Goal: Task Accomplishment & Management: Use online tool/utility

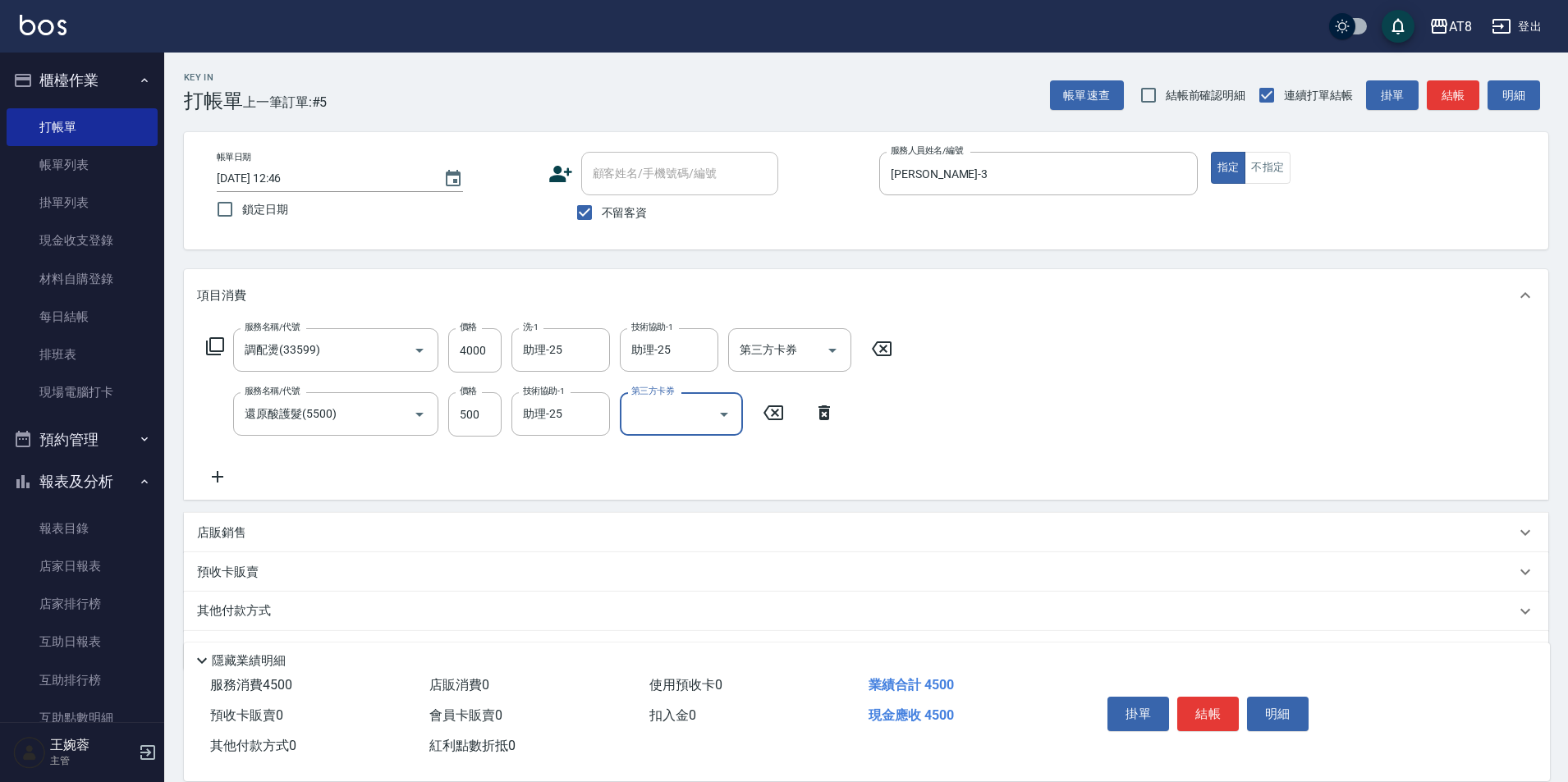
scroll to position [14, 0]
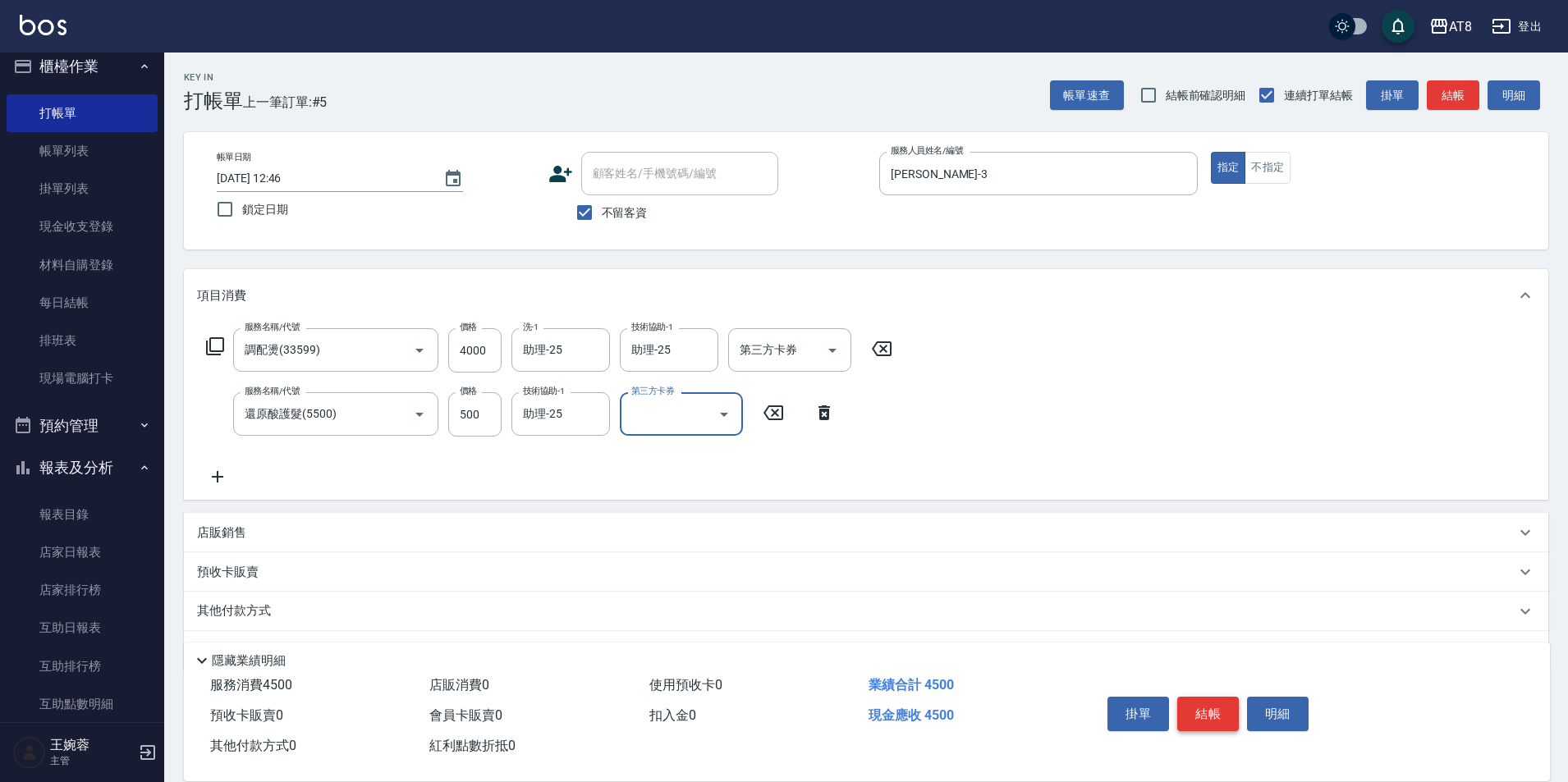
click at [1213, 697] on button "結帳" at bounding box center [1209, 714] width 62 height 35
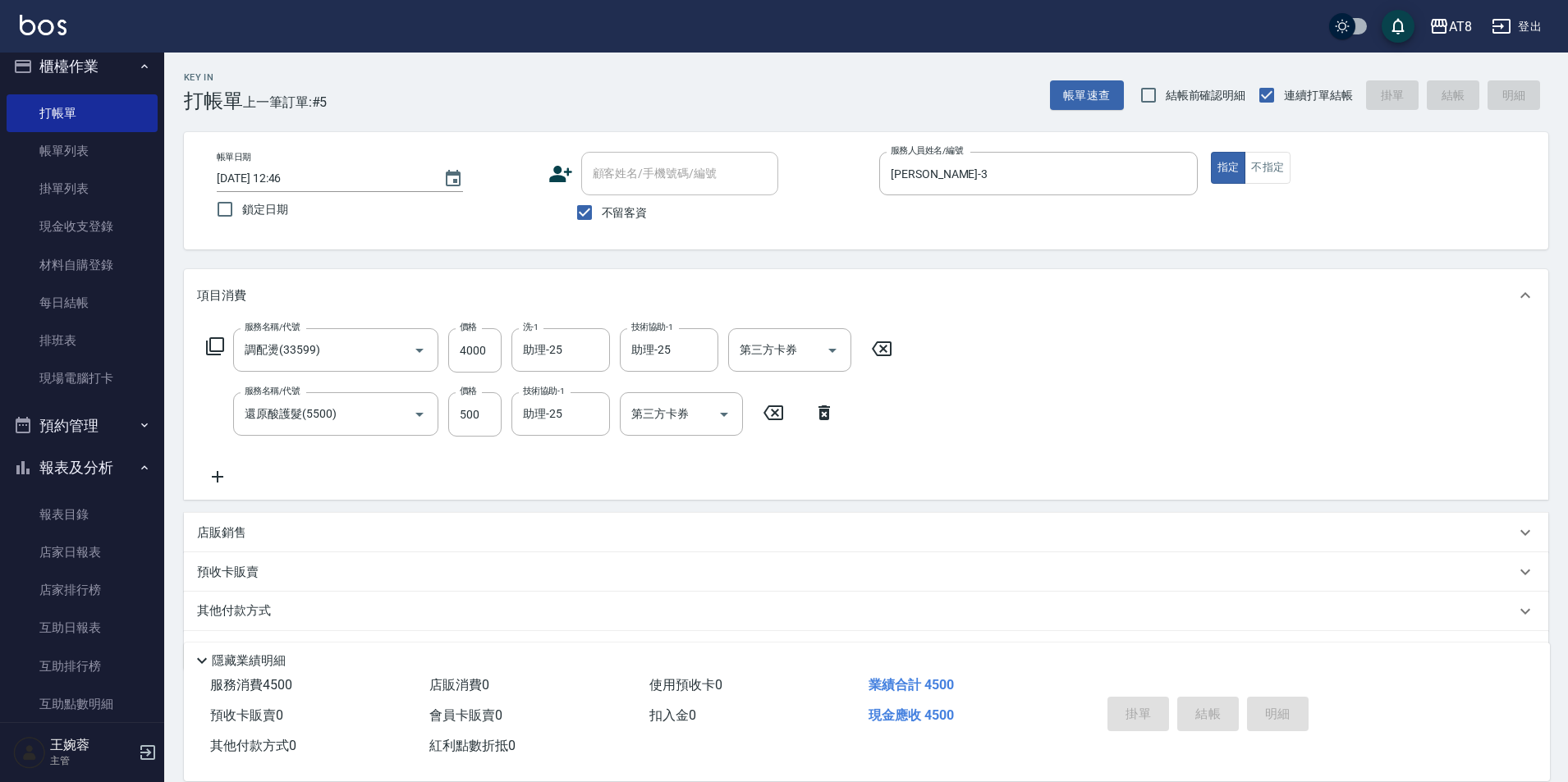
type input "[DATE] 17:11"
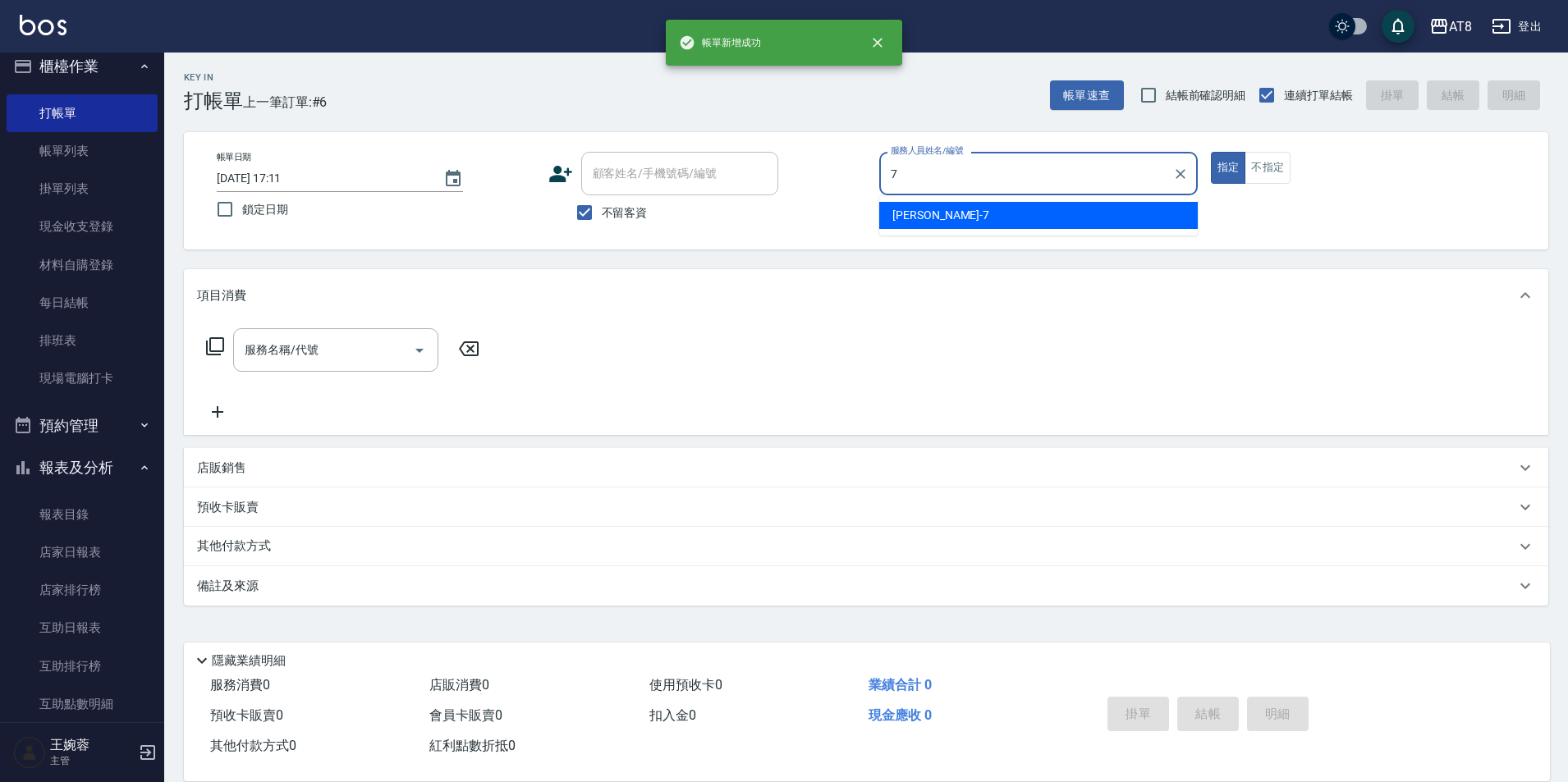
type input "[PERSON_NAME]-7"
type button "true"
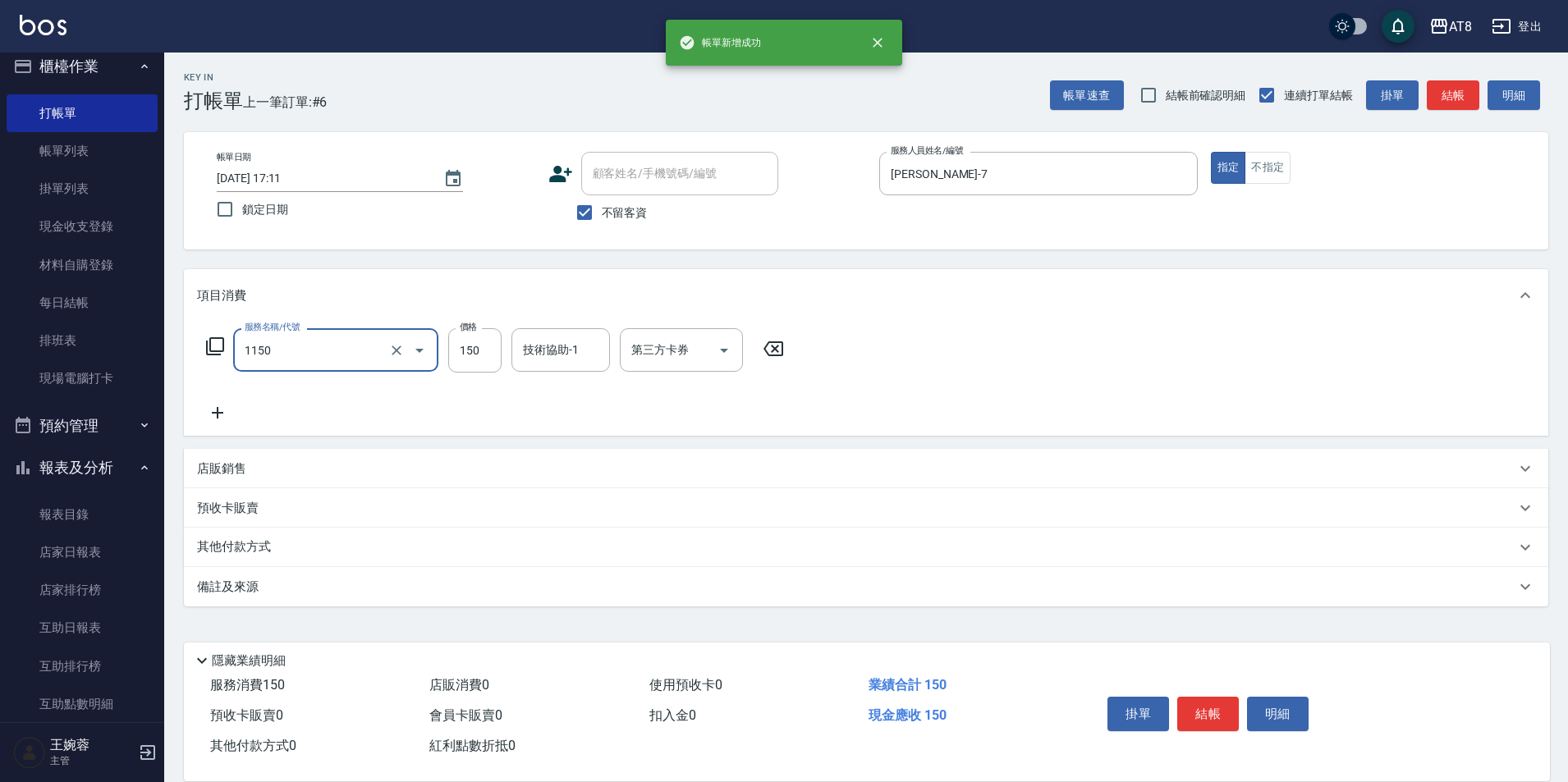
type input "洗髮(1150)"
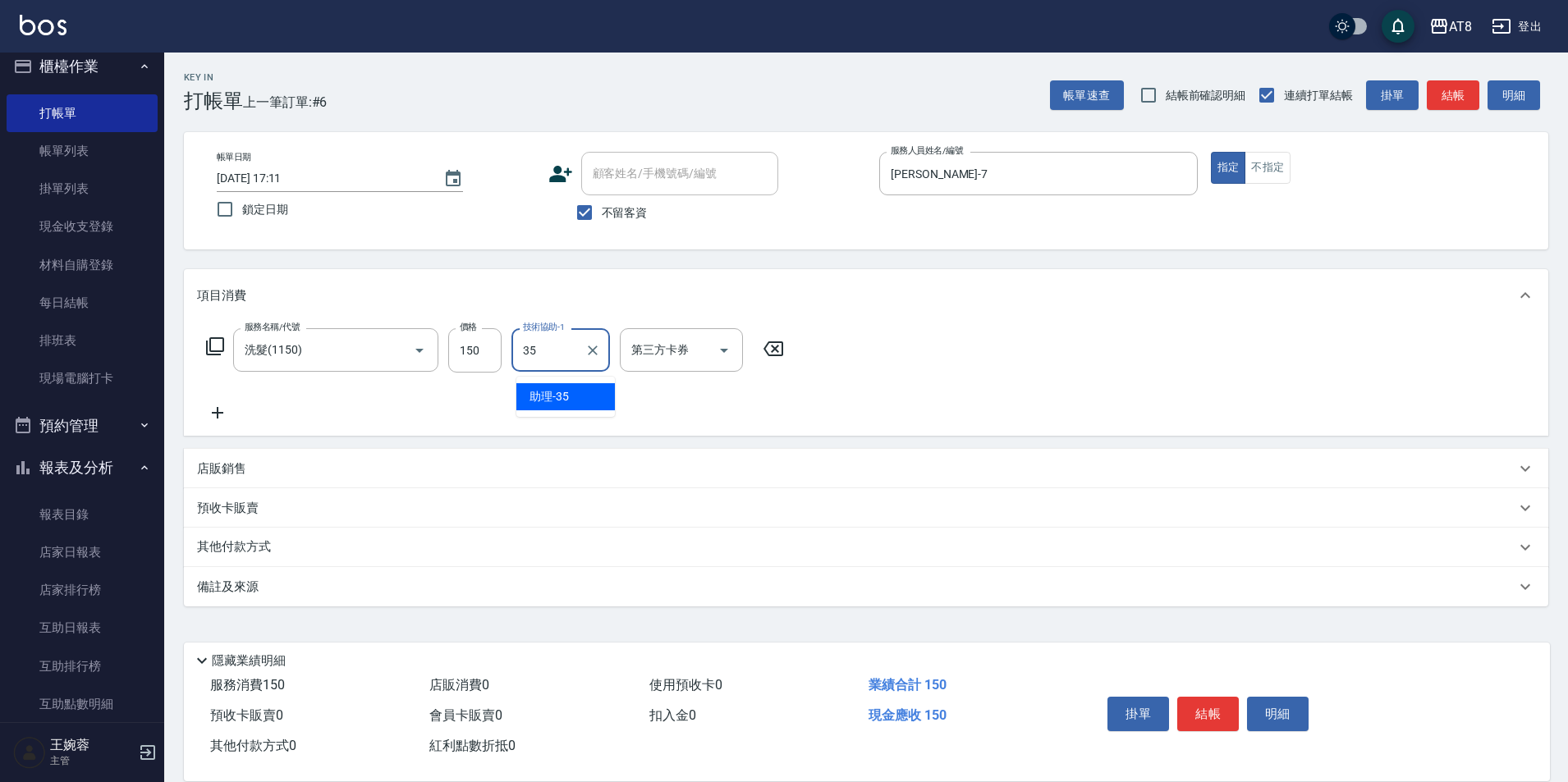
type input "助理-35"
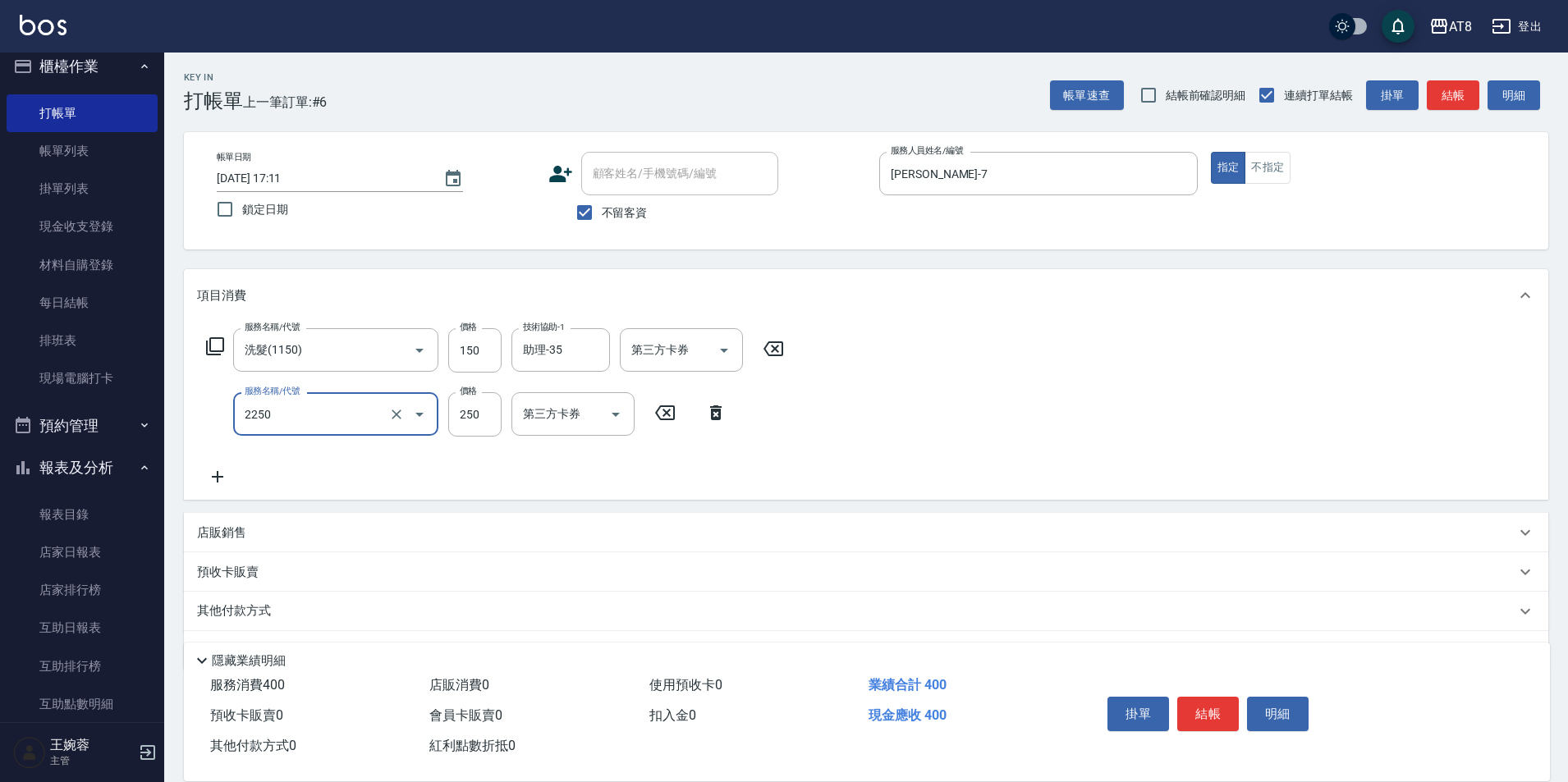
type input "剪髮(2250)"
click at [1219, 714] on button "結帳" at bounding box center [1209, 714] width 62 height 35
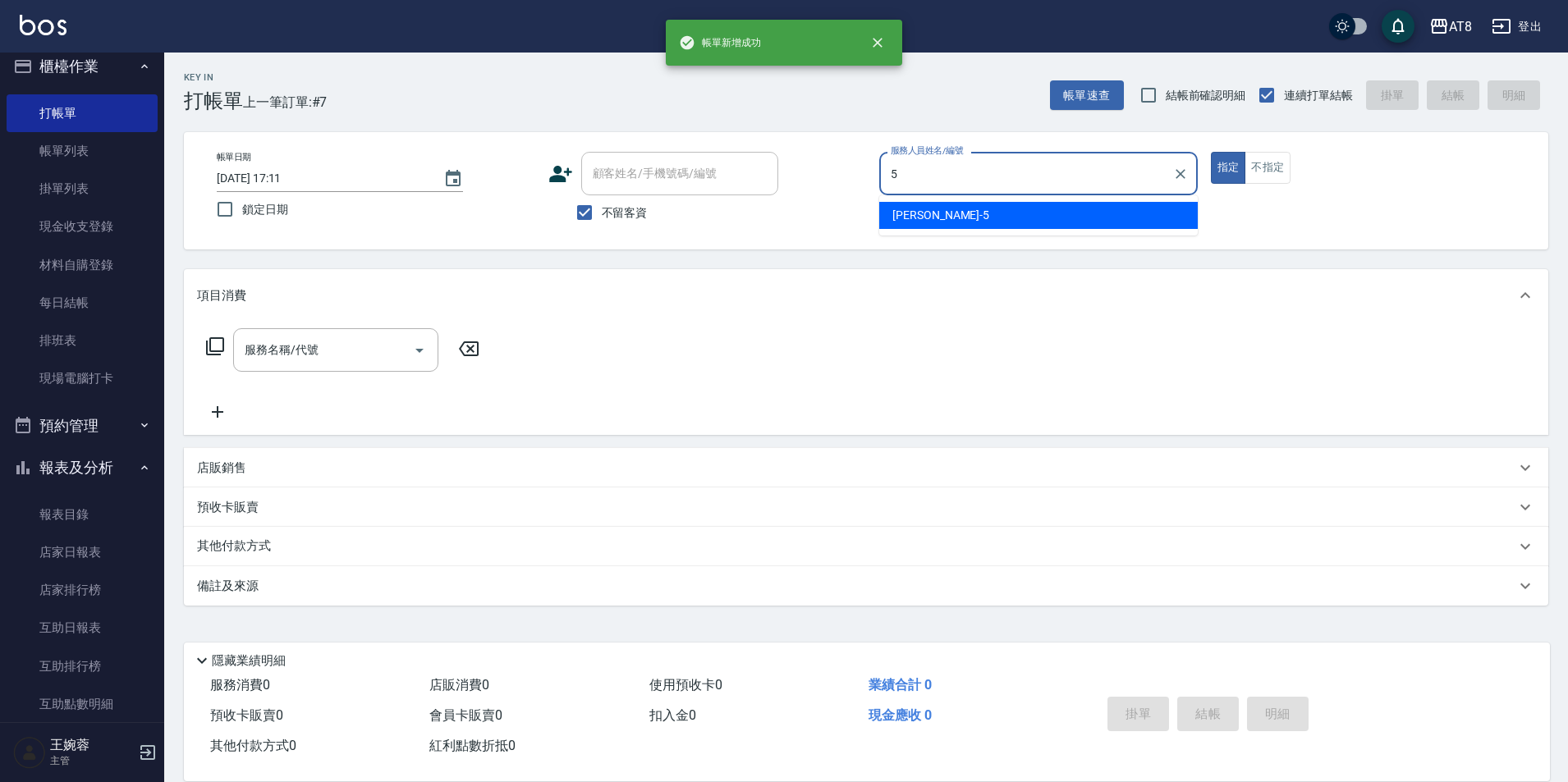
type input "HANK-5"
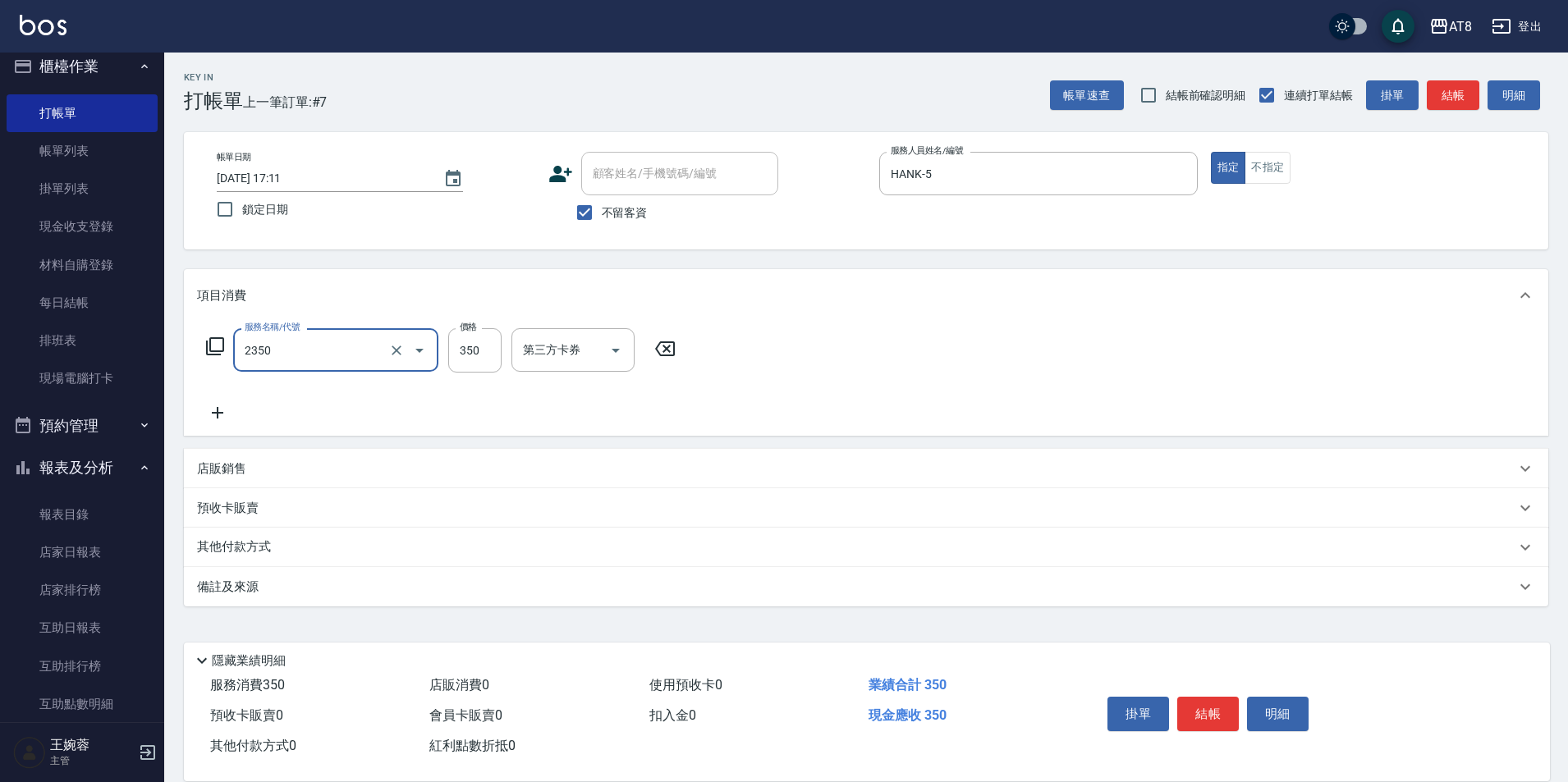
type input "入金洗剪350(2350)"
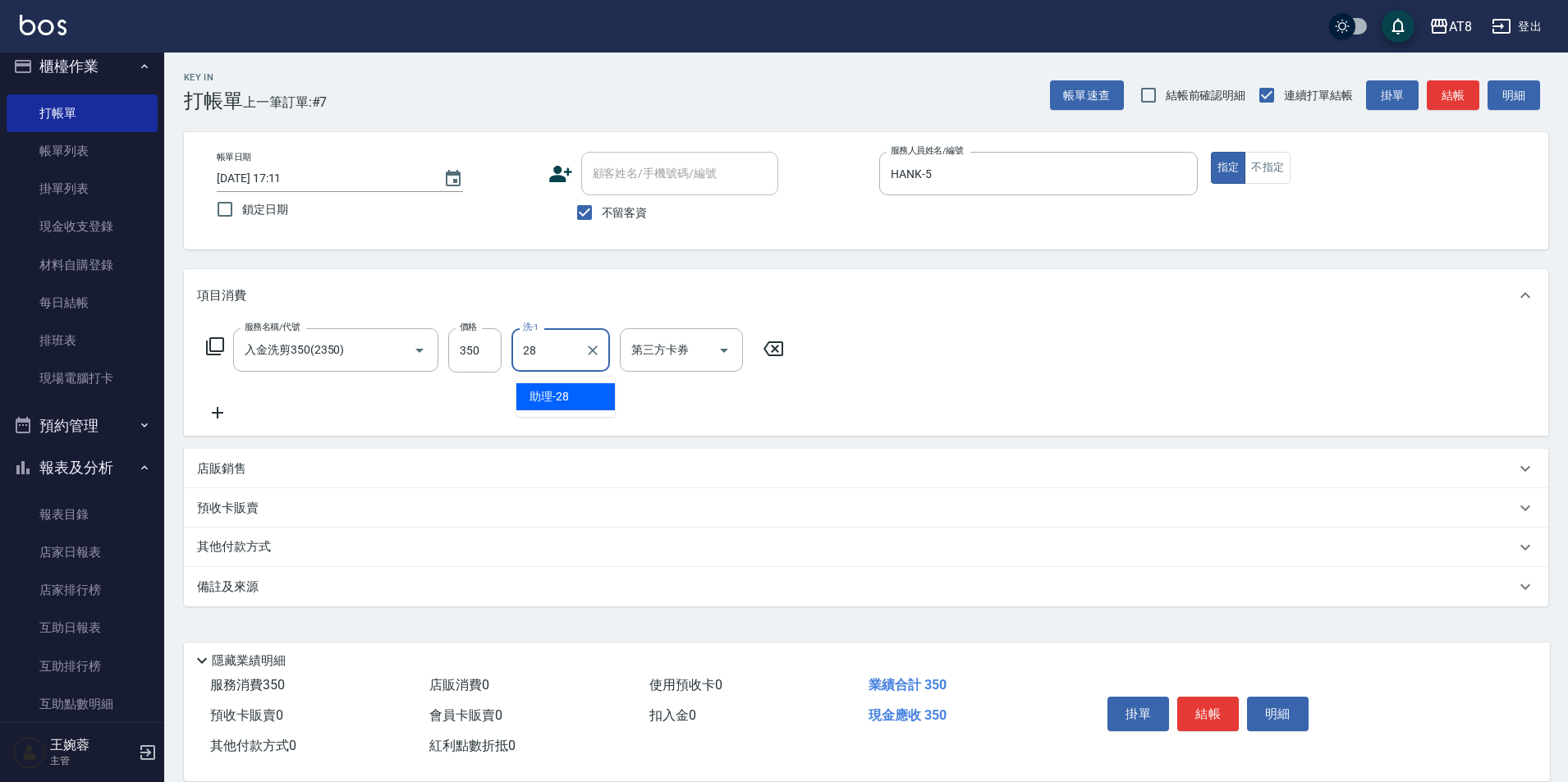
type input "助理-28"
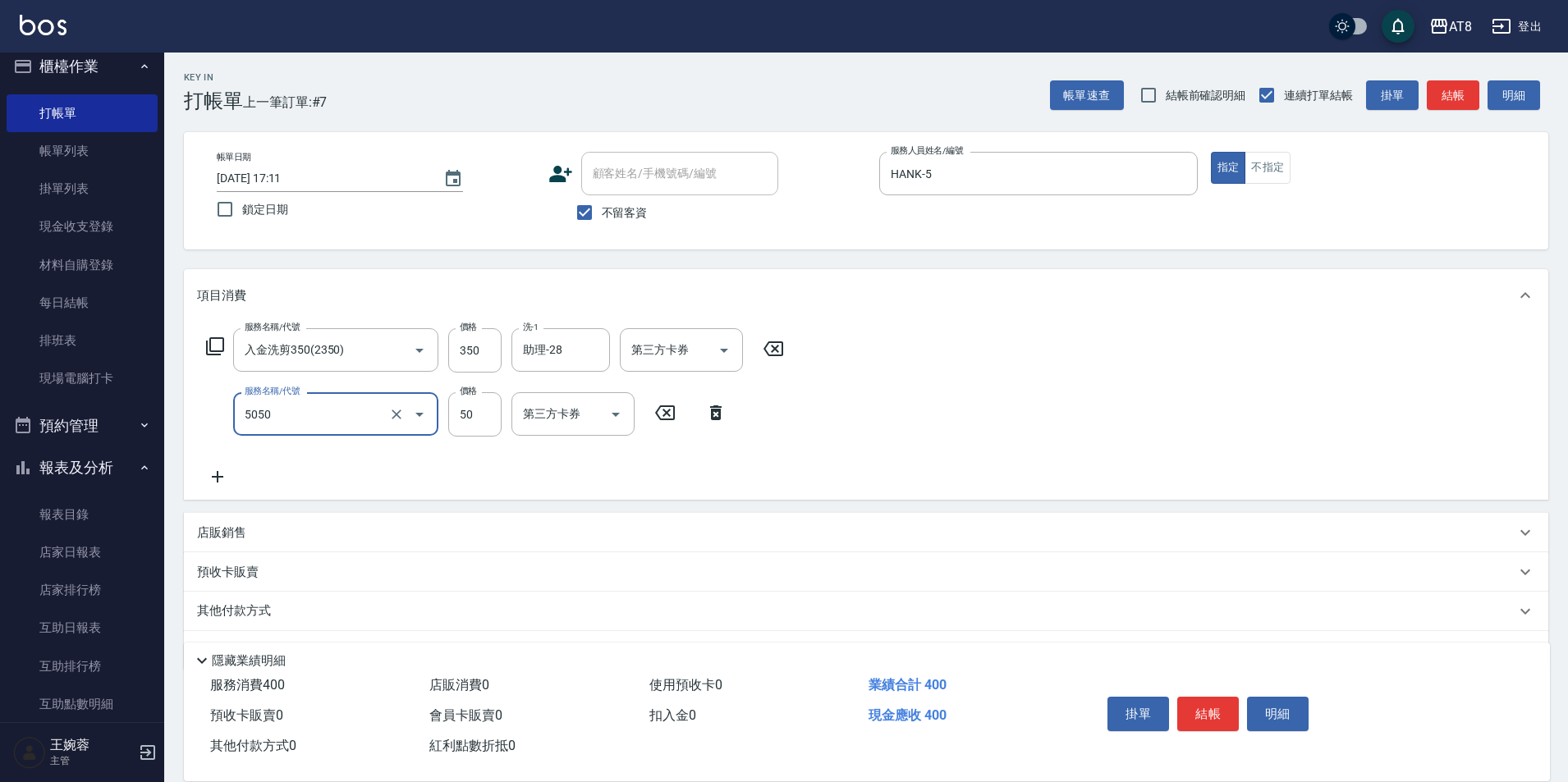
type input "入金精油50(5050)"
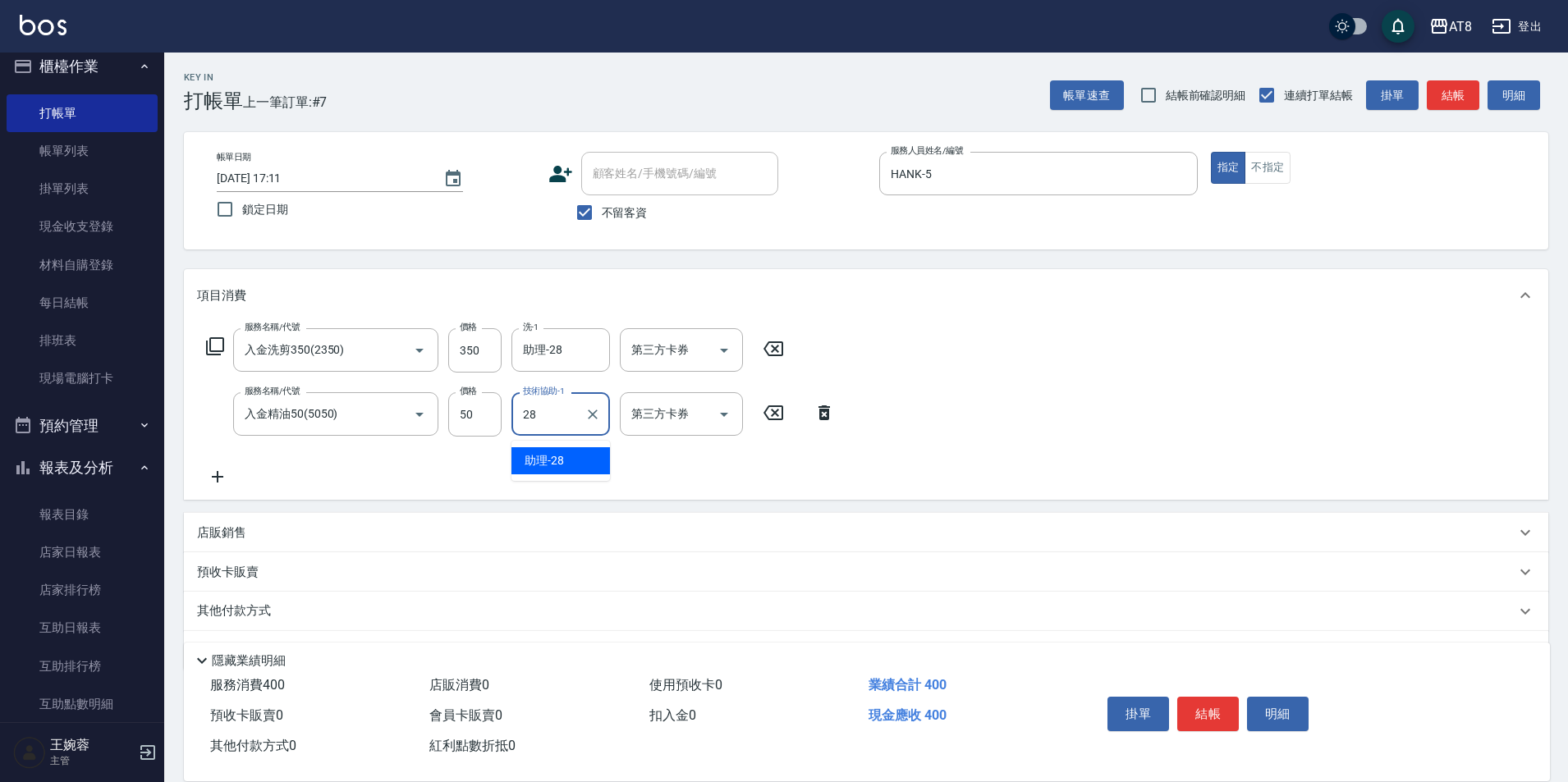
type input "助理-28"
click at [729, 353] on icon "Open" at bounding box center [724, 351] width 8 height 4
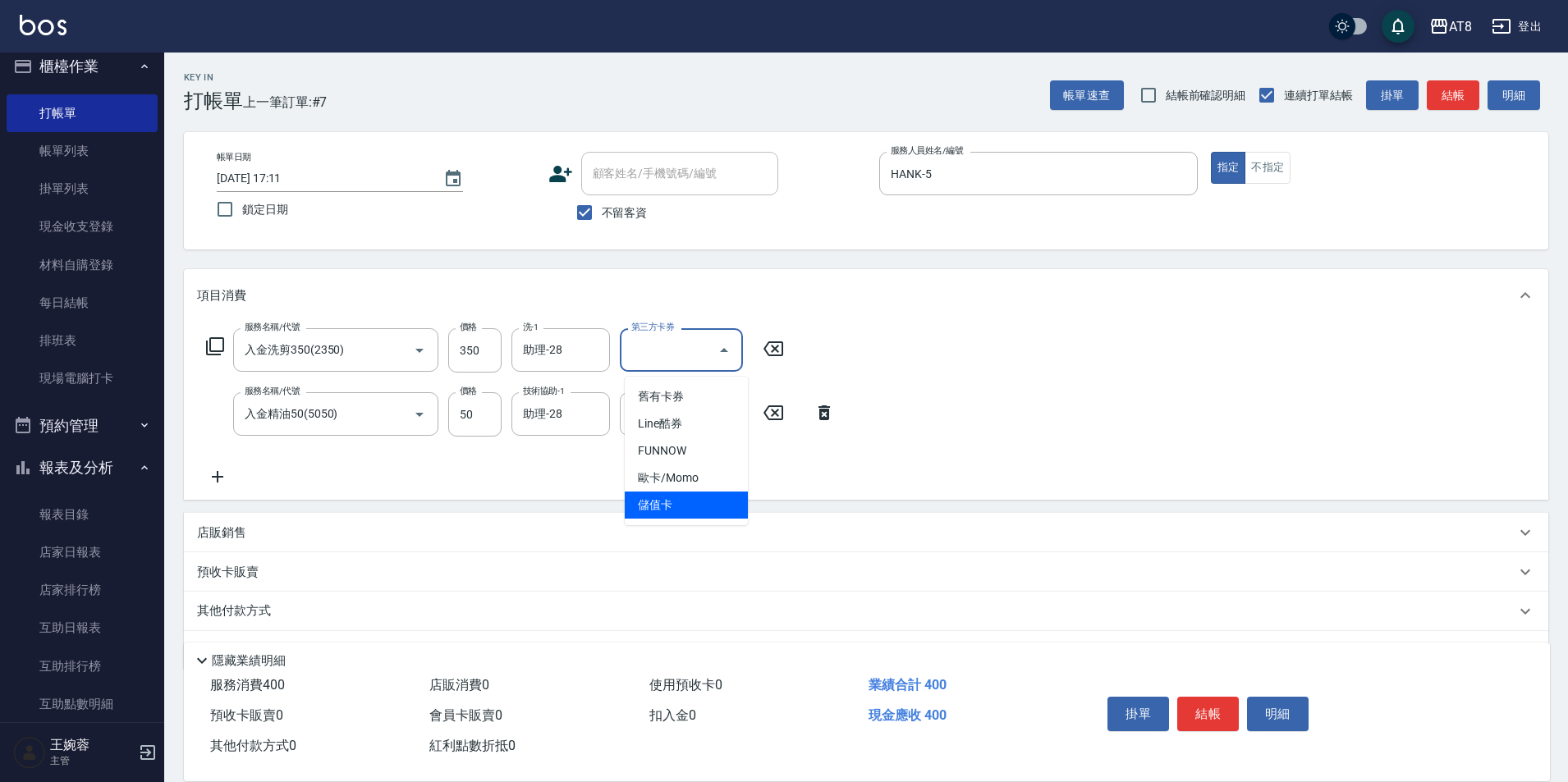
click at [710, 498] on span "儲值卡" at bounding box center [686, 504] width 123 height 27
type input "儲值卡"
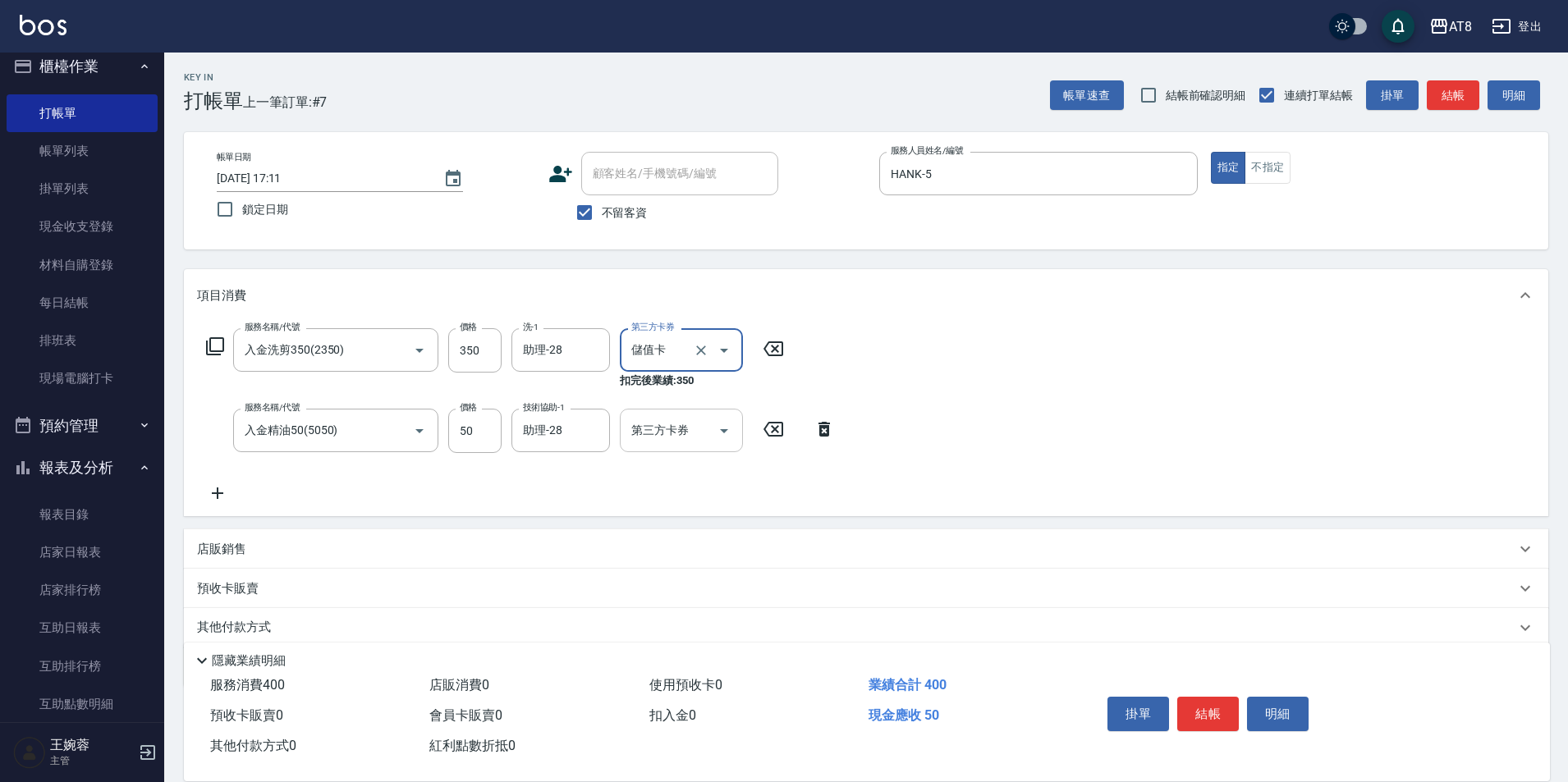
click at [726, 429] on icon "Open" at bounding box center [724, 430] width 20 height 20
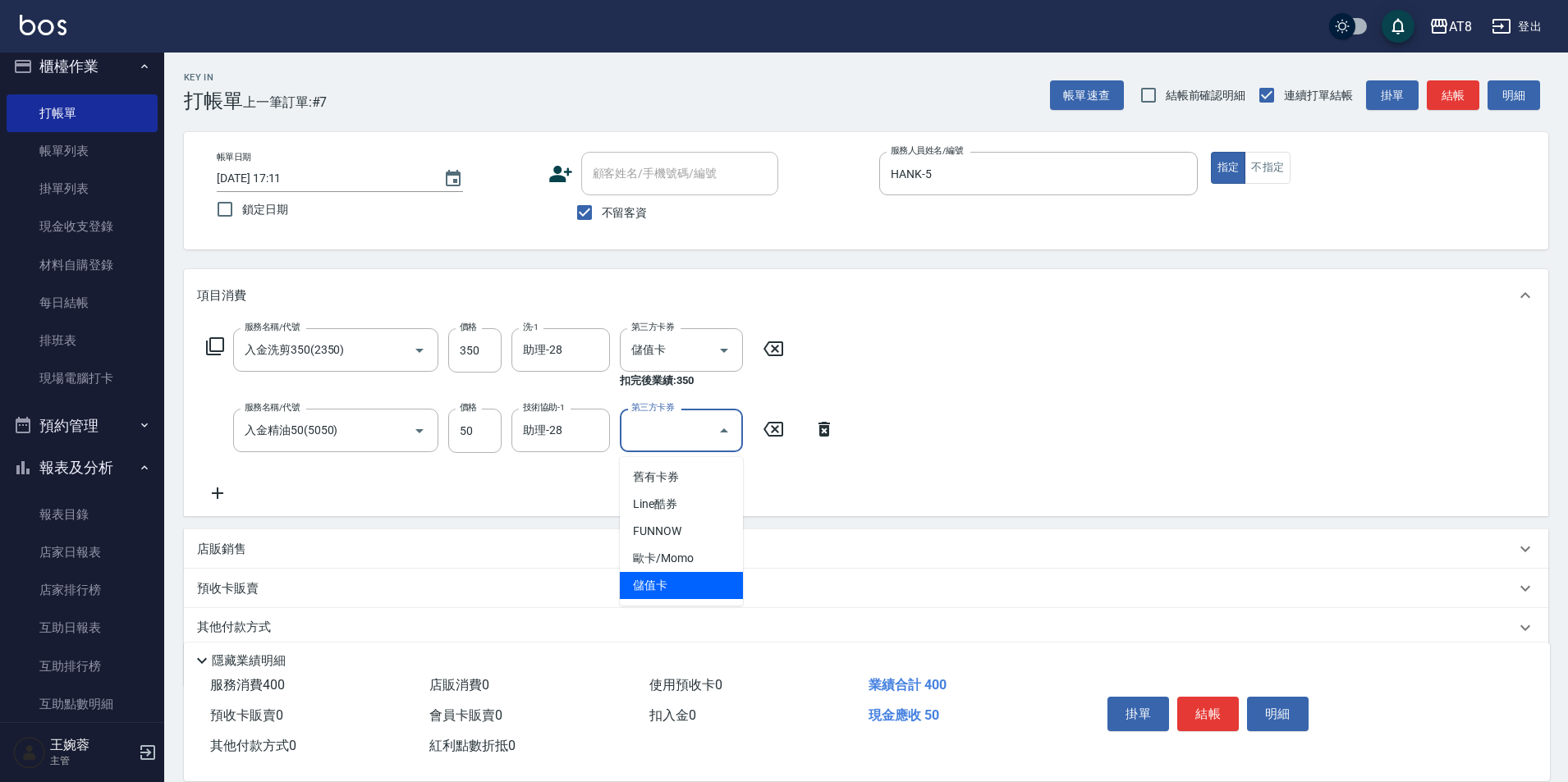
click at [720, 578] on span "儲值卡" at bounding box center [681, 585] width 123 height 27
type input "儲值卡"
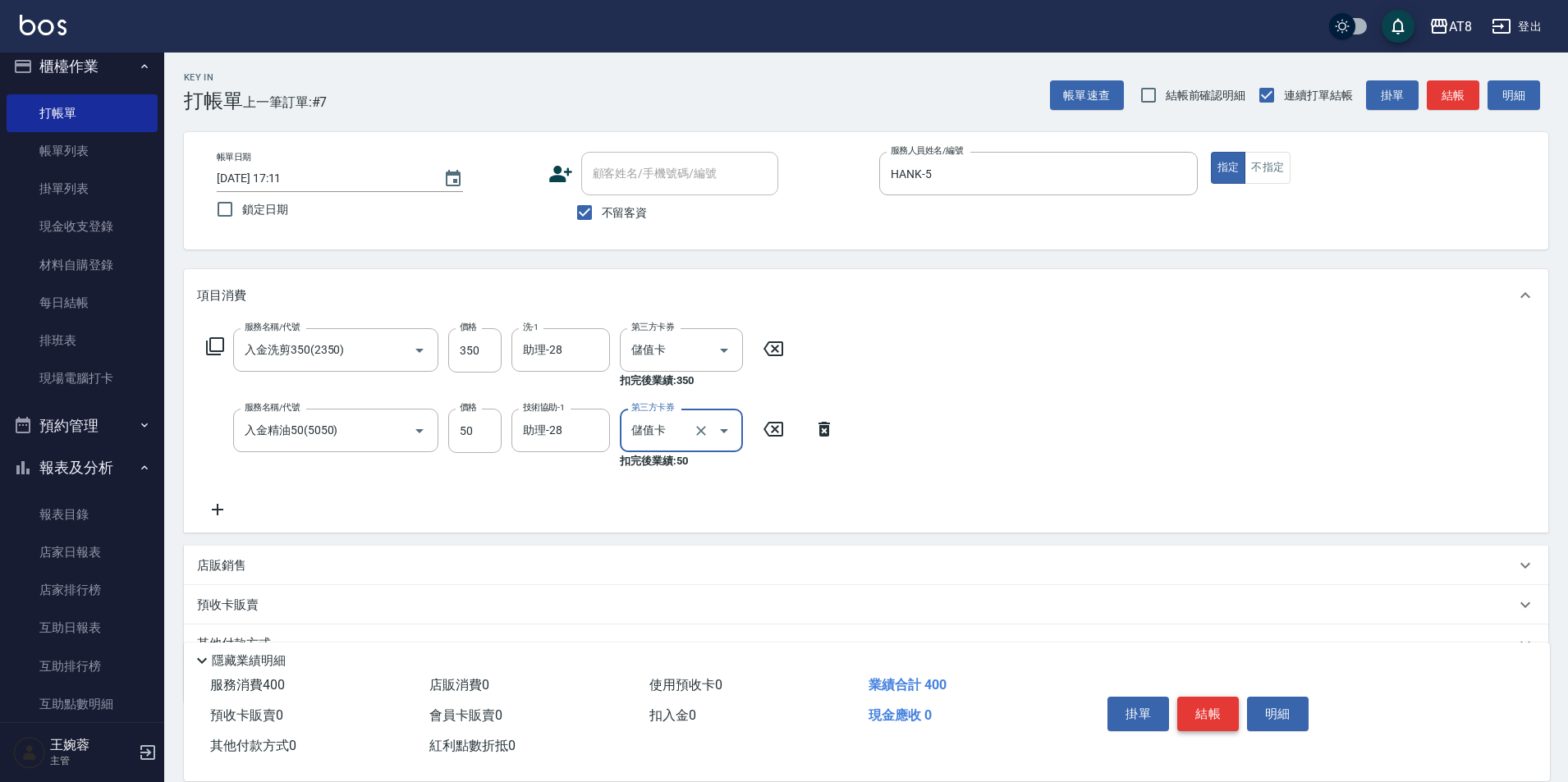
click at [1226, 697] on button "結帳" at bounding box center [1209, 714] width 62 height 35
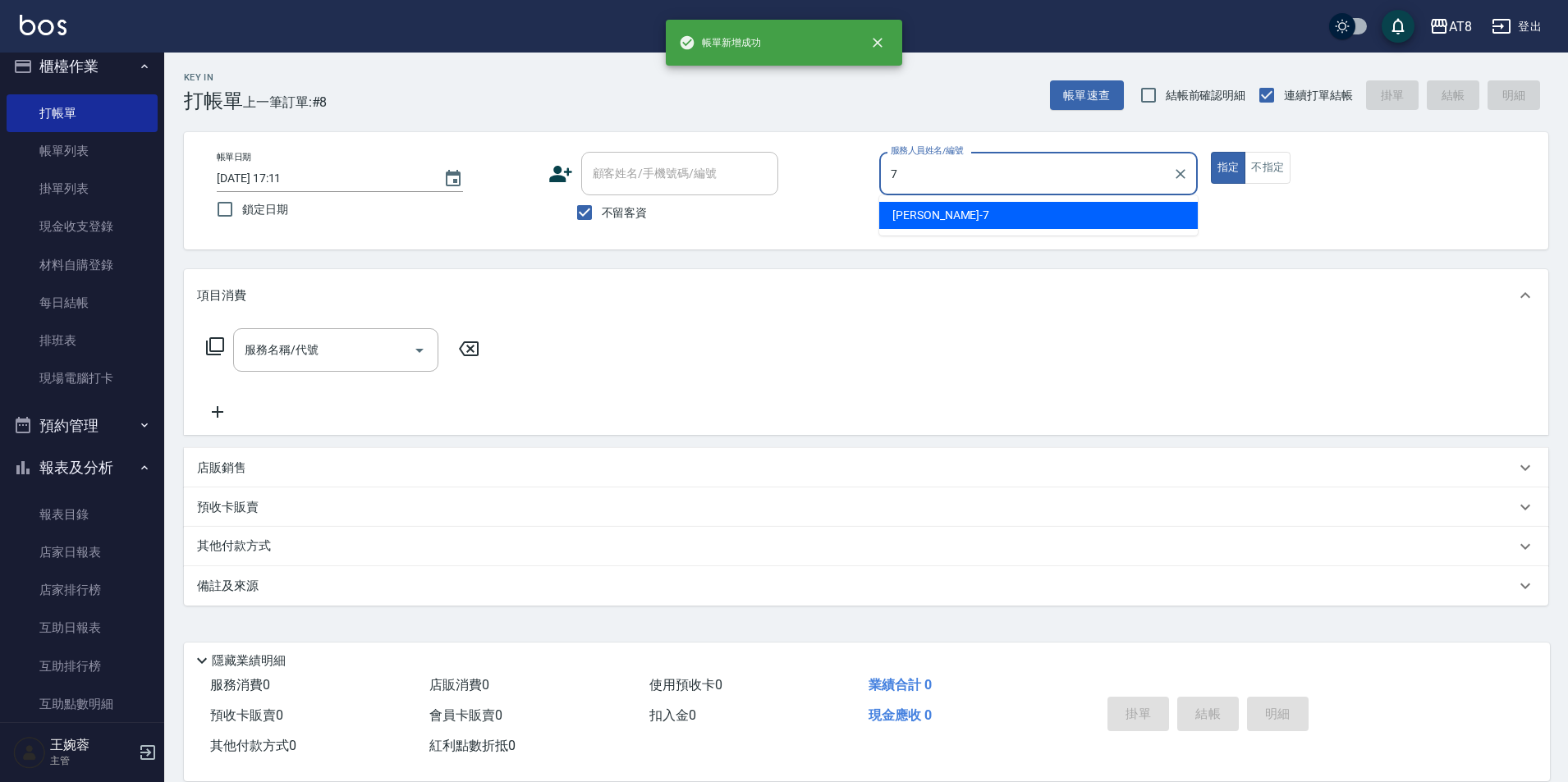
type input "[PERSON_NAME]-7"
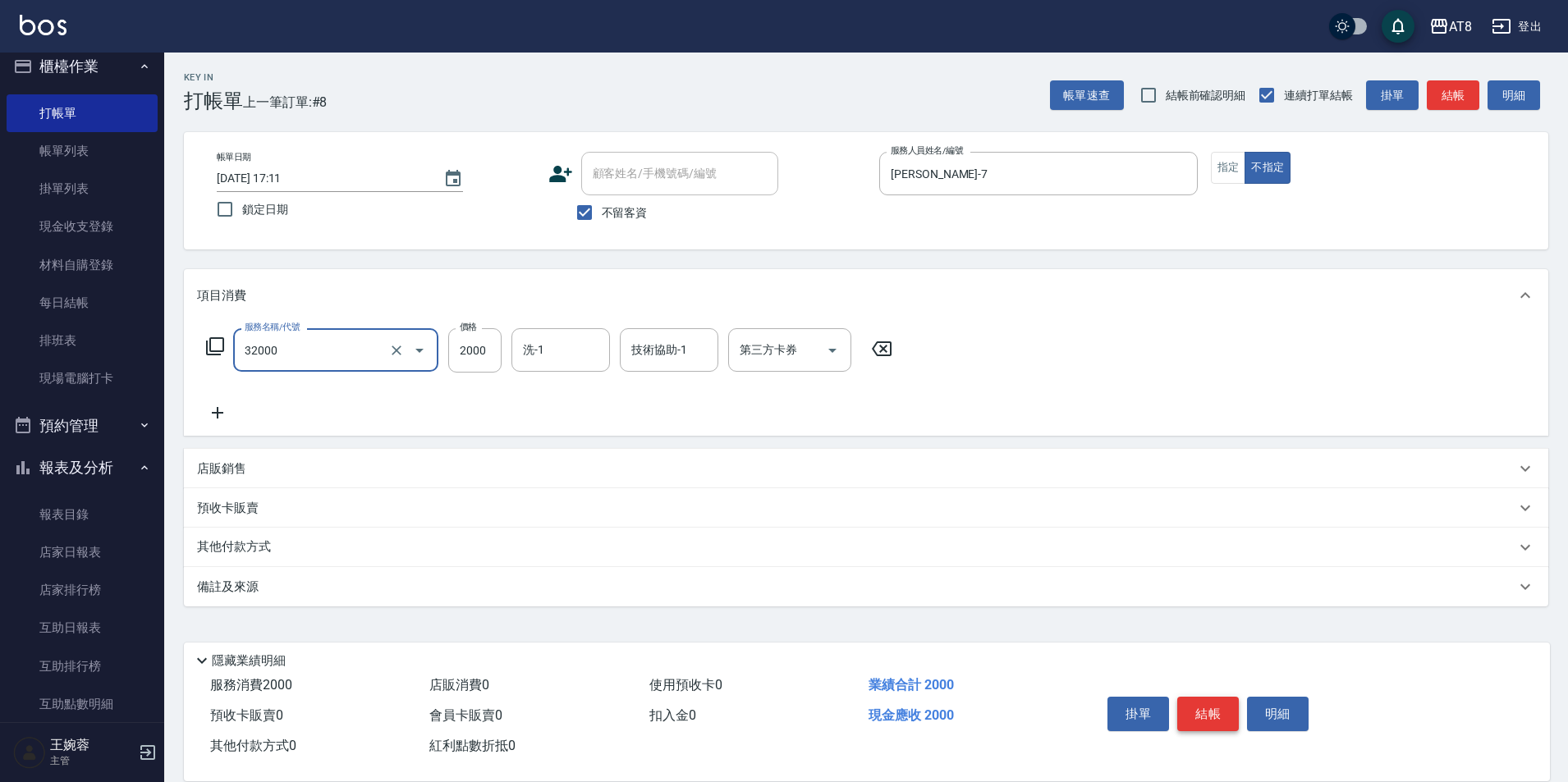
type input "燙髮(32000)"
type input "[PERSON_NAME]-7"
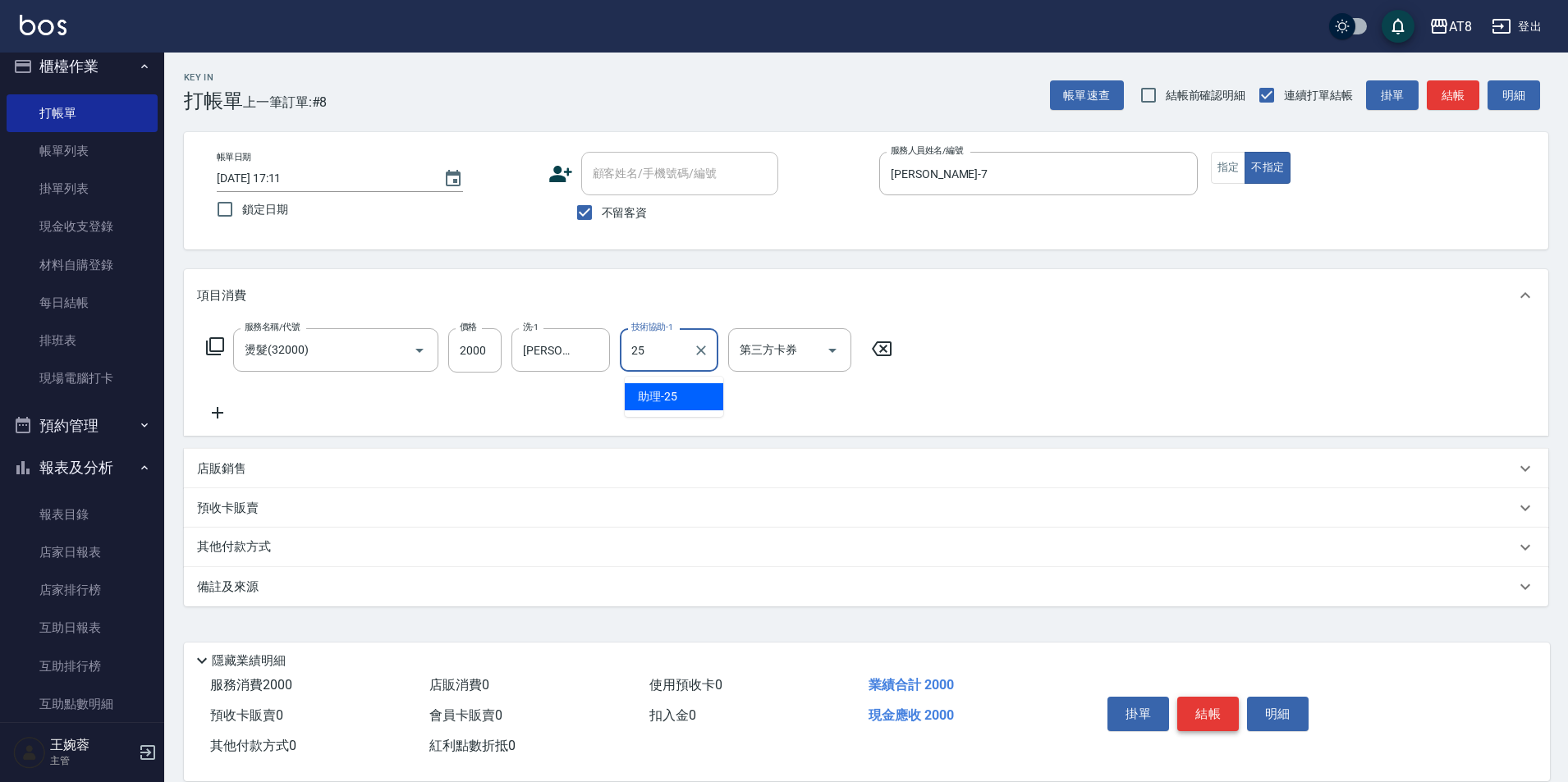
type input "助理-25"
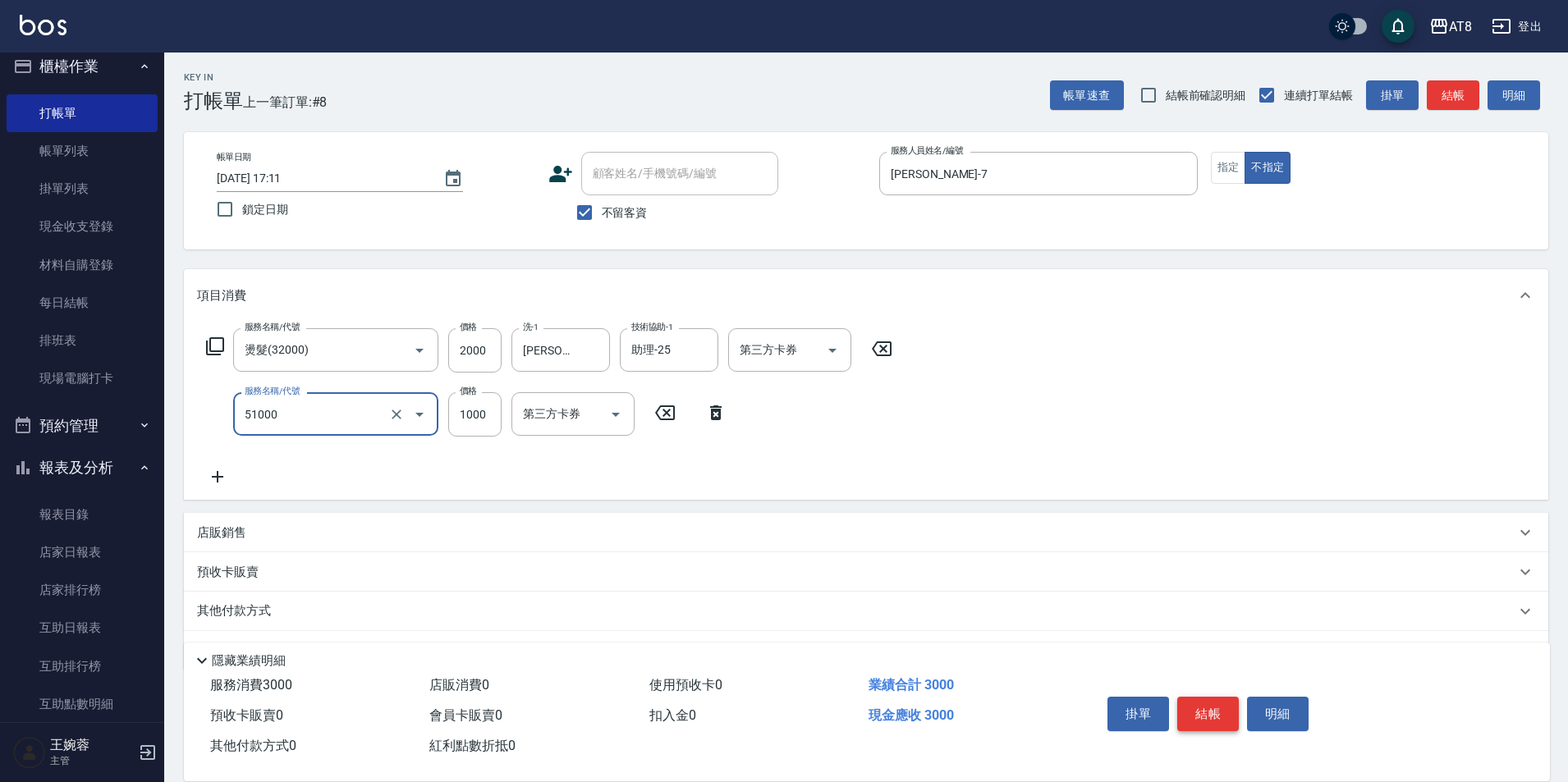
type input "酵素護髮(51000)"
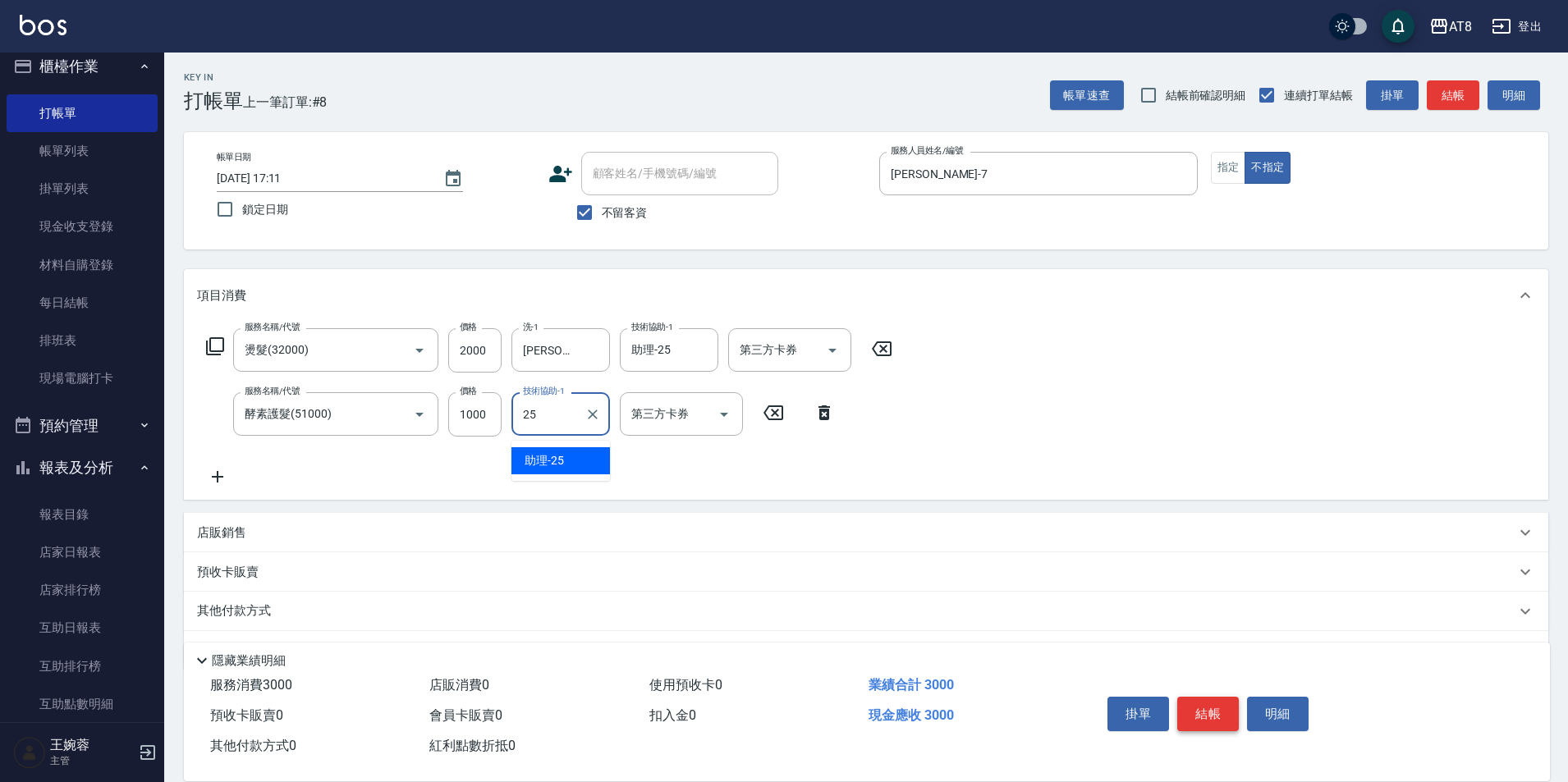
type input "助理-25"
click at [1226, 697] on button "結帳" at bounding box center [1209, 714] width 62 height 35
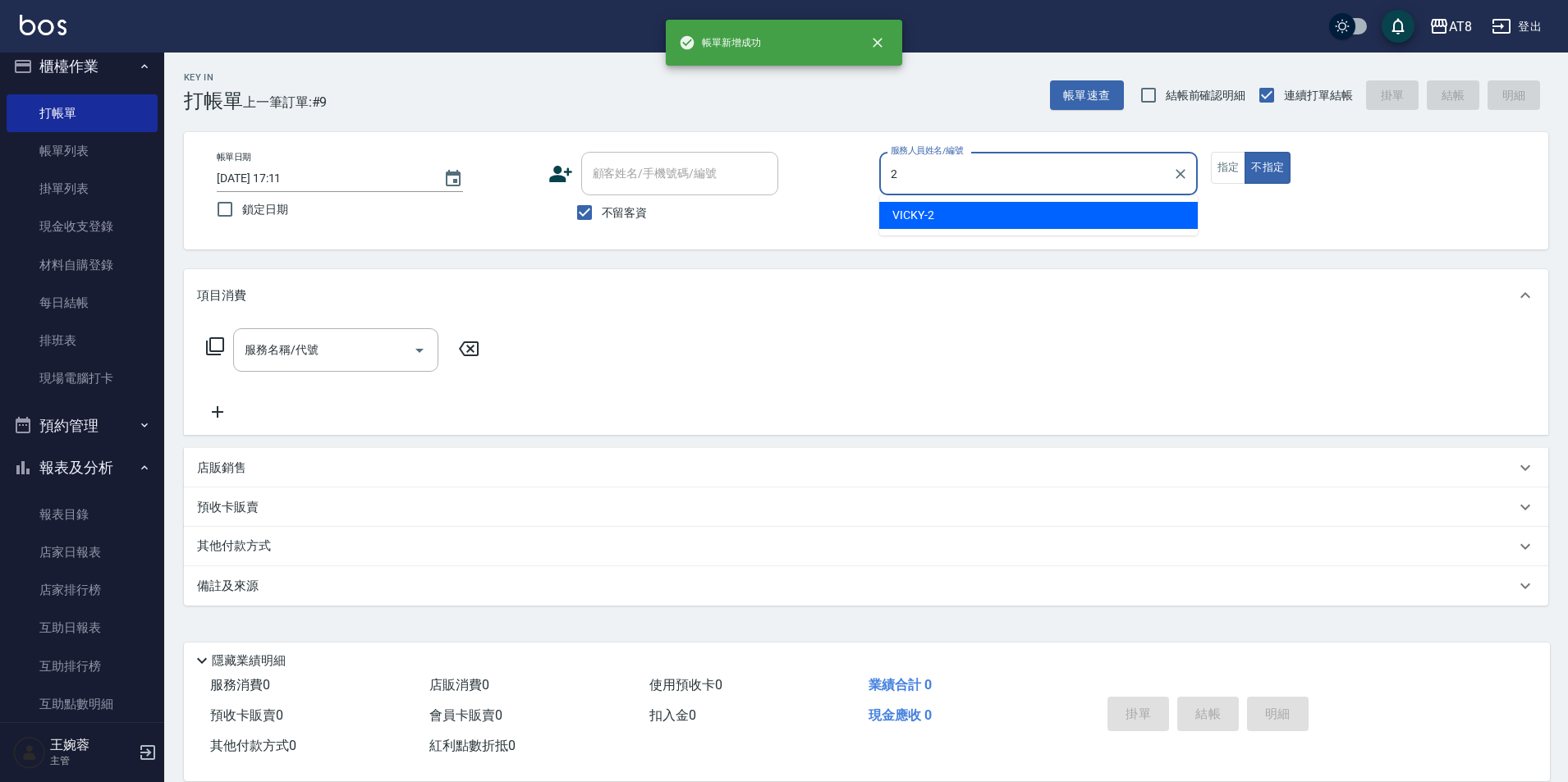
type input "VICKY-2"
type button "false"
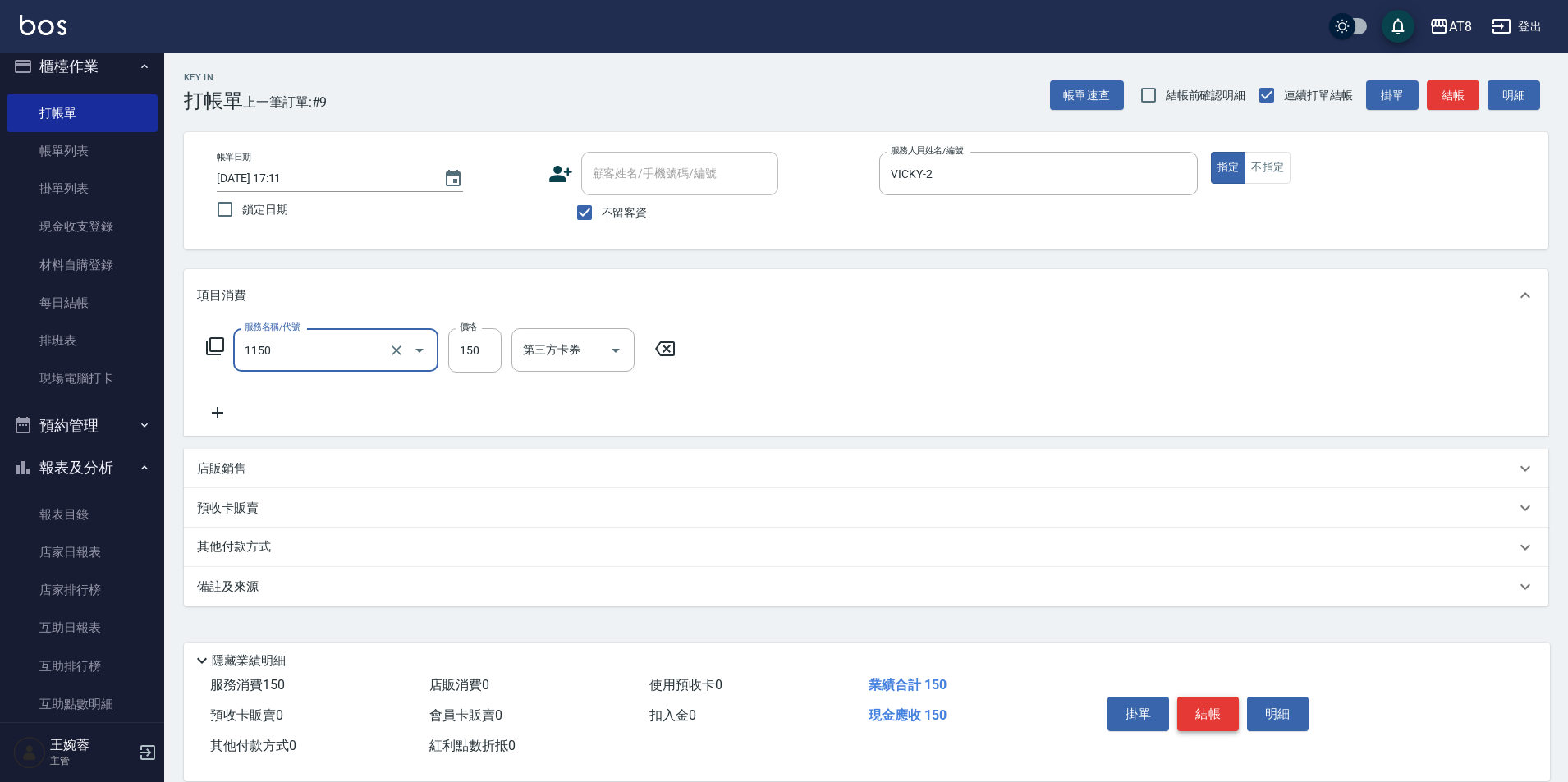
type input "洗髮(1150)"
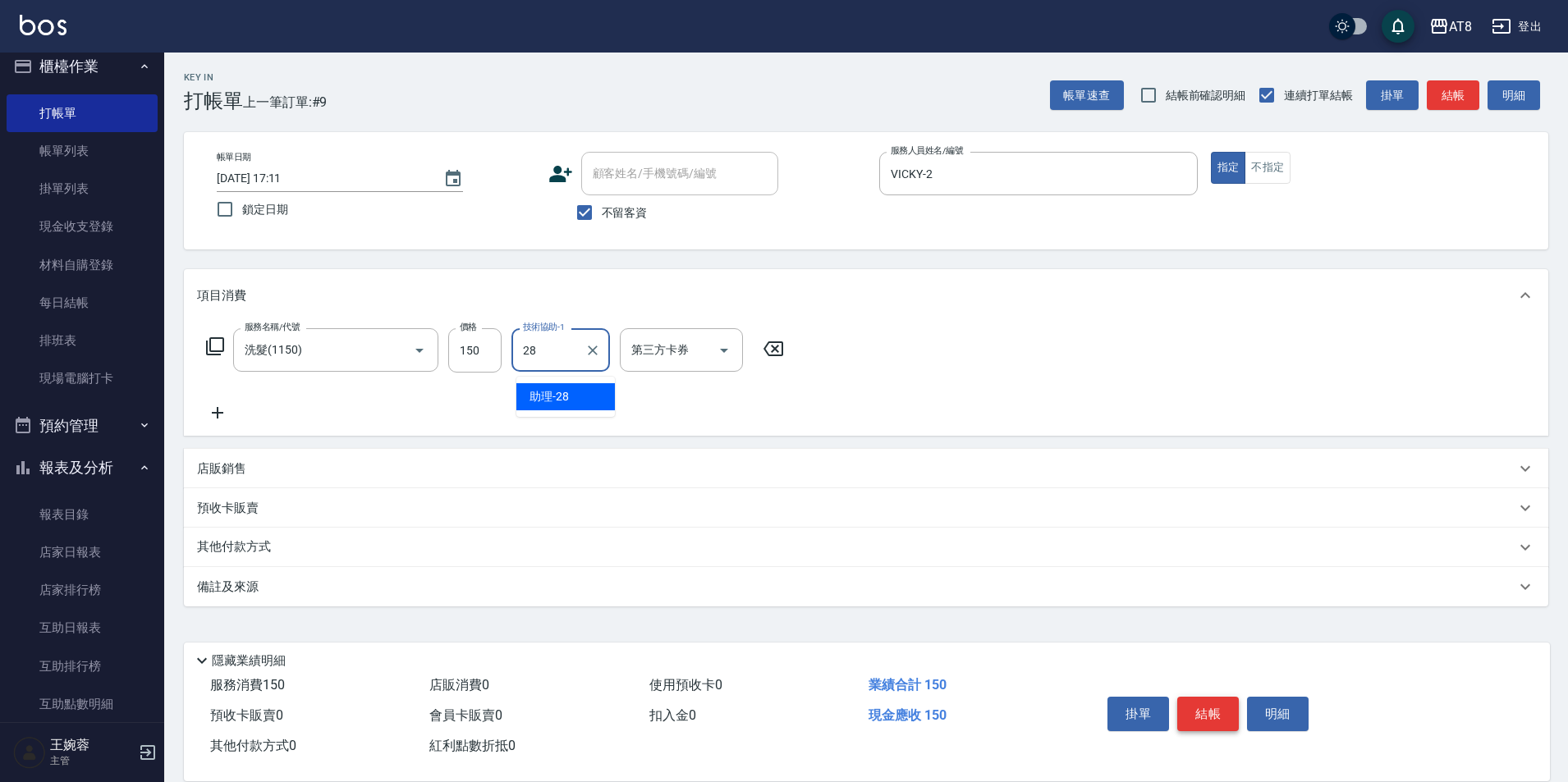
type input "助理-28"
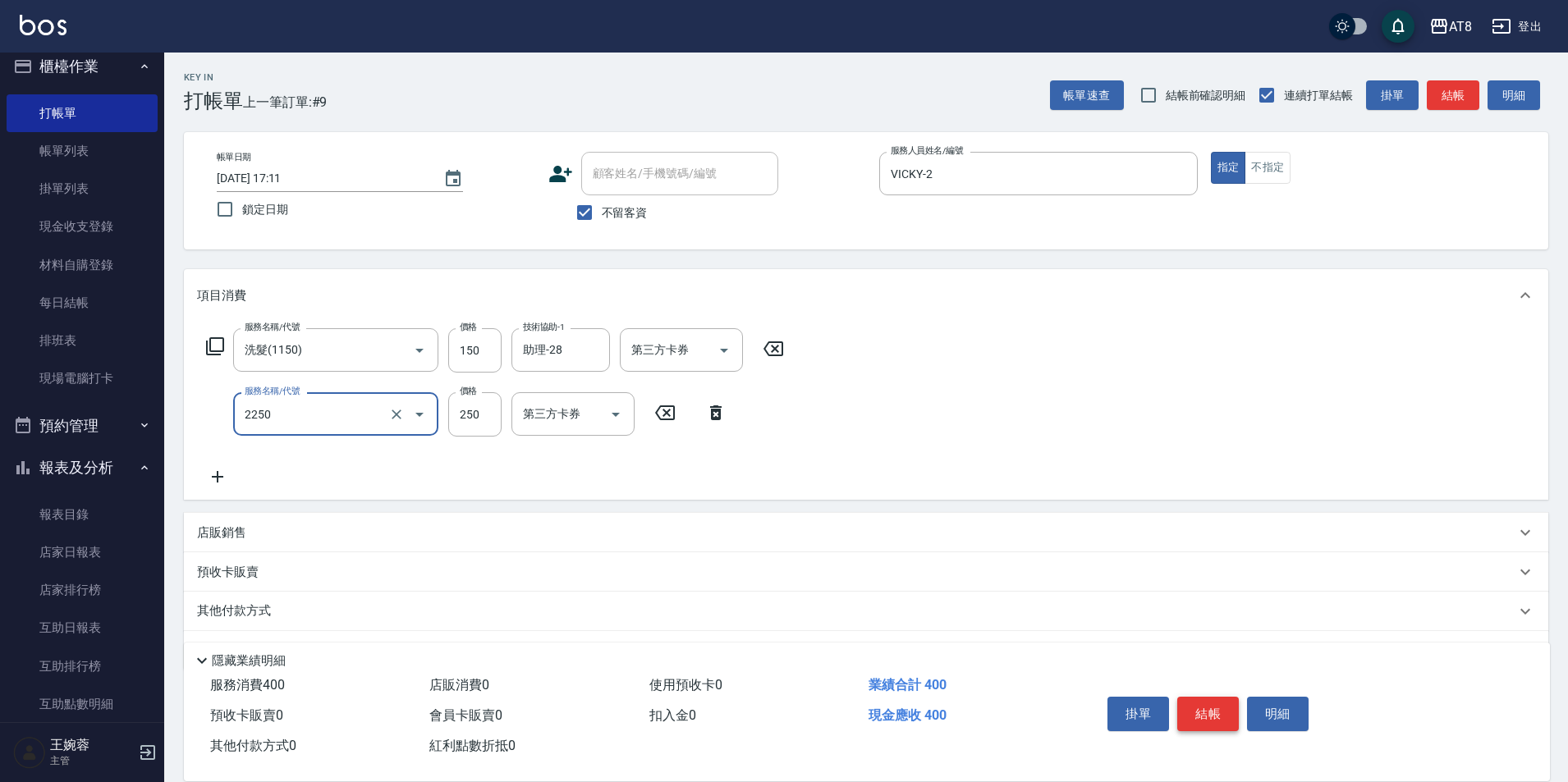
type input "剪髮(2250)"
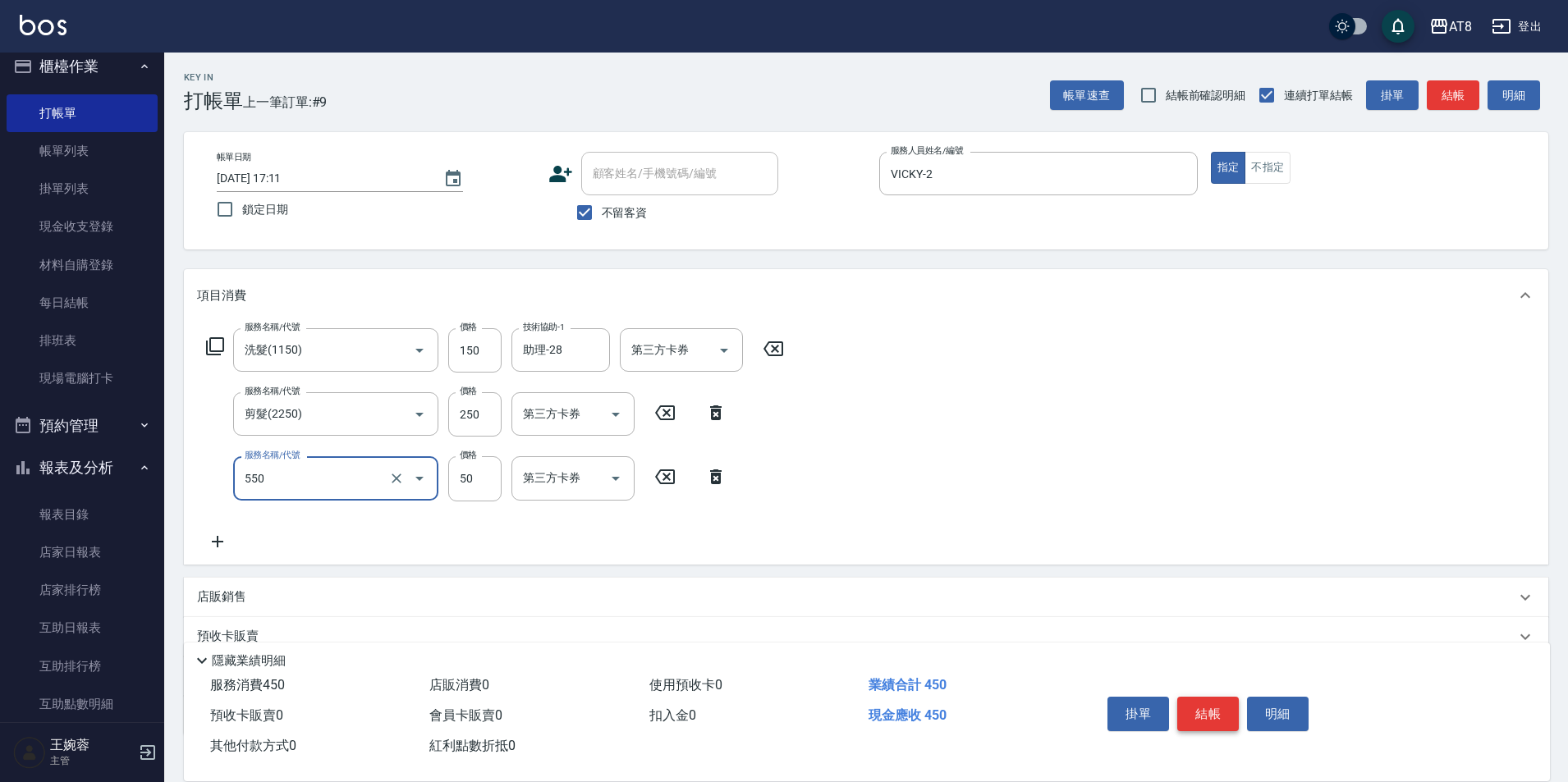
type input "精油或深層(550)"
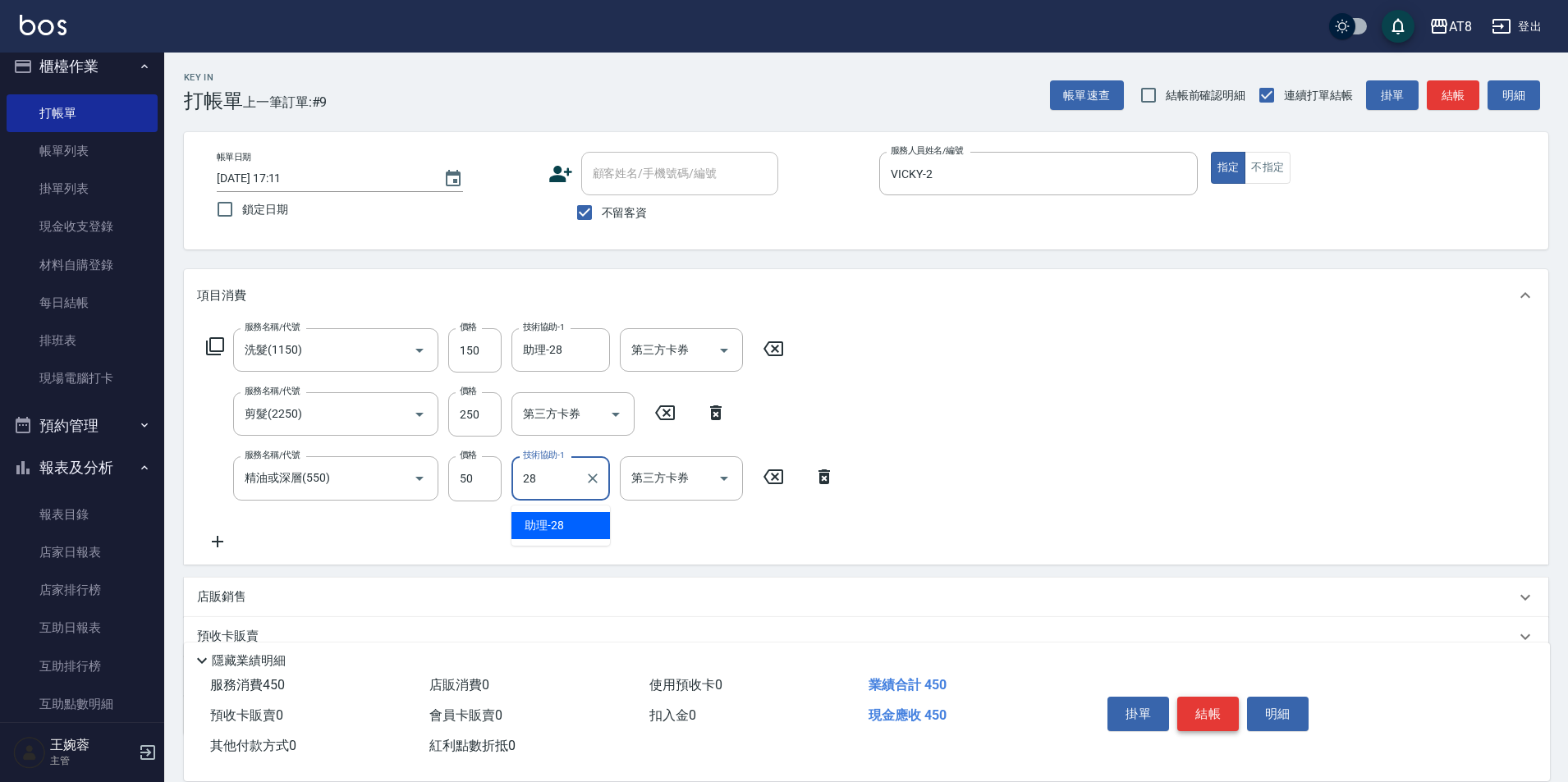
type input "助理-28"
click at [1226, 697] on button "結帳" at bounding box center [1209, 714] width 62 height 35
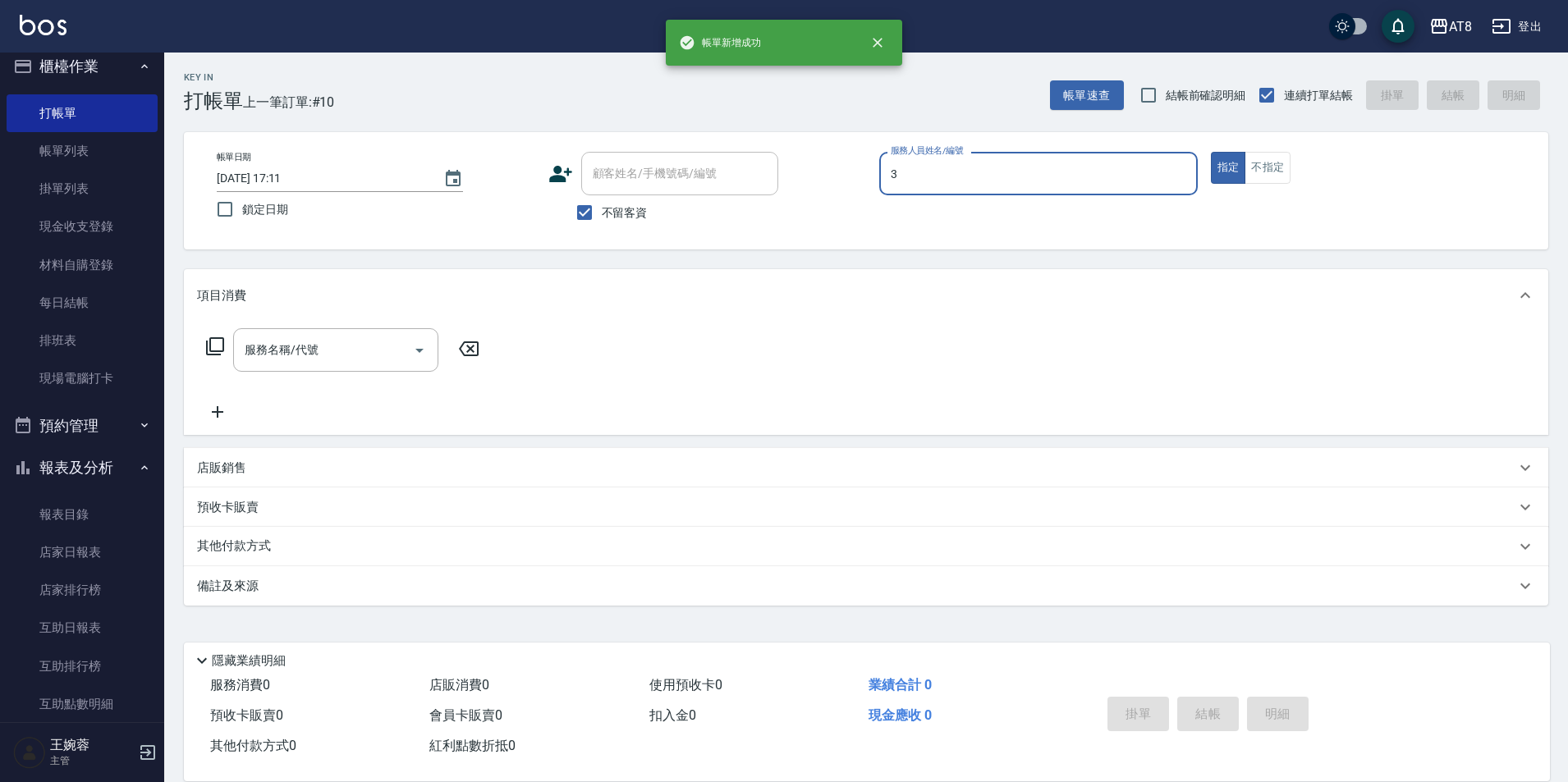
type input "[PERSON_NAME]-3"
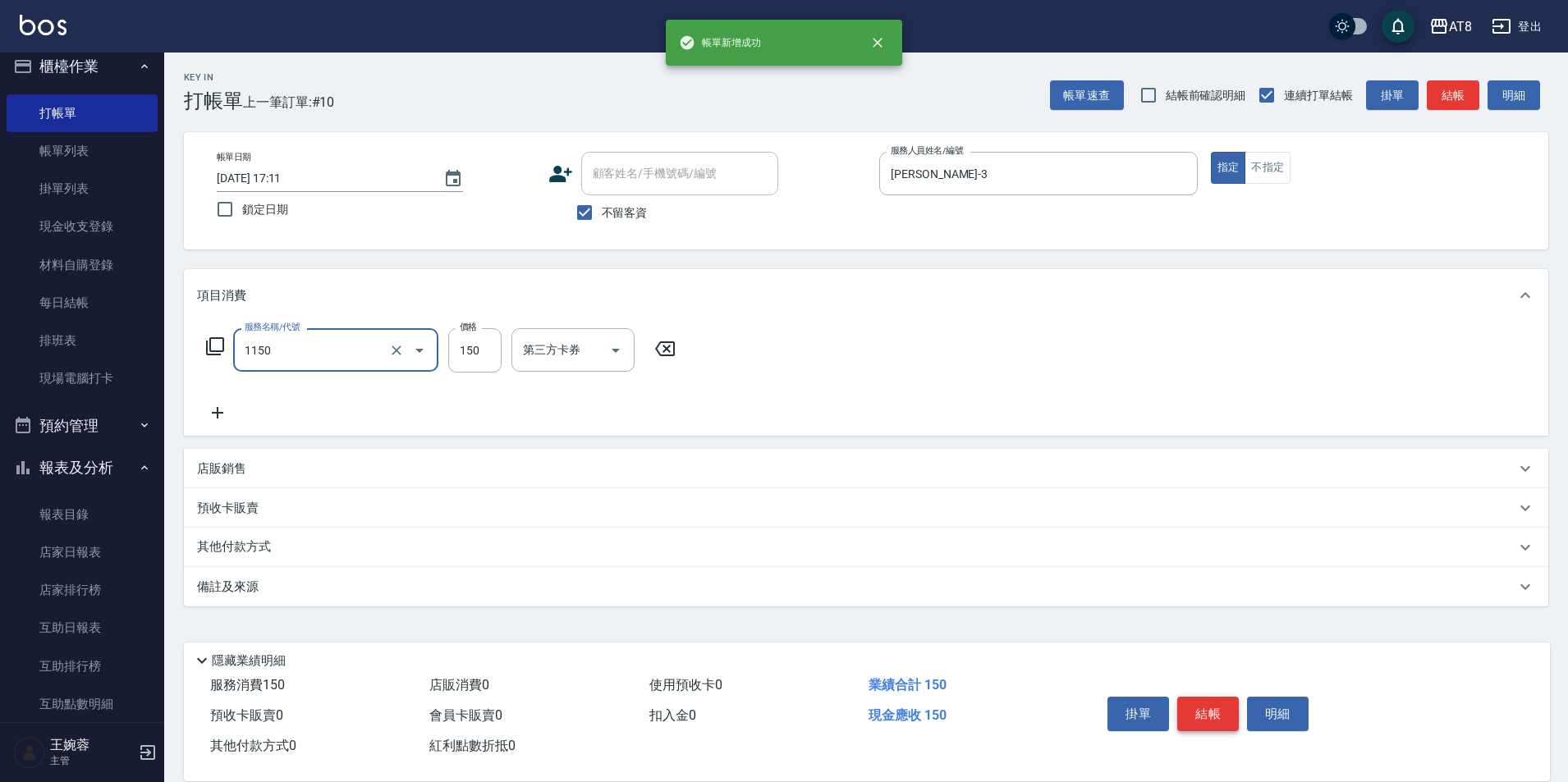
type input "洗髮(1150)"
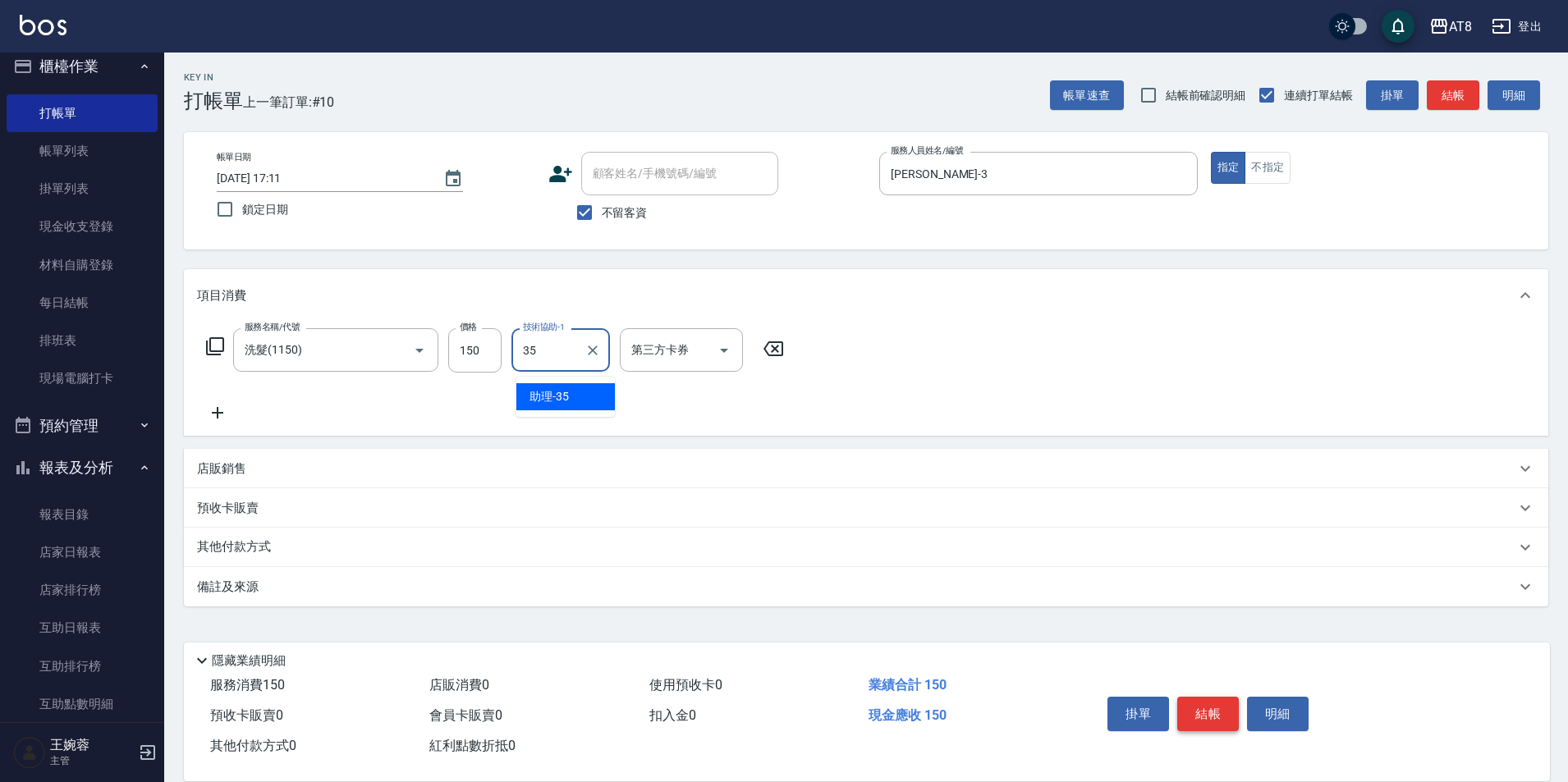
type input "助理-35"
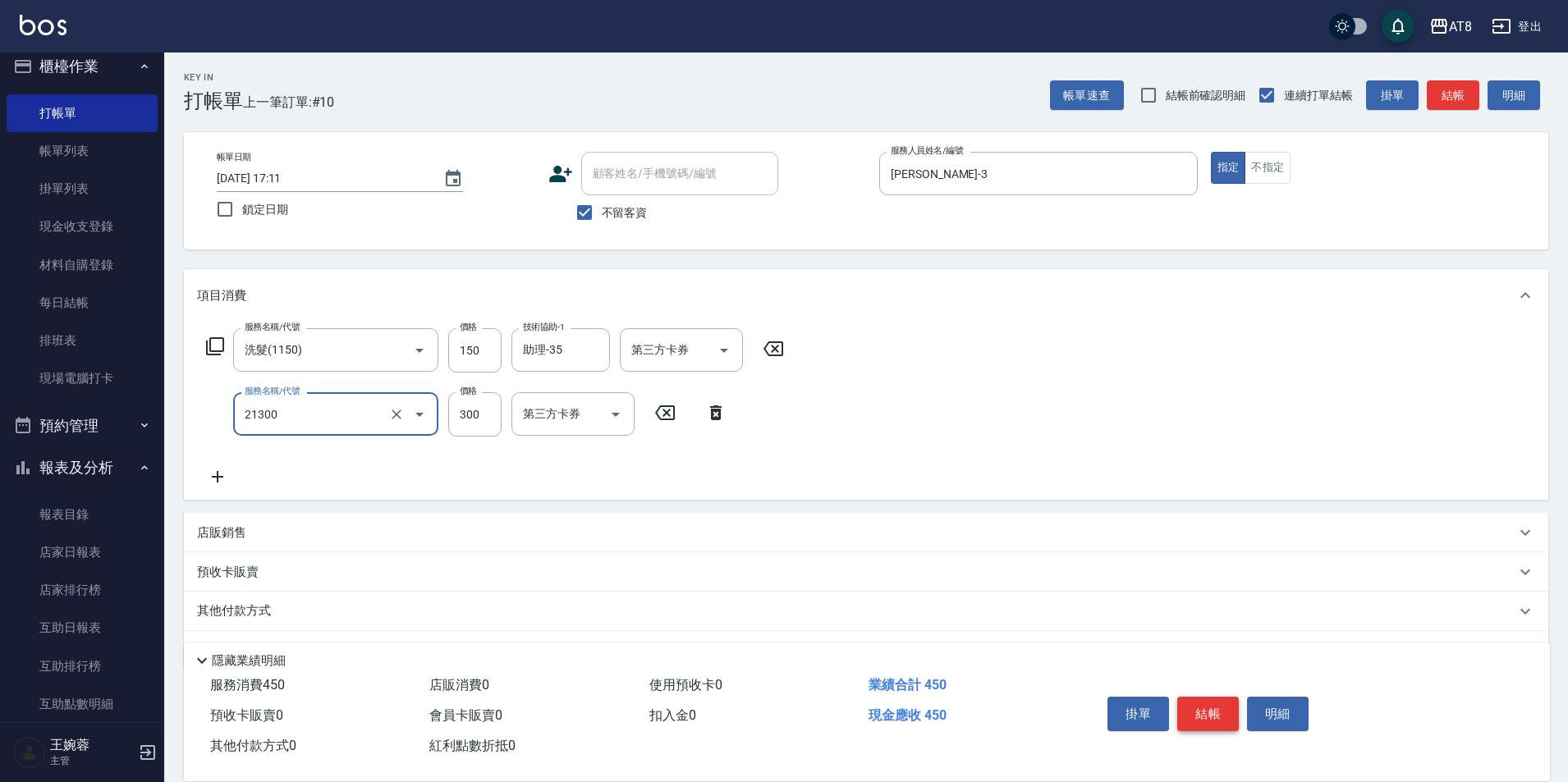
type input "剪髮(21300)"
click at [1226, 697] on button "結帳" at bounding box center [1209, 714] width 62 height 35
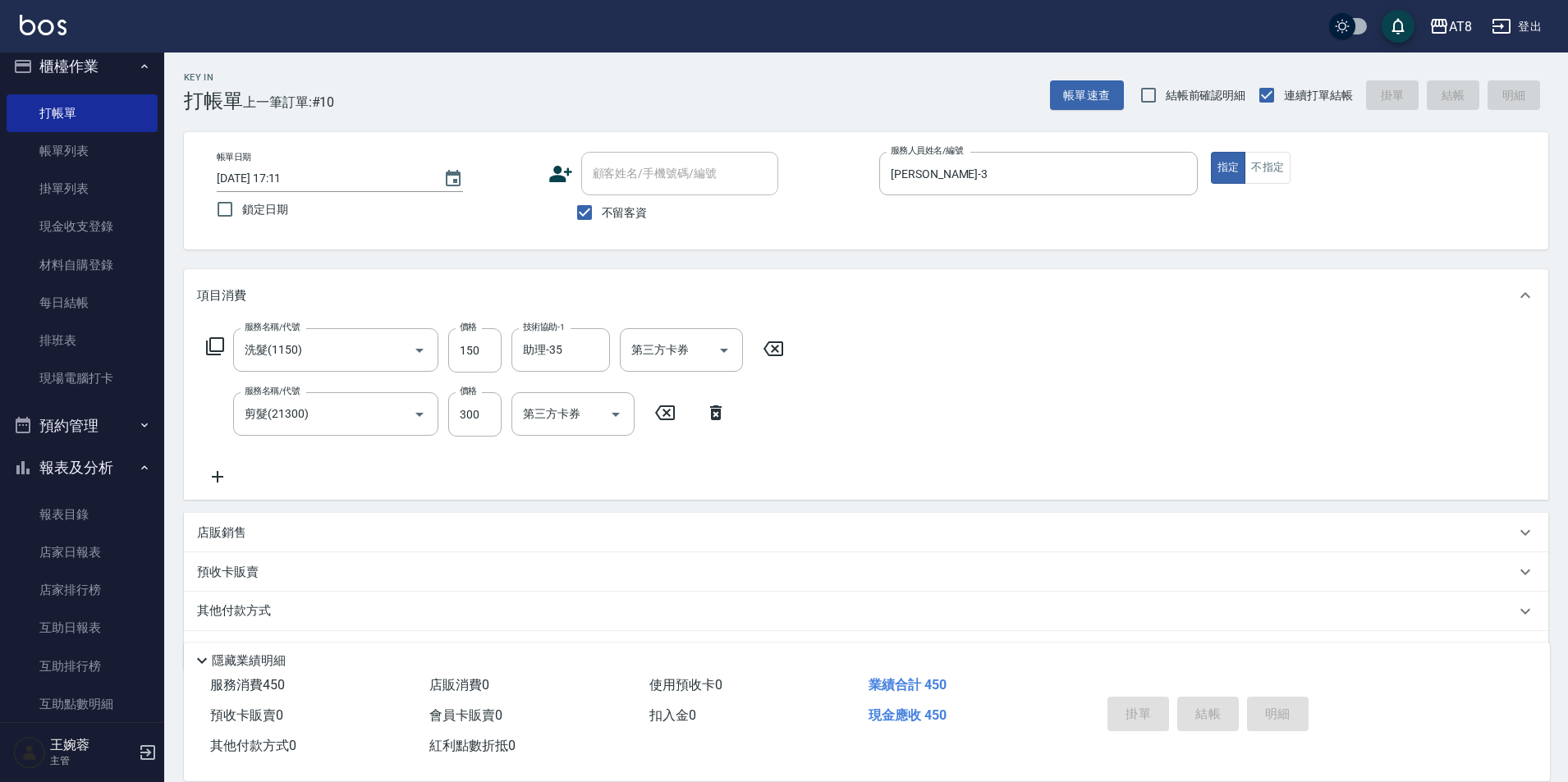
type input "[DATE] 17:12"
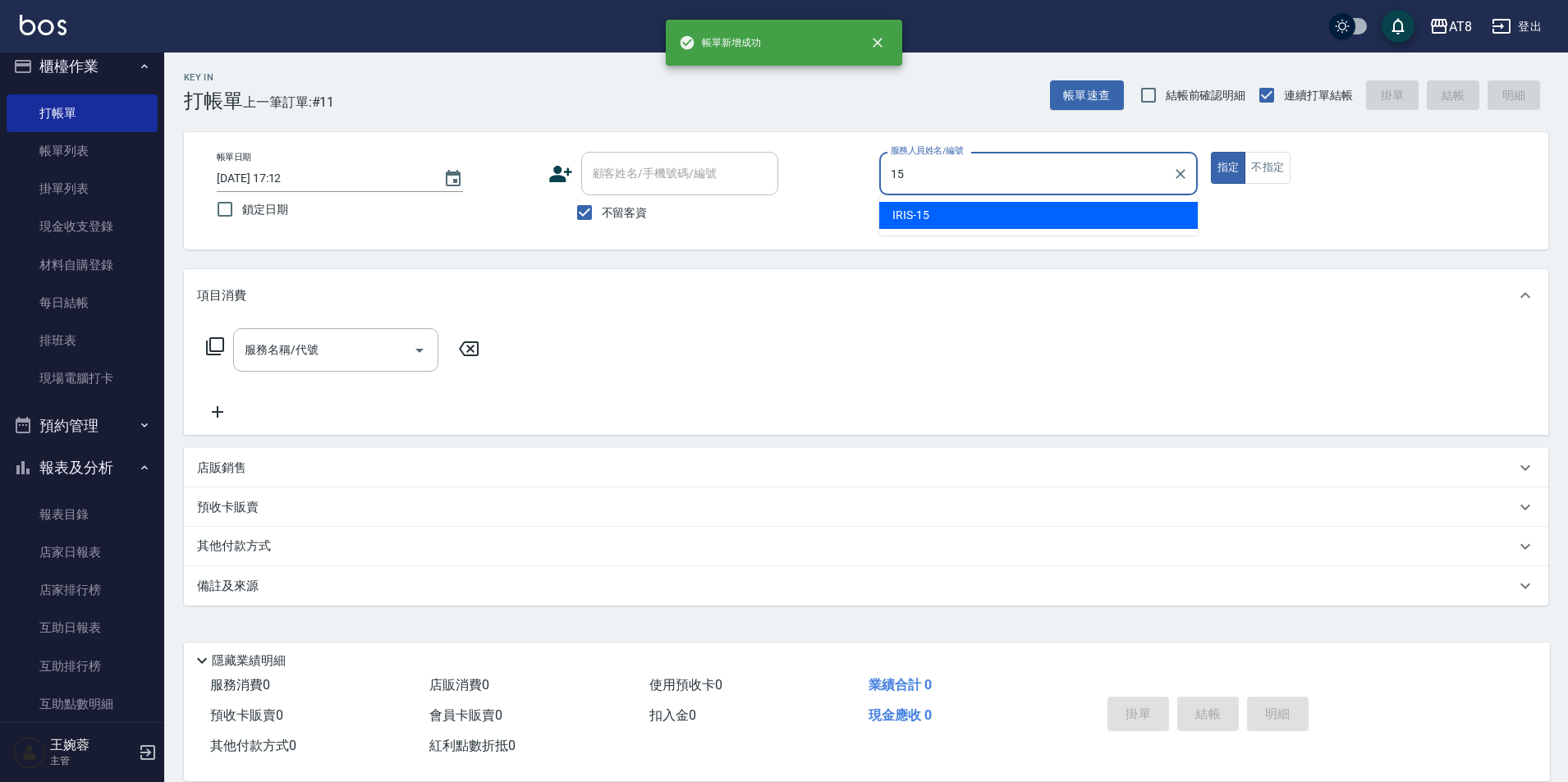
type input "IRIS-15"
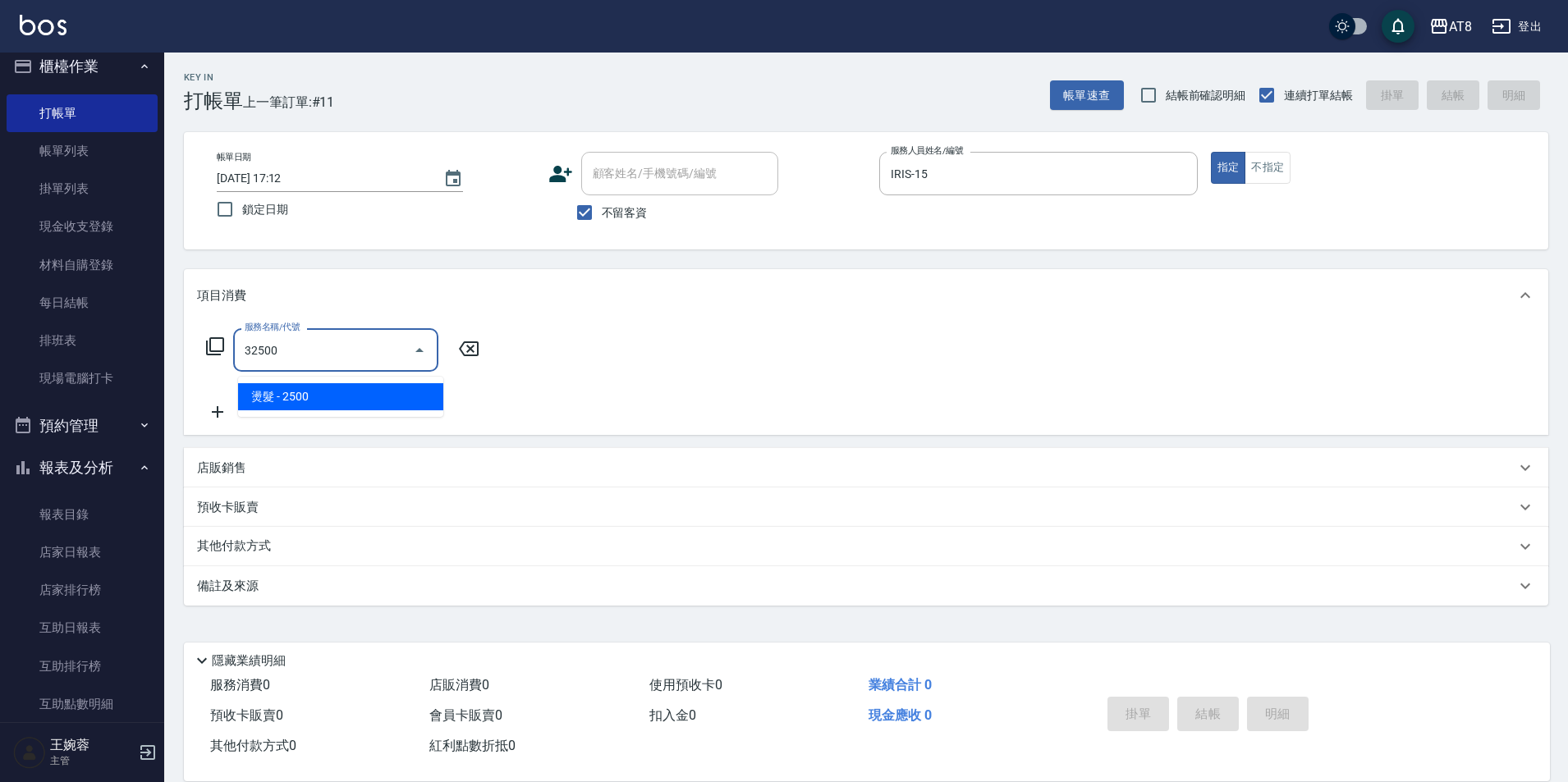
type input "燙髮(32500)"
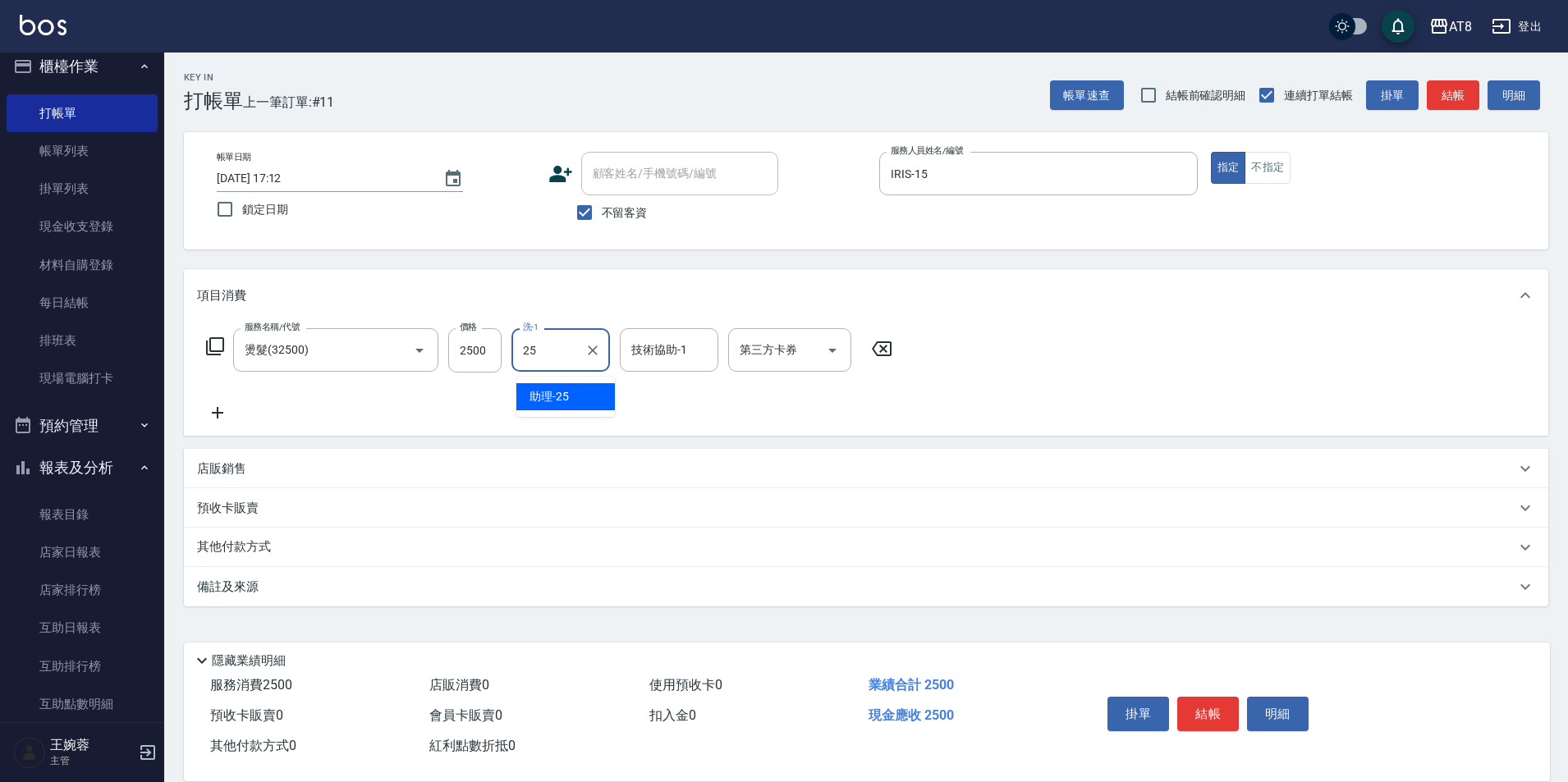
type input "助理-25"
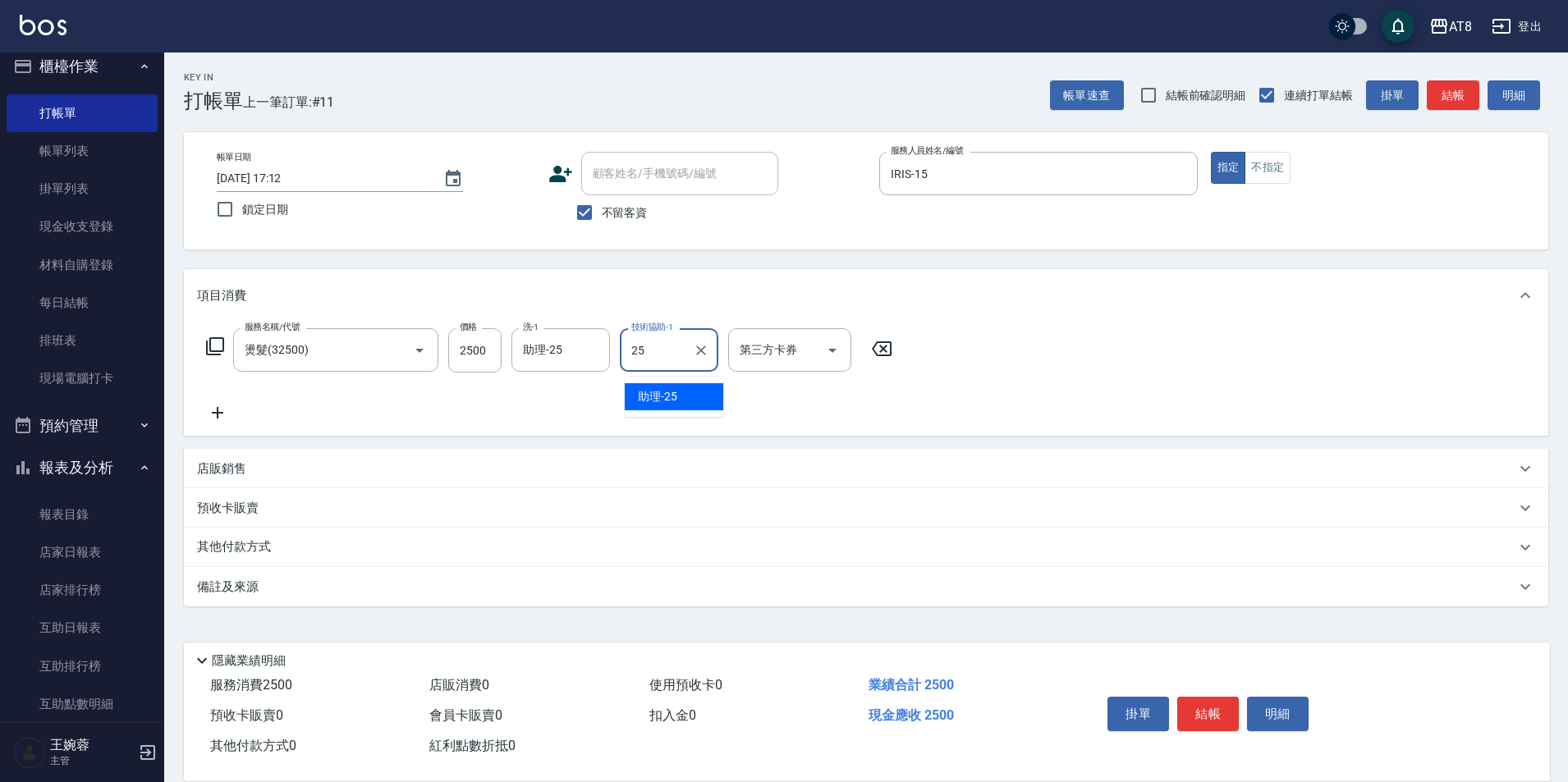
type input "助理-25"
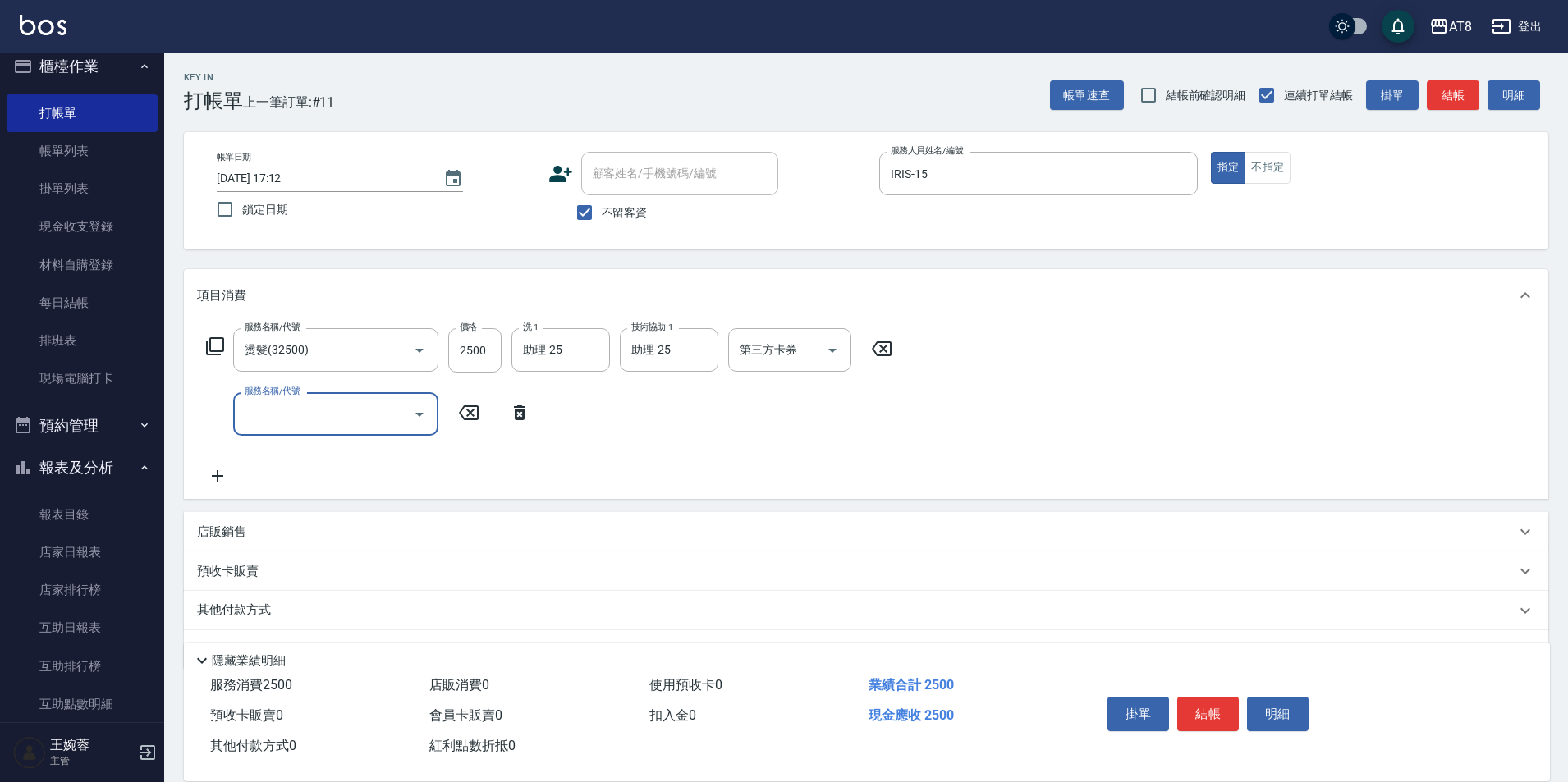
click at [892, 349] on icon at bounding box center [882, 349] width 20 height 15
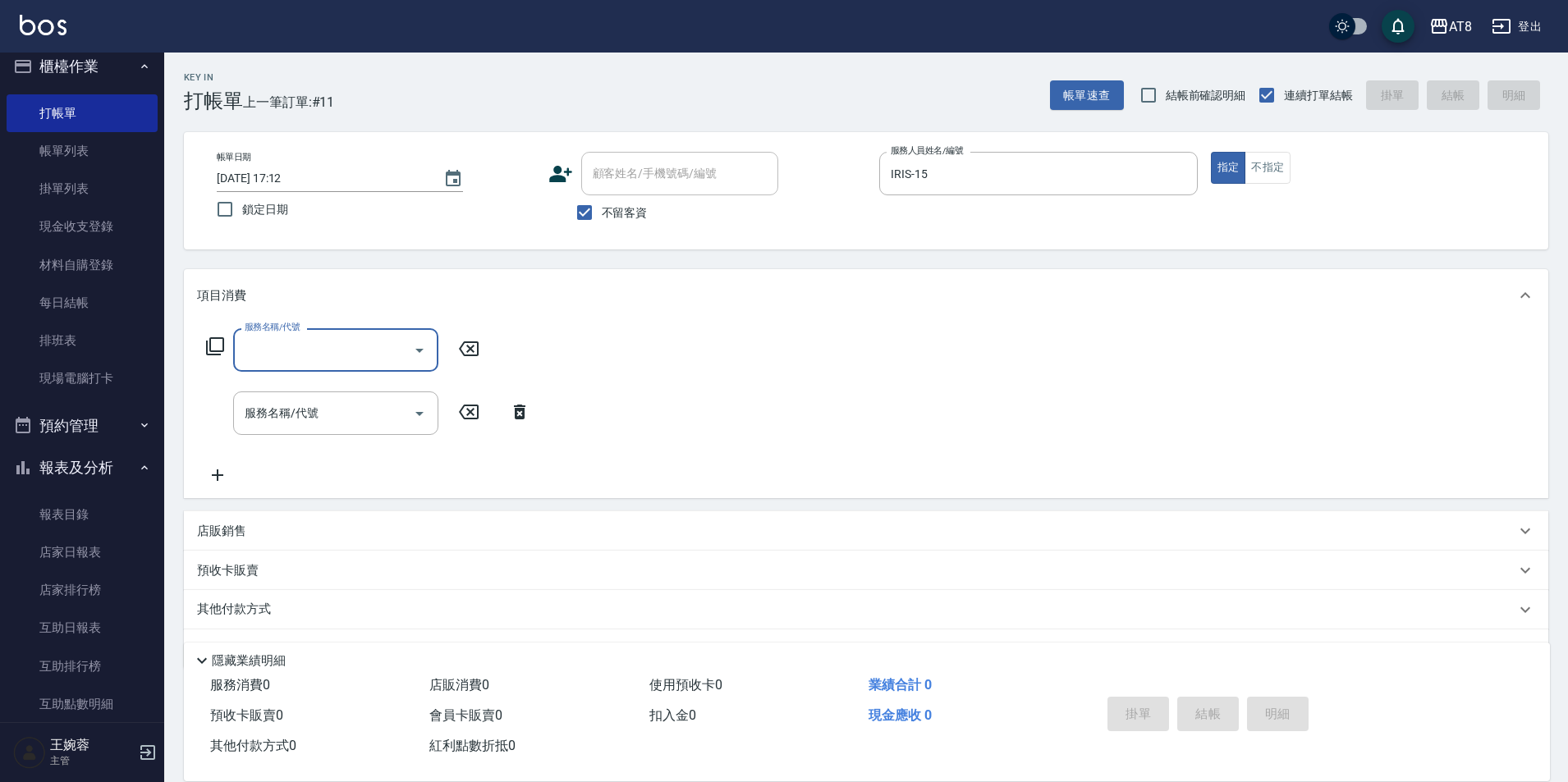
click at [343, 338] on div "服務名稱/代號" at bounding box center [336, 350] width 205 height 43
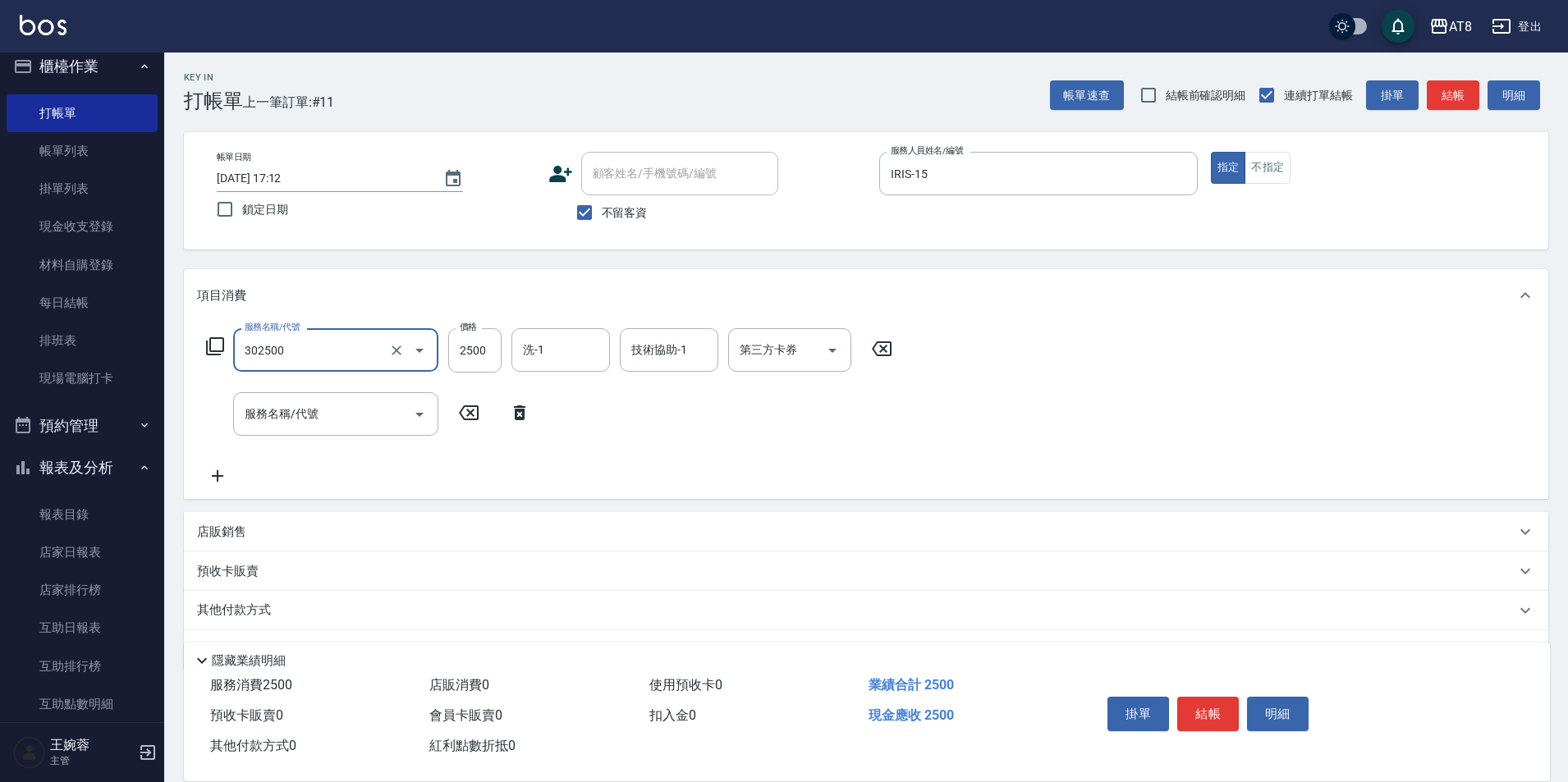
type input "入金燙髮2500(302500)"
type input "助理-25"
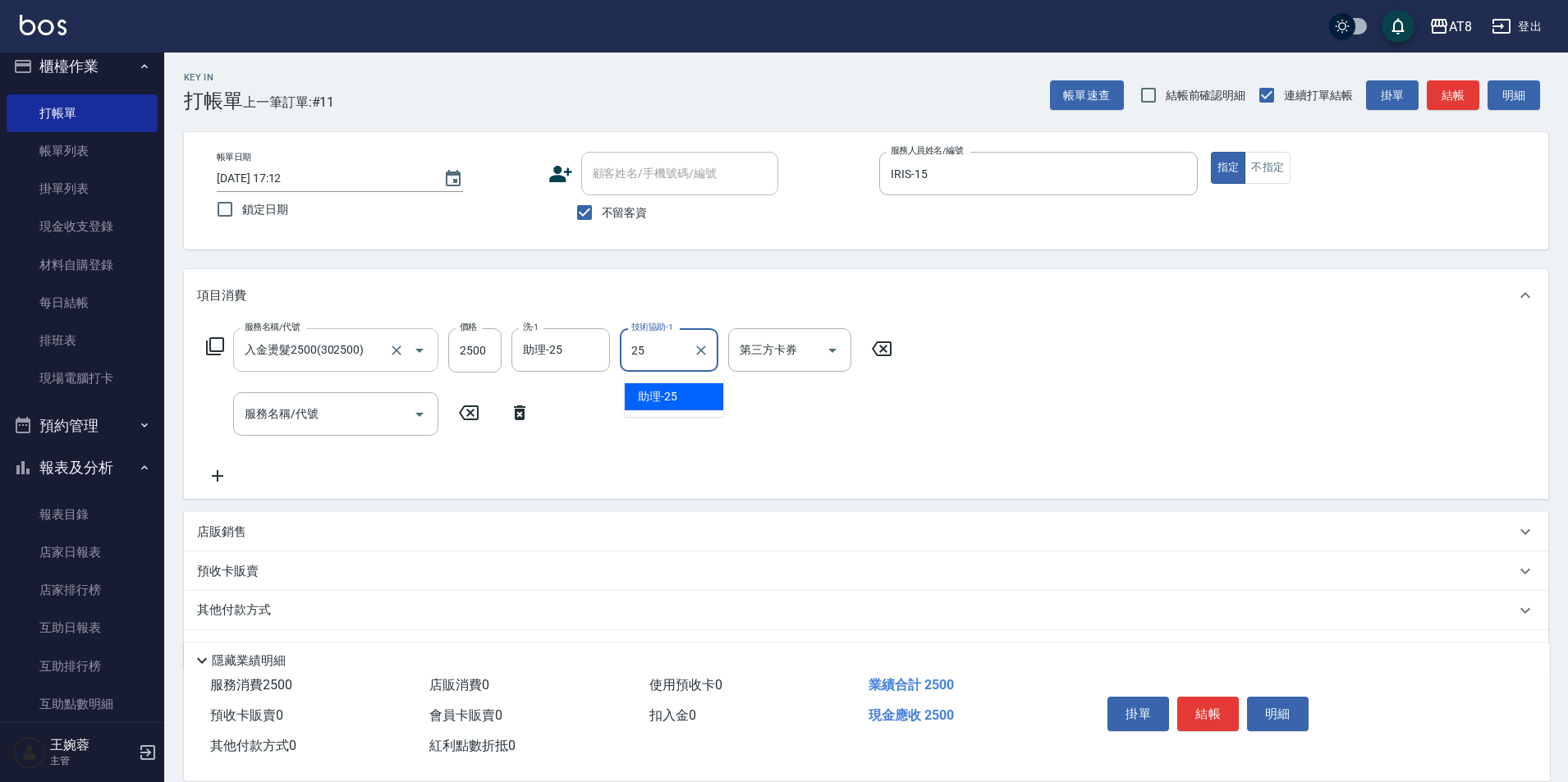
type input "助理-25"
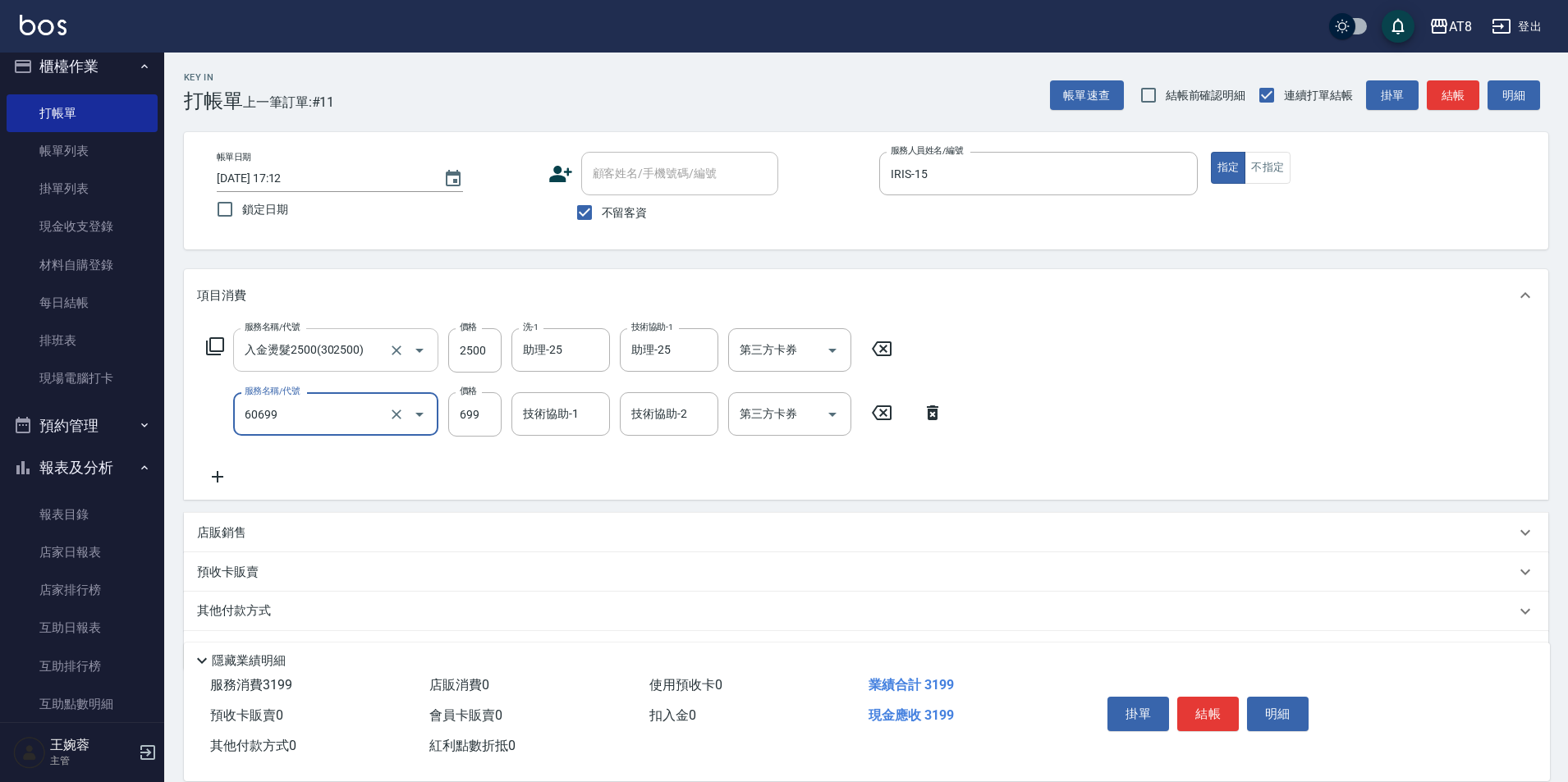
type input "入金SPA699(60699)"
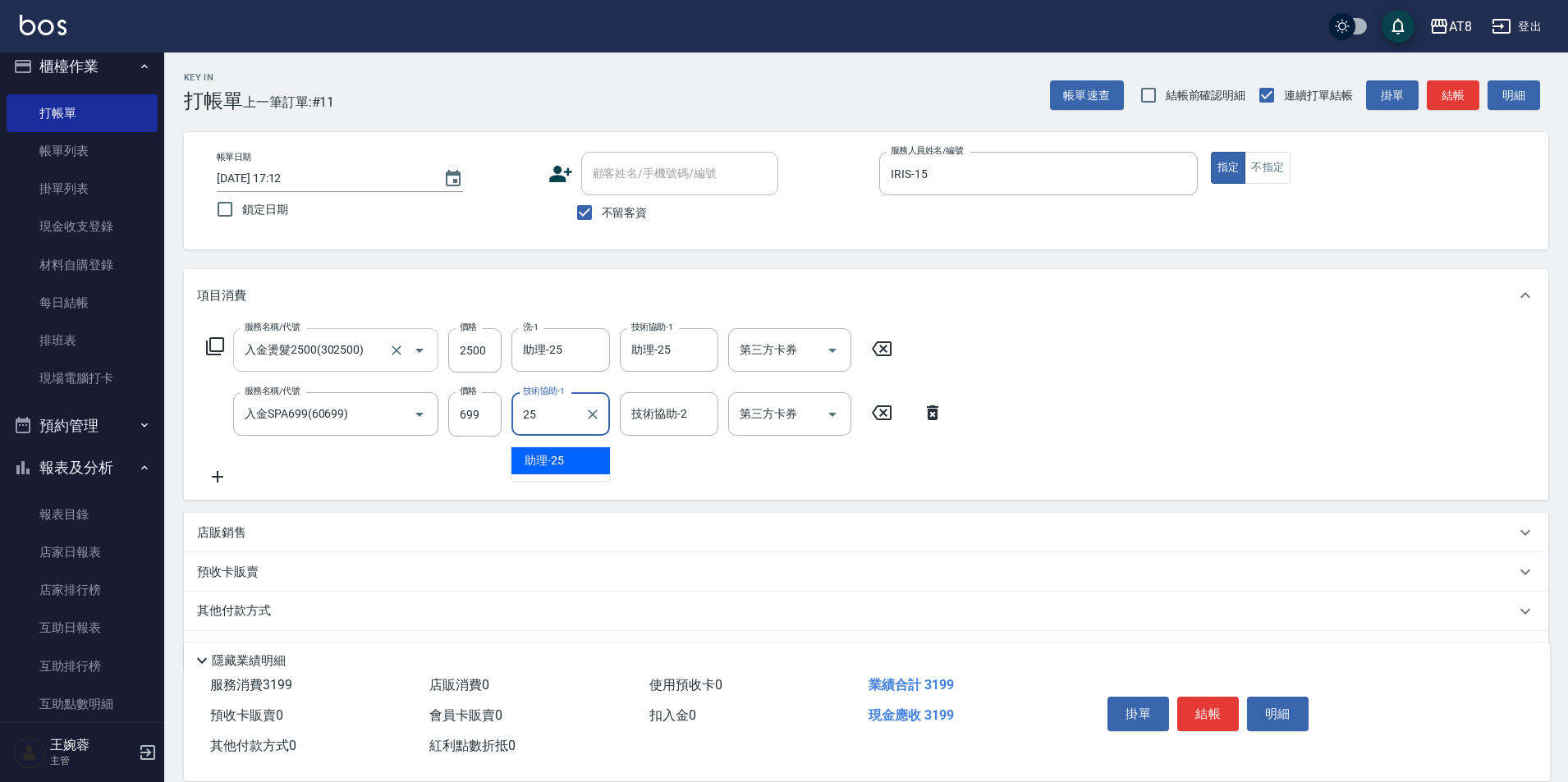
type input "助理-25"
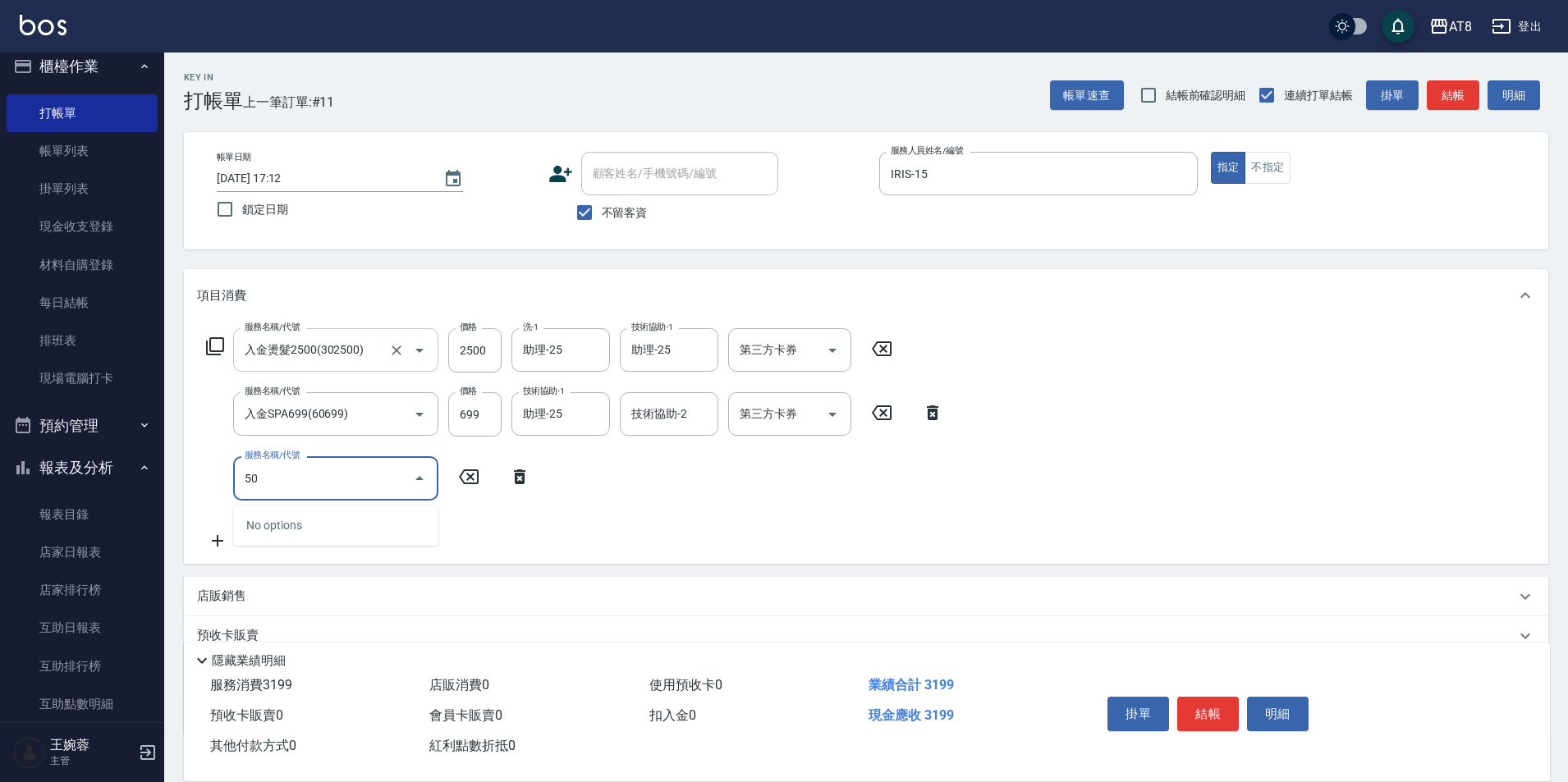
type input "5"
type input "入金染髮1300(401300)"
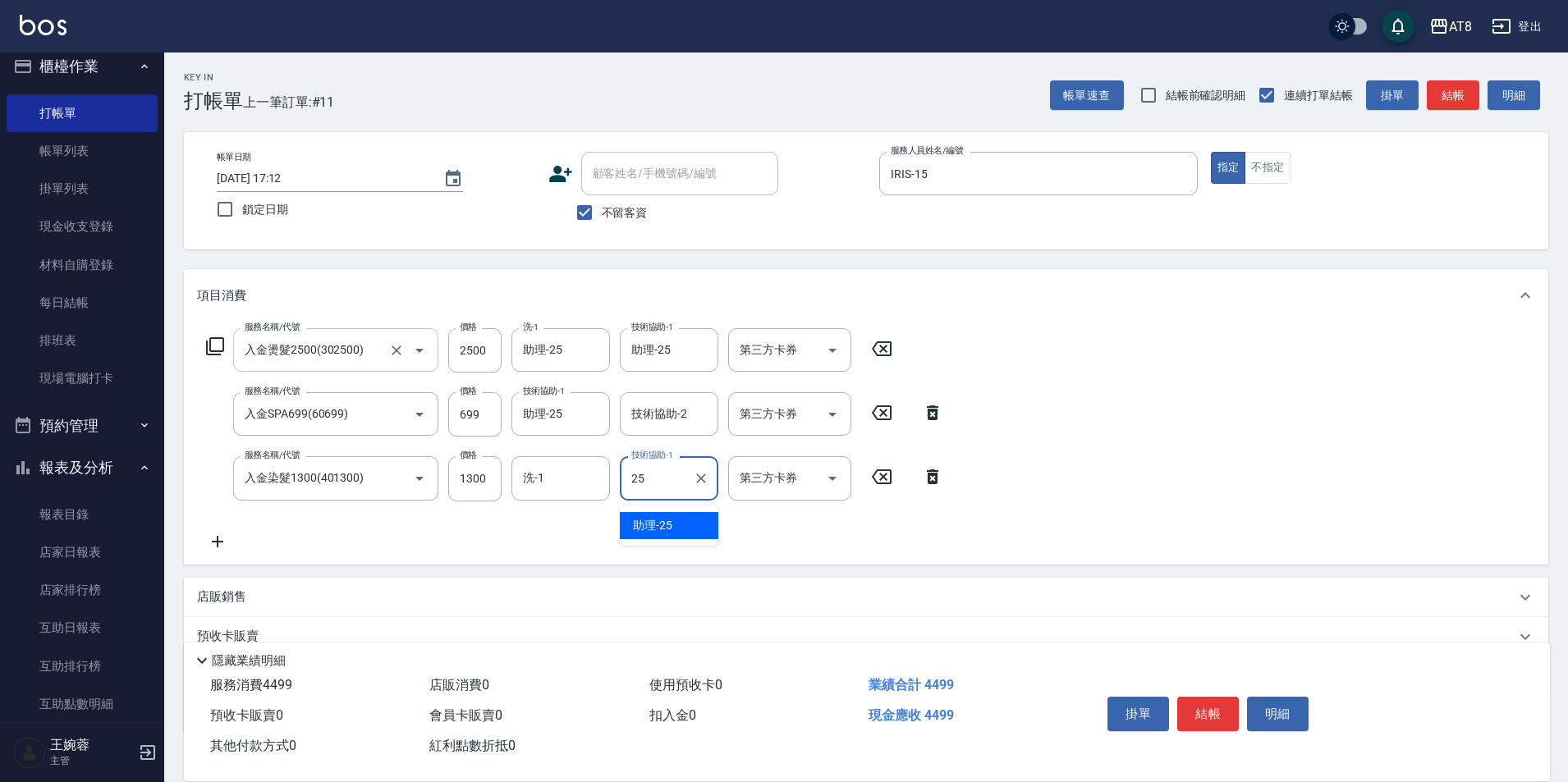
type input "助理-25"
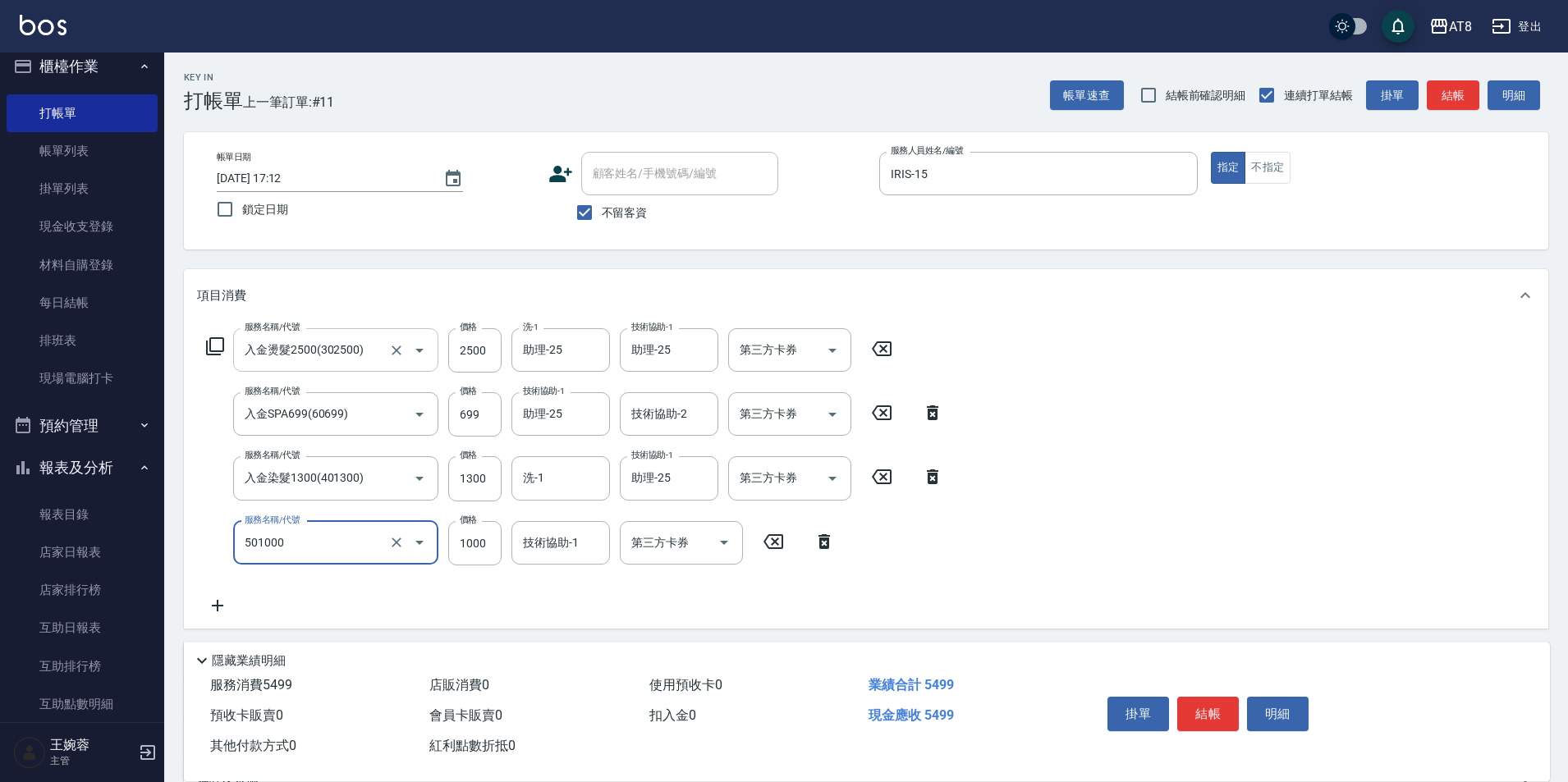
type input "入金護髮1000(501000)"
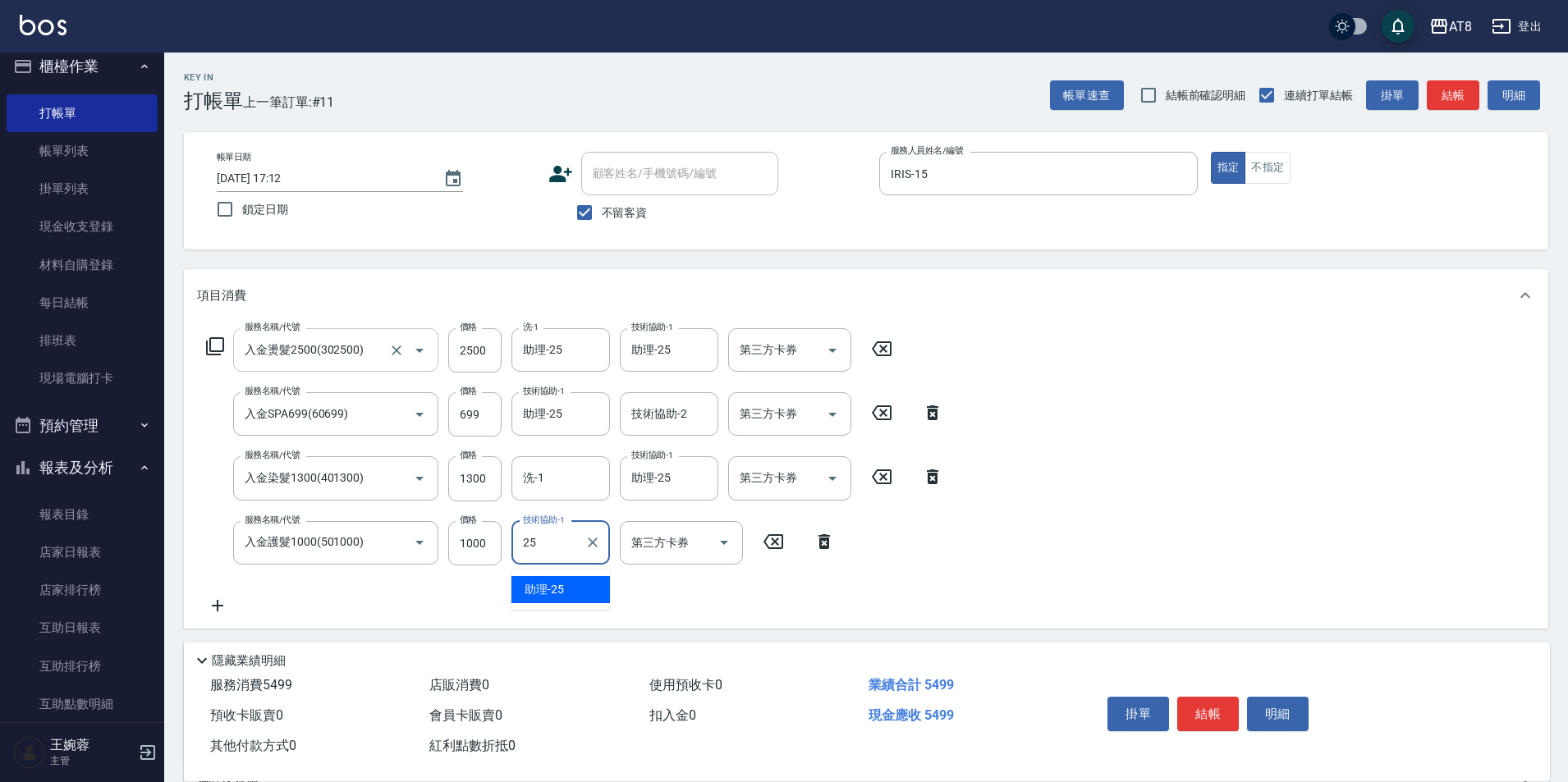
type input "助理-25"
click at [1211, 706] on button "結帳" at bounding box center [1209, 714] width 62 height 35
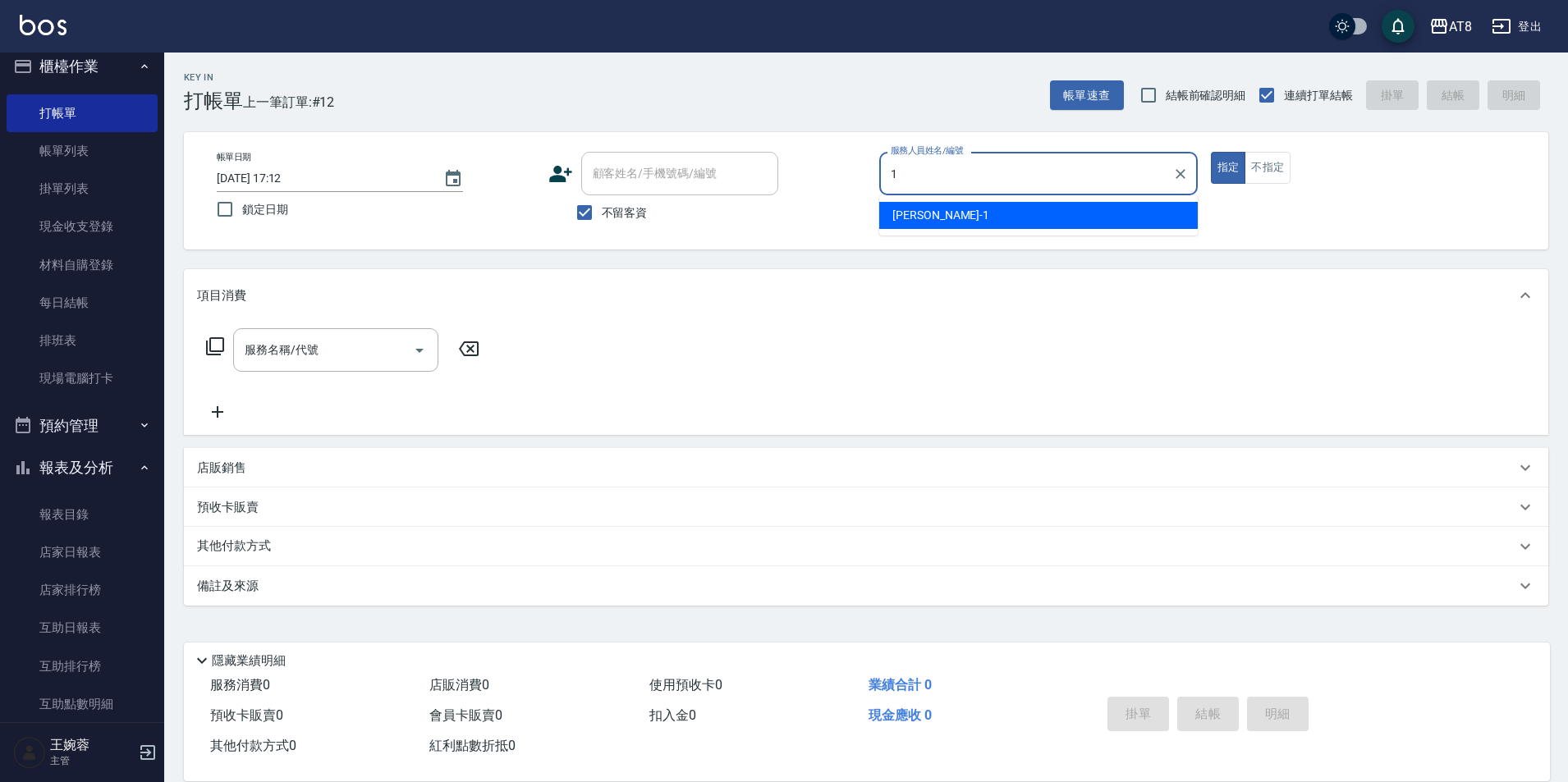
type input "YUKI-1"
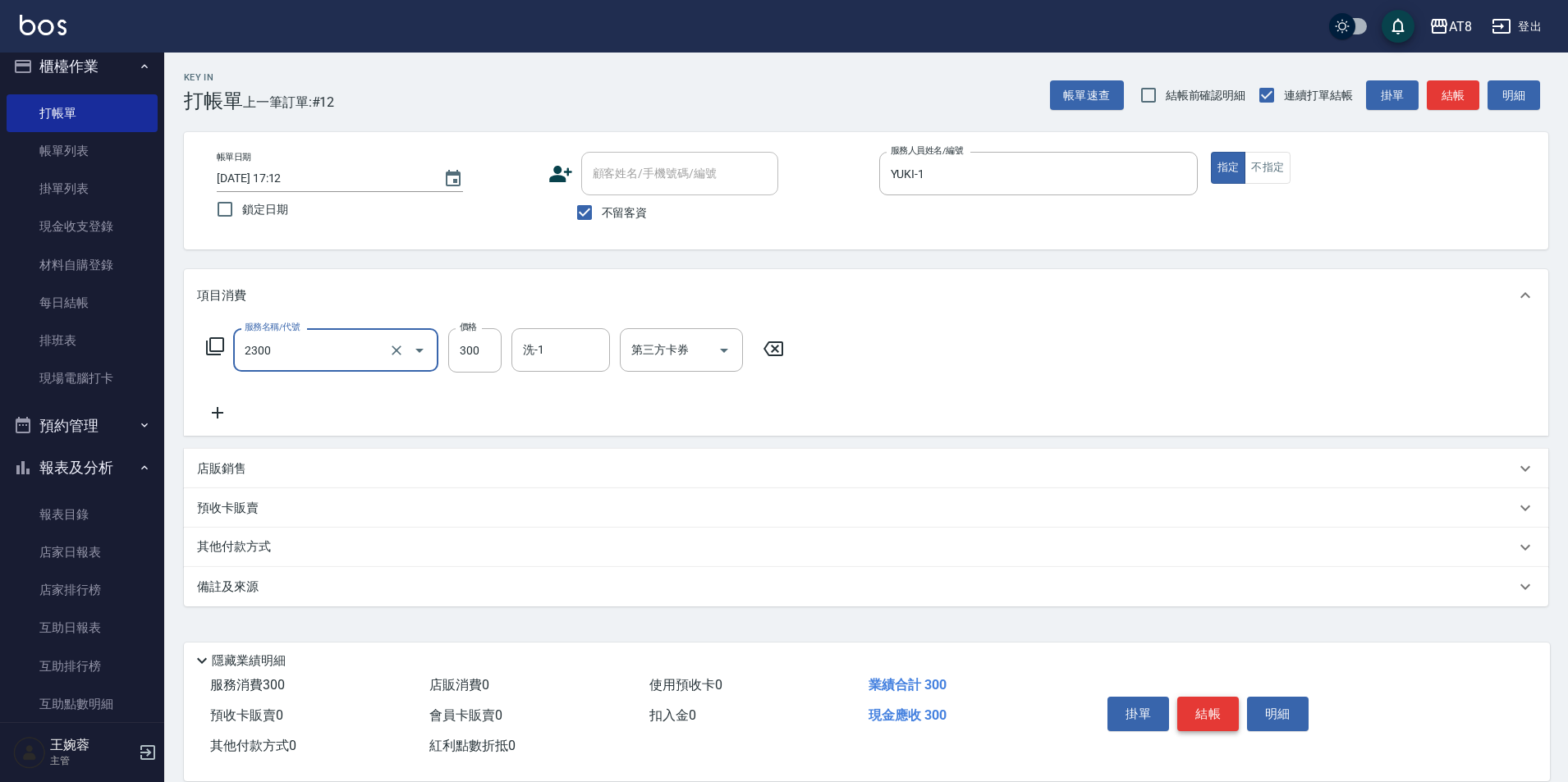
type input "入金洗剪300(2300)"
type input "助理-28"
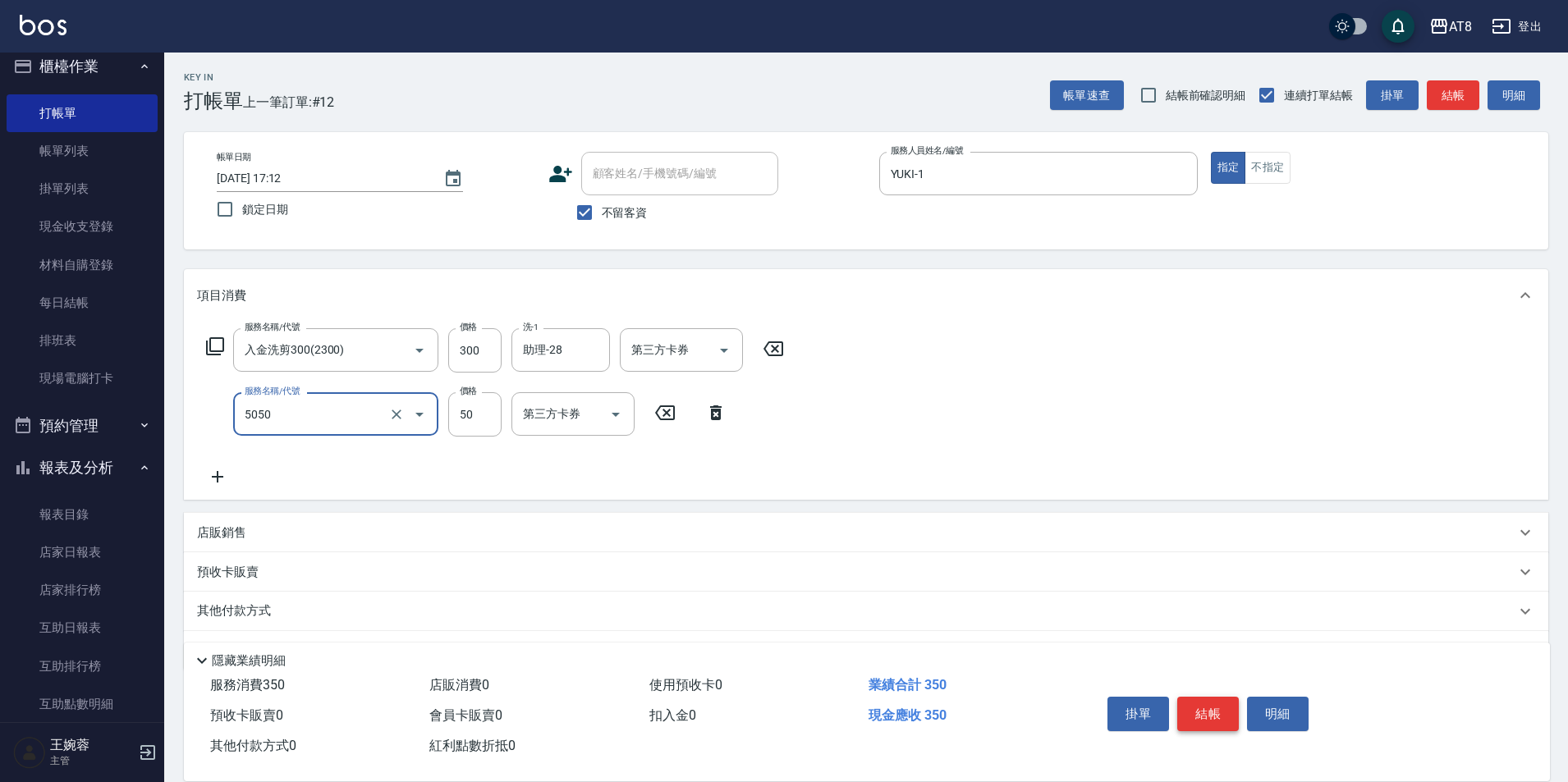
type input "入金精油50(5050)"
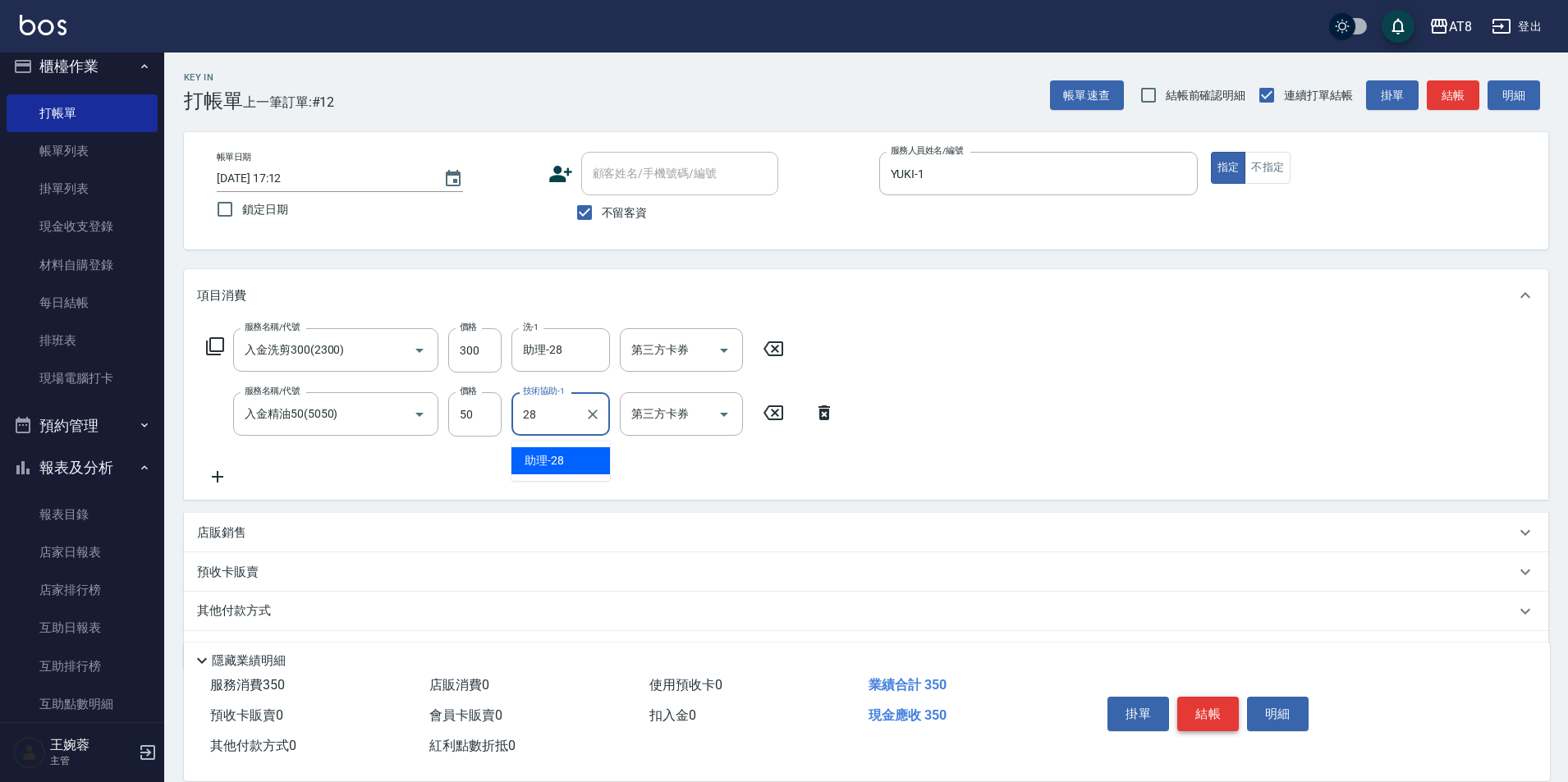
type input "助理-28"
click at [730, 346] on icon "Open" at bounding box center [724, 350] width 20 height 20
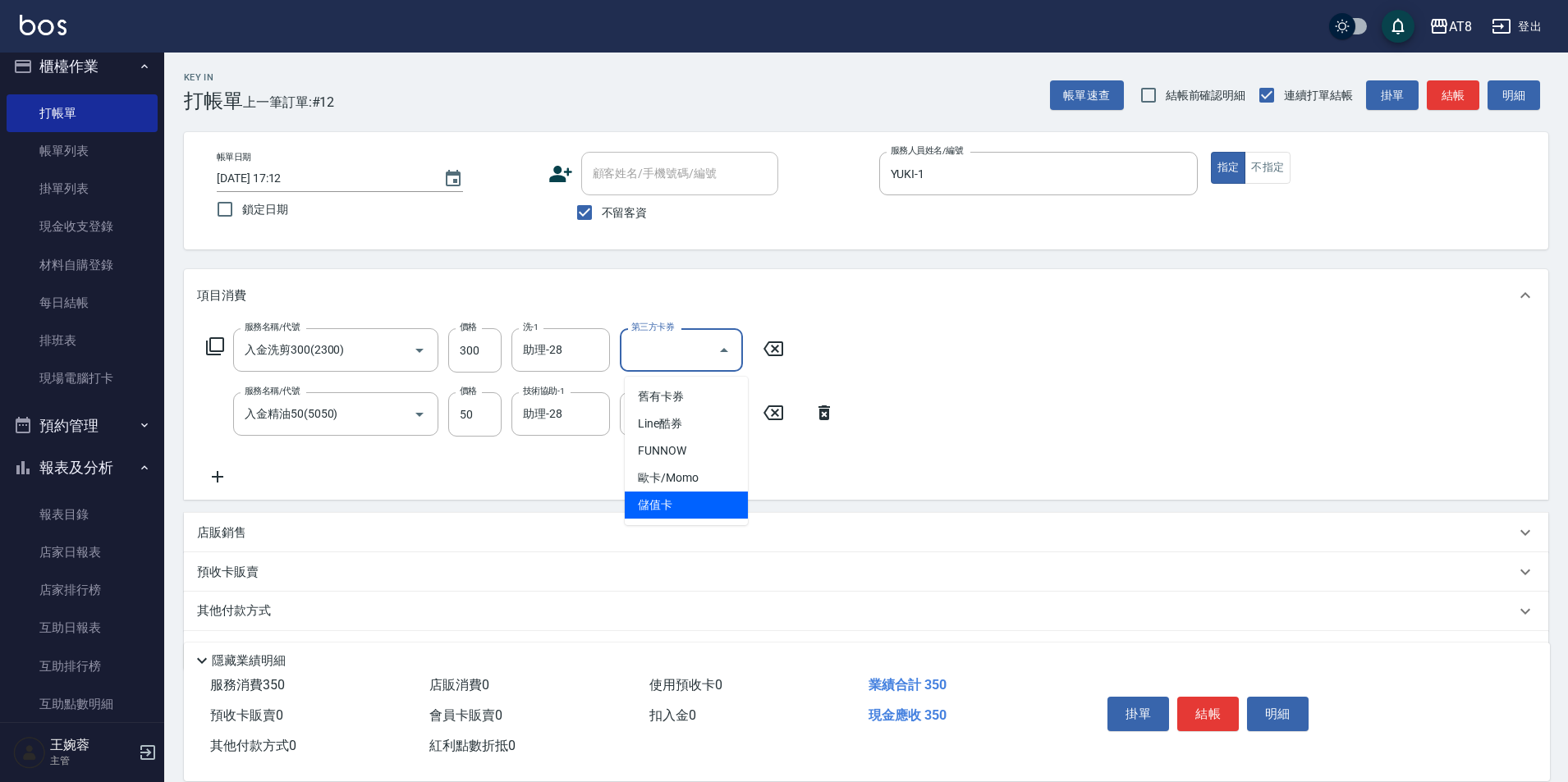
drag, startPoint x: 699, startPoint y: 509, endPoint x: 692, endPoint y: 495, distance: 15.7
click at [699, 508] on span "儲值卡" at bounding box center [686, 504] width 123 height 27
type input "儲值卡"
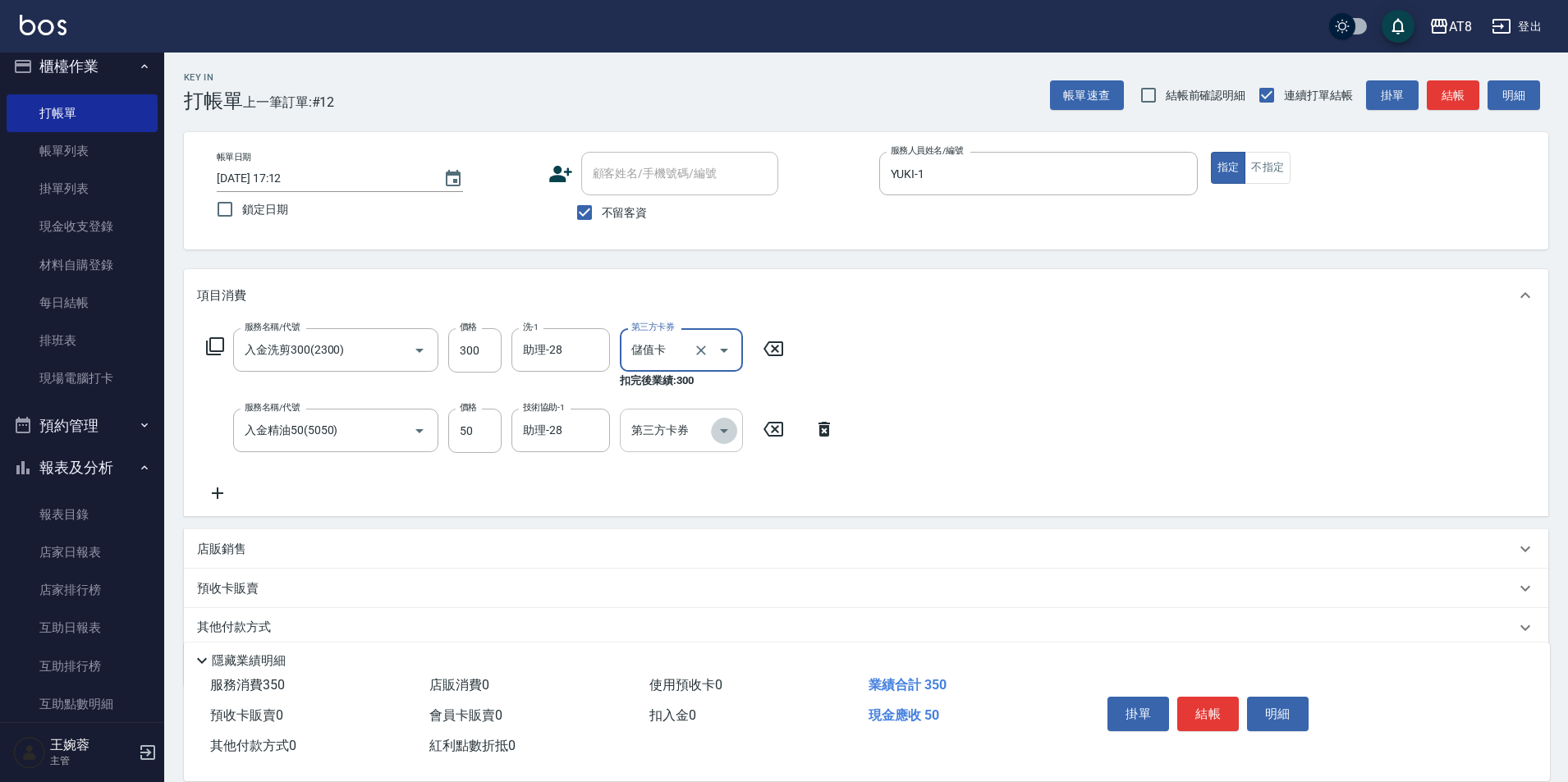
click at [717, 431] on icon "Open" at bounding box center [724, 430] width 20 height 20
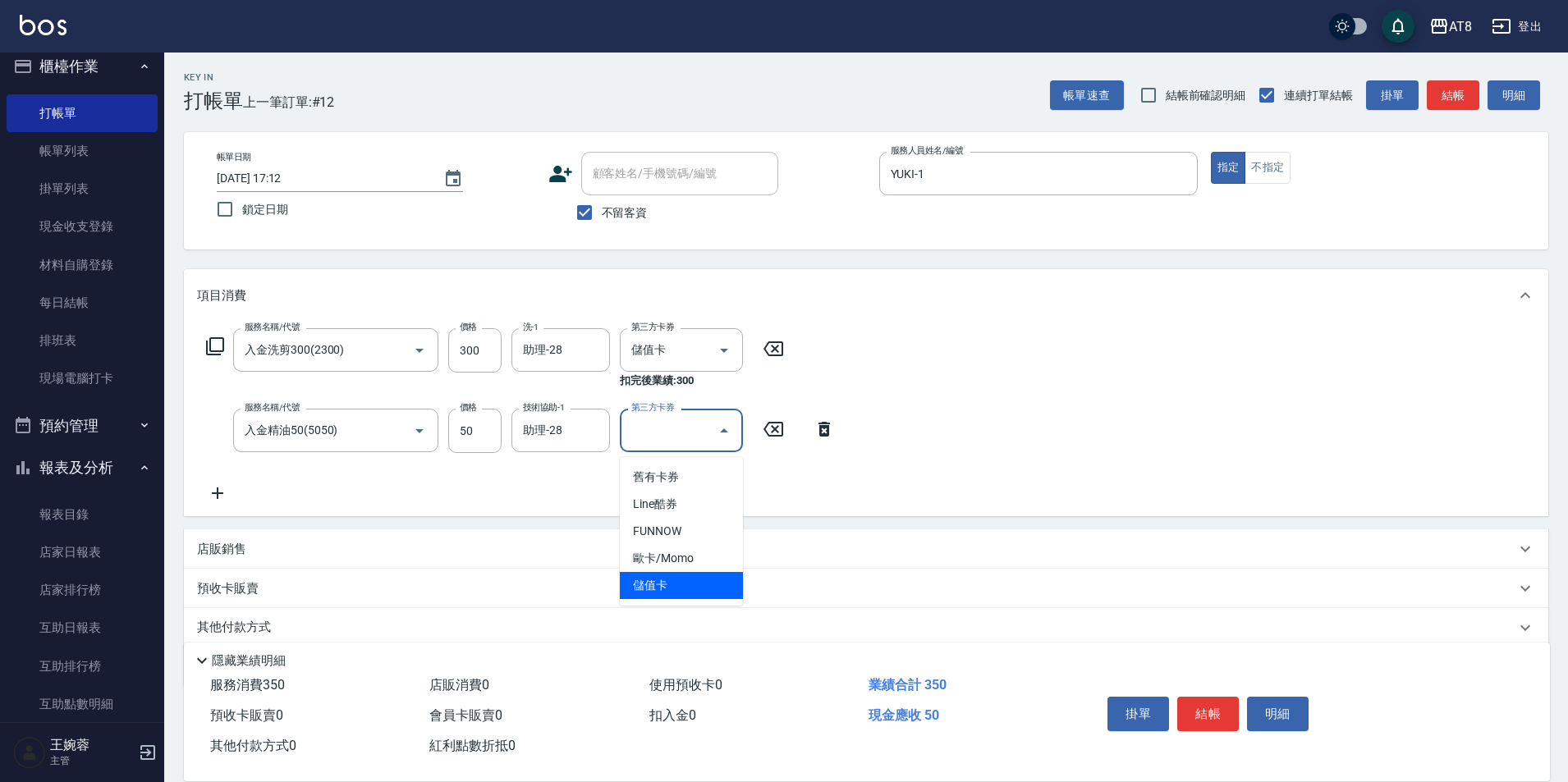
click at [714, 584] on span "儲值卡" at bounding box center [681, 585] width 123 height 27
type input "儲值卡"
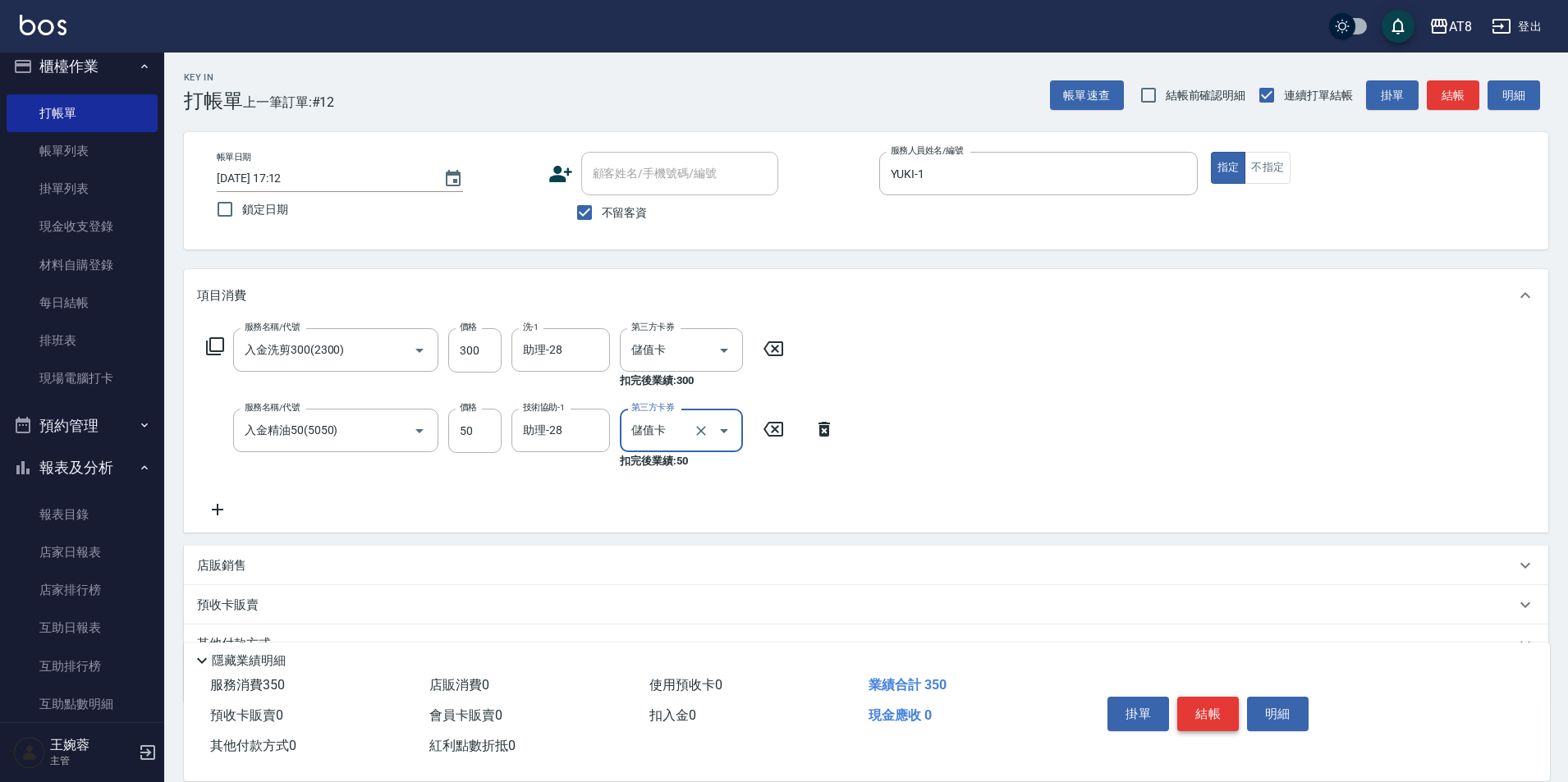
click at [1219, 697] on button "結帳" at bounding box center [1209, 714] width 62 height 35
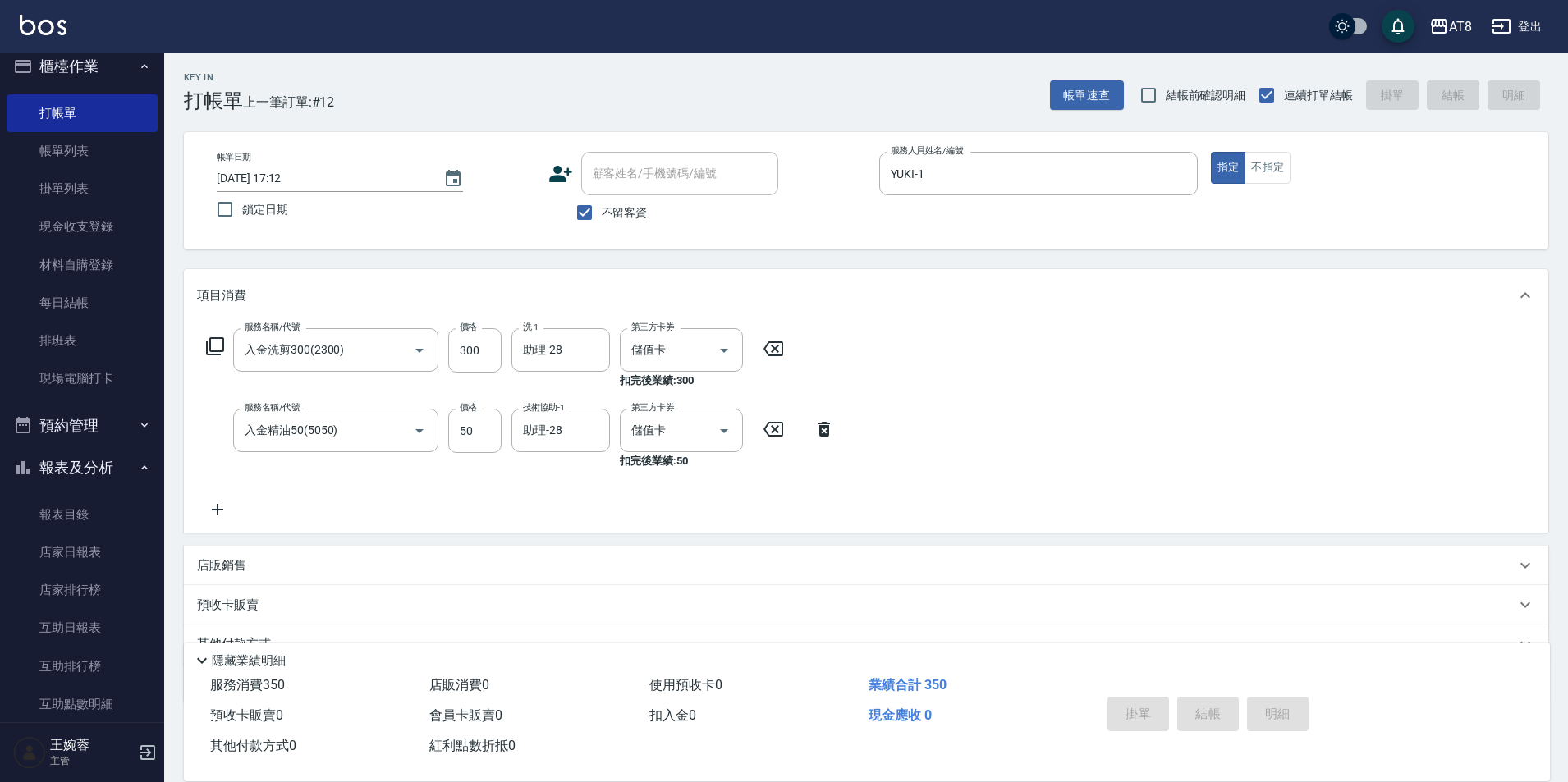
type input "[DATE] 17:13"
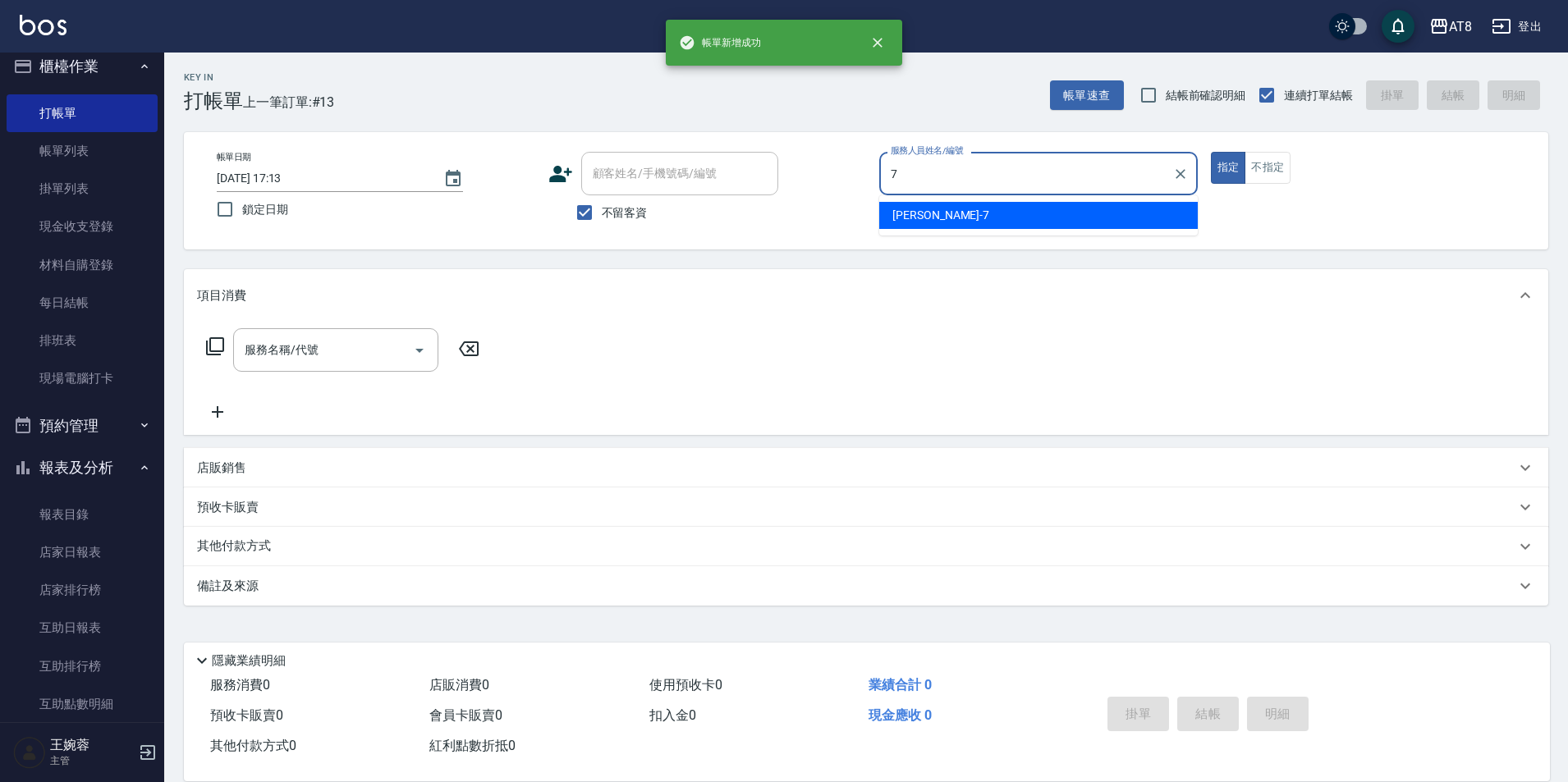
type input "[PERSON_NAME]-7"
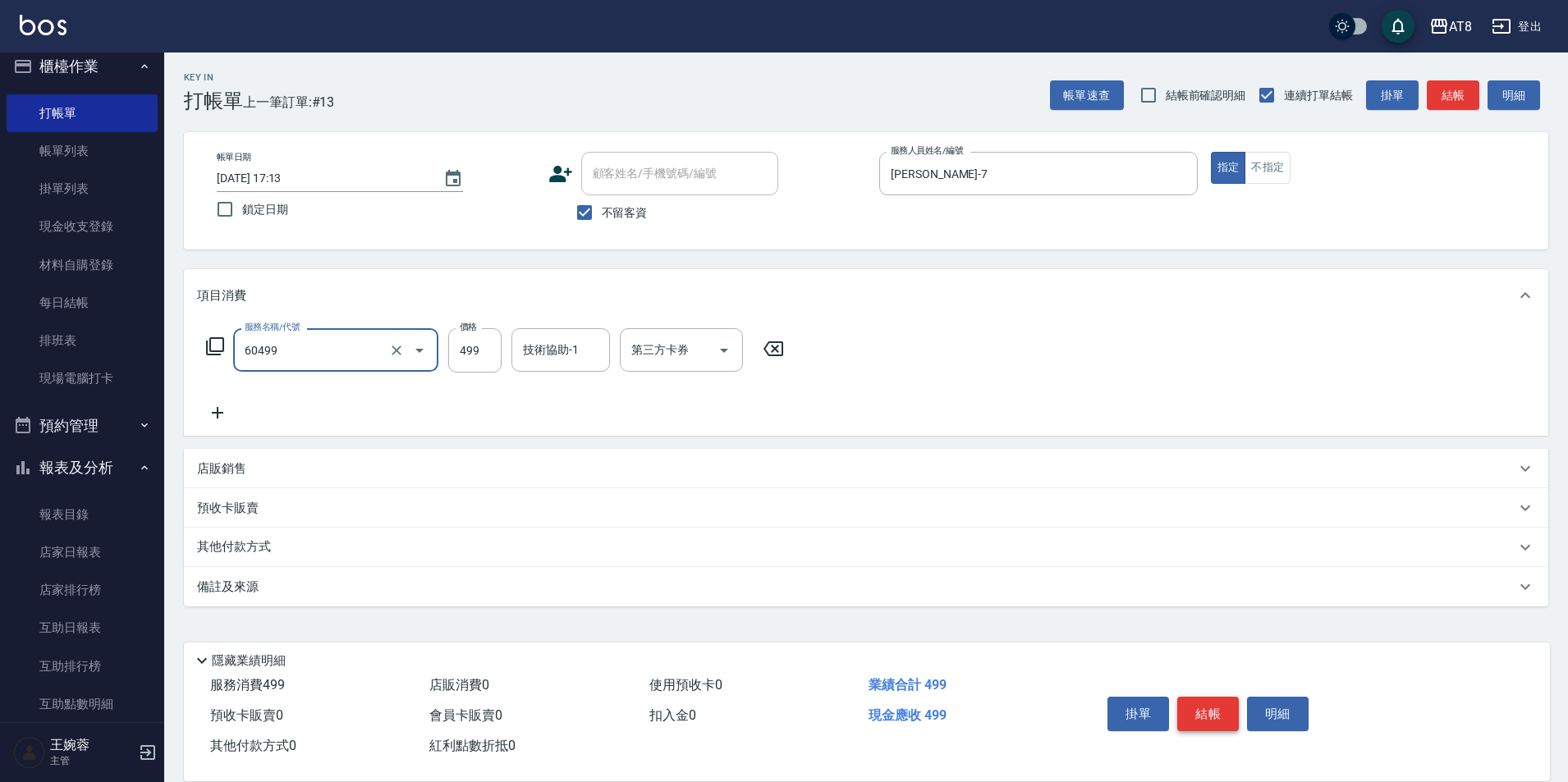
type input "入金SPA499(60499)"
type input "助理-35"
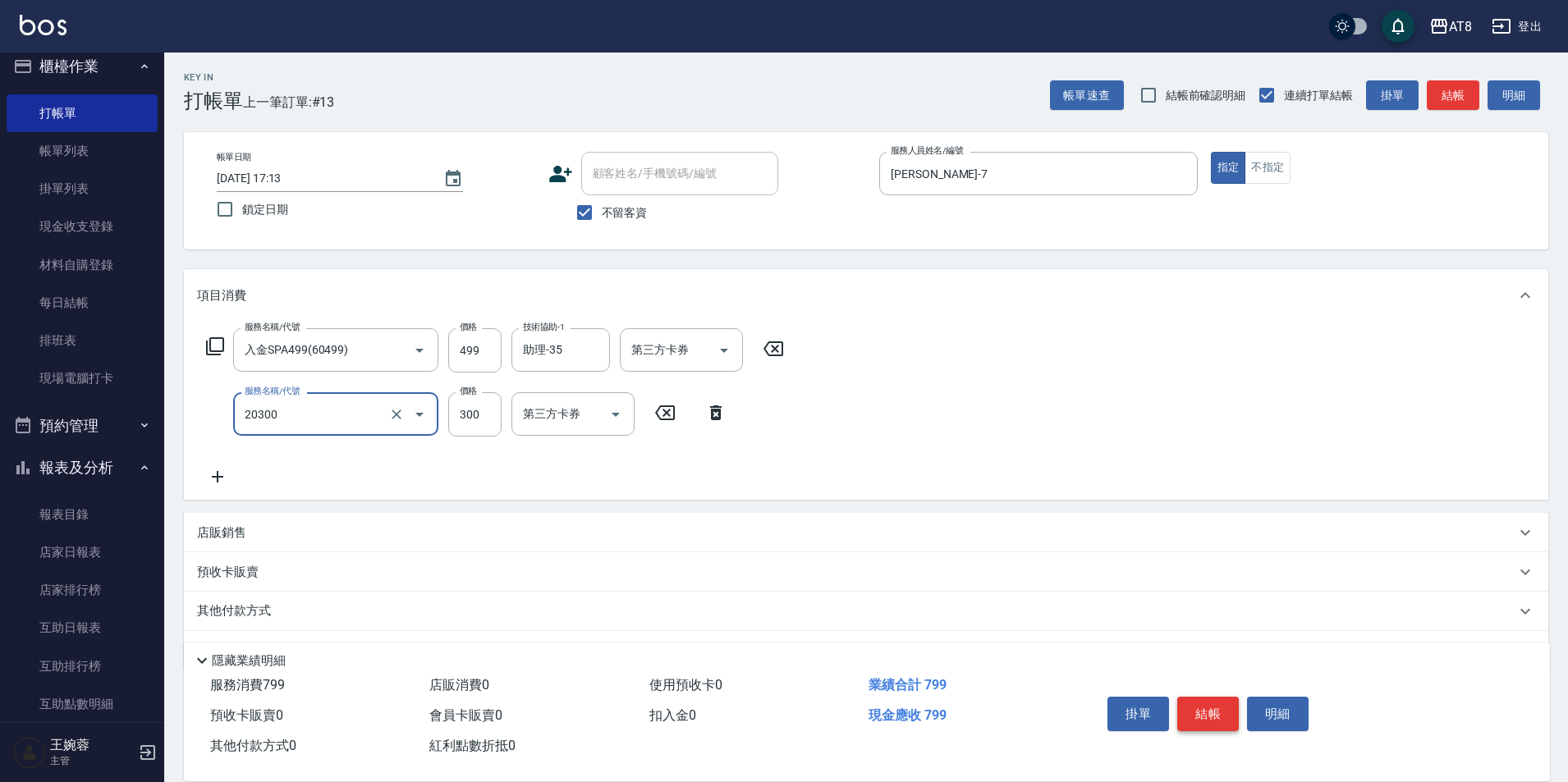
type input "入金剪髮300(20300)"
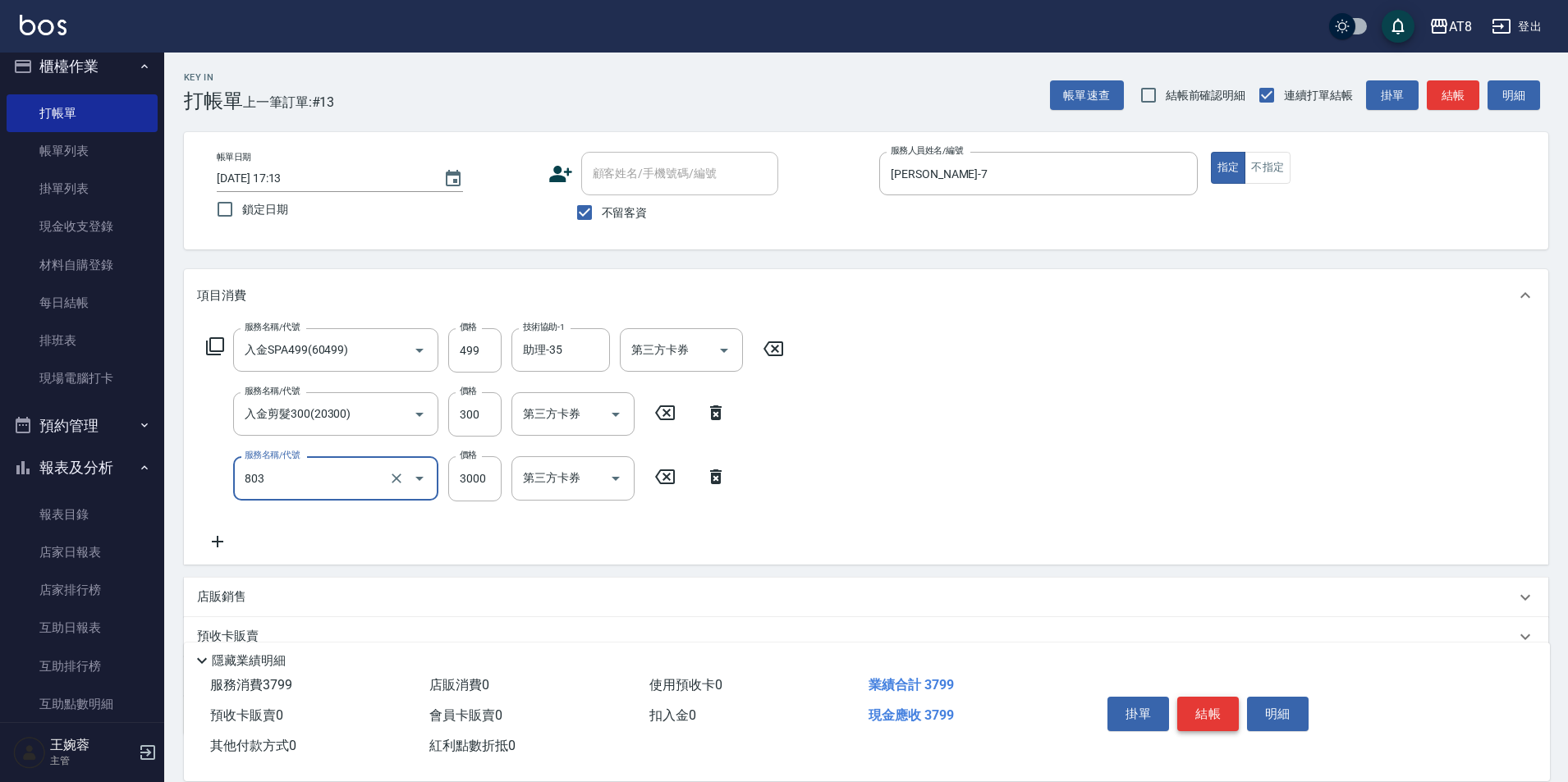
type input "頂級豪華3(803)"
drag, startPoint x: 716, startPoint y: 364, endPoint x: 716, endPoint y: 373, distance: 9.0
click at [716, 360] on icon "Open" at bounding box center [724, 350] width 20 height 20
type input "298"
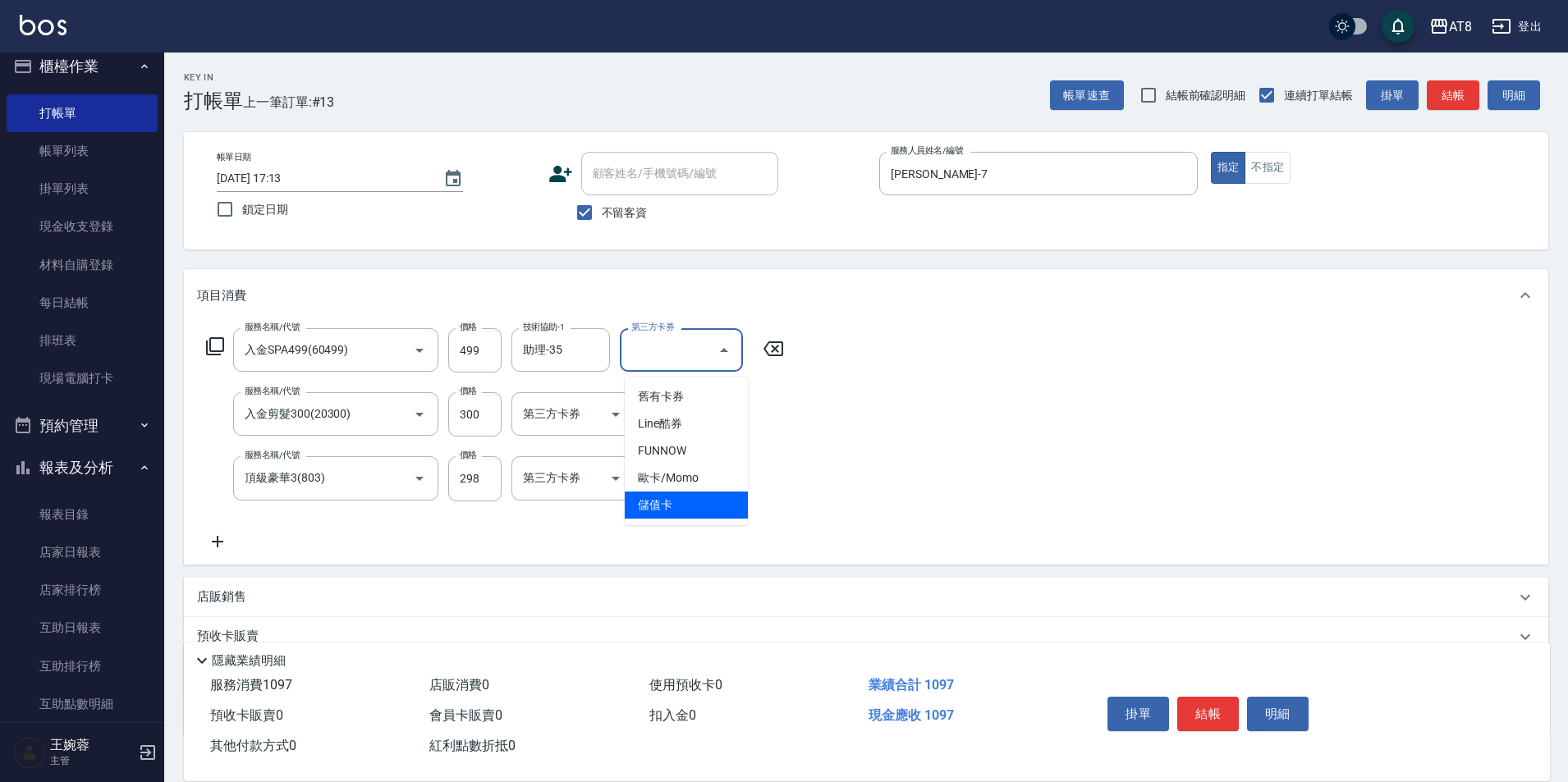
click at [727, 500] on span "儲值卡" at bounding box center [686, 504] width 123 height 27
type input "儲值卡"
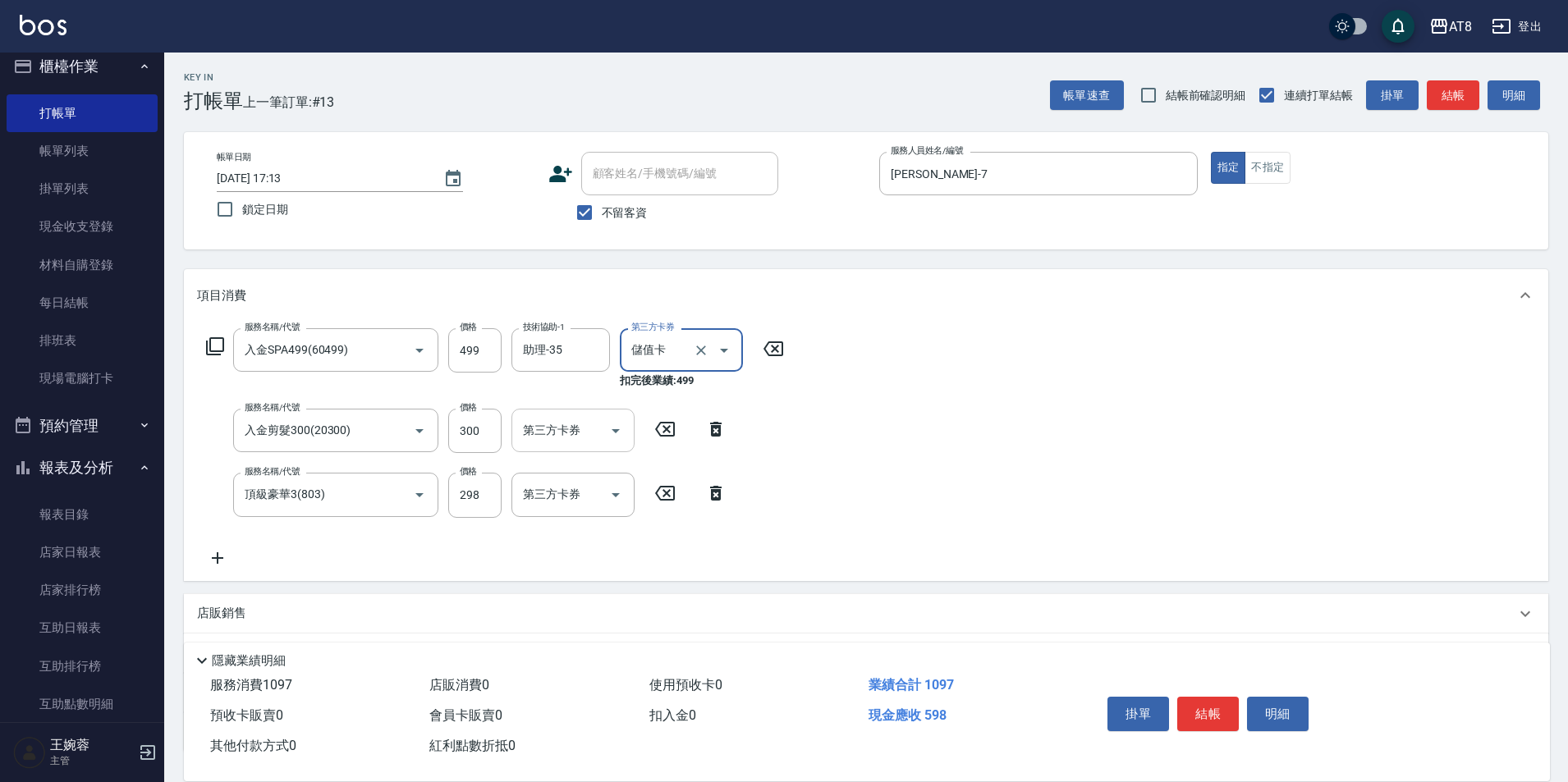
click at [618, 441] on icon "Open" at bounding box center [615, 430] width 20 height 20
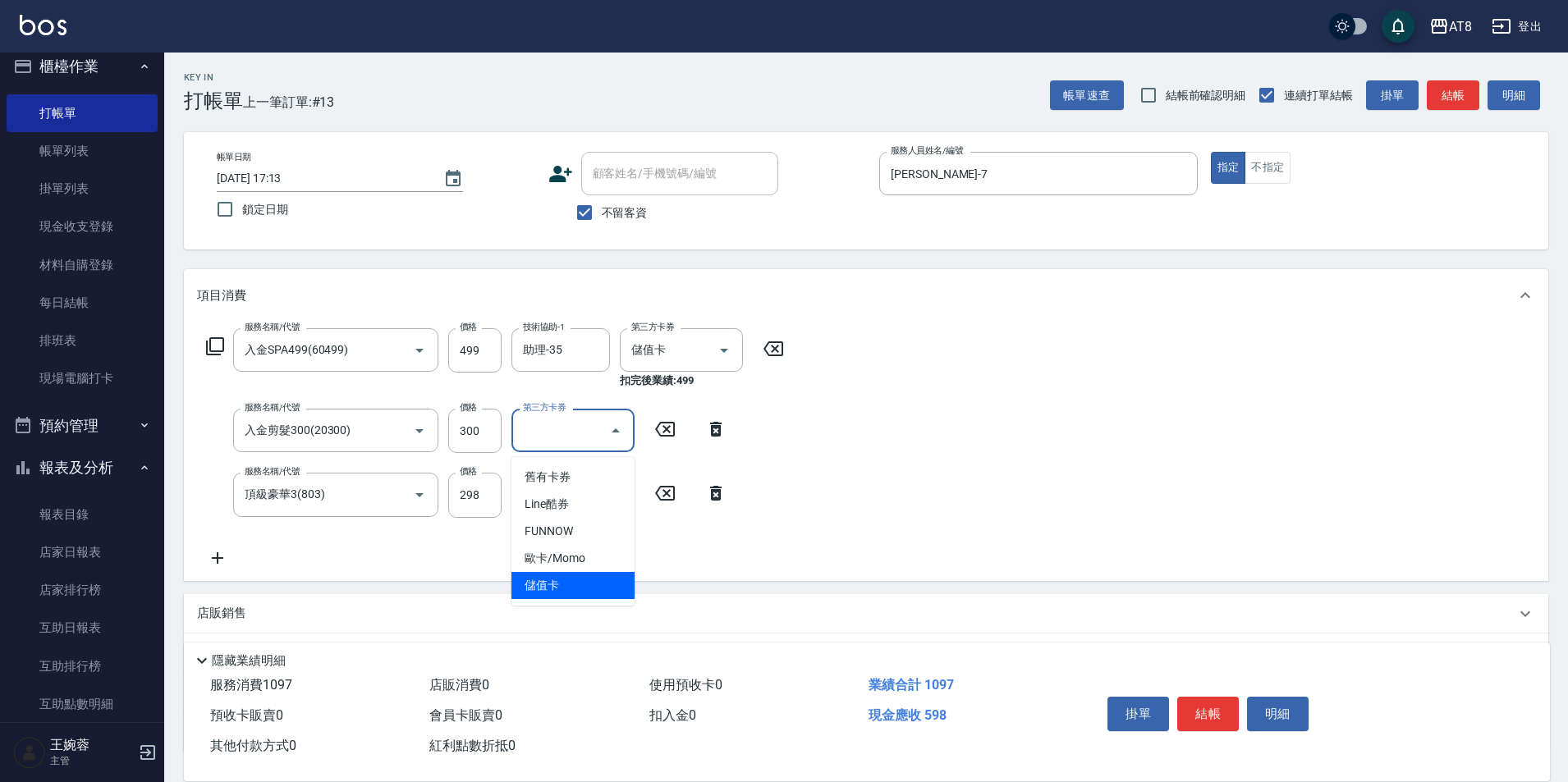
click at [610, 584] on span "儲值卡" at bounding box center [573, 585] width 123 height 27
type input "儲值卡"
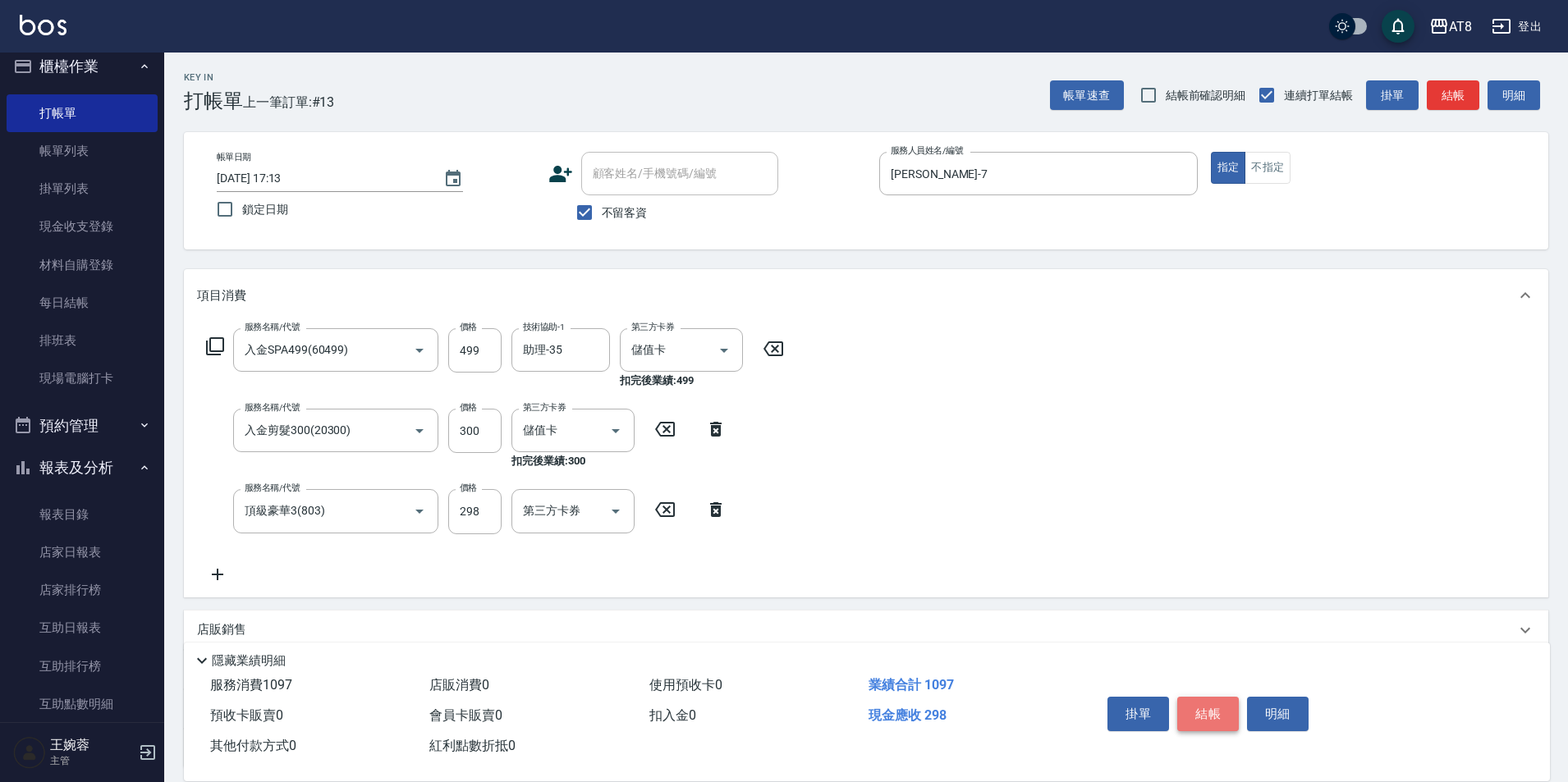
click at [1204, 698] on button "結帳" at bounding box center [1209, 714] width 62 height 35
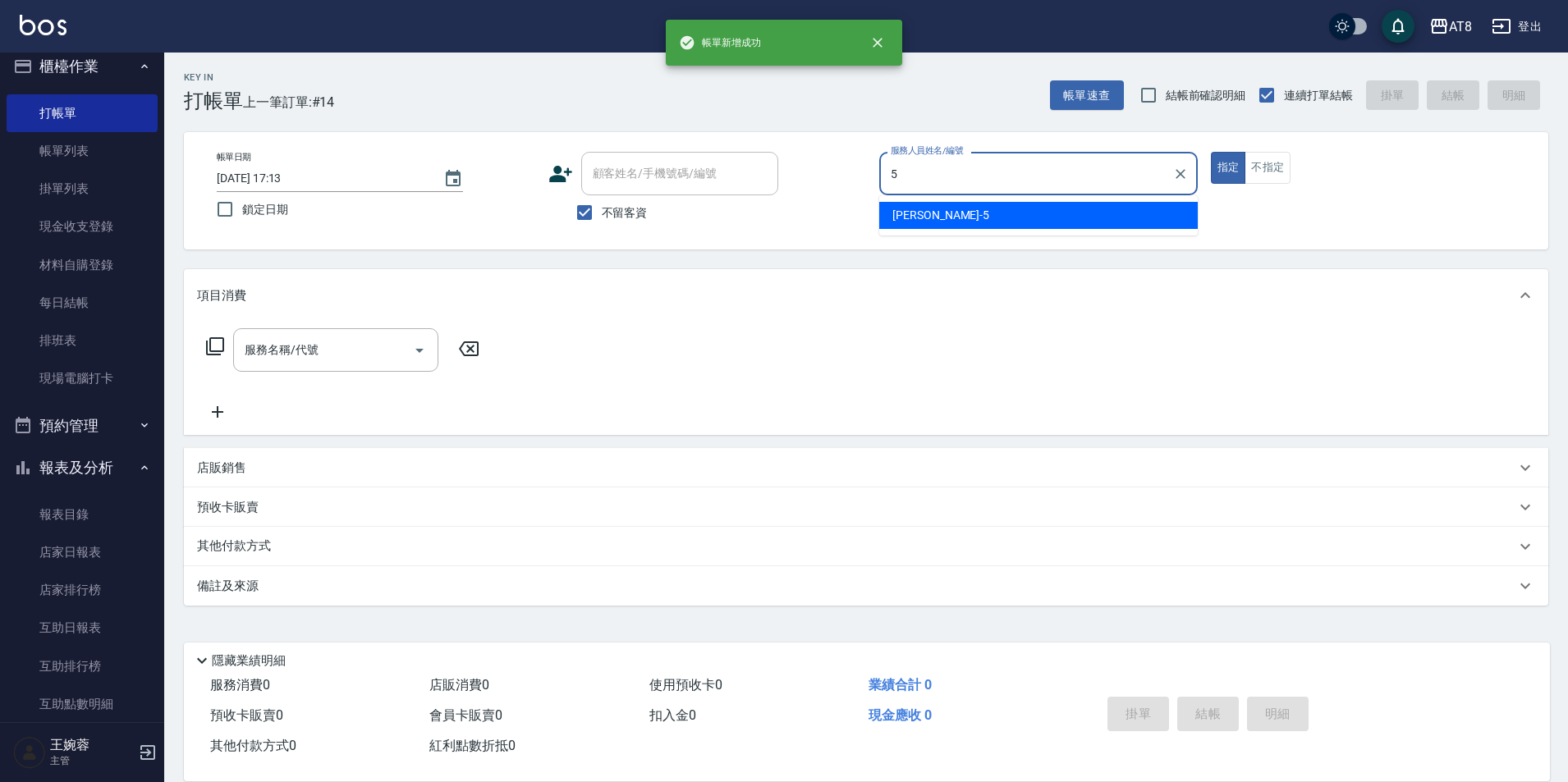
type input "HANK-5"
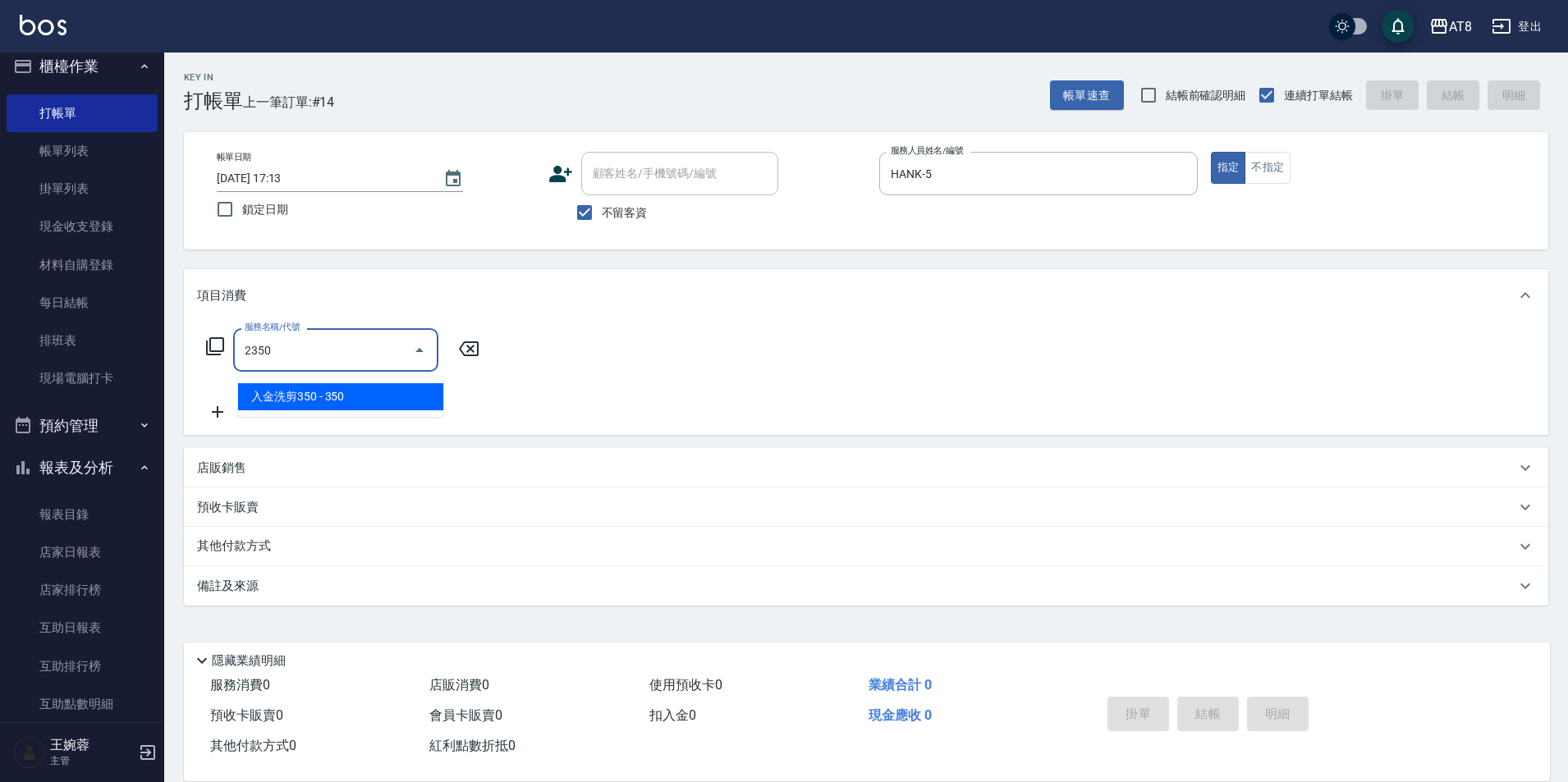
type input "入金洗剪350(2350)"
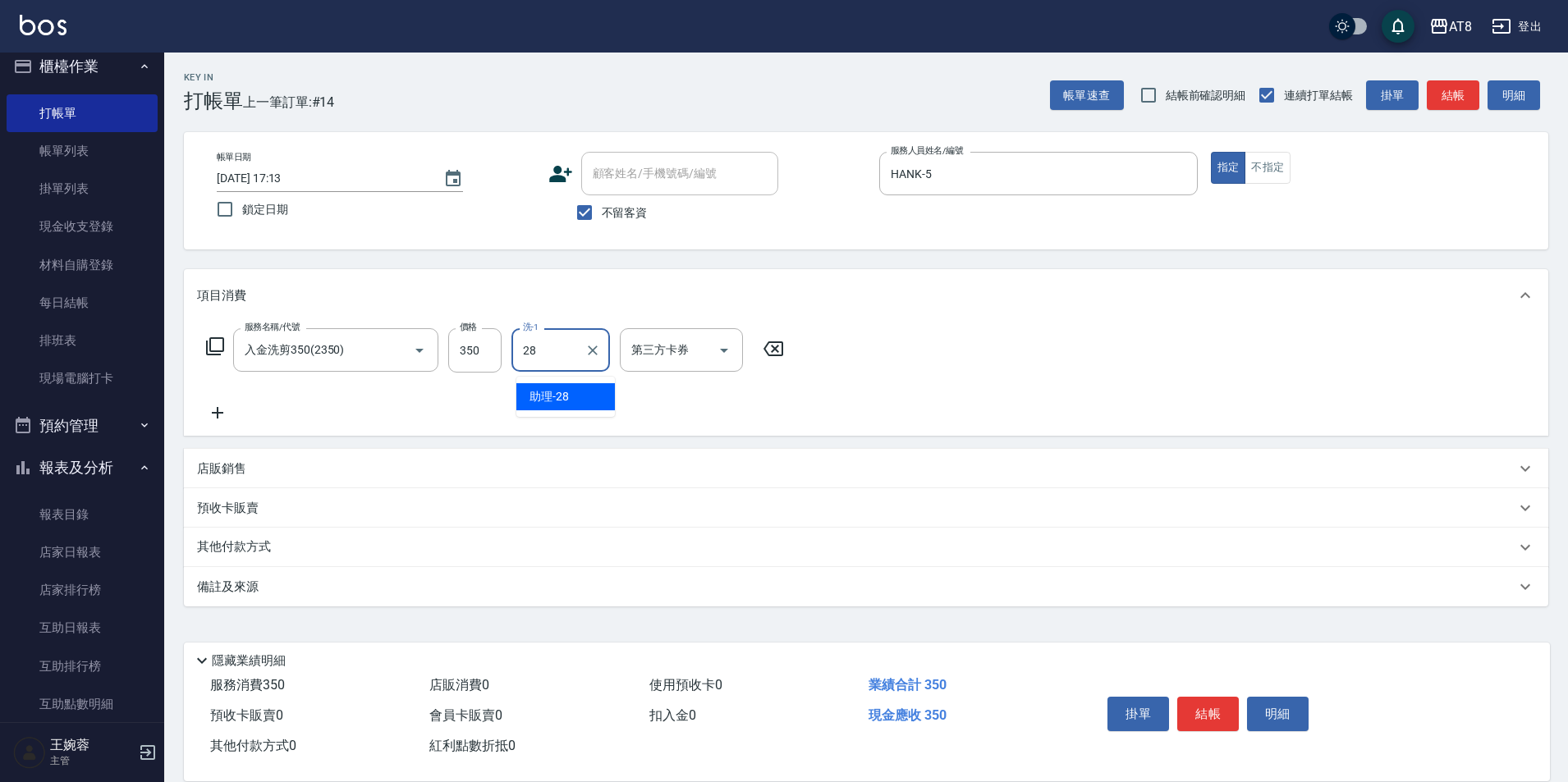
type input "助理-28"
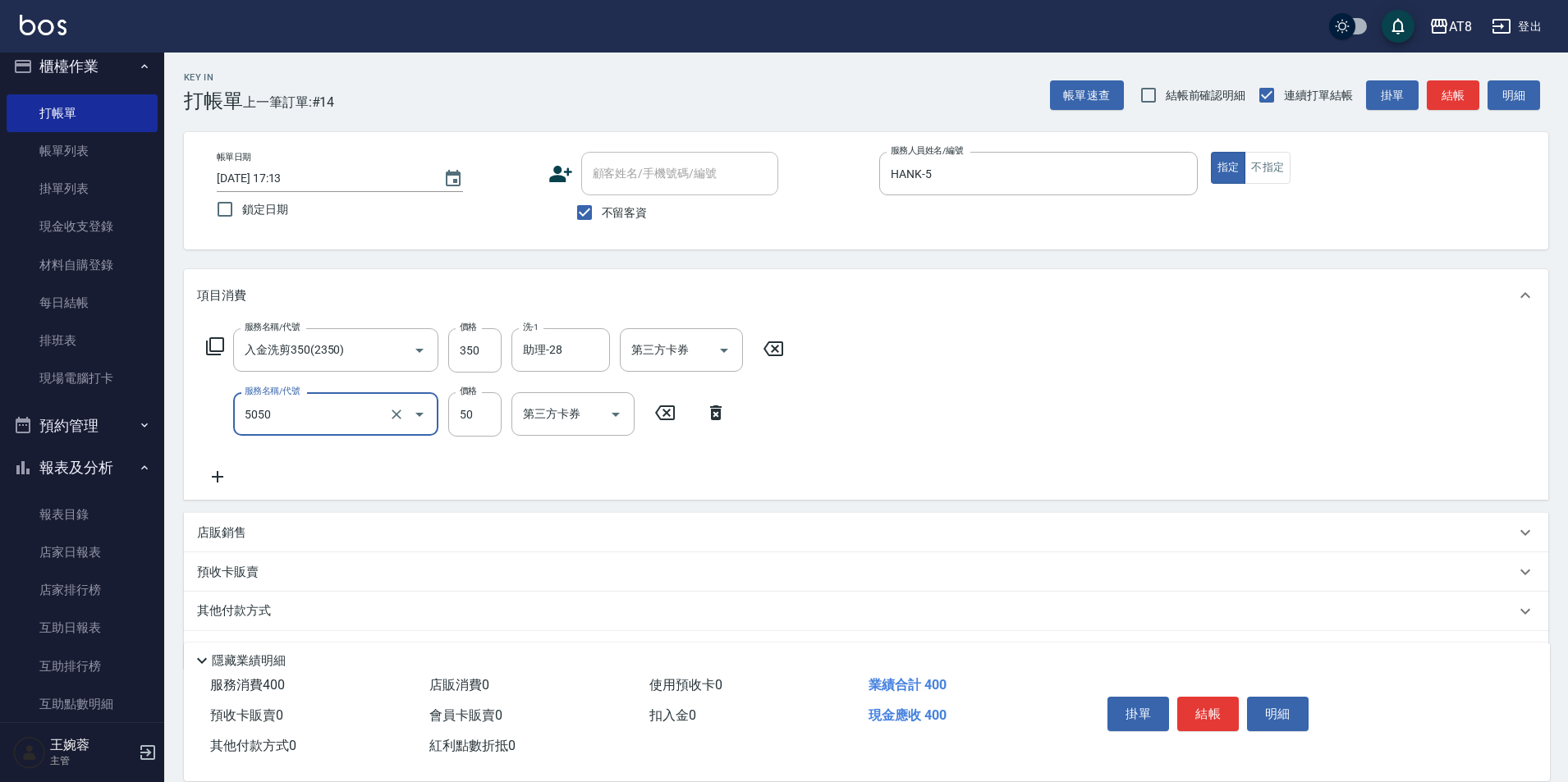
type input "入金精油50(5050)"
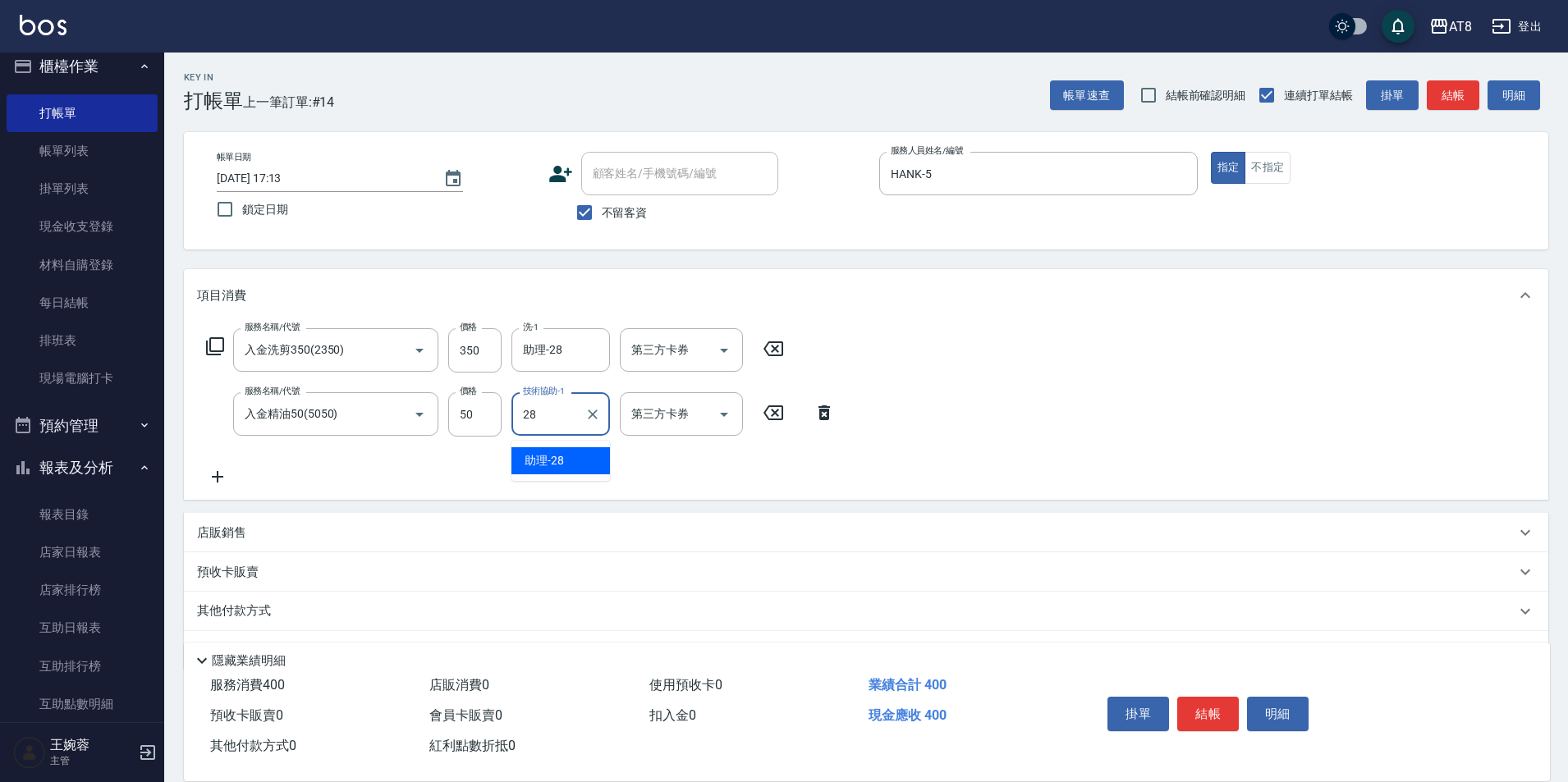
type input "助理-28"
click at [734, 360] on icon "Open" at bounding box center [724, 350] width 20 height 20
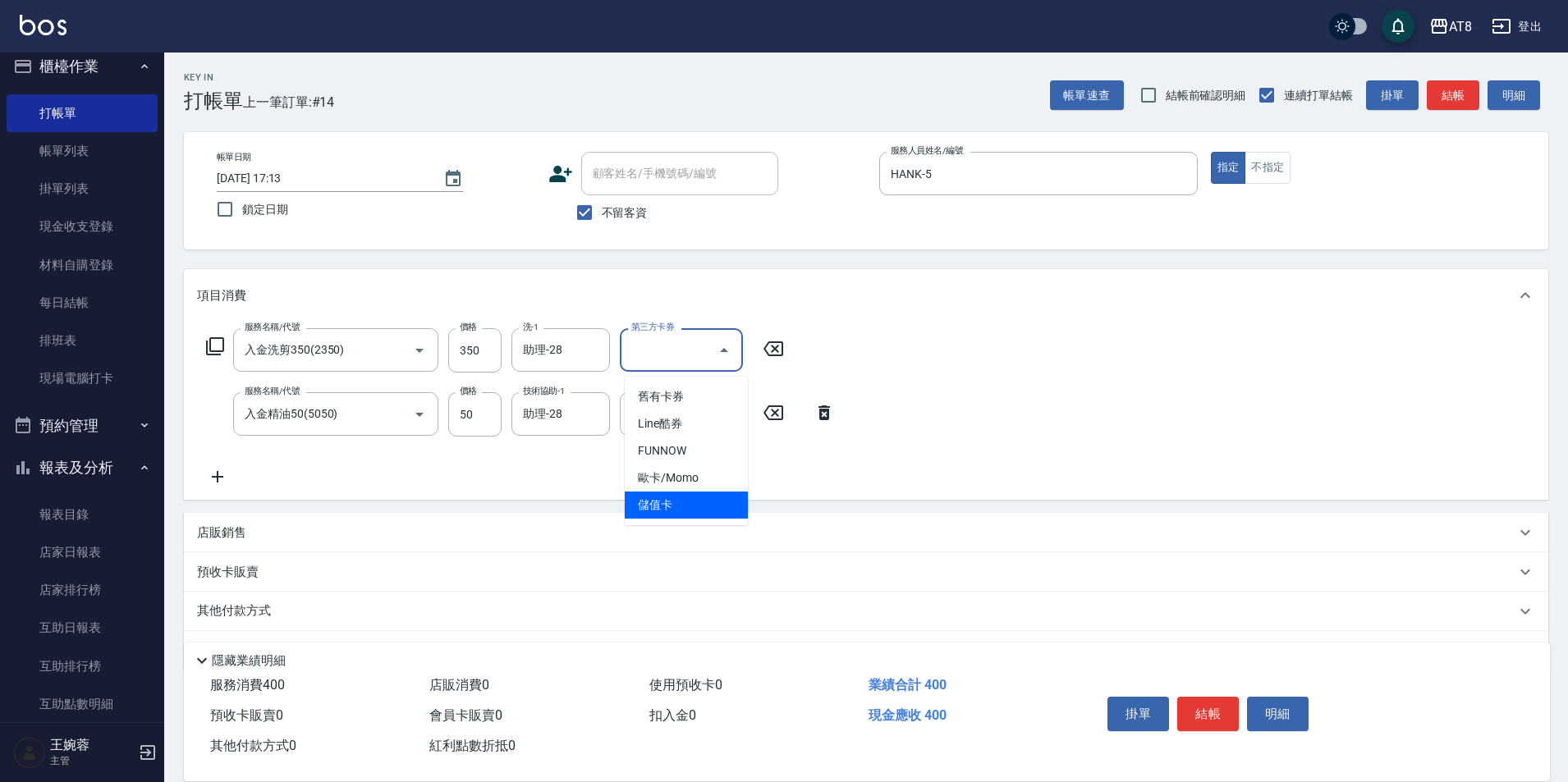
click at [710, 501] on span "儲值卡" at bounding box center [686, 504] width 123 height 27
type input "儲值卡"
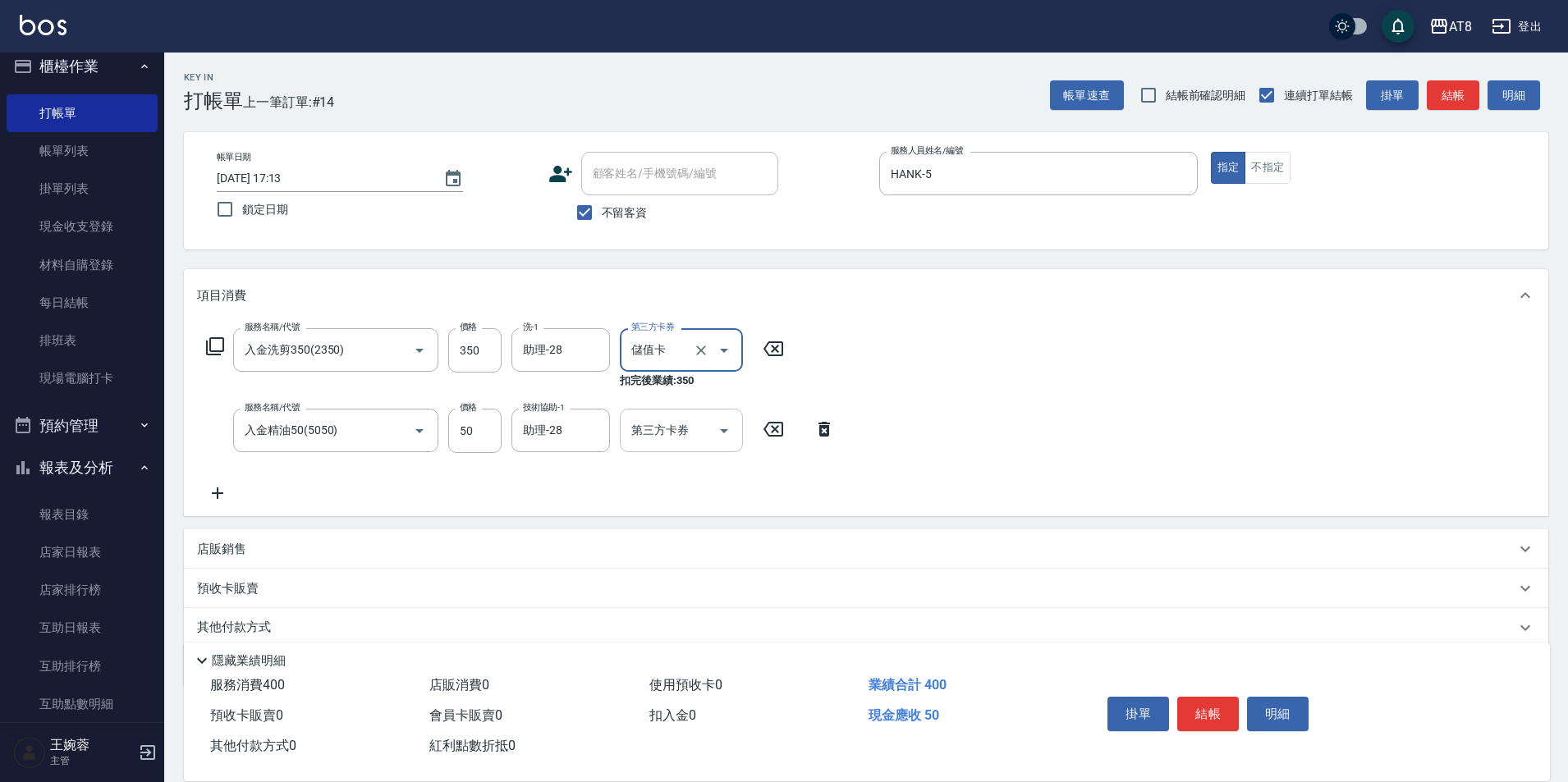
click at [721, 441] on icon "Open" at bounding box center [724, 430] width 20 height 20
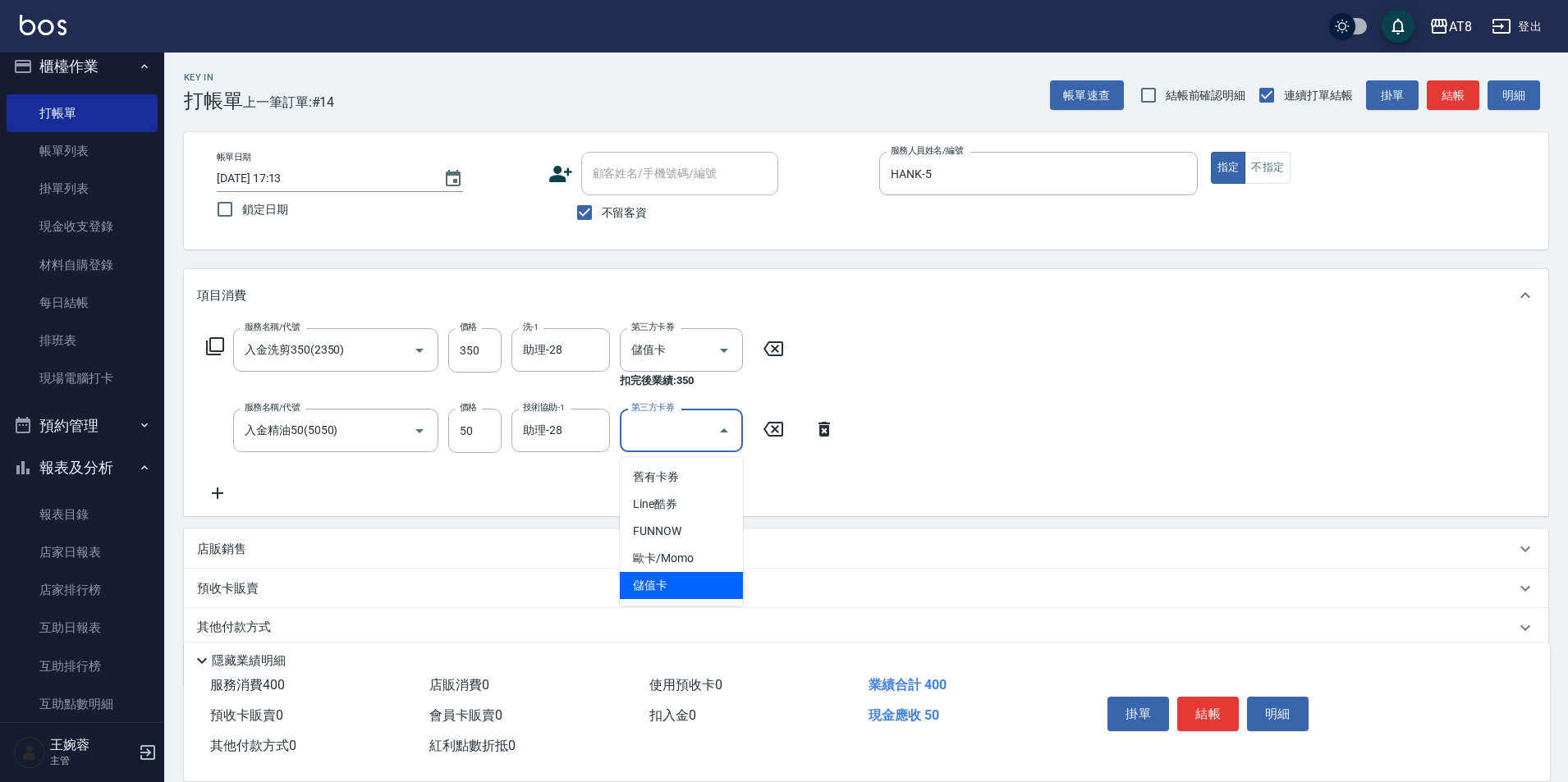
click at [687, 586] on span "儲值卡" at bounding box center [681, 585] width 123 height 27
type input "儲值卡"
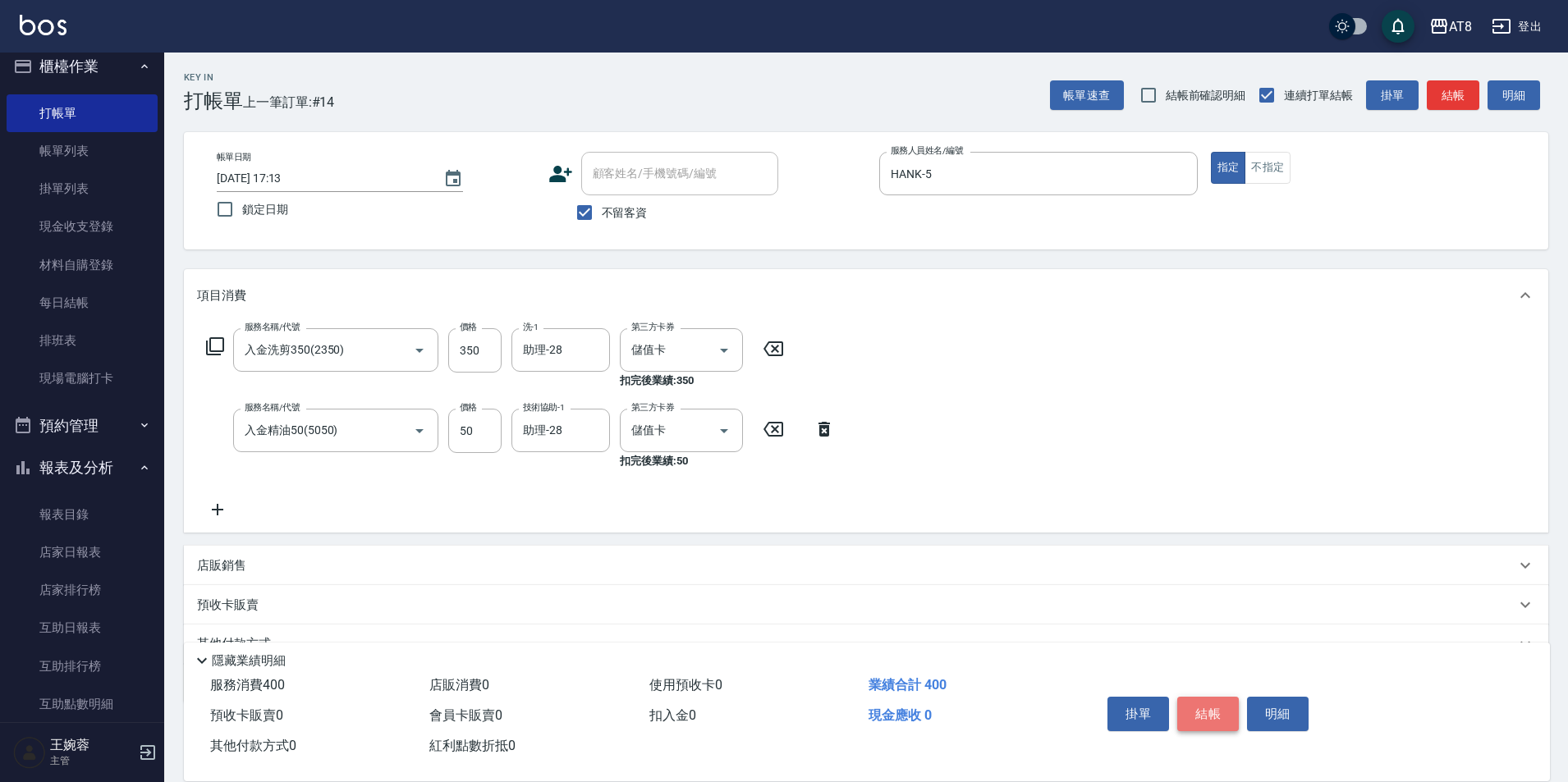
click at [1196, 697] on button "結帳" at bounding box center [1209, 714] width 62 height 35
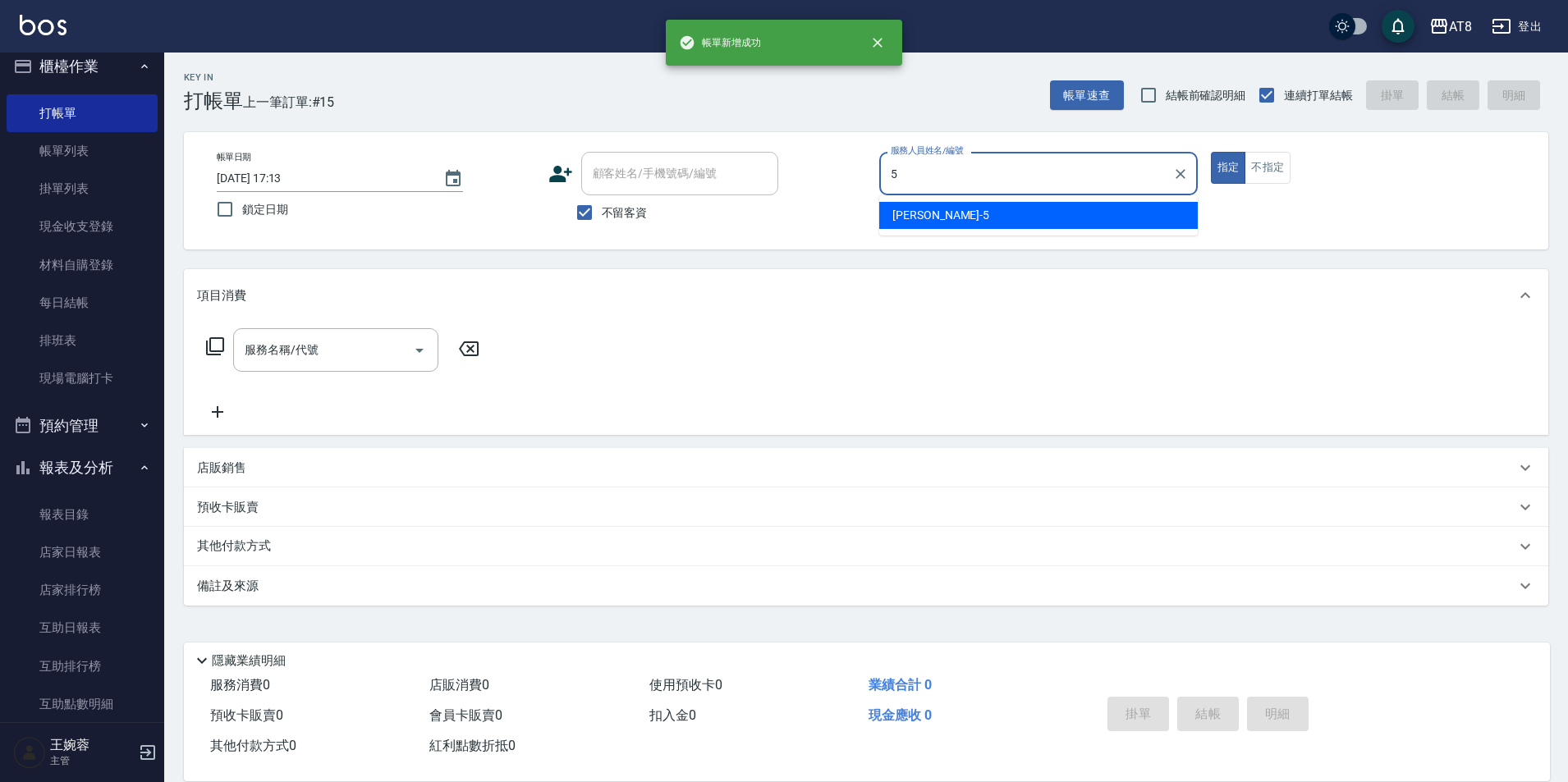
type input "HANK-5"
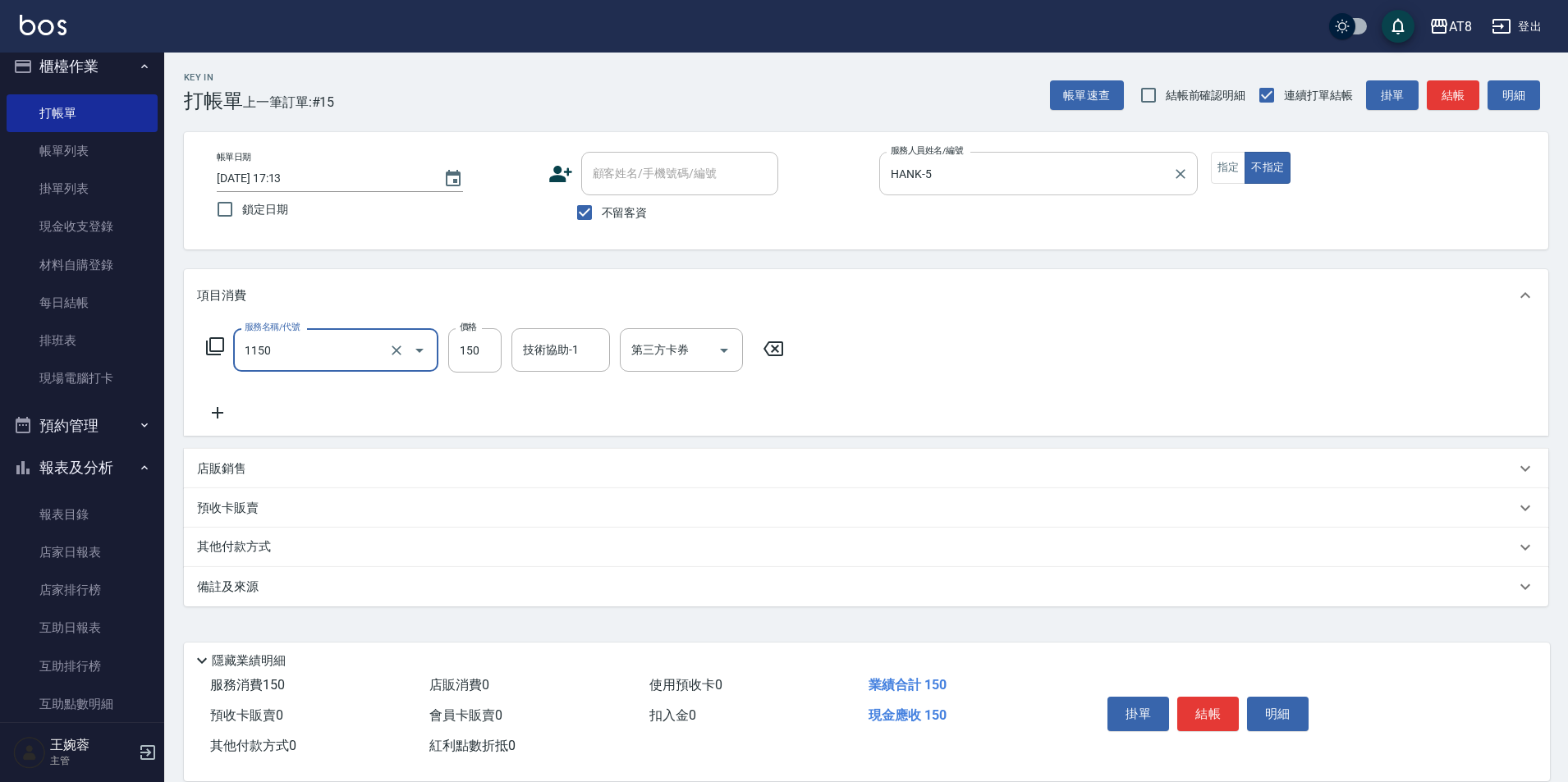
type input "洗髮(1150)"
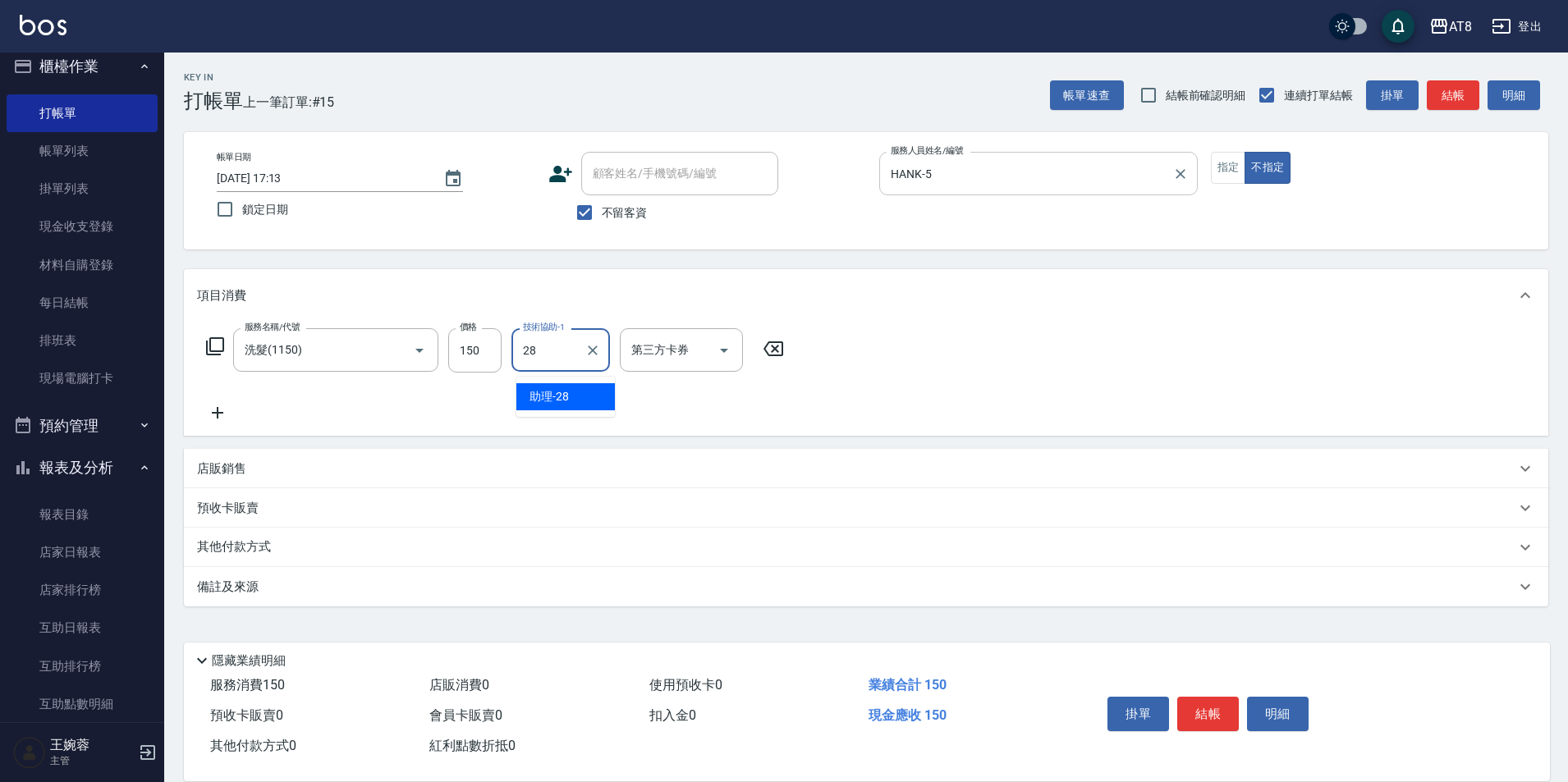
type input "助理-28"
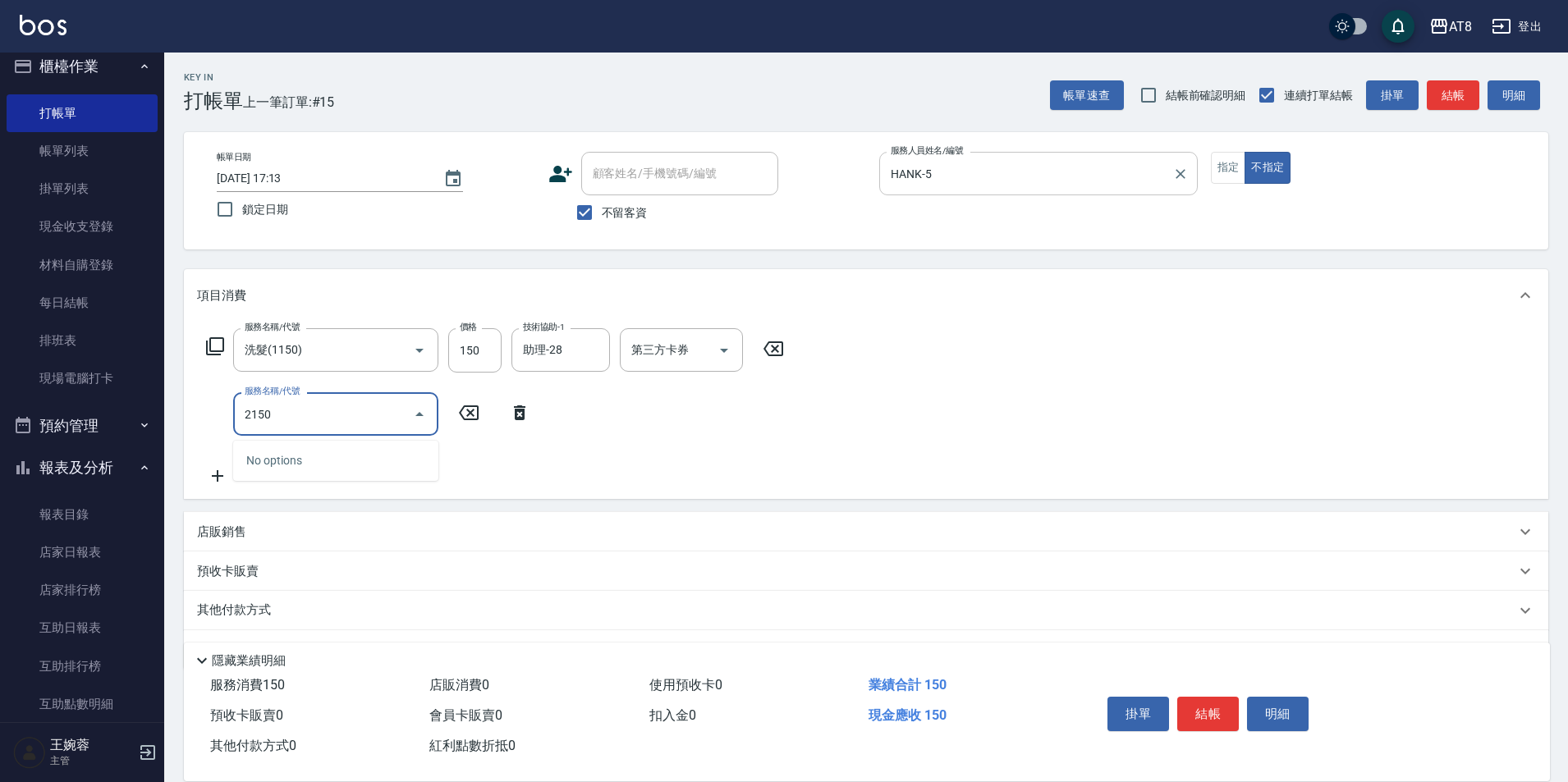
type input "剪髮(2150)"
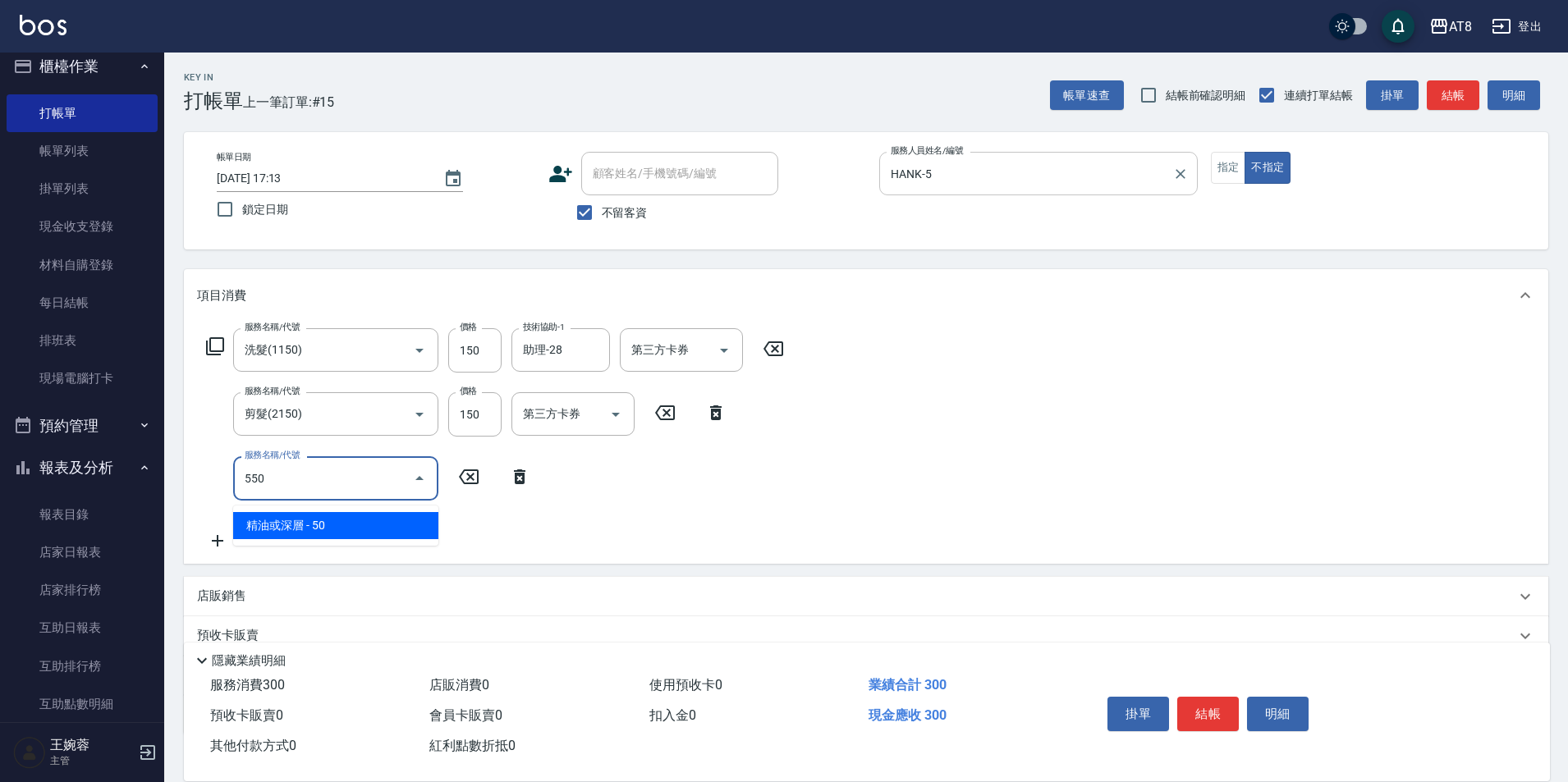
type input "精油或深層(550)"
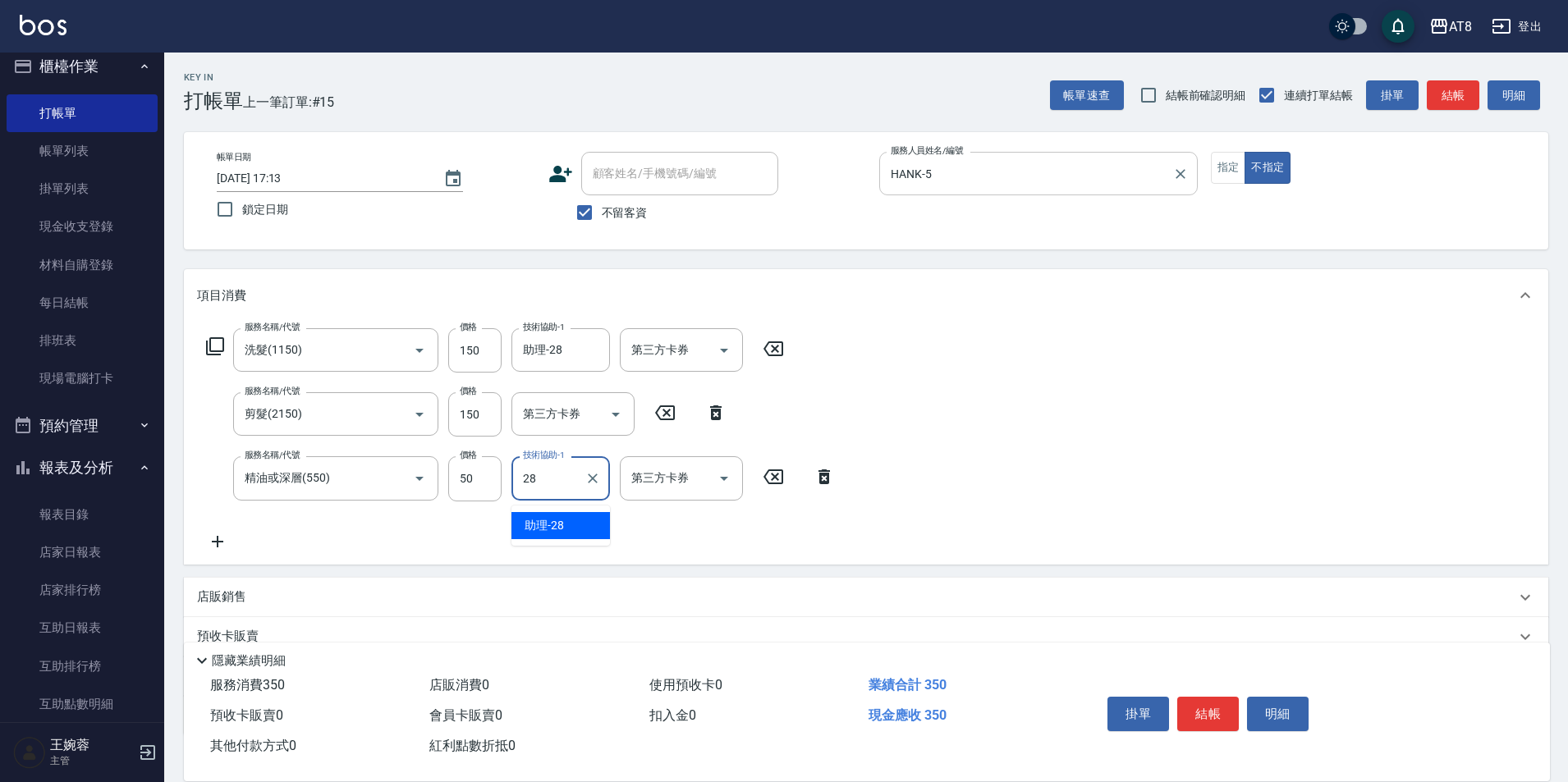
type input "助理-28"
click at [1218, 697] on button "結帳" at bounding box center [1209, 714] width 62 height 35
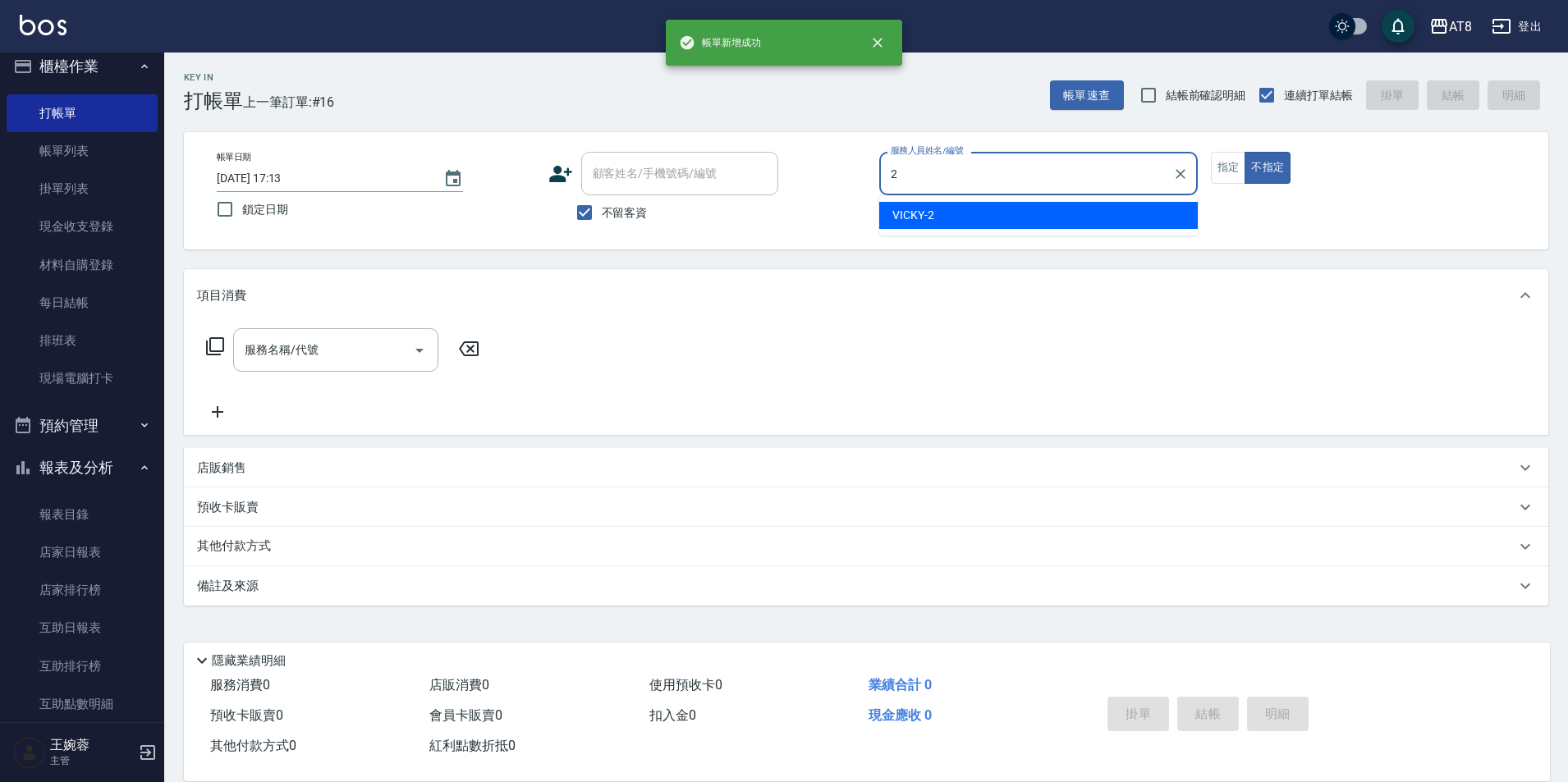
type input "VICKY-2"
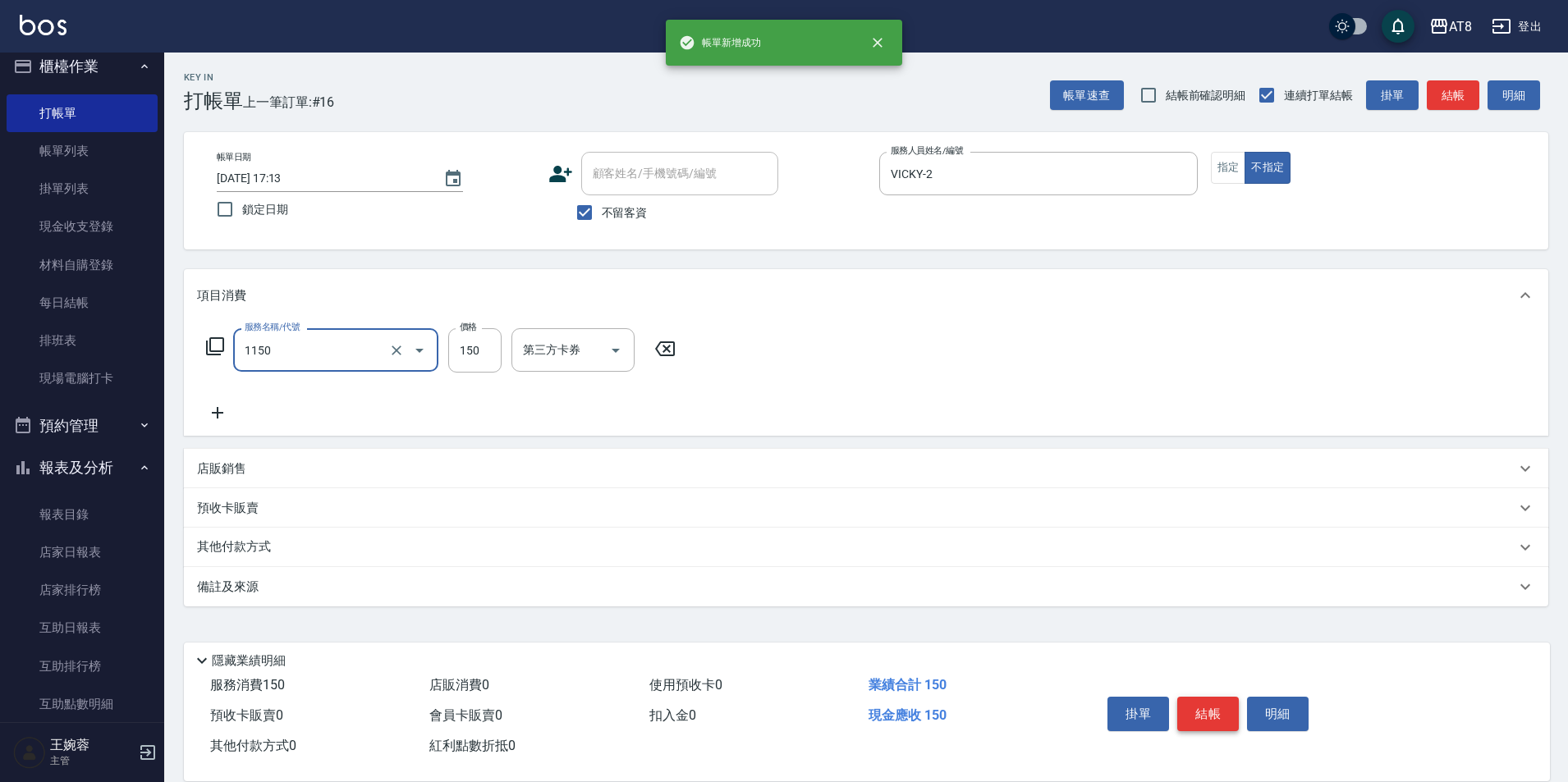
type input "洗髮(1150)"
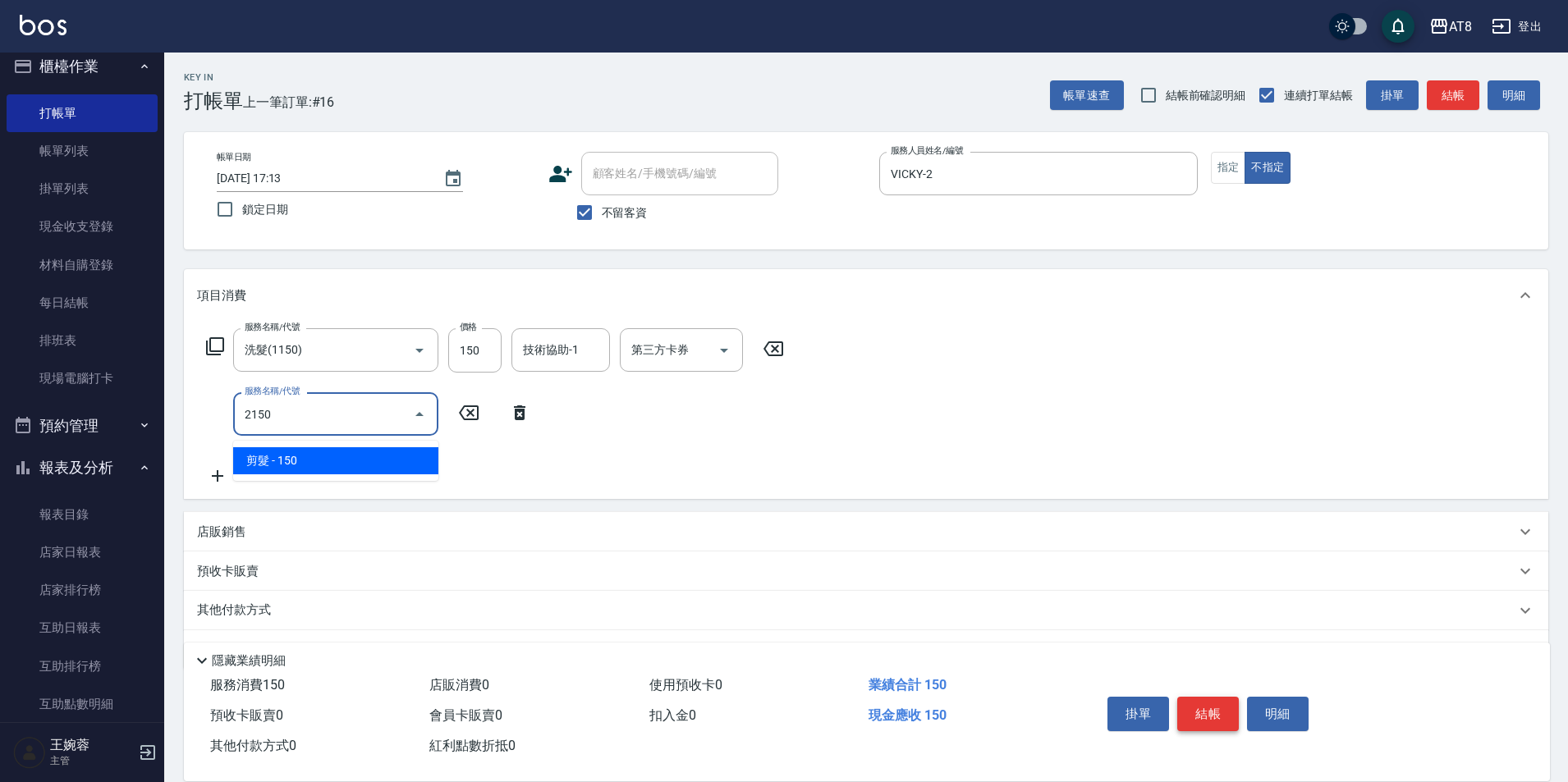
type input "剪髮(2150)"
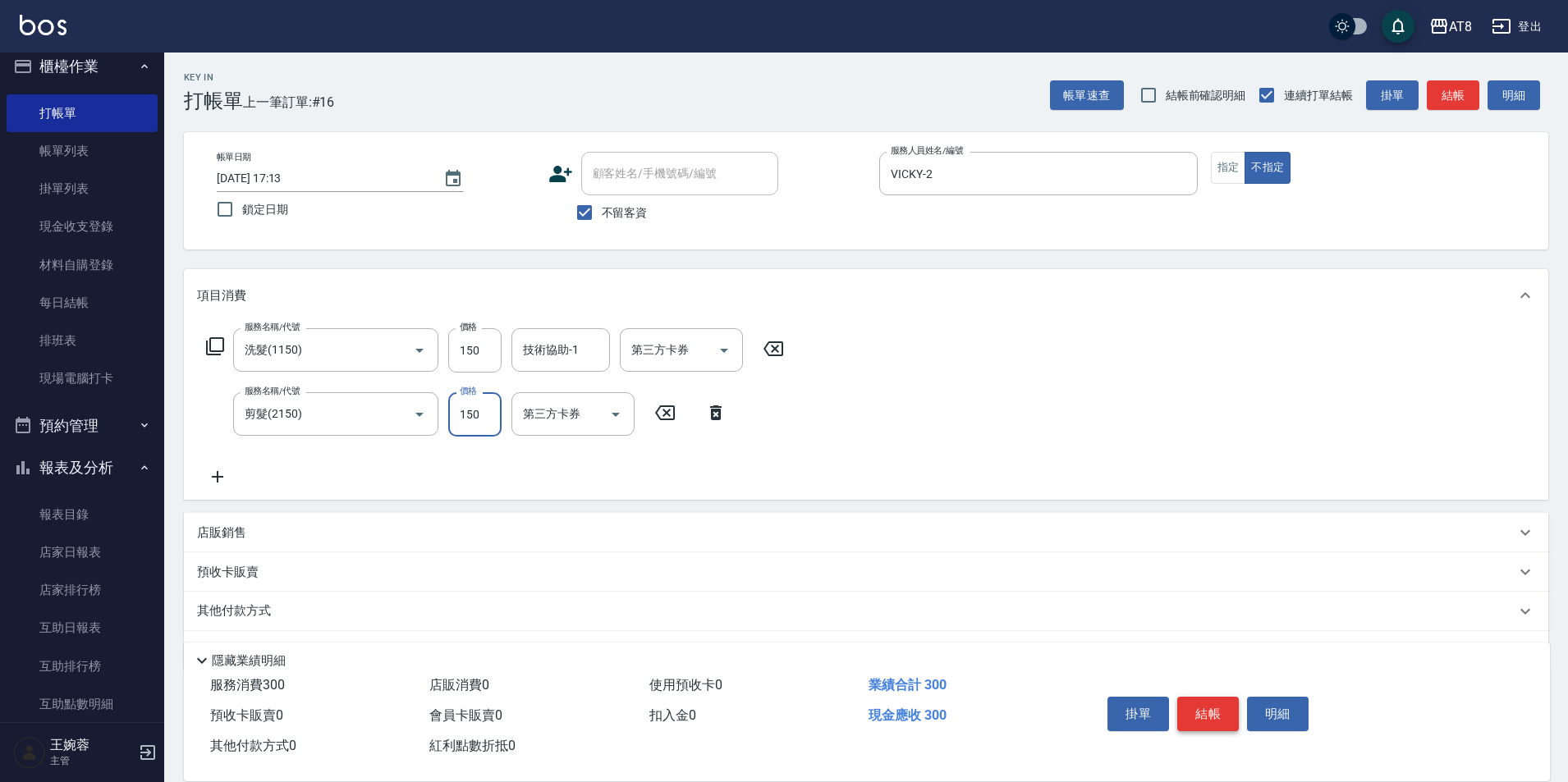
click at [1218, 697] on button "結帳" at bounding box center [1209, 714] width 62 height 35
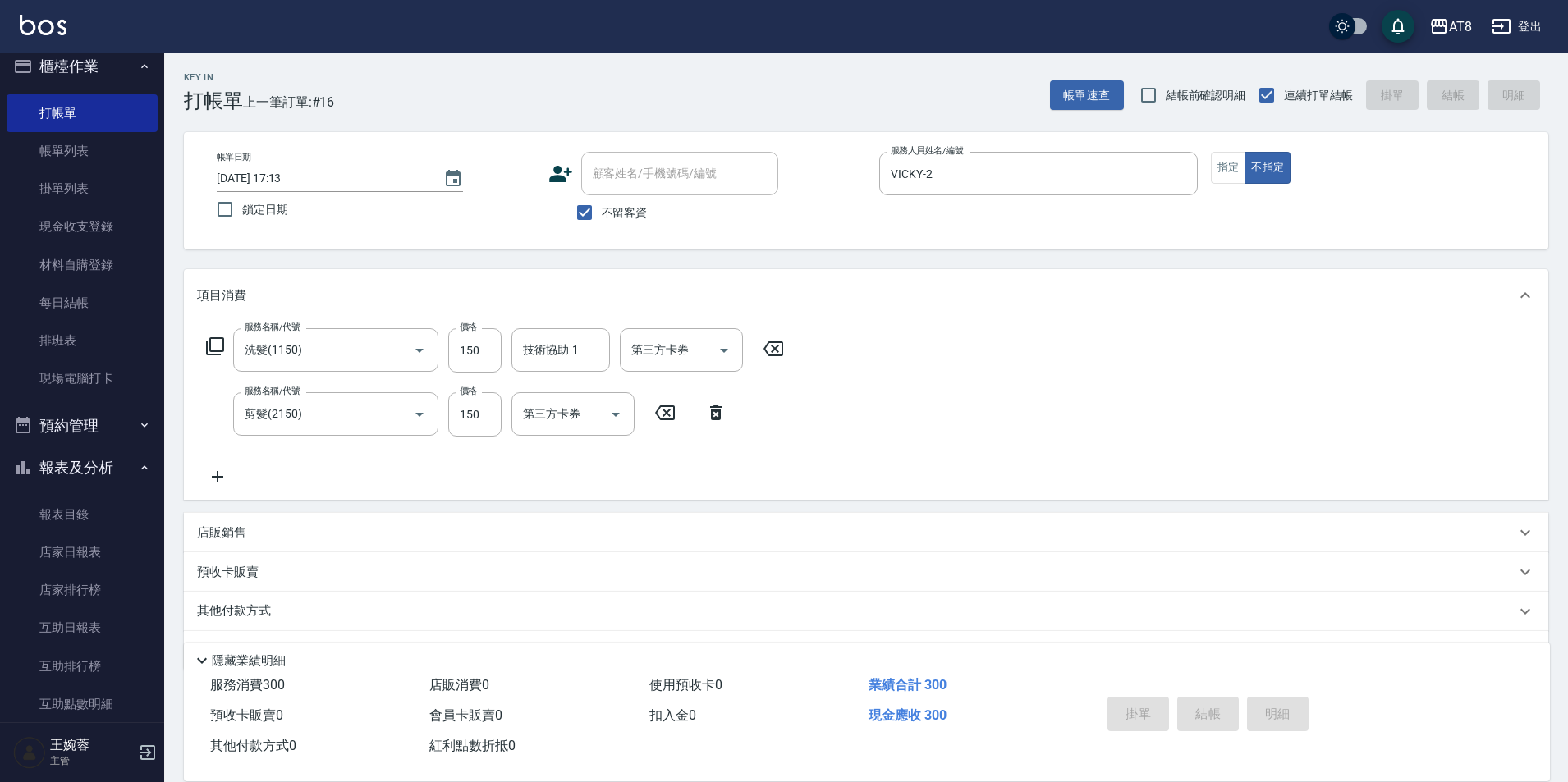
type input "[DATE] 17:14"
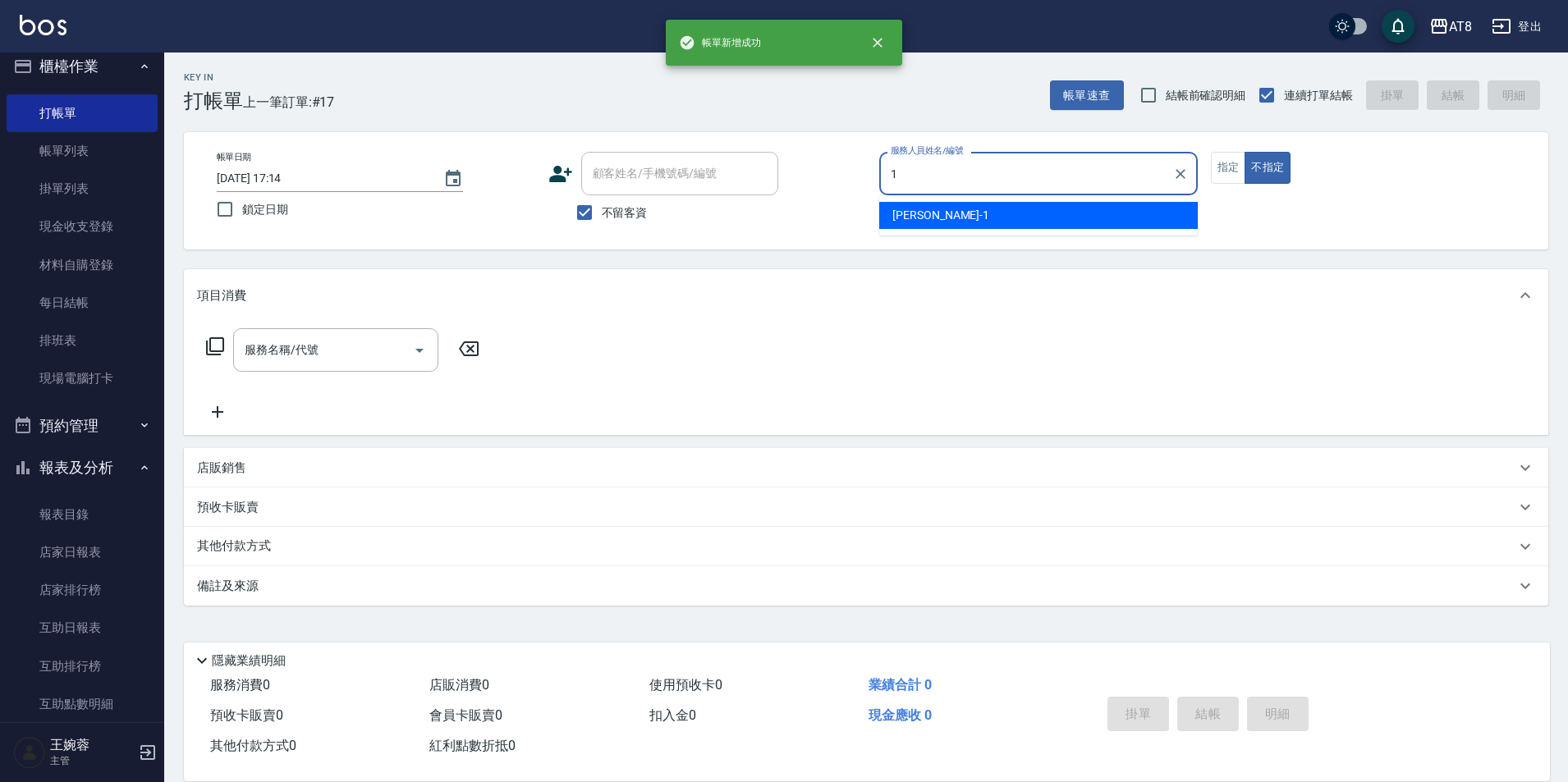
type input "YUKI-1"
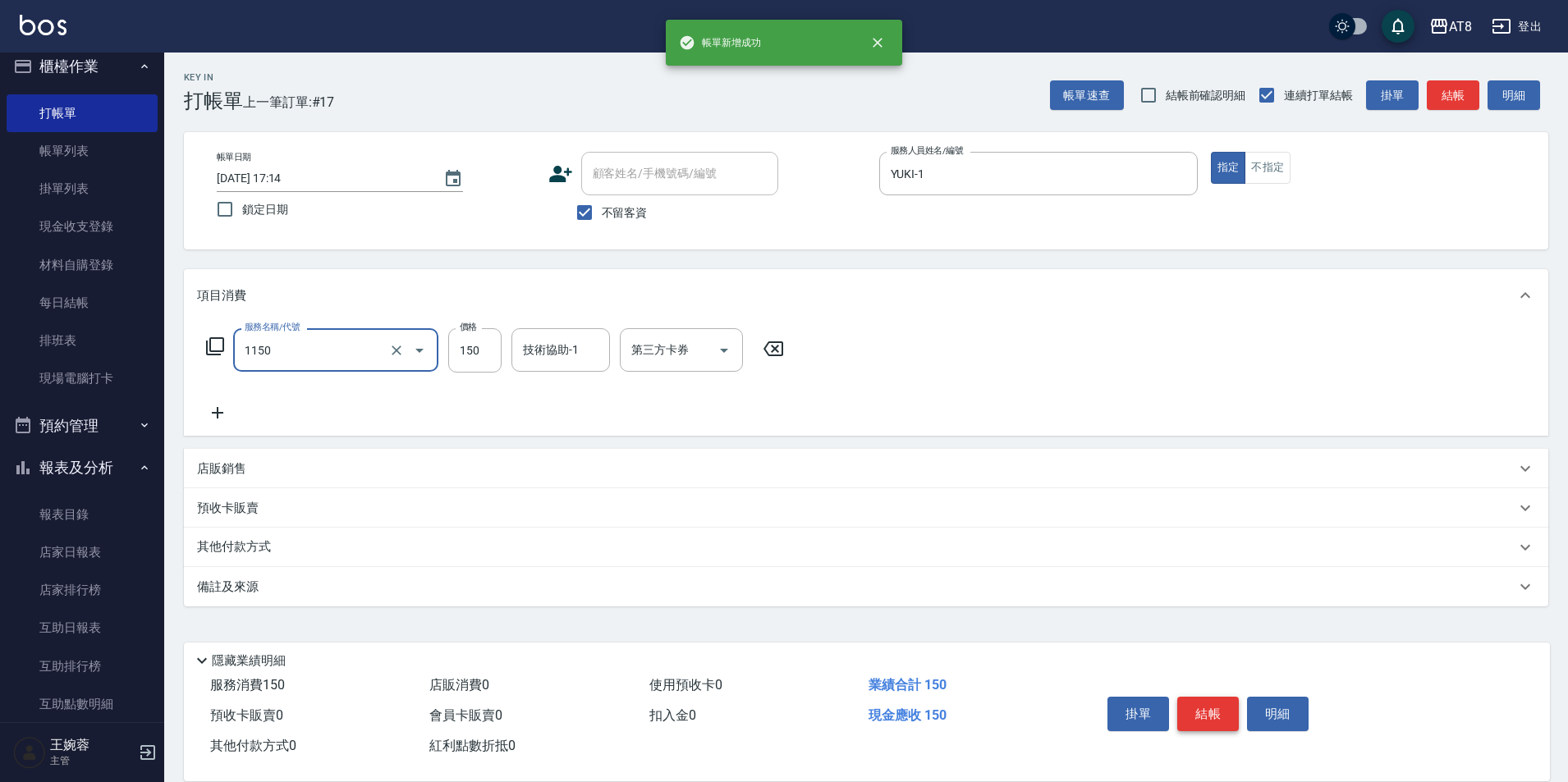
type input "洗髮(1150)"
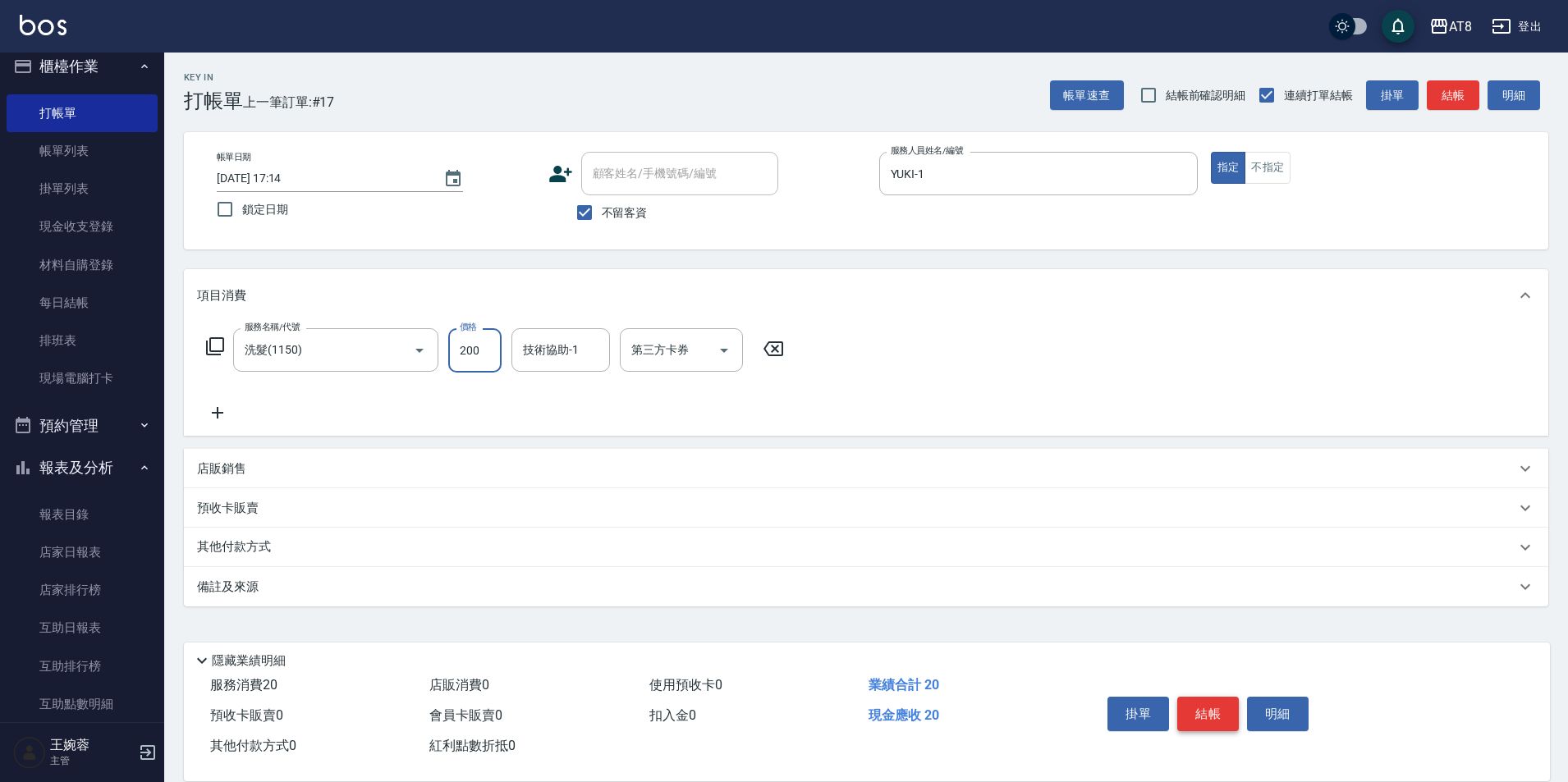
type input "200"
type input "YUKI-1"
click at [1218, 697] on button "結帳" at bounding box center [1209, 714] width 62 height 35
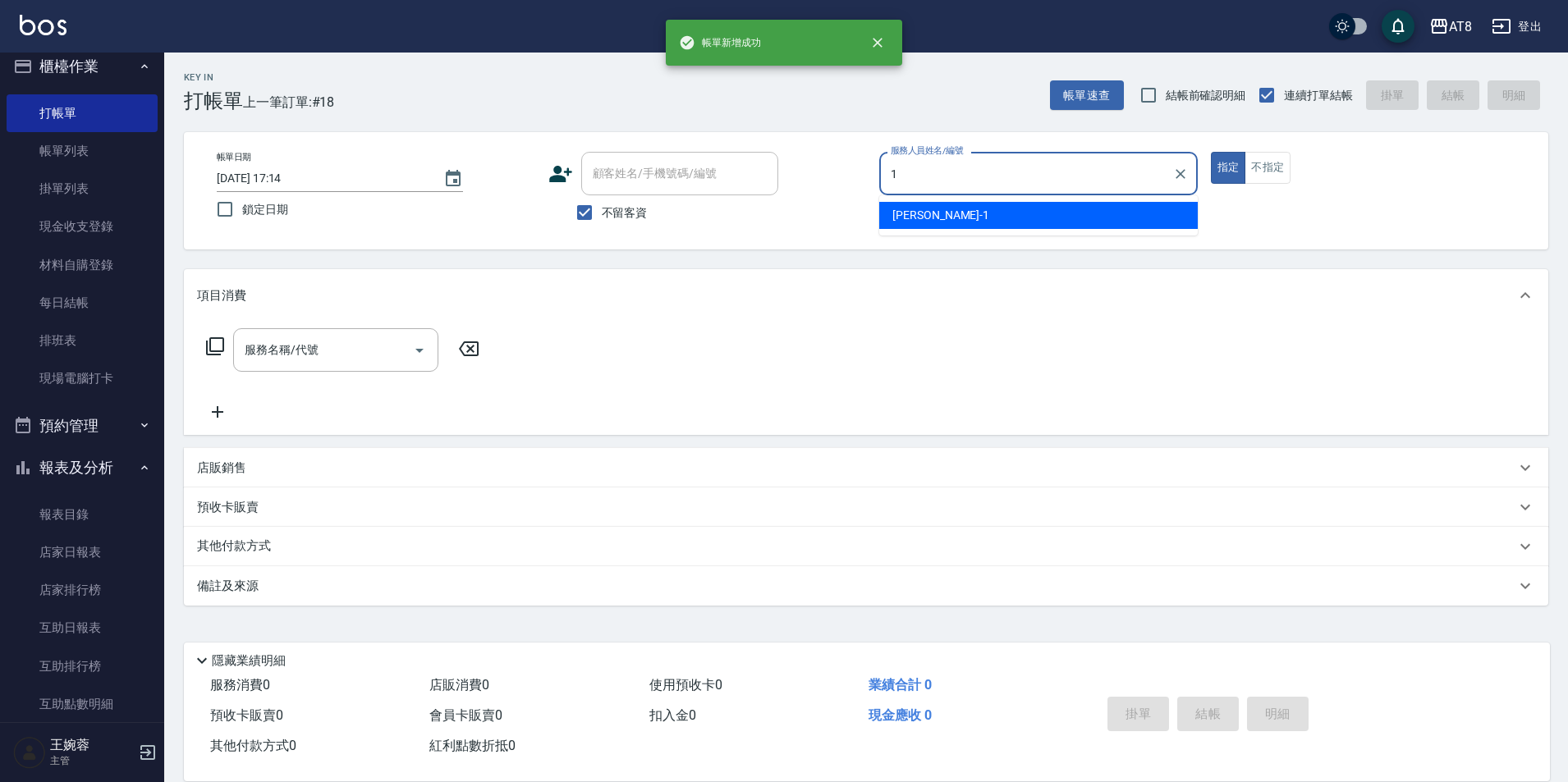
type input "YUKI-1"
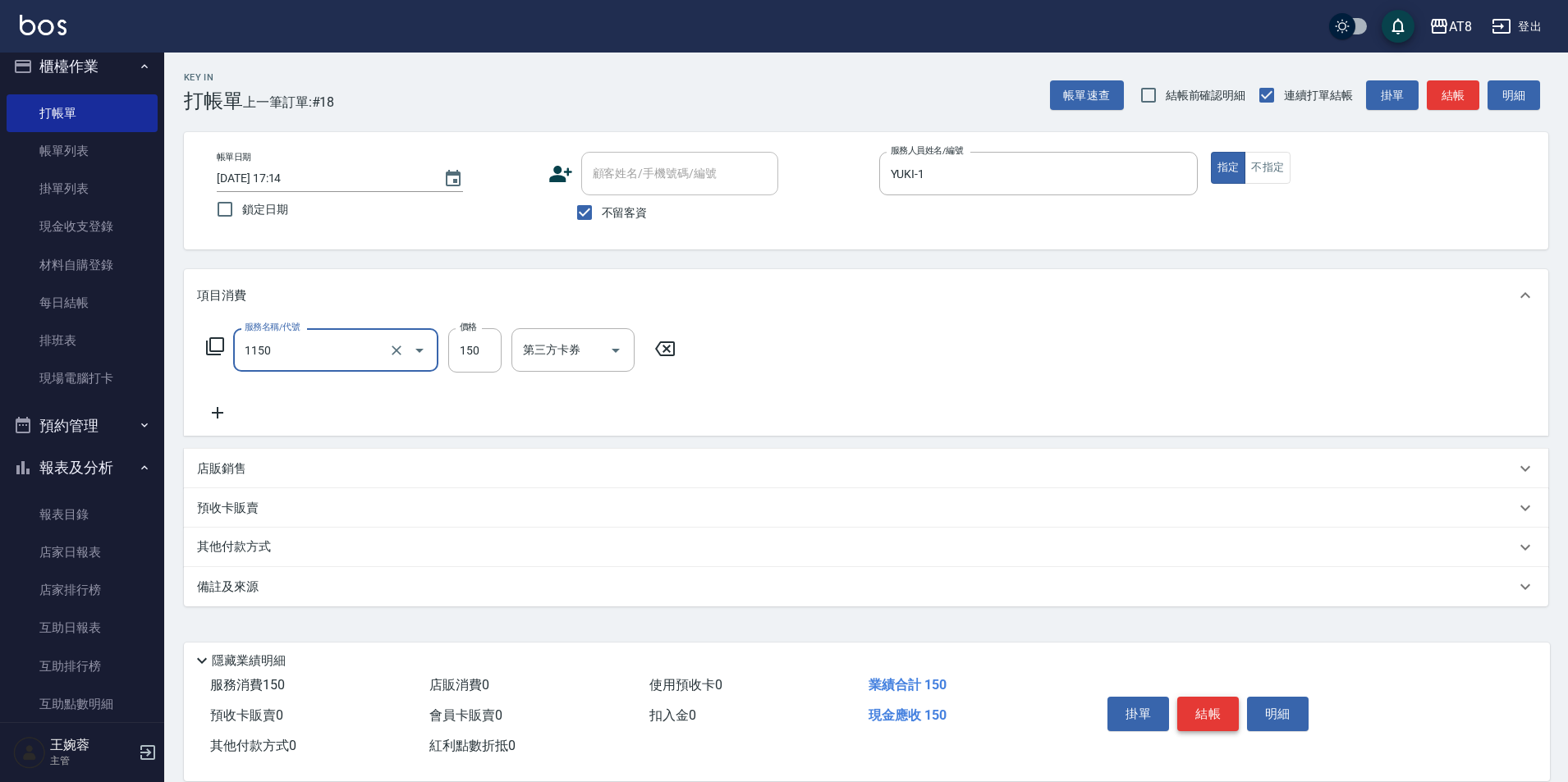
type input "洗髮(1150)"
type input "200"
type input "YUKI-1"
click at [1218, 697] on button "結帳" at bounding box center [1209, 714] width 62 height 35
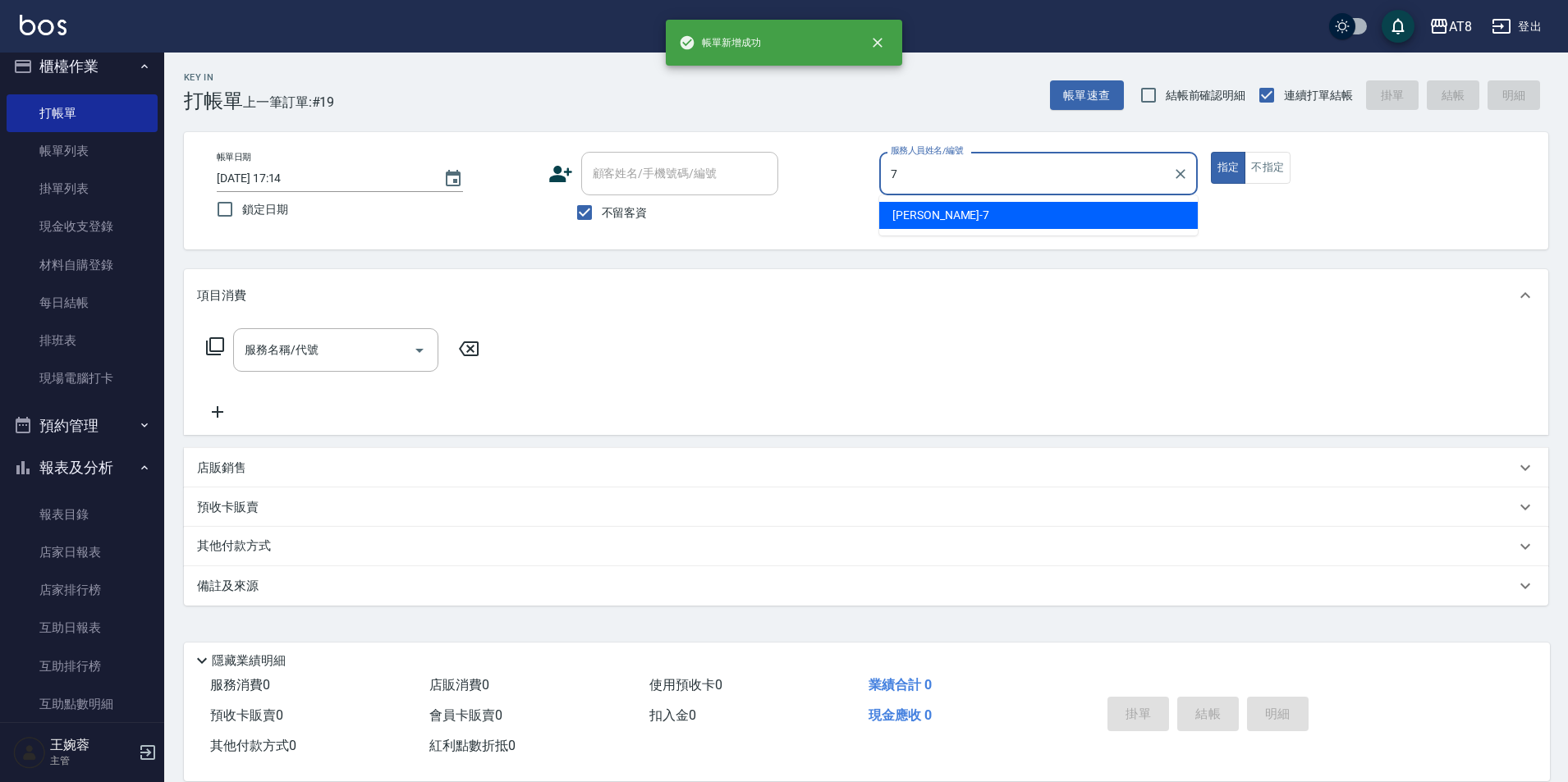
type input "[PERSON_NAME]-7"
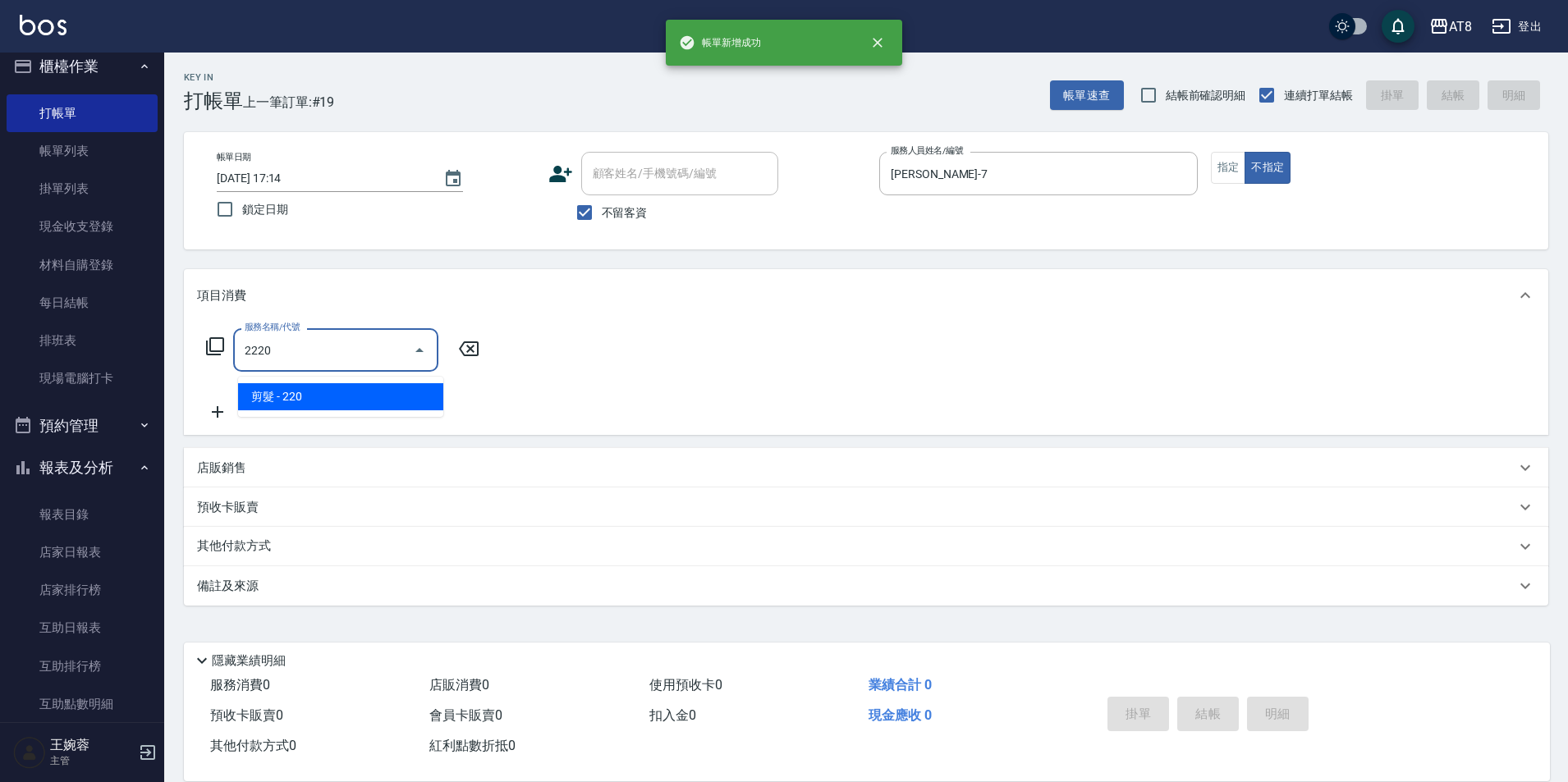
type input "剪髮(2220)"
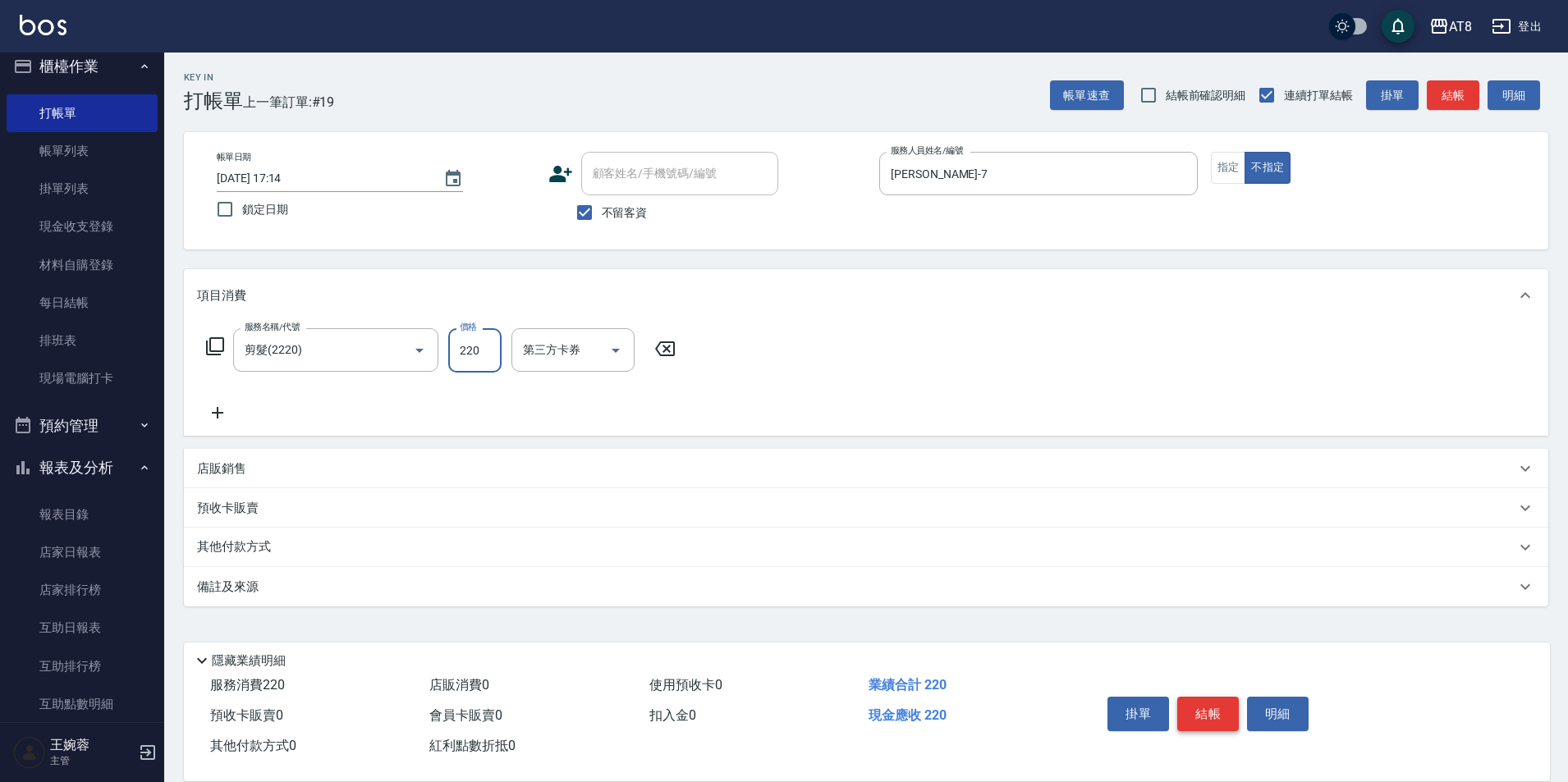
click at [1218, 697] on button "結帳" at bounding box center [1209, 714] width 62 height 35
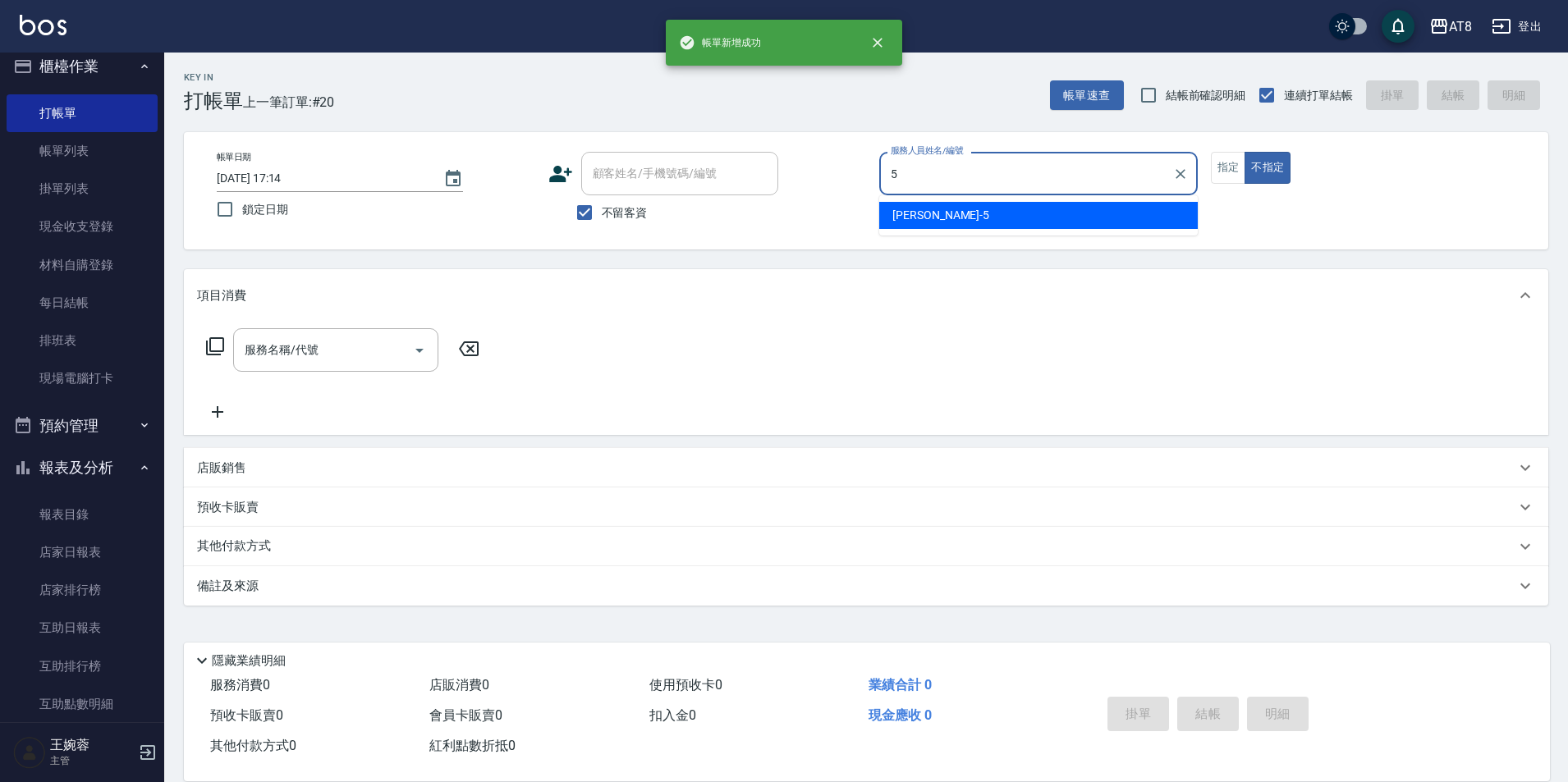
type input "HANK-5"
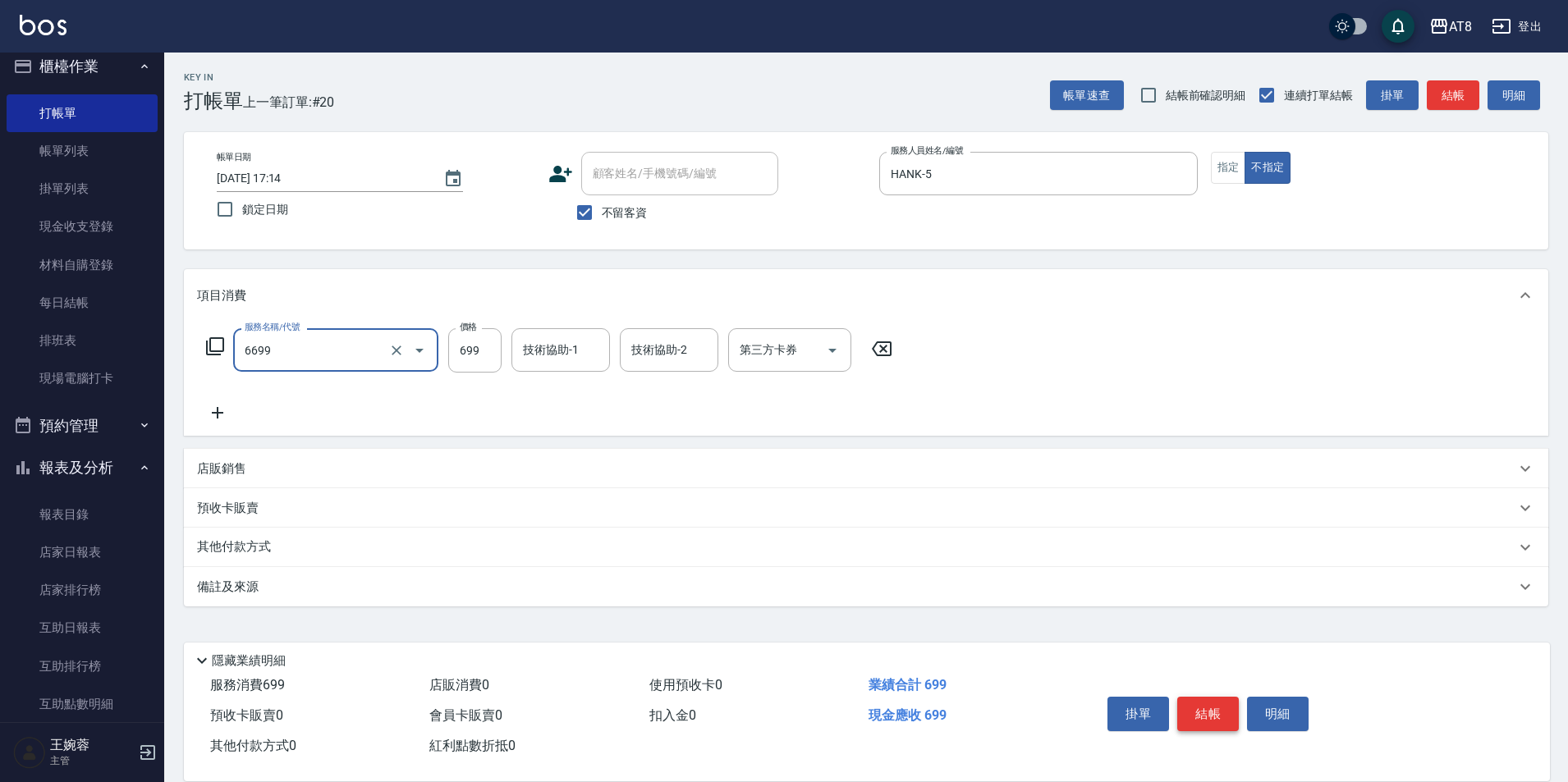
type input "SPA699(6699)"
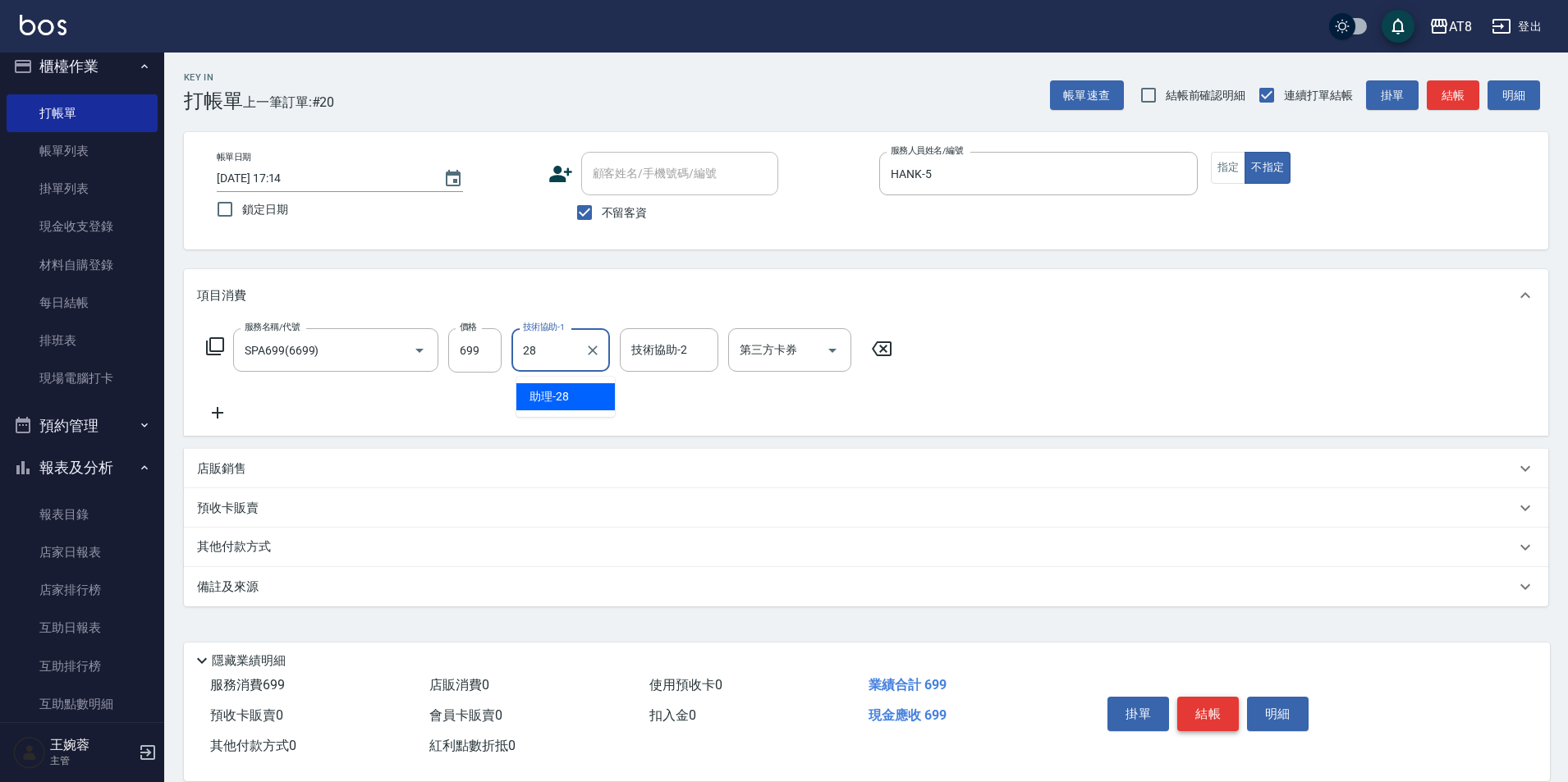
type input "助理-28"
click at [887, 346] on icon at bounding box center [882, 349] width 41 height 20
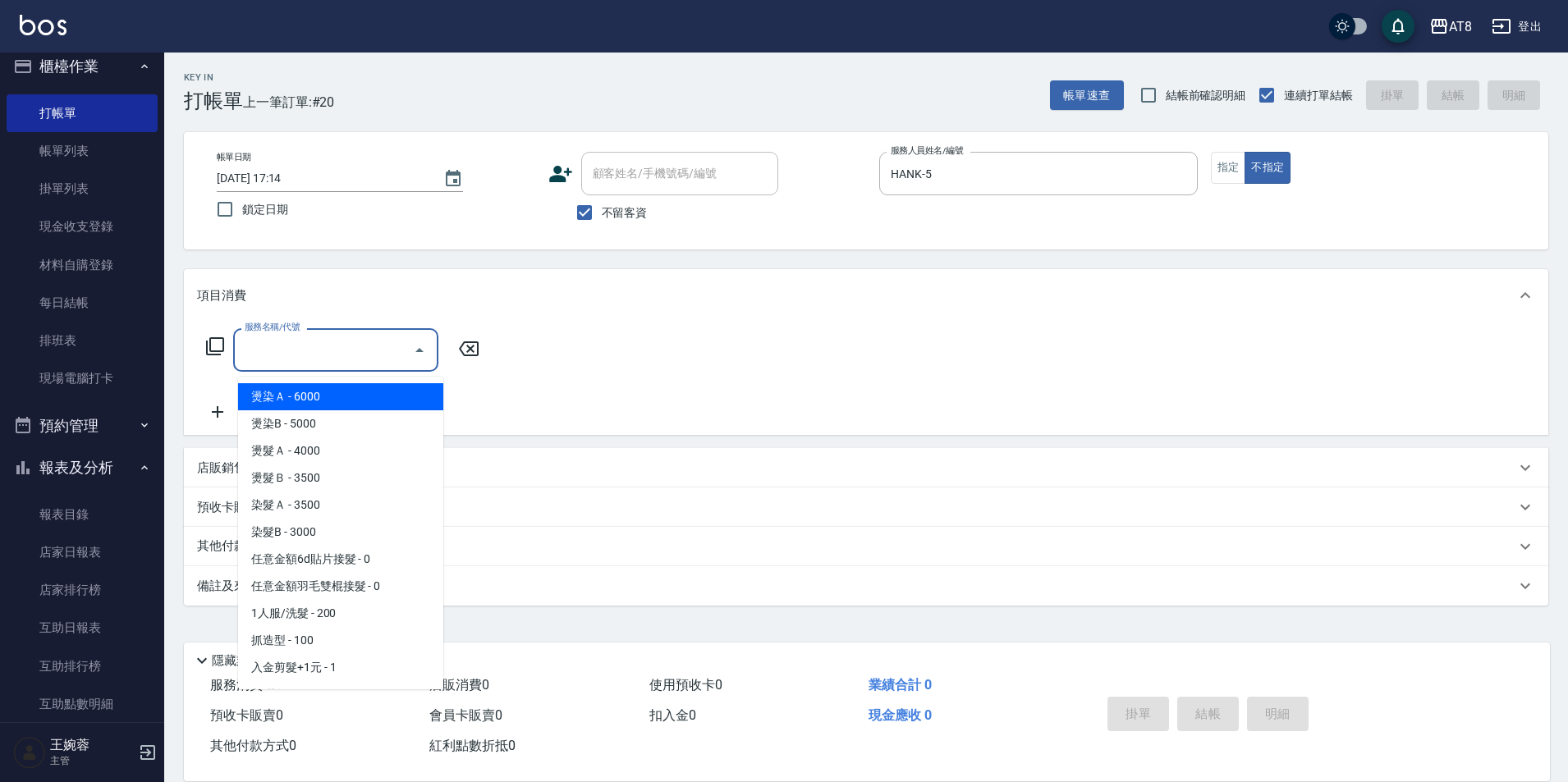
click at [352, 365] on input "服務名稱/代號" at bounding box center [324, 350] width 166 height 29
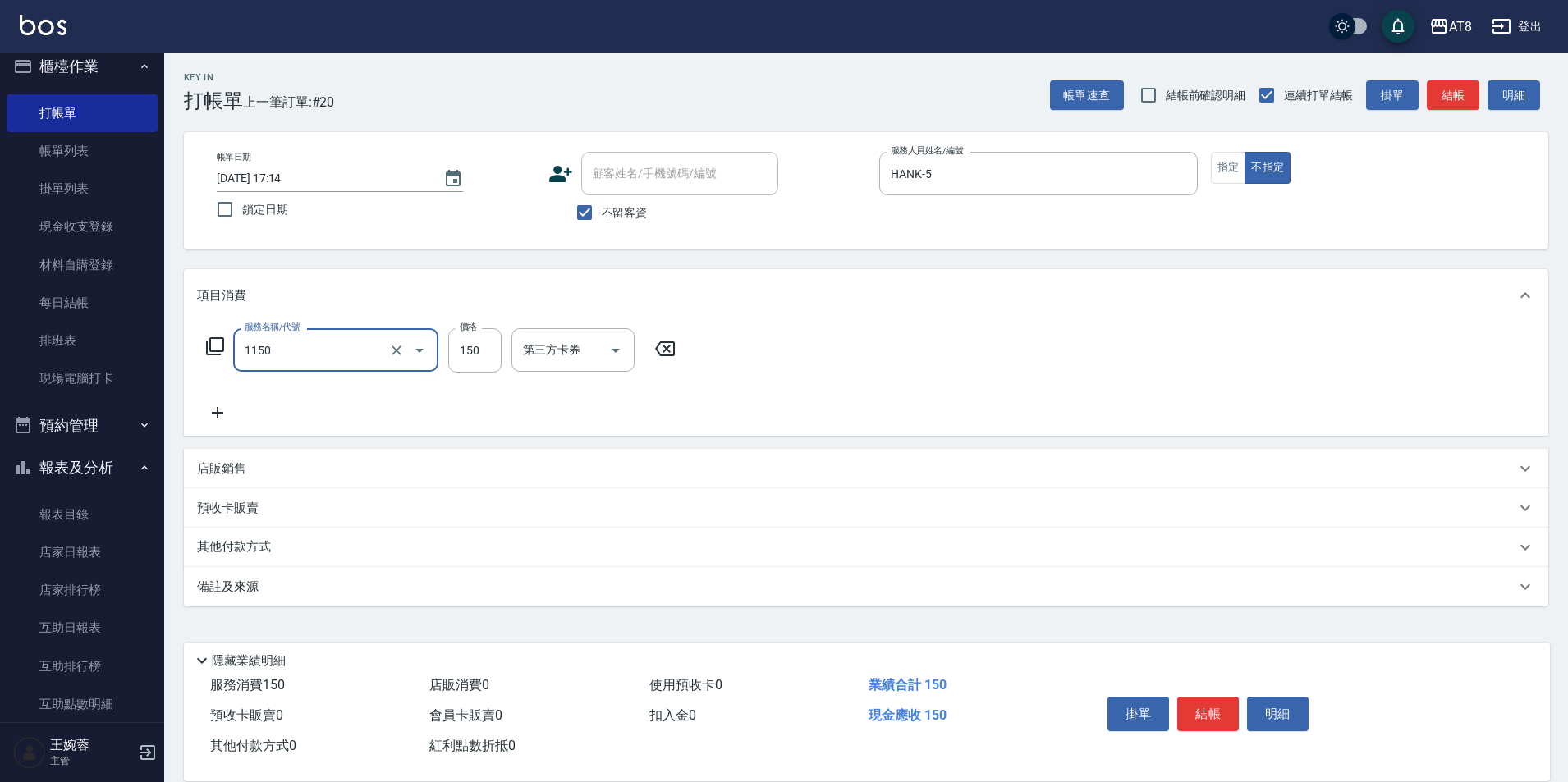
type input "洗髮(1150)"
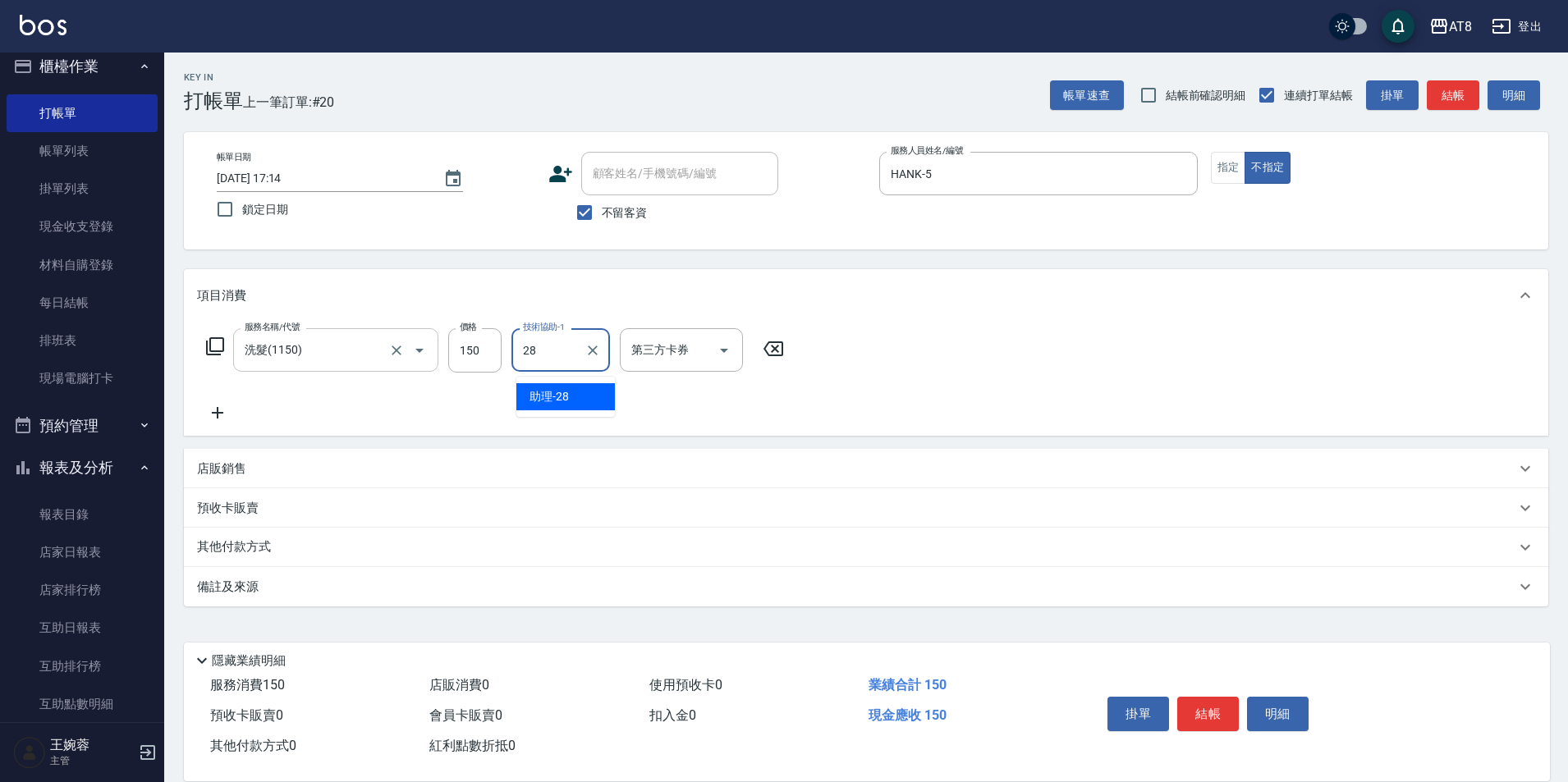
type input "助理-28"
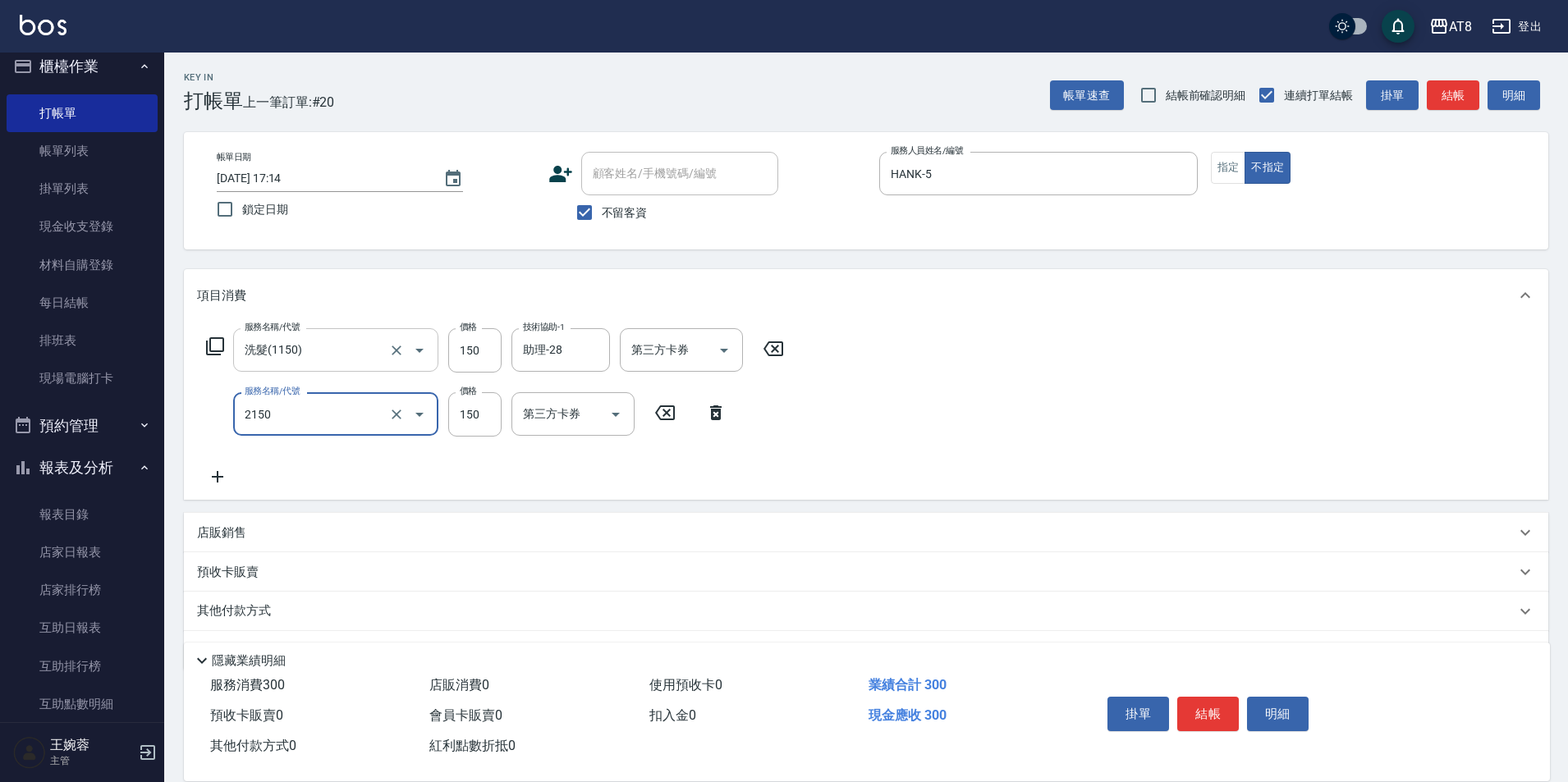
type input "剪髮(2150)"
click at [233, 532] on div "店販銷售" at bounding box center [866, 533] width 1364 height 39
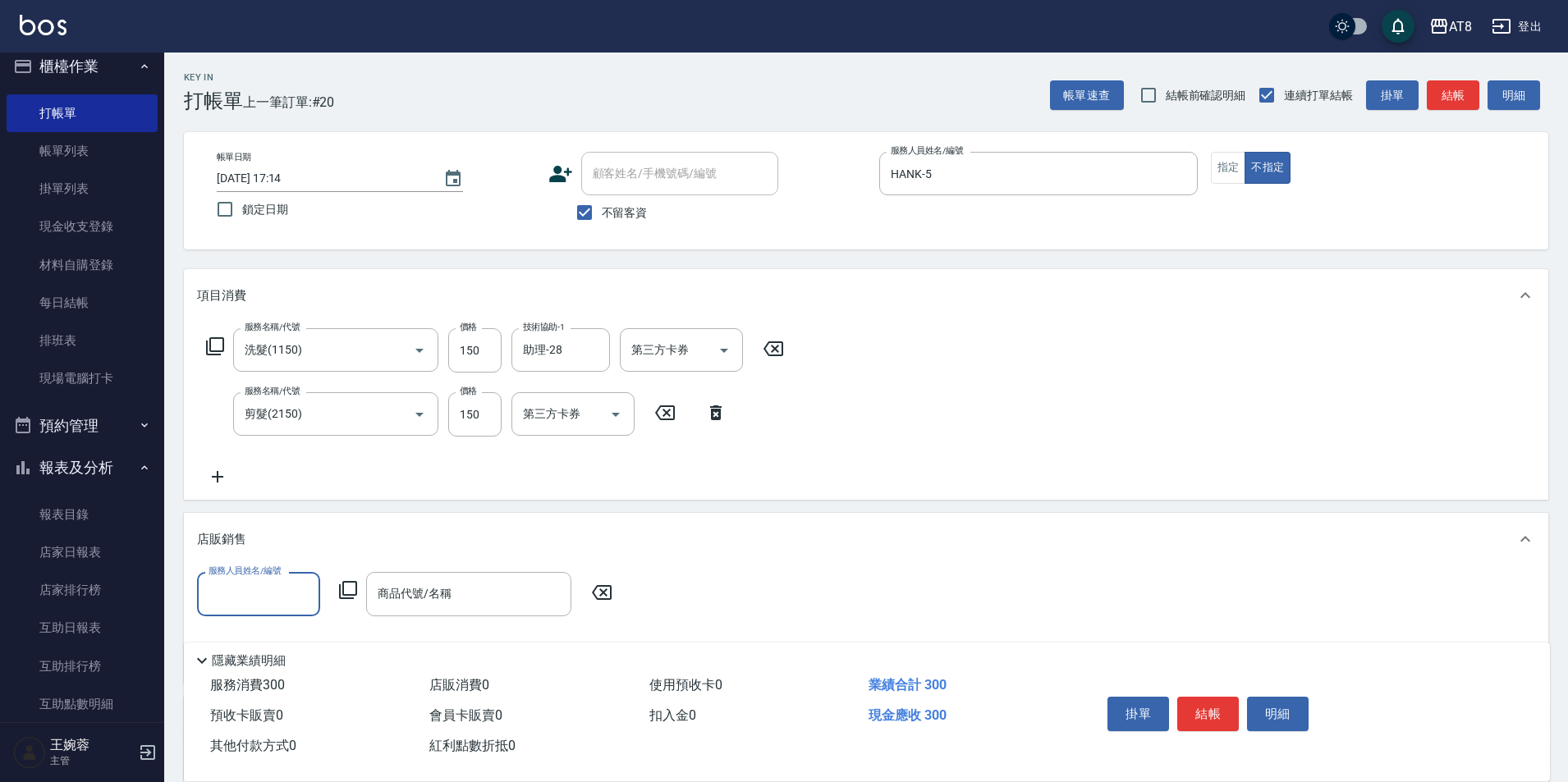
scroll to position [0, 0]
type input "HANK-5"
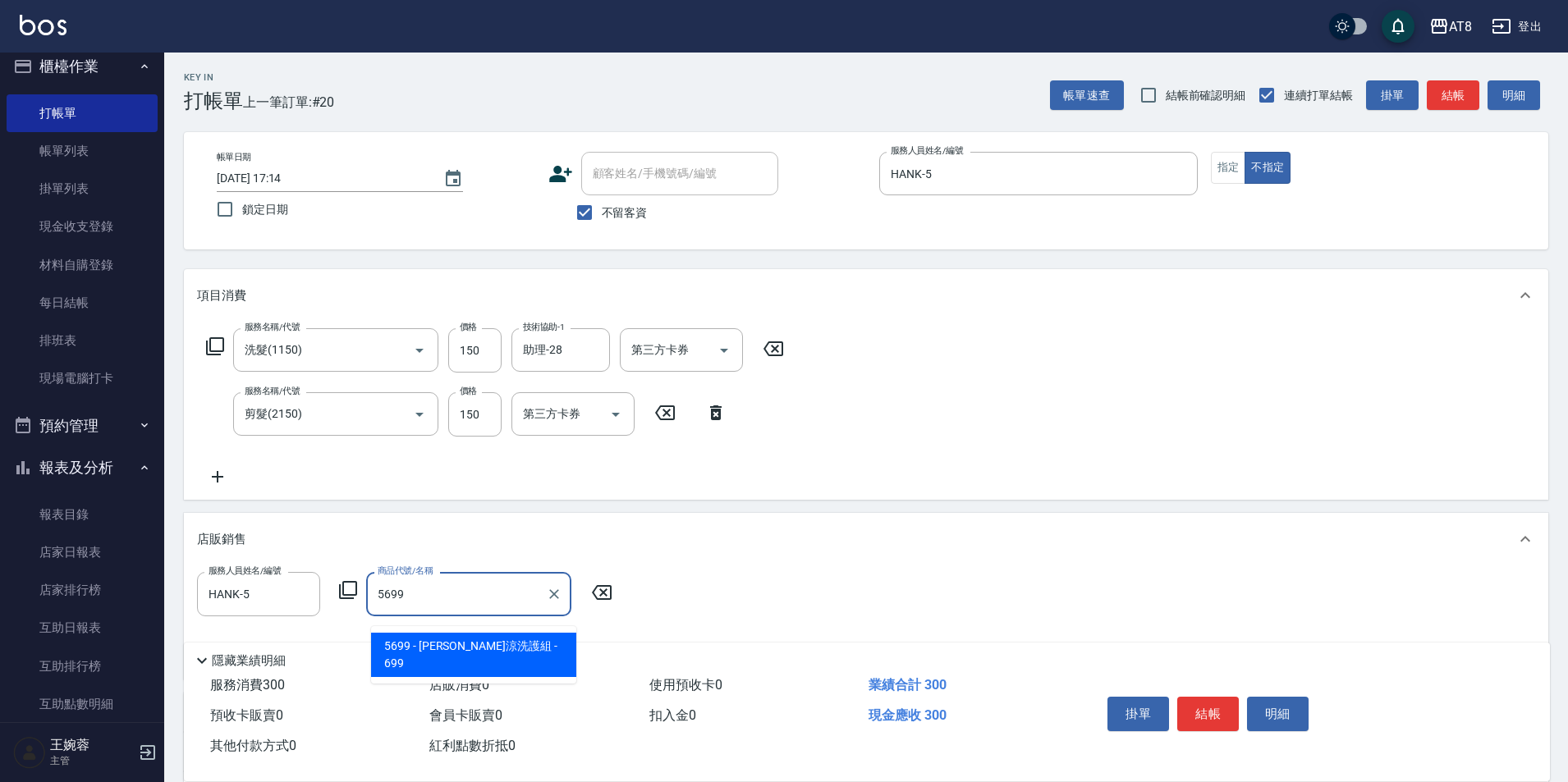
type input "[PERSON_NAME]涼洗護組"
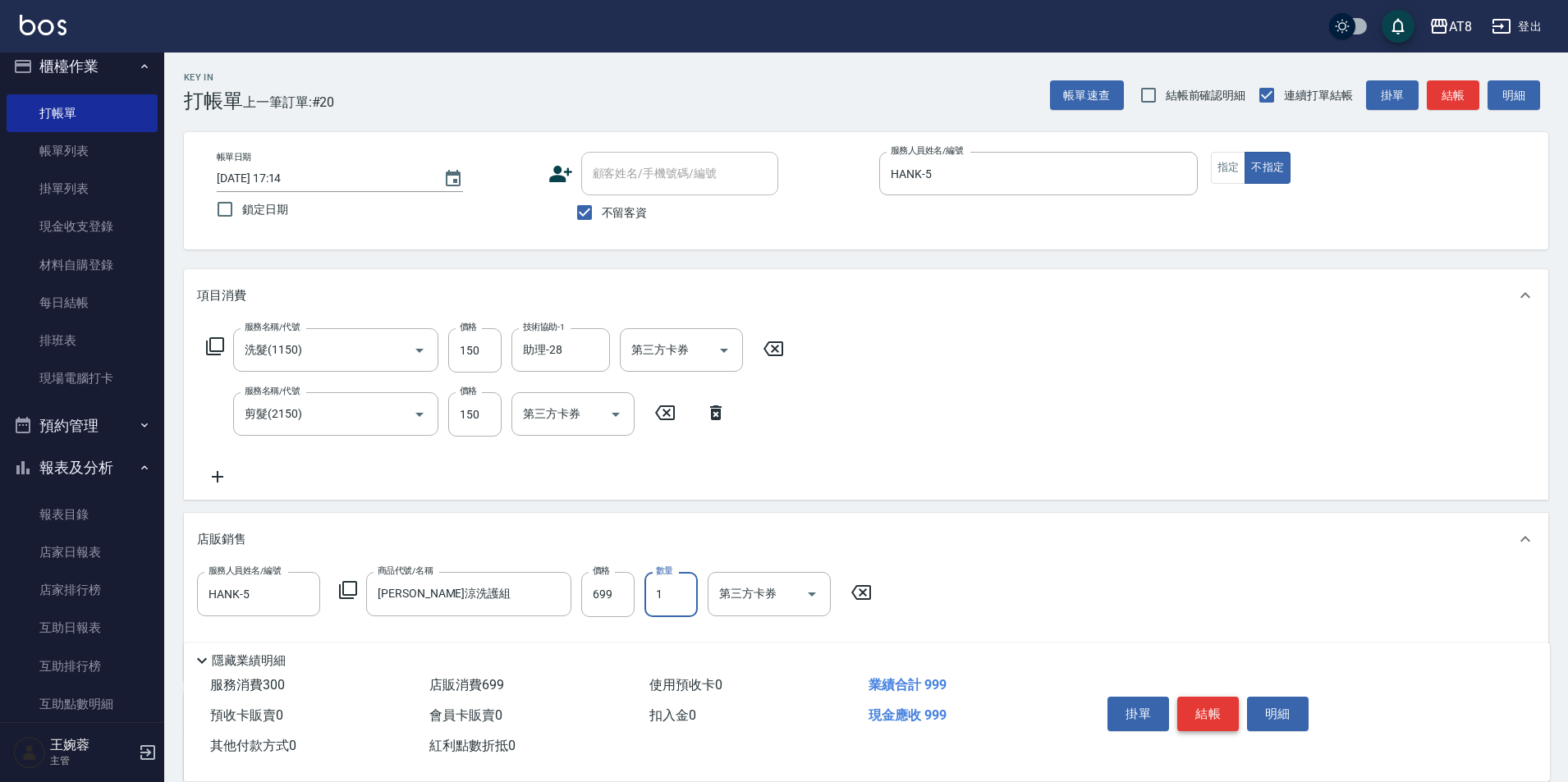
click at [1236, 697] on button "結帳" at bounding box center [1209, 714] width 62 height 35
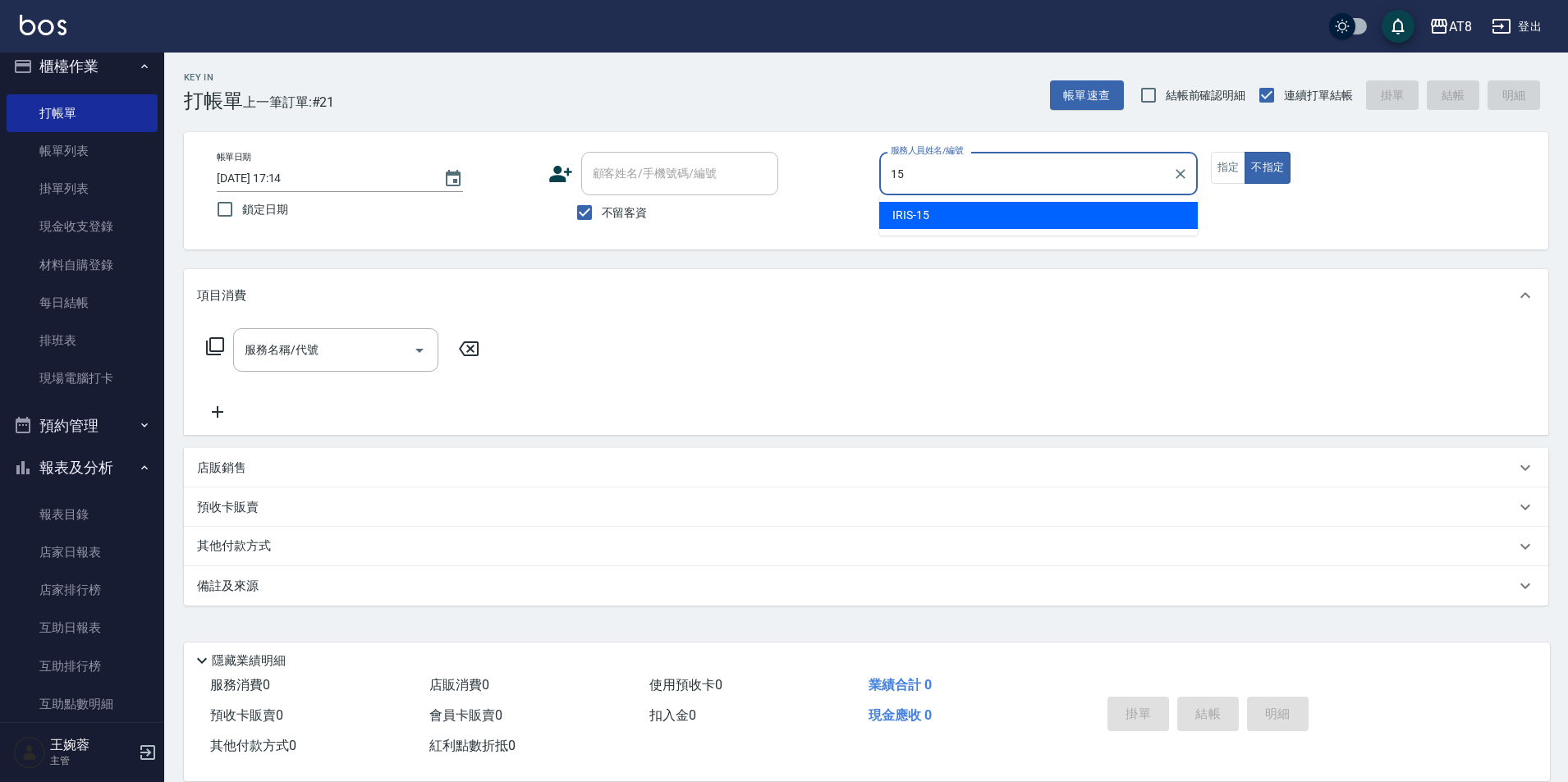
type input "IRIS-15"
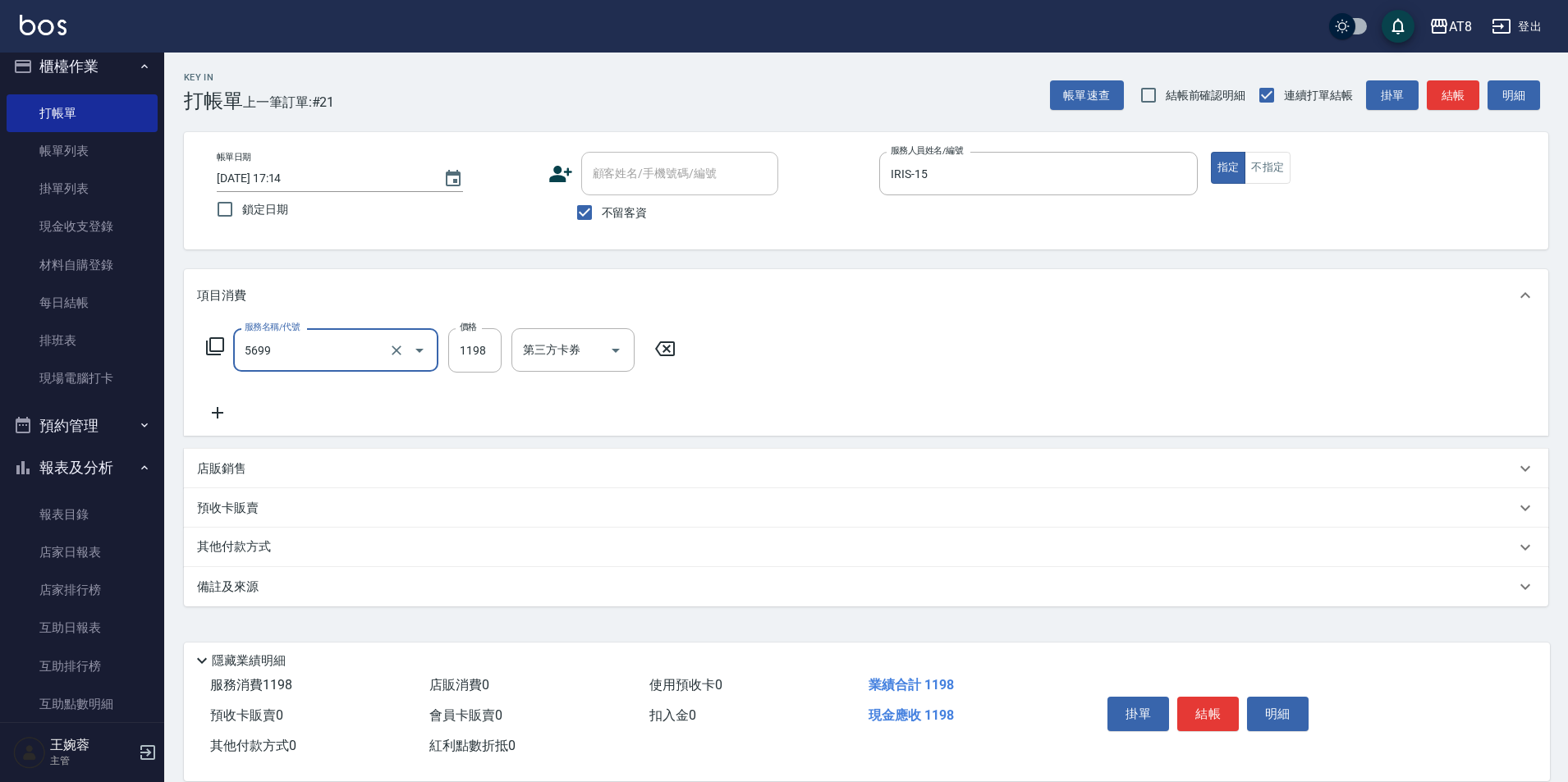
type input "水沁涼套餐(5699)"
type input "1098"
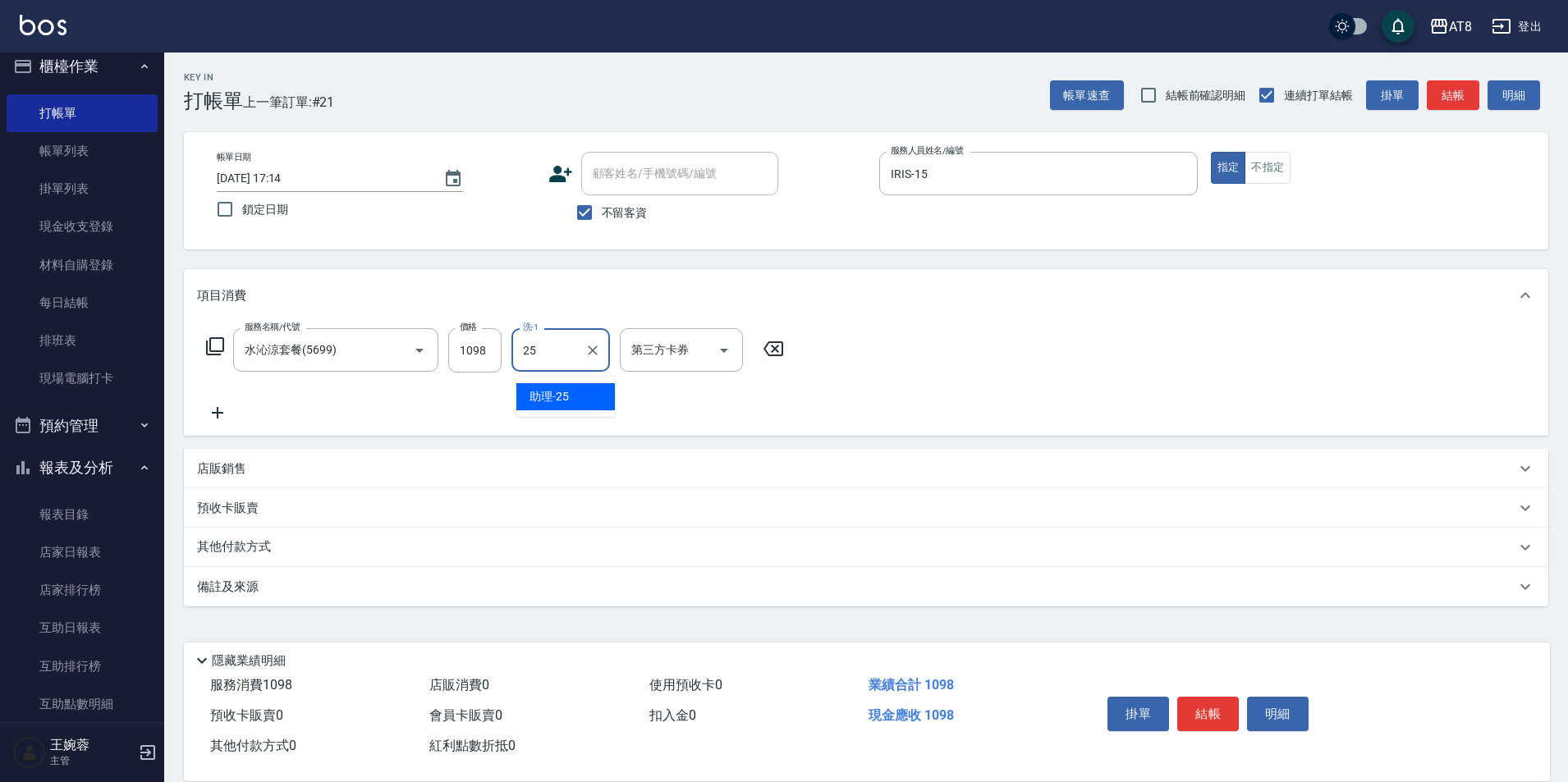
type input "助理-25"
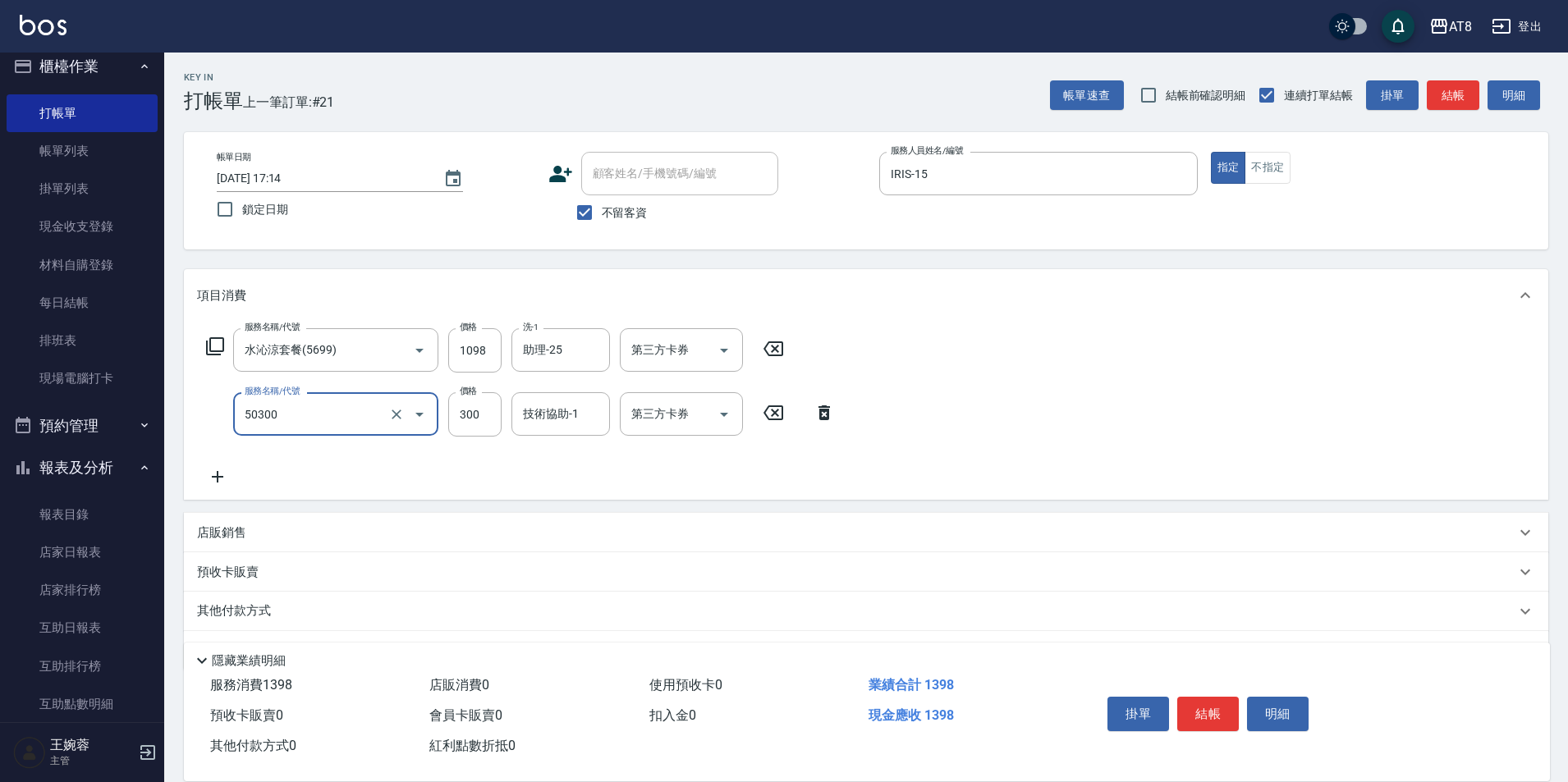
type input "入金護髮.隔離300(50300)"
type input "200"
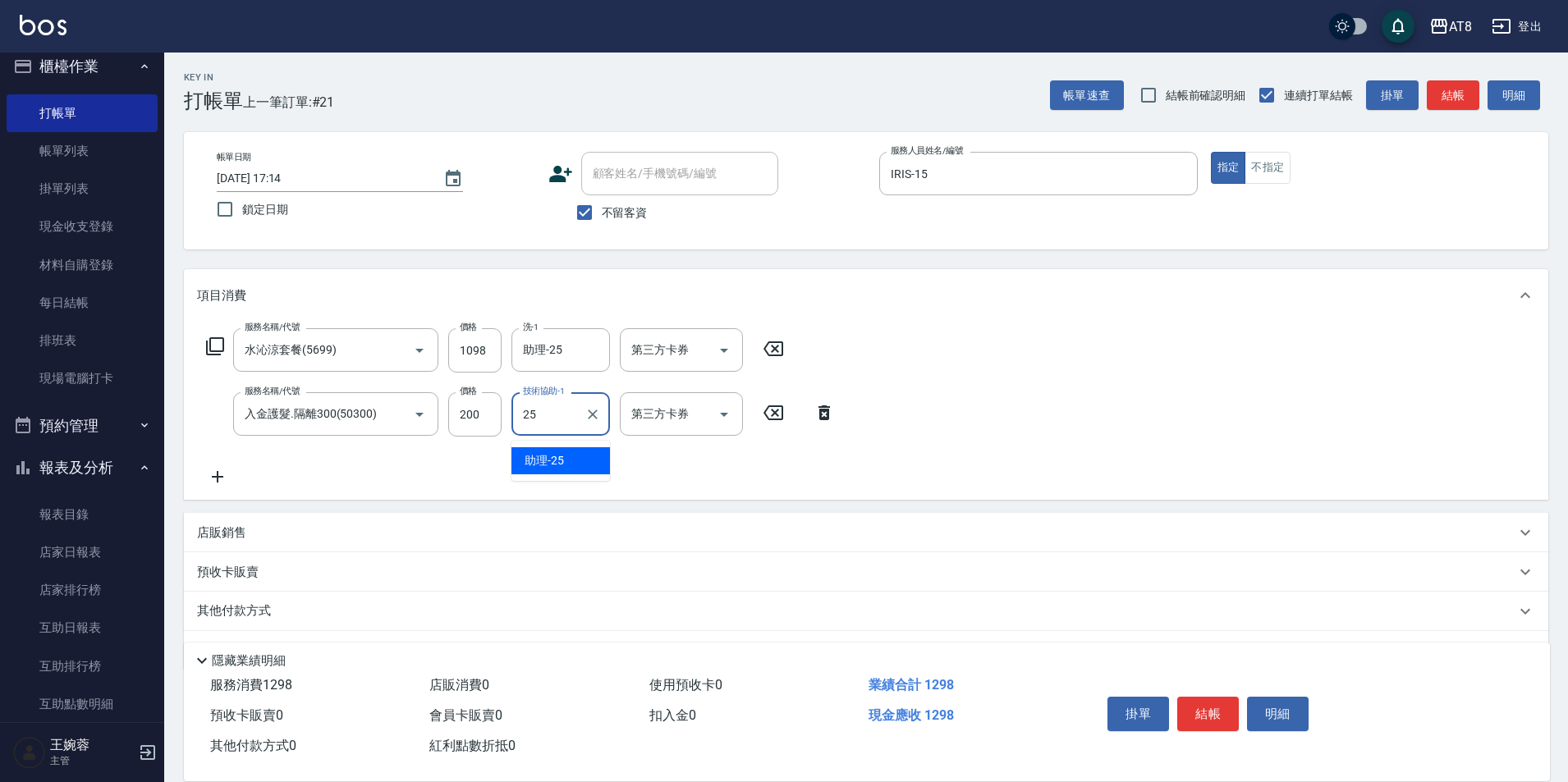
type input "助理-25"
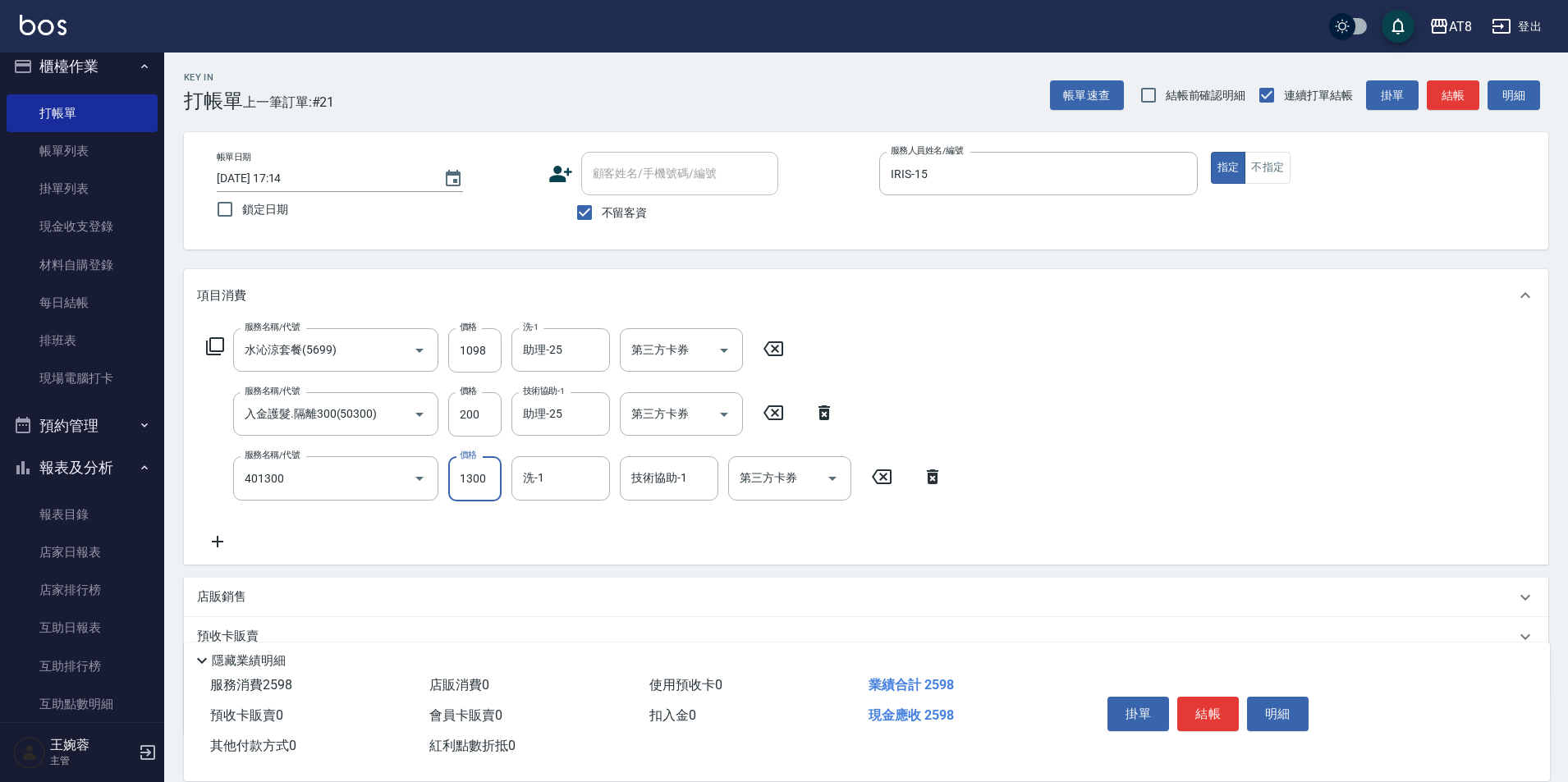
type input "入金染髮1300(401300)"
type input "助理-25"
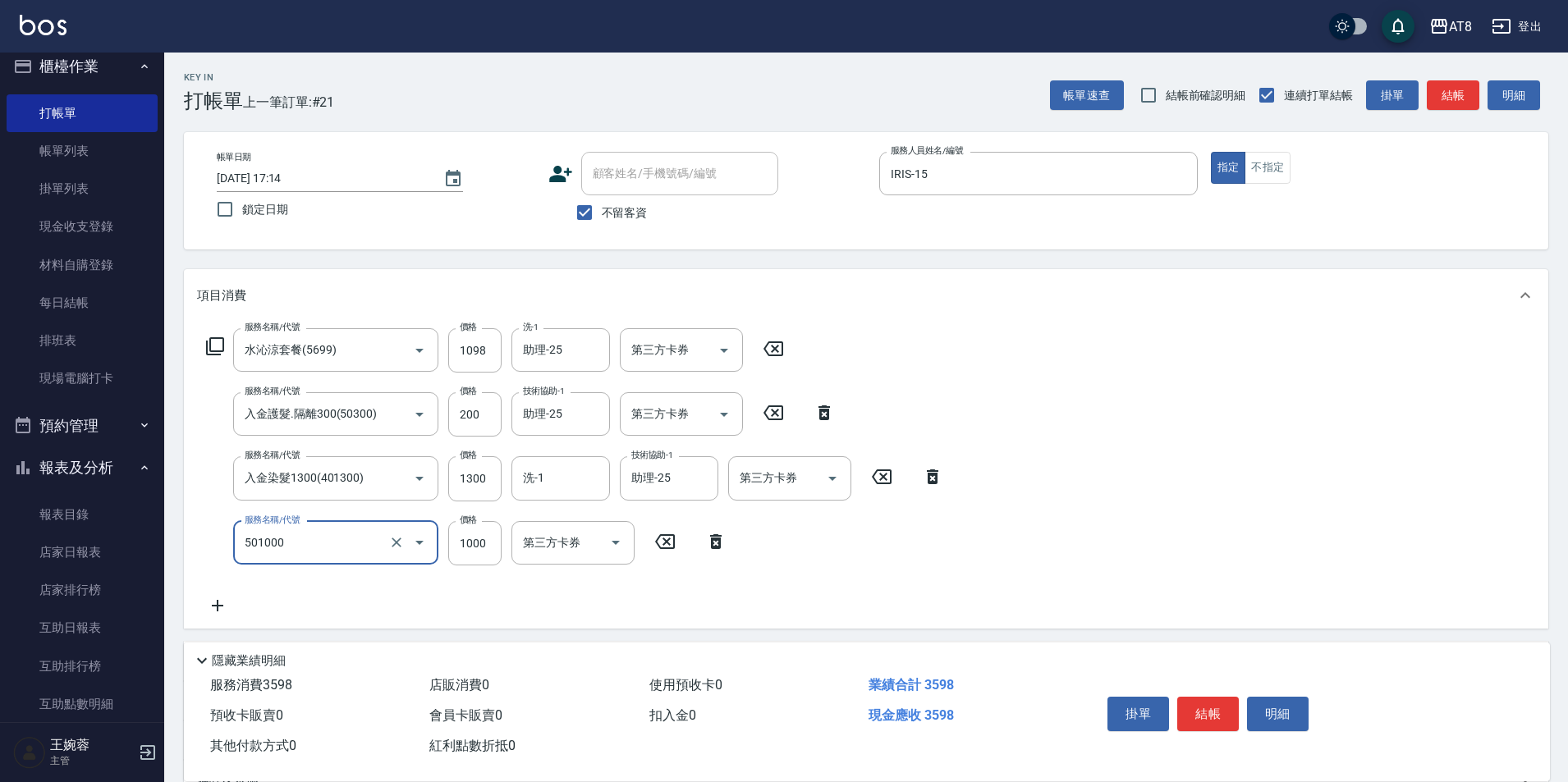
type input "入金護髮1000(501000)"
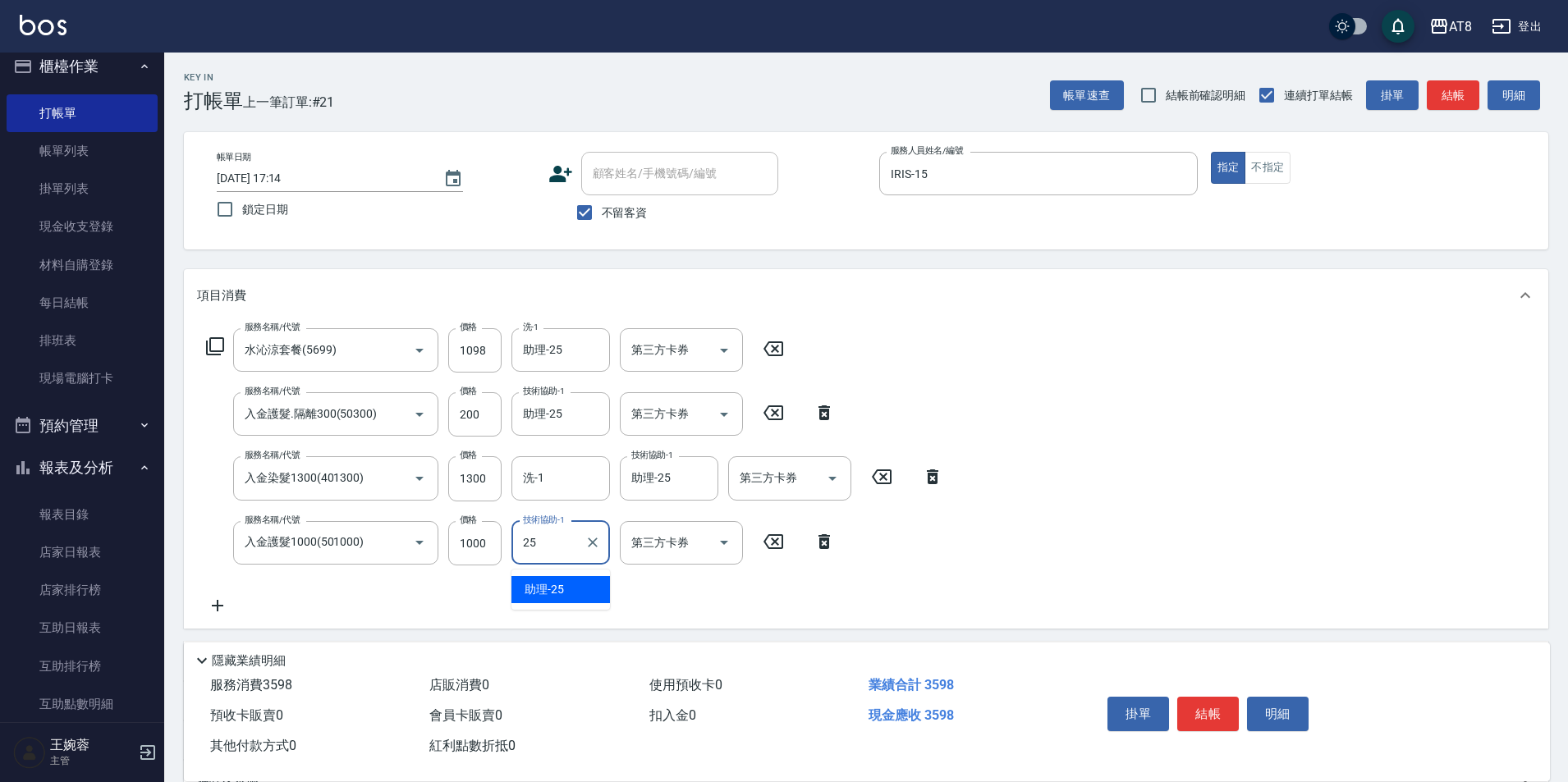
type input "助理-25"
click at [732, 348] on icon "Open" at bounding box center [724, 350] width 20 height 20
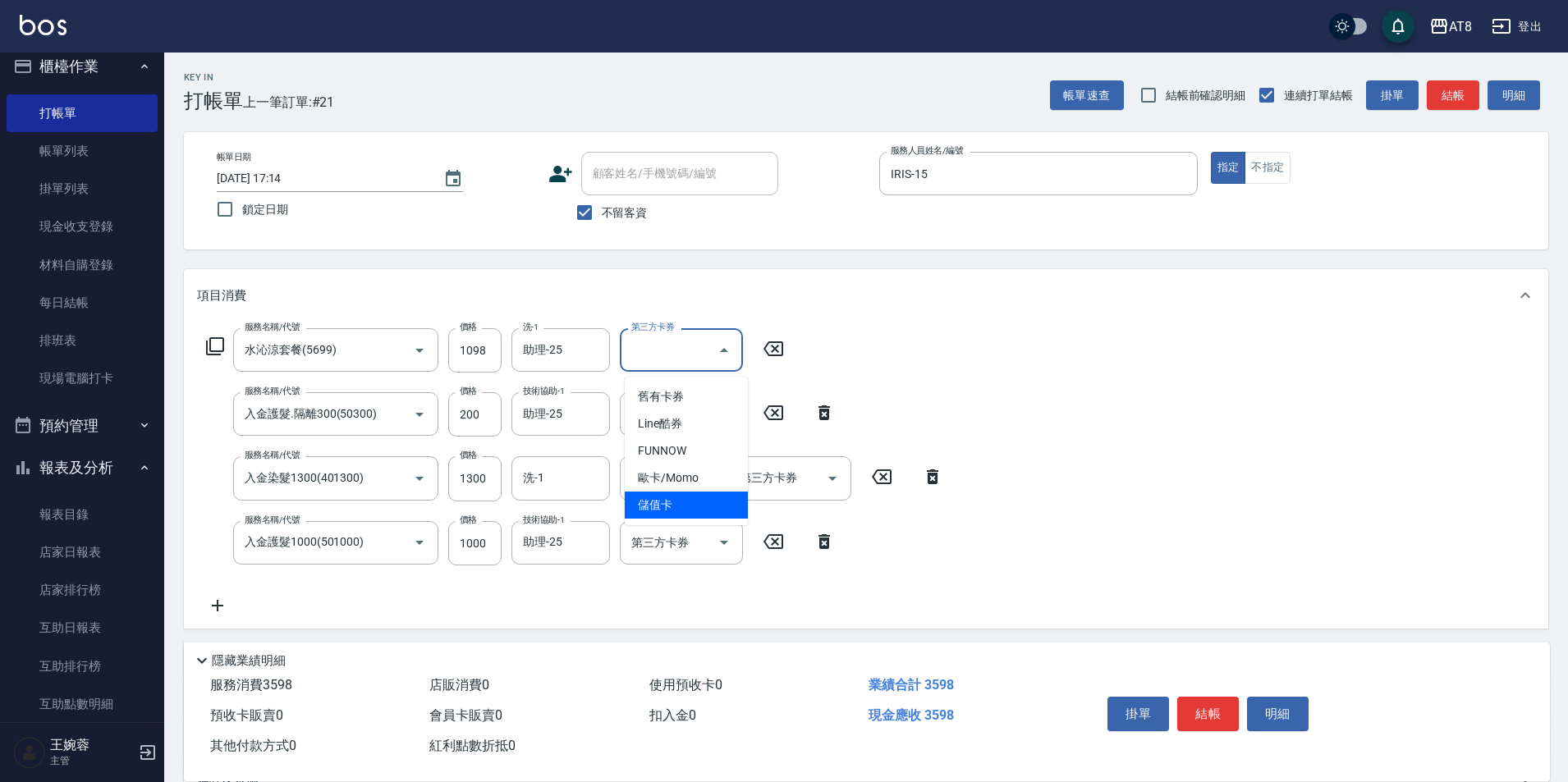
click at [716, 508] on span "儲值卡" at bounding box center [686, 504] width 123 height 27
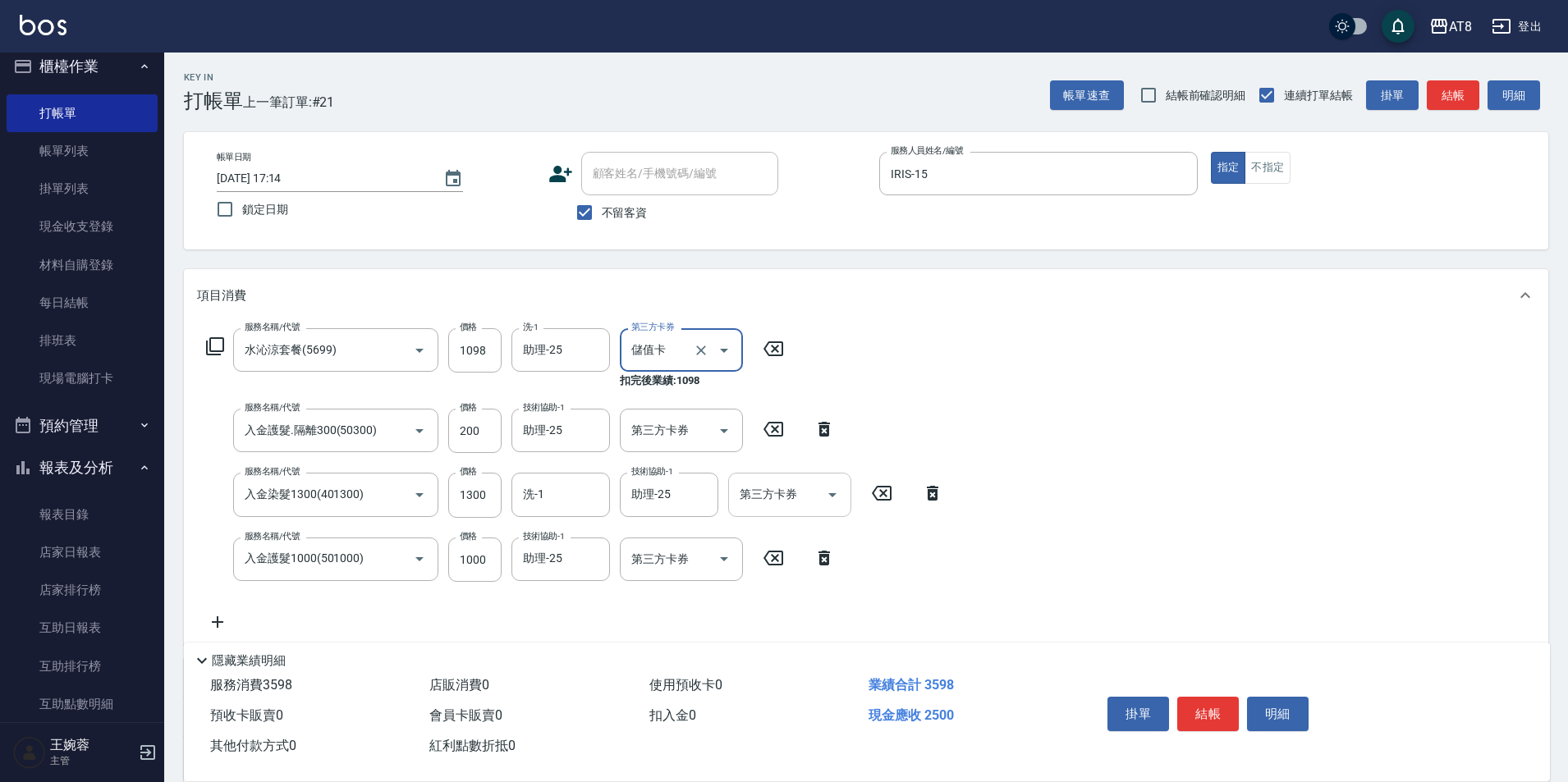
type input "儲值卡"
click at [723, 430] on icon "Open" at bounding box center [724, 430] width 20 height 20
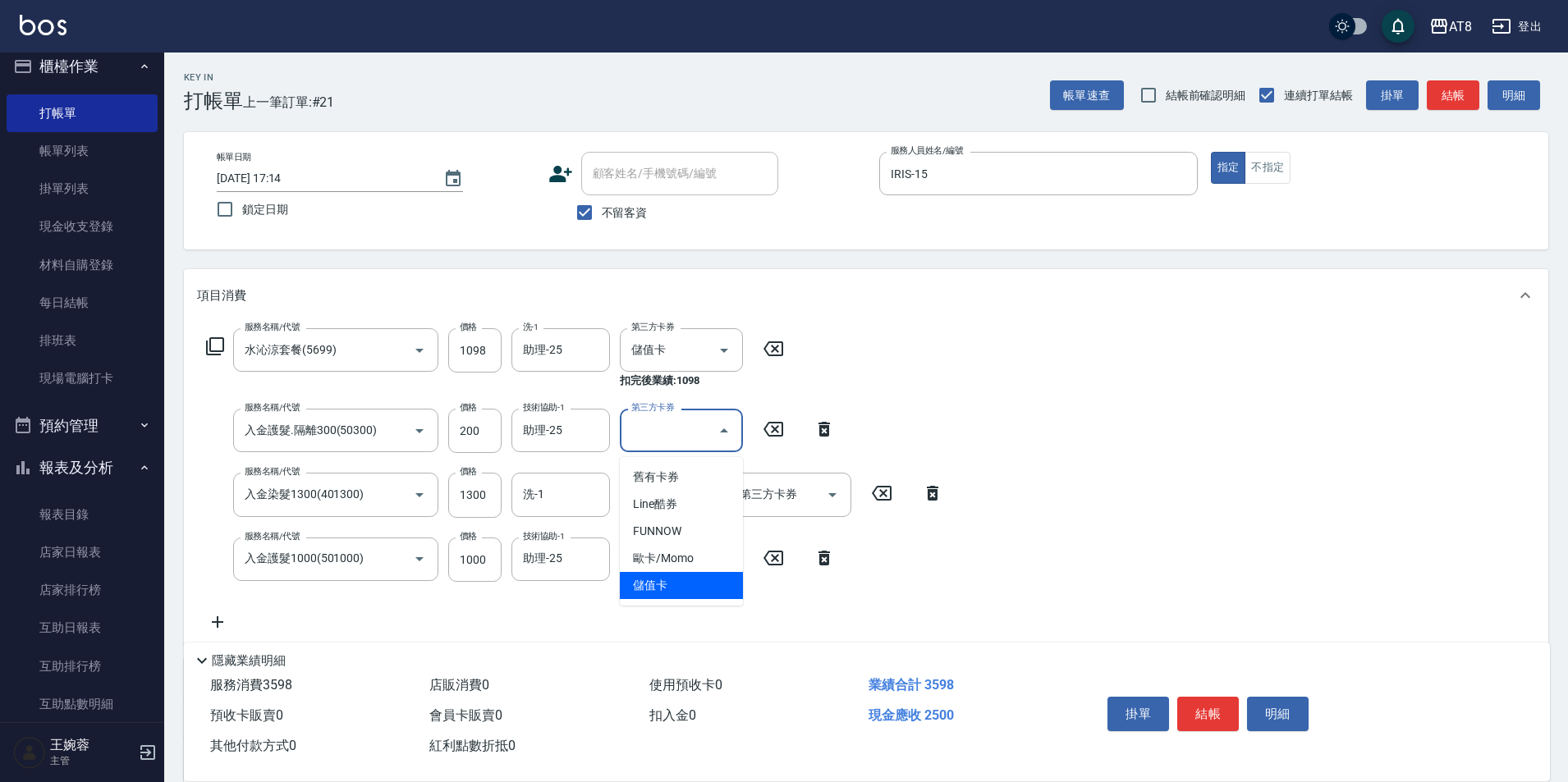
click at [693, 584] on span "儲值卡" at bounding box center [681, 585] width 123 height 27
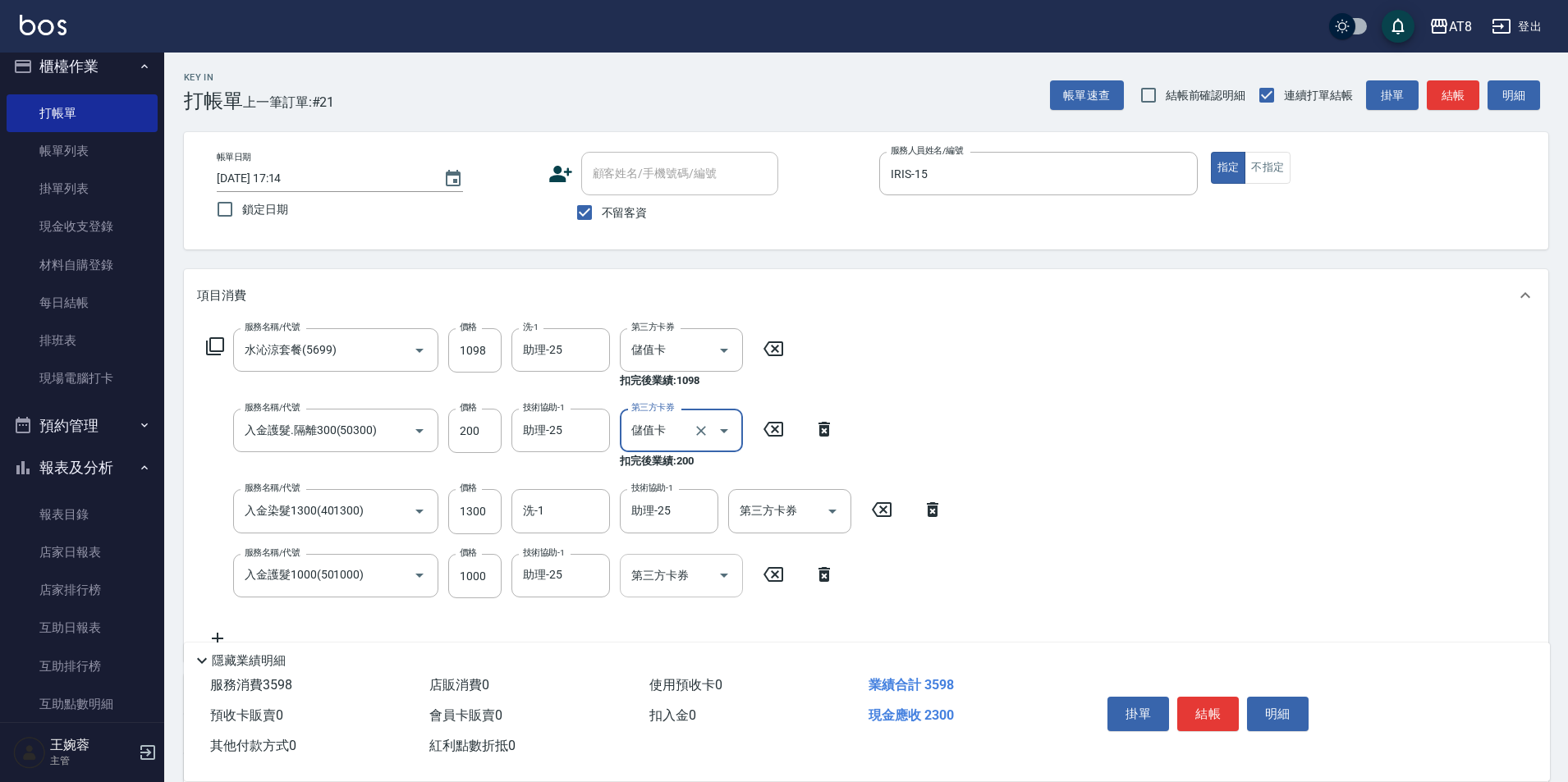
type input "儲值卡"
click at [823, 513] on icon "Open" at bounding box center [832, 511] width 20 height 20
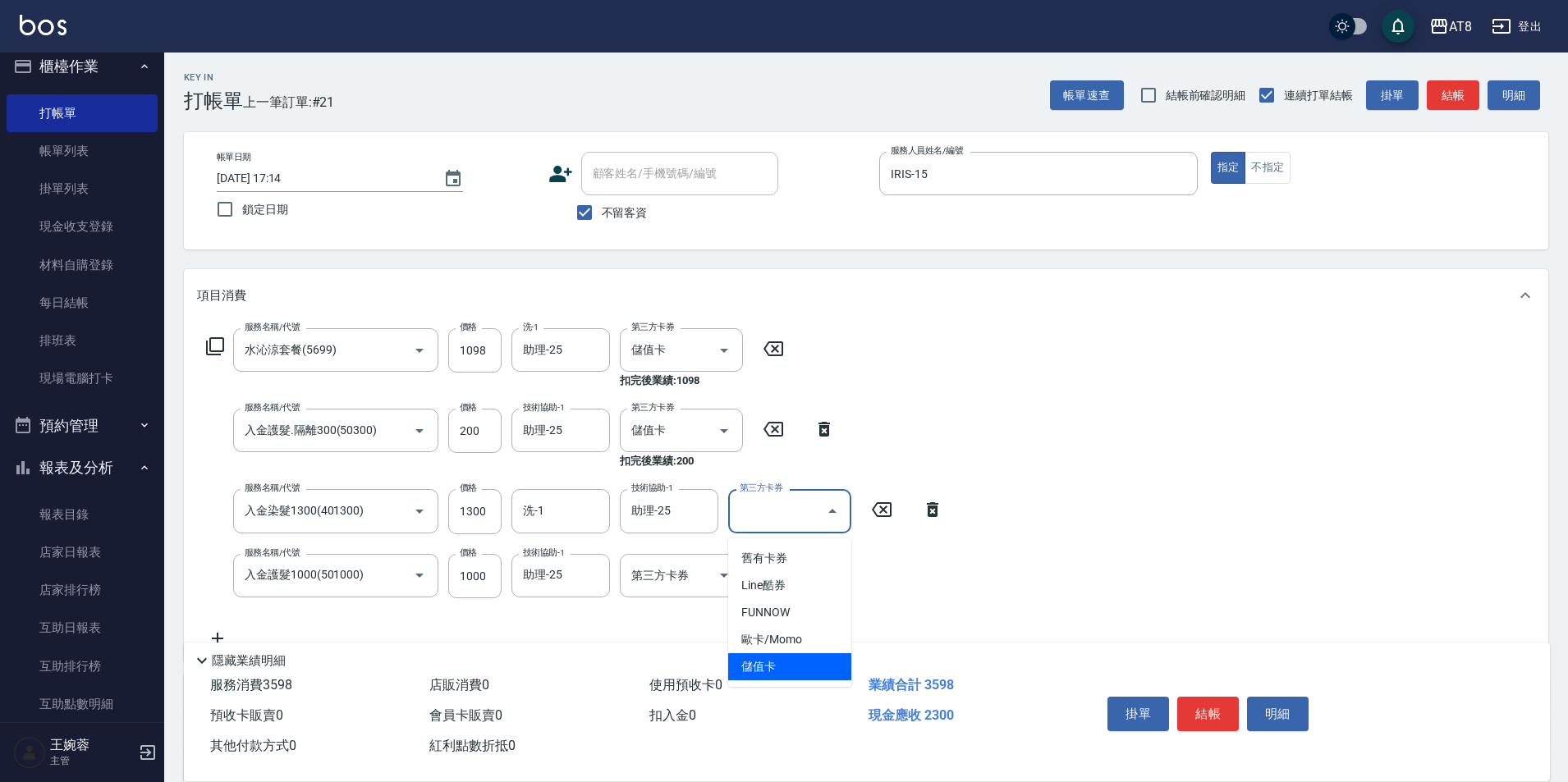
click at [759, 670] on span "儲值卡" at bounding box center [790, 667] width 123 height 27
type input "儲值卡"
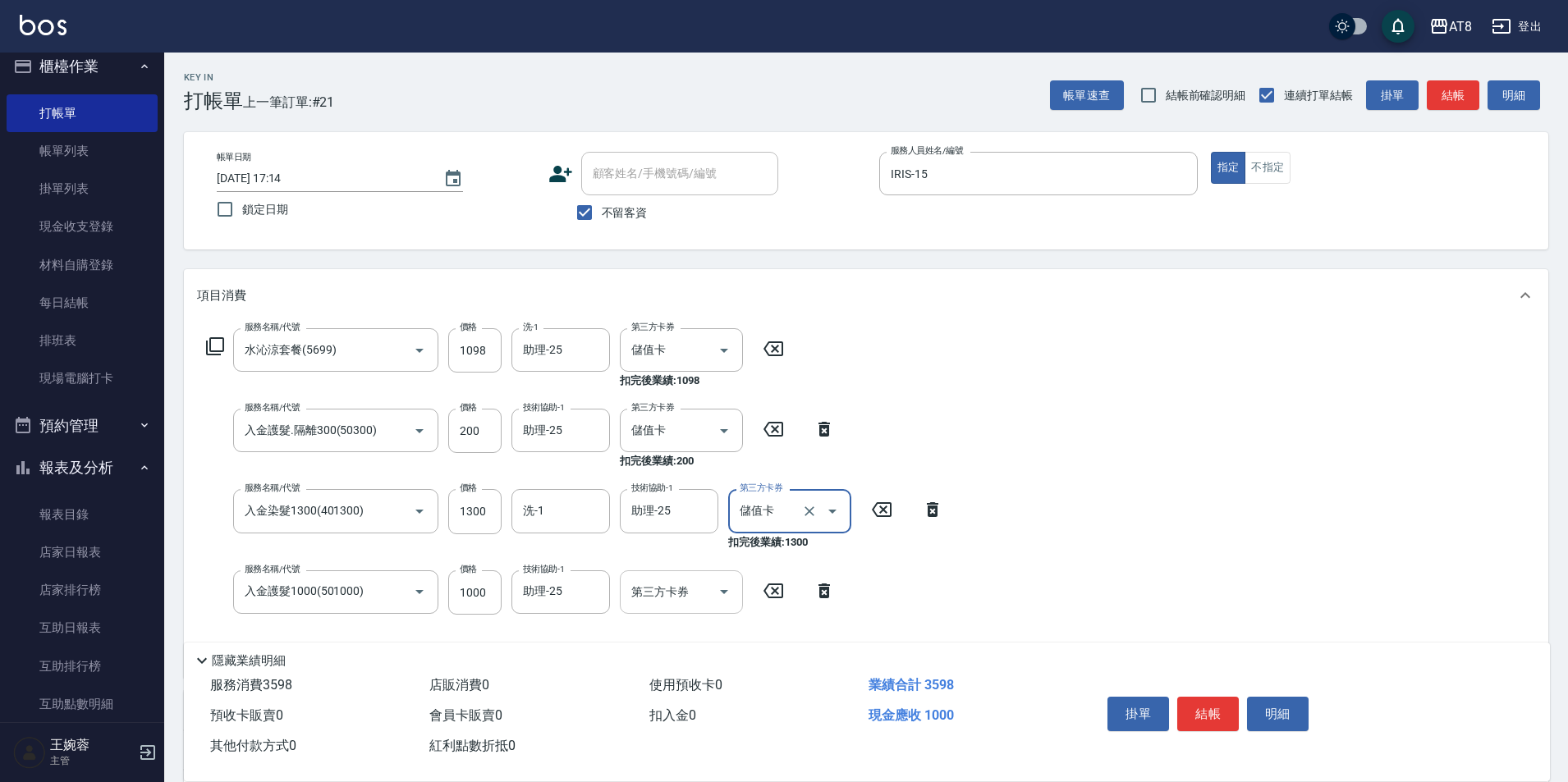
click at [723, 594] on icon "Open" at bounding box center [724, 593] width 8 height 4
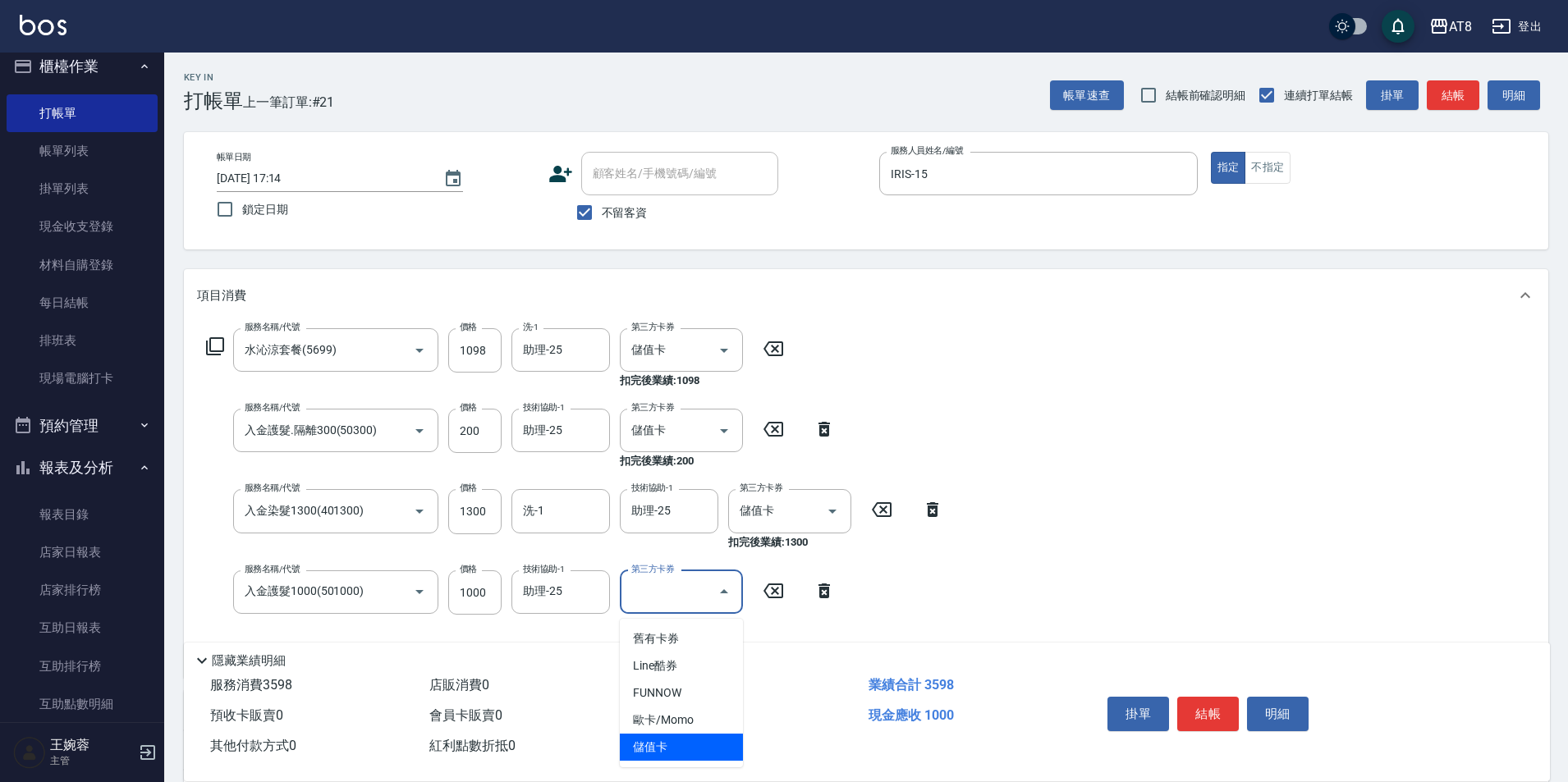
click at [694, 746] on span "儲值卡" at bounding box center [681, 747] width 123 height 27
type input "儲值卡"
click at [1221, 697] on button "結帳" at bounding box center [1209, 714] width 62 height 35
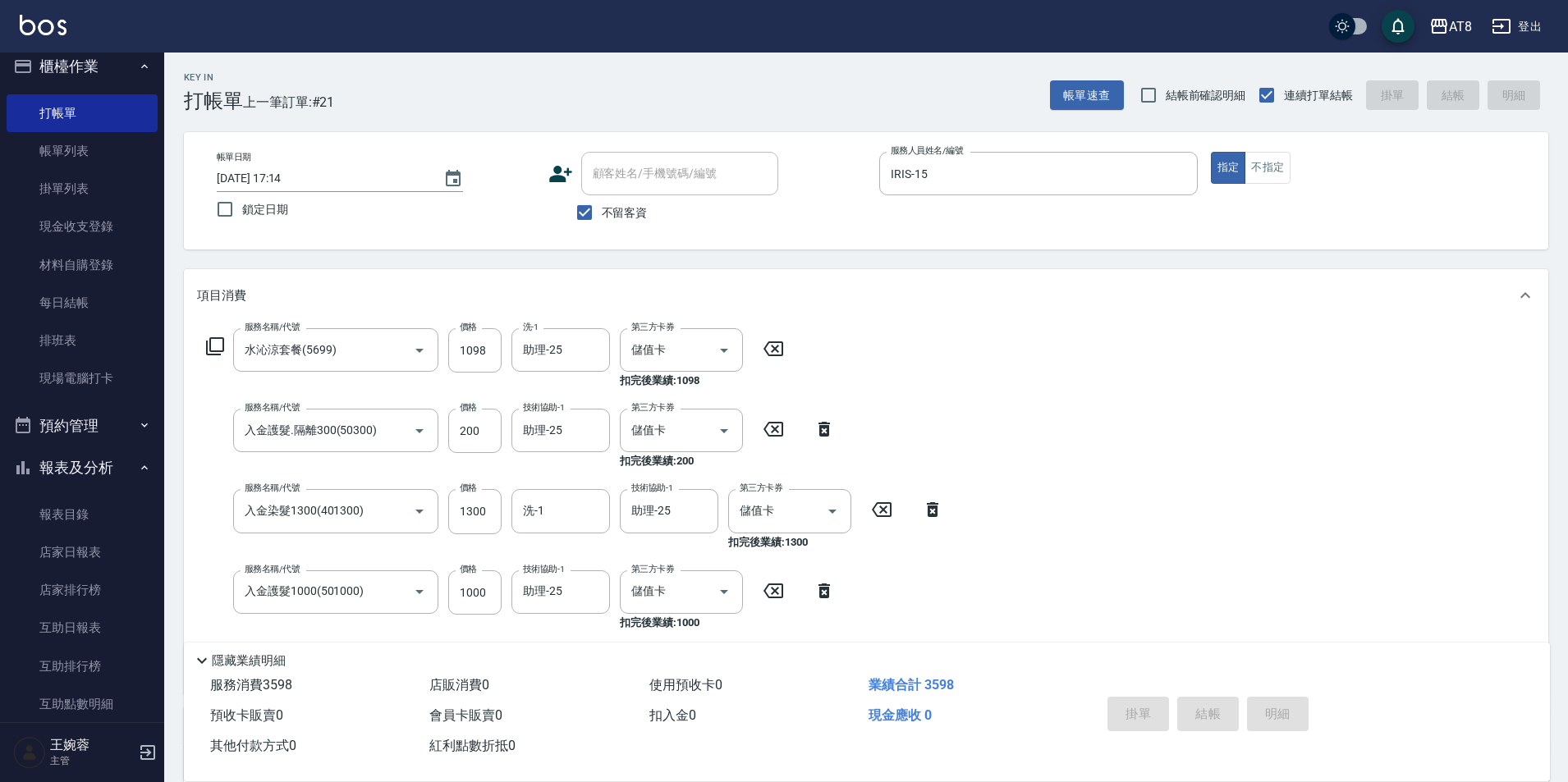
type input "[DATE] 17:17"
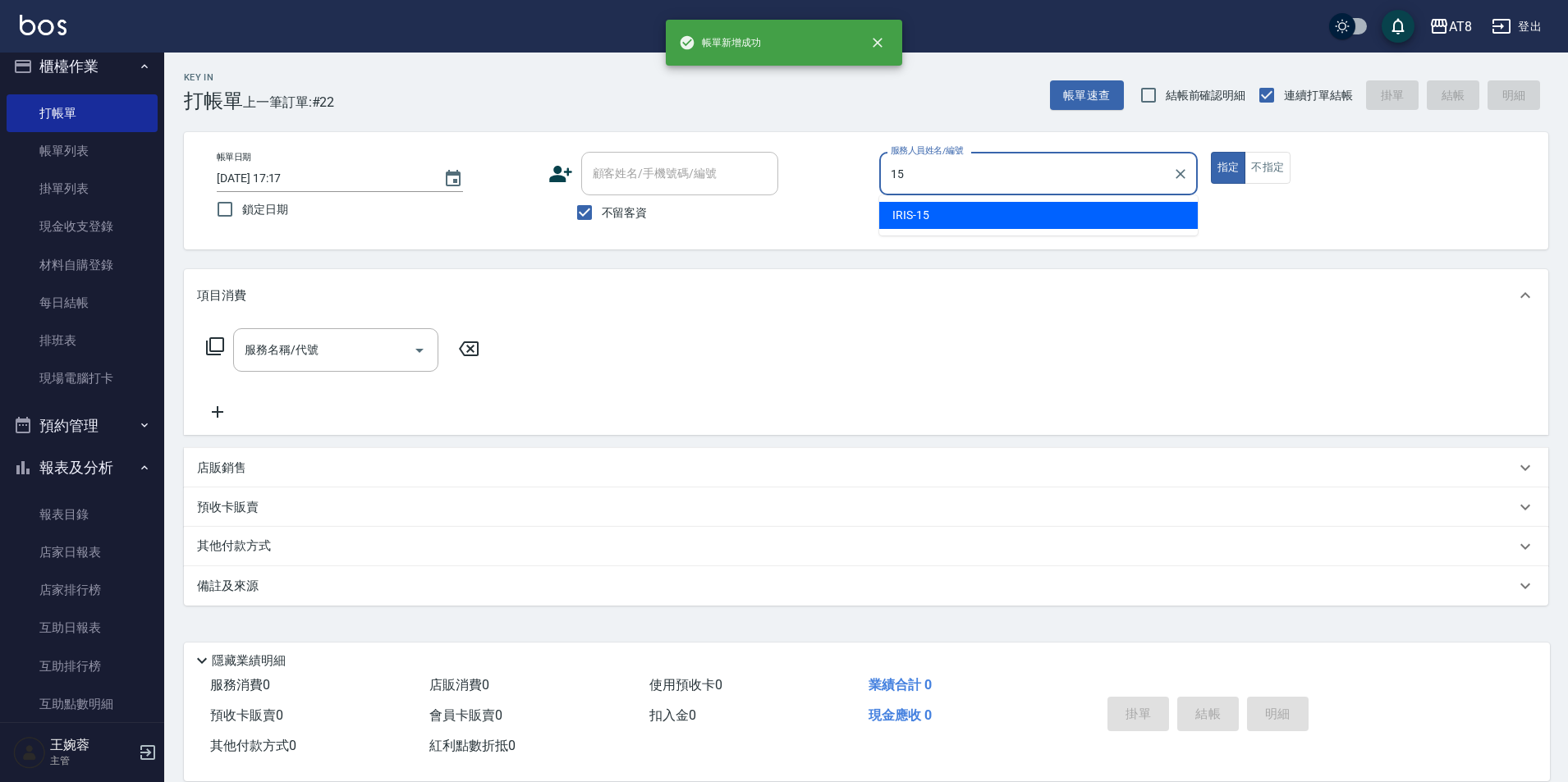
type input "IRIS-15"
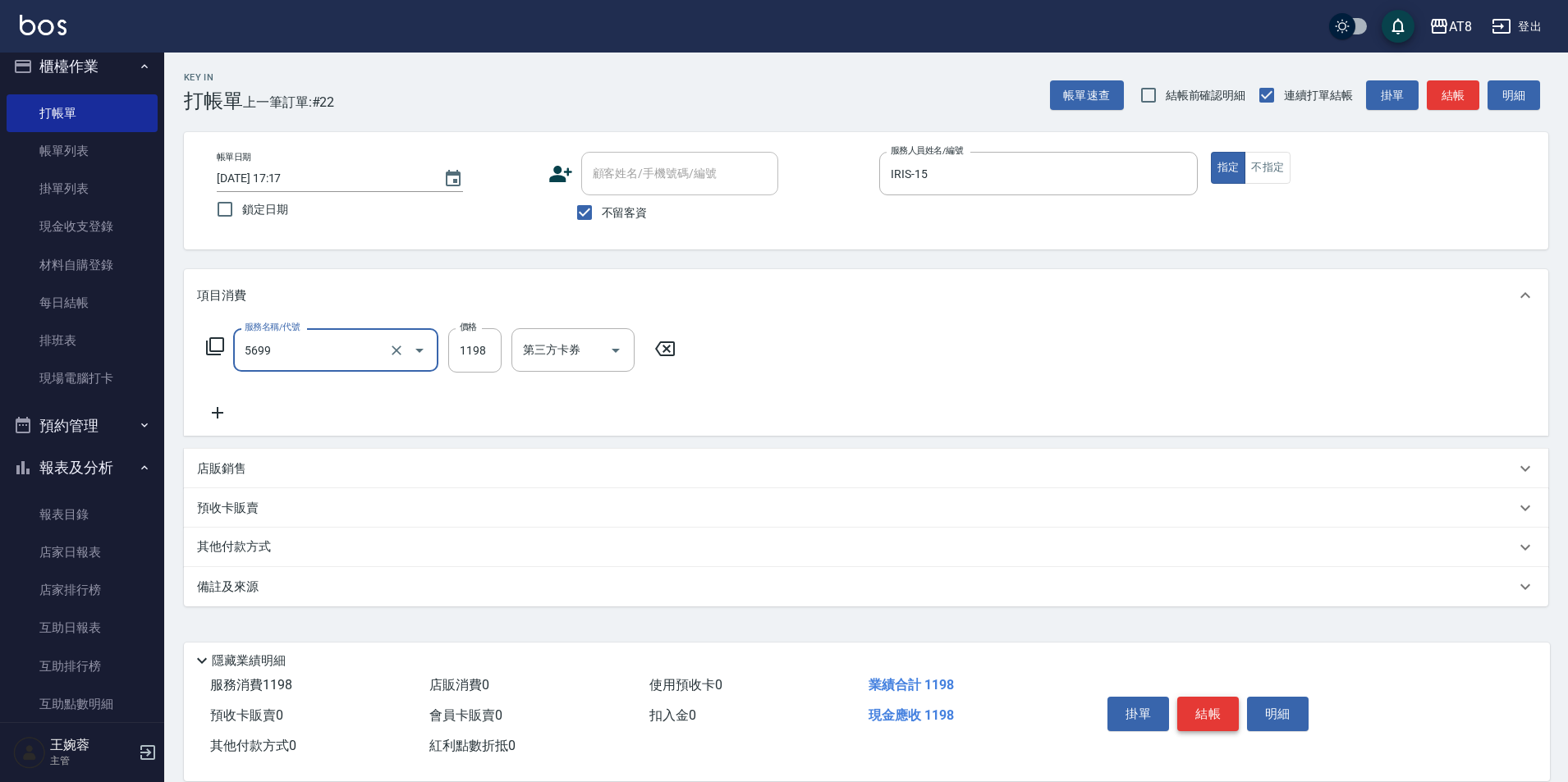
type input "水沁涼套餐(5699)"
type input "1098"
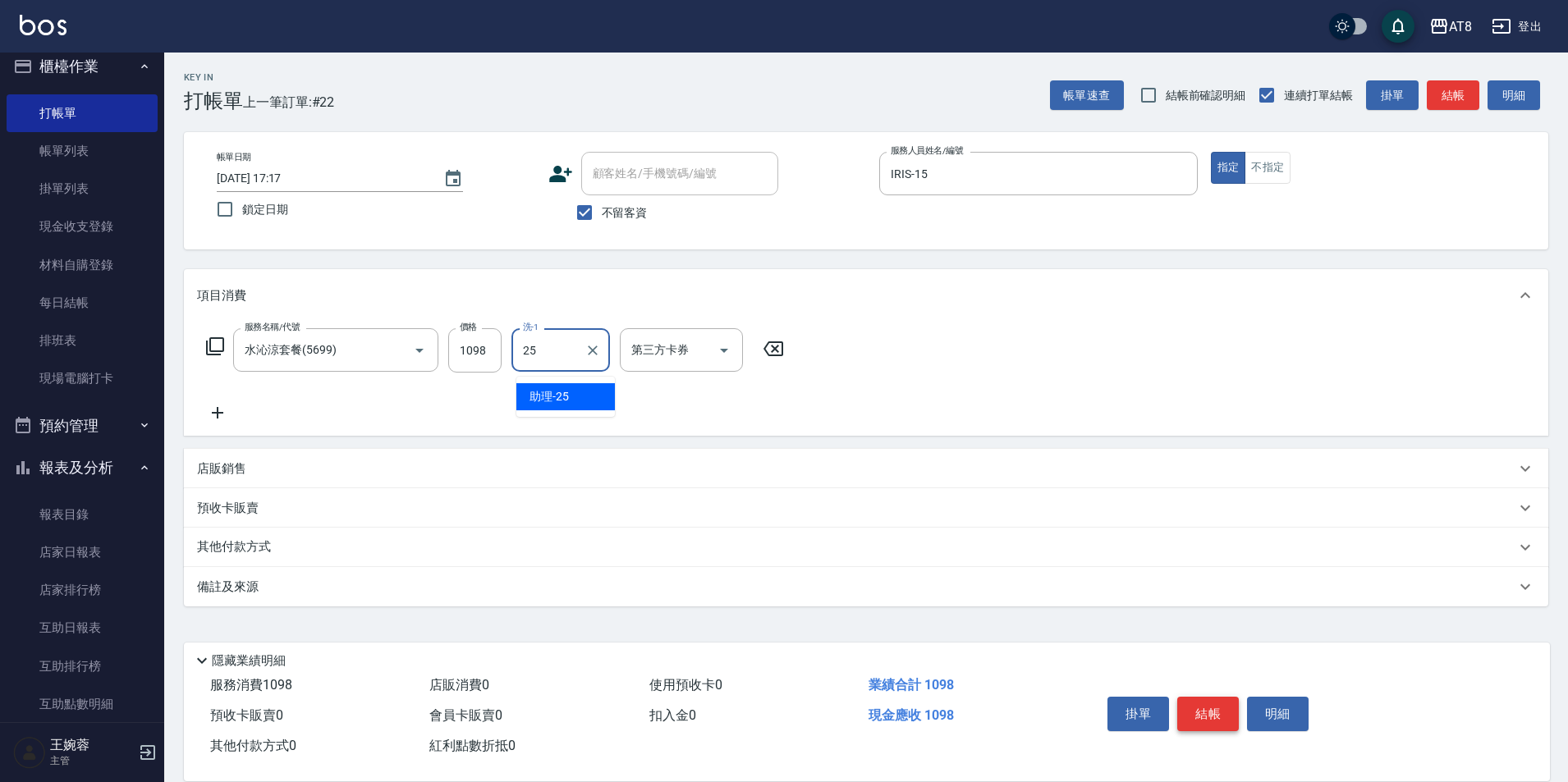
type input "助理-25"
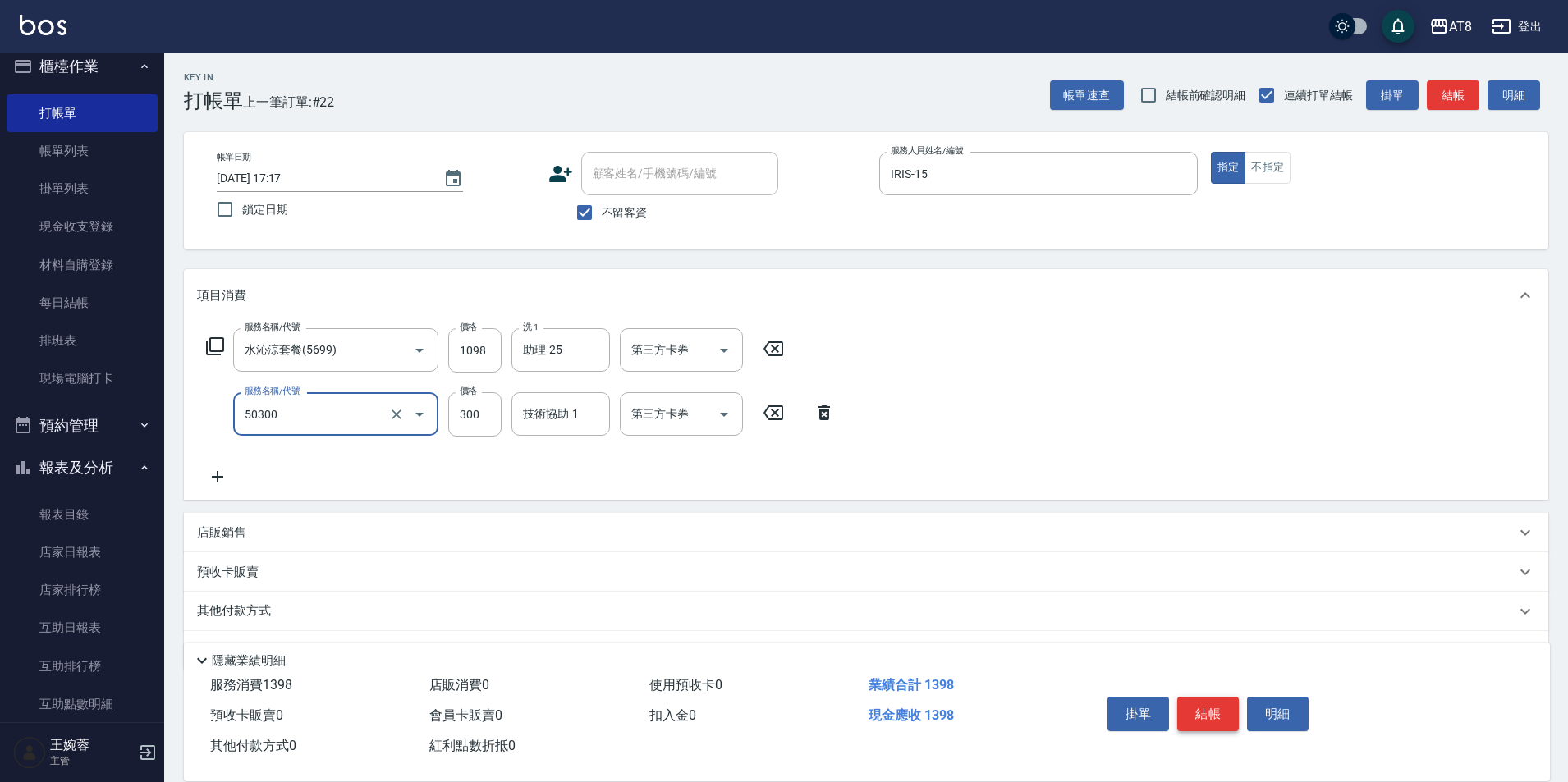
type input "入金護髮.隔離300(50300)"
type input "200"
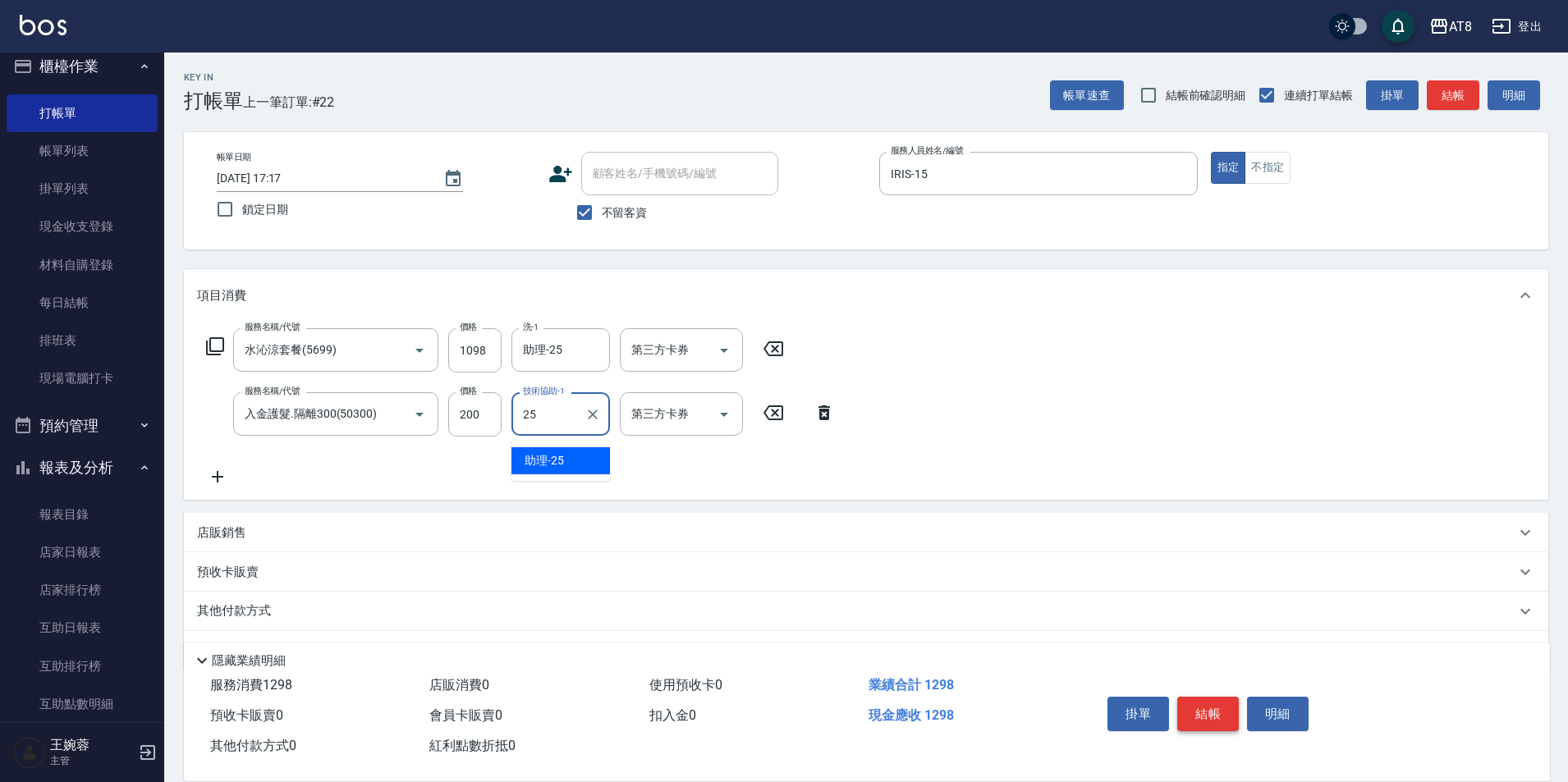
type input "助理-25"
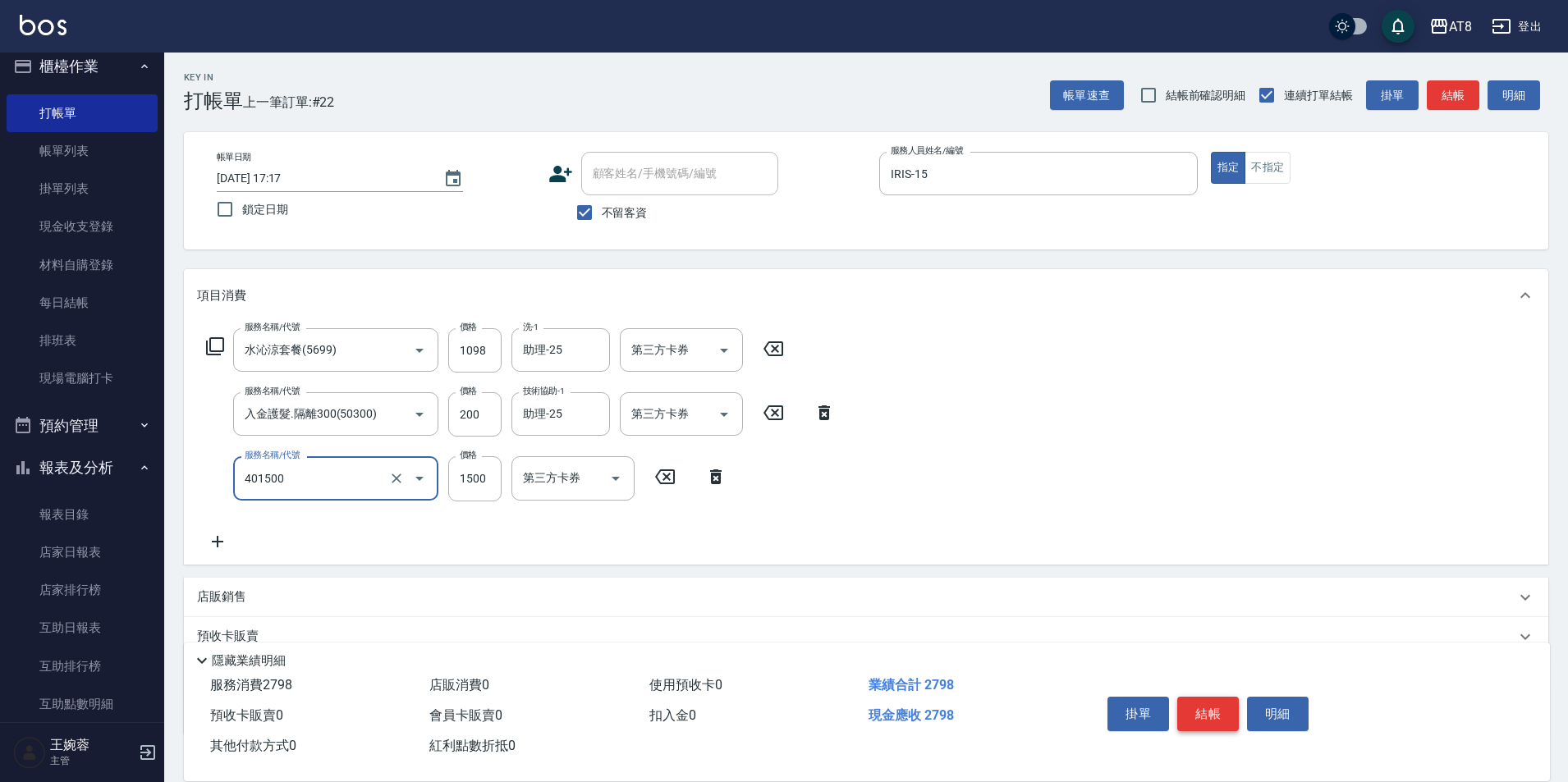
type input "入金染髮1500(401500)"
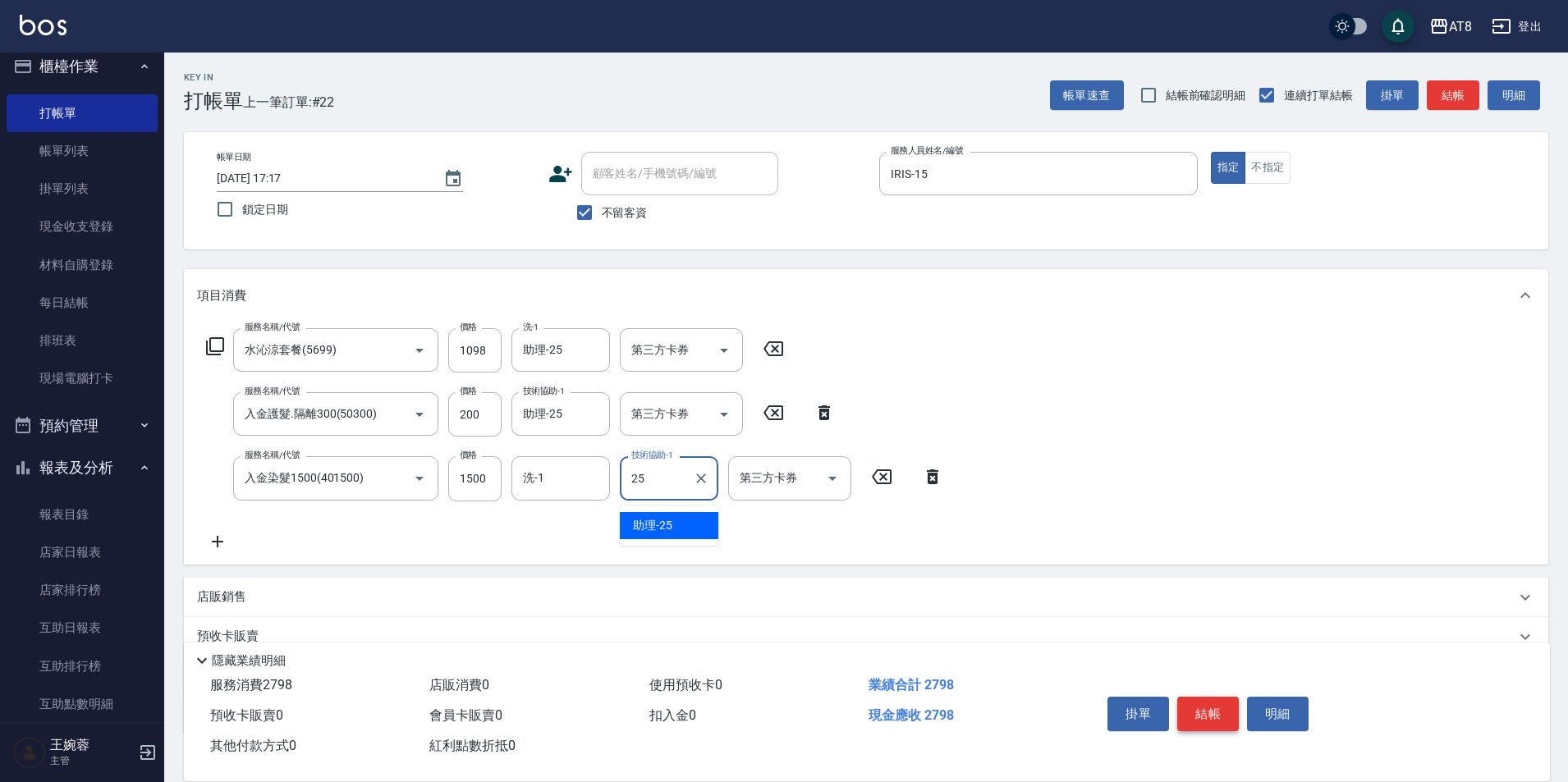
type input "助理-25"
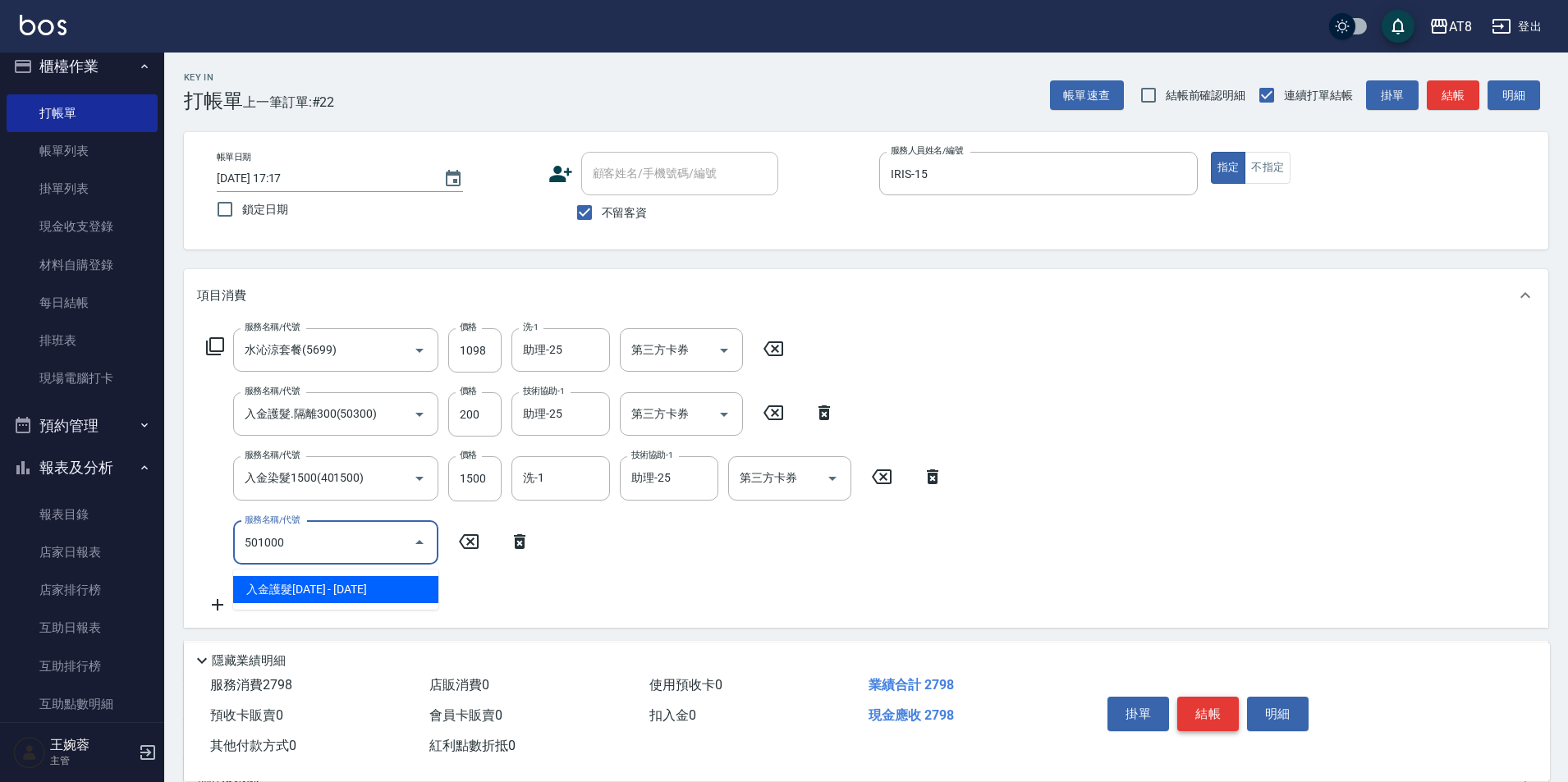
type input "入金護髮1000(501000)"
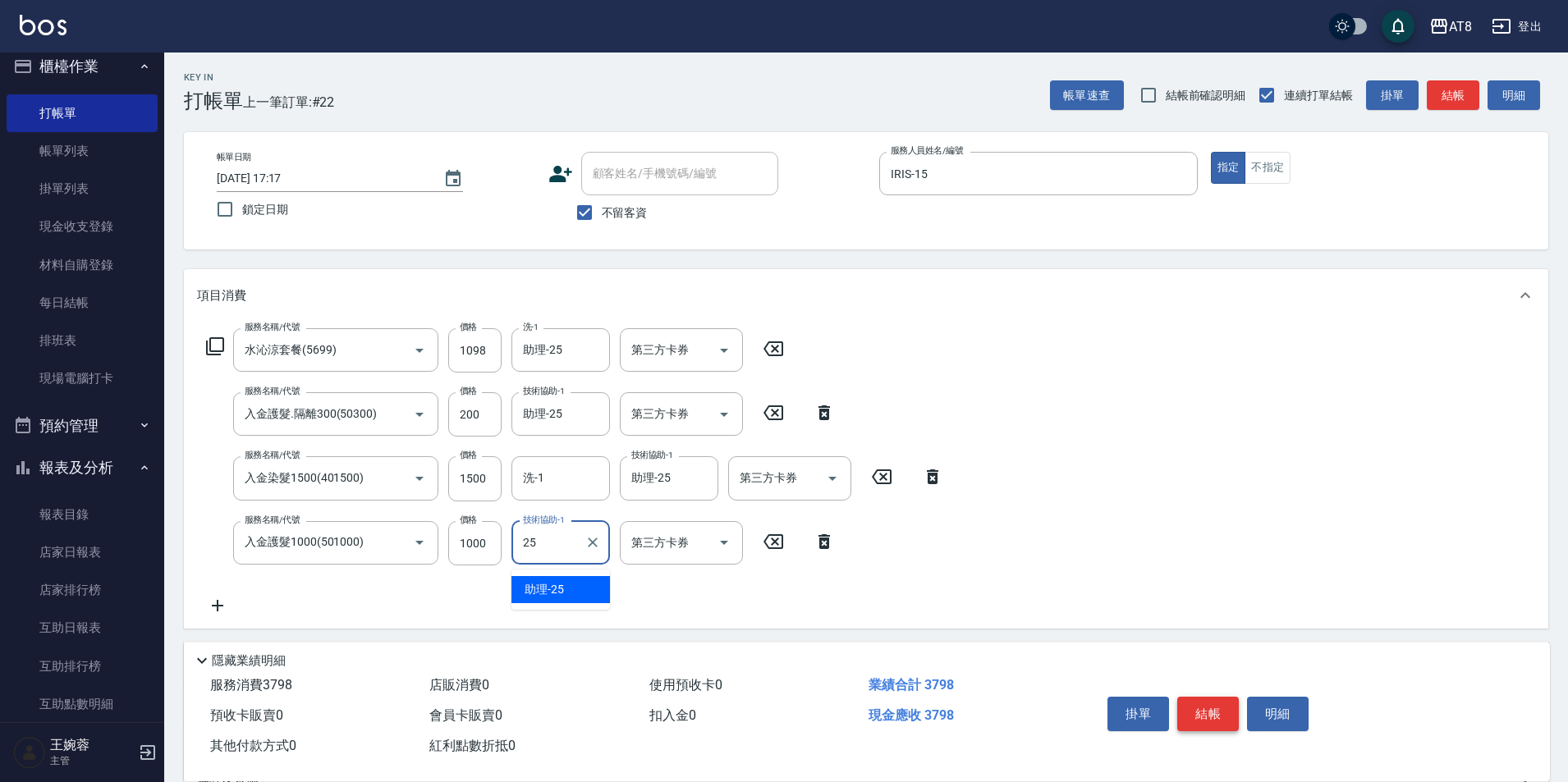
type input "助理-25"
click at [713, 353] on button "Open" at bounding box center [724, 351] width 26 height 26
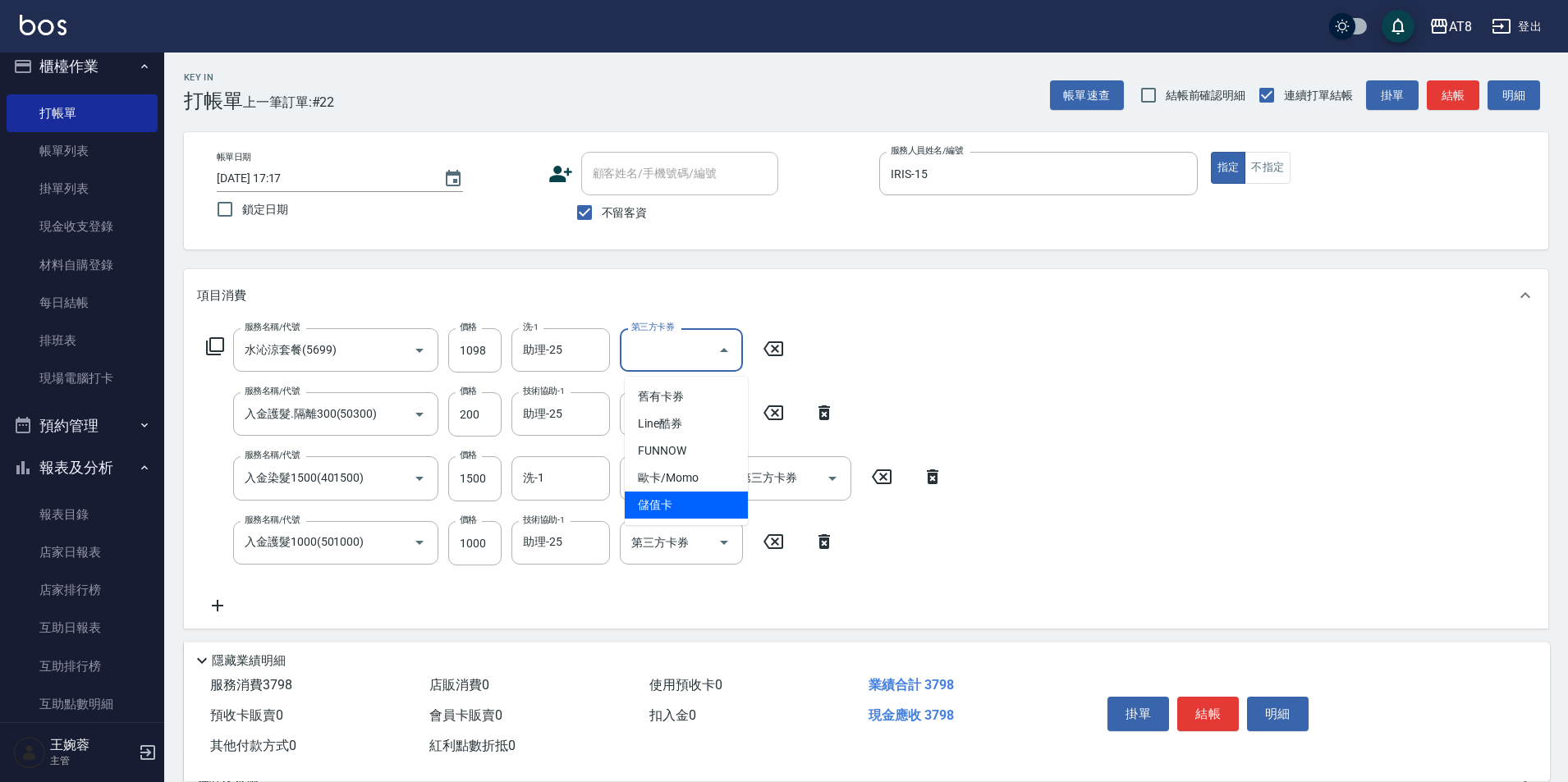
click at [697, 510] on span "儲值卡" at bounding box center [686, 504] width 123 height 27
type input "儲值卡"
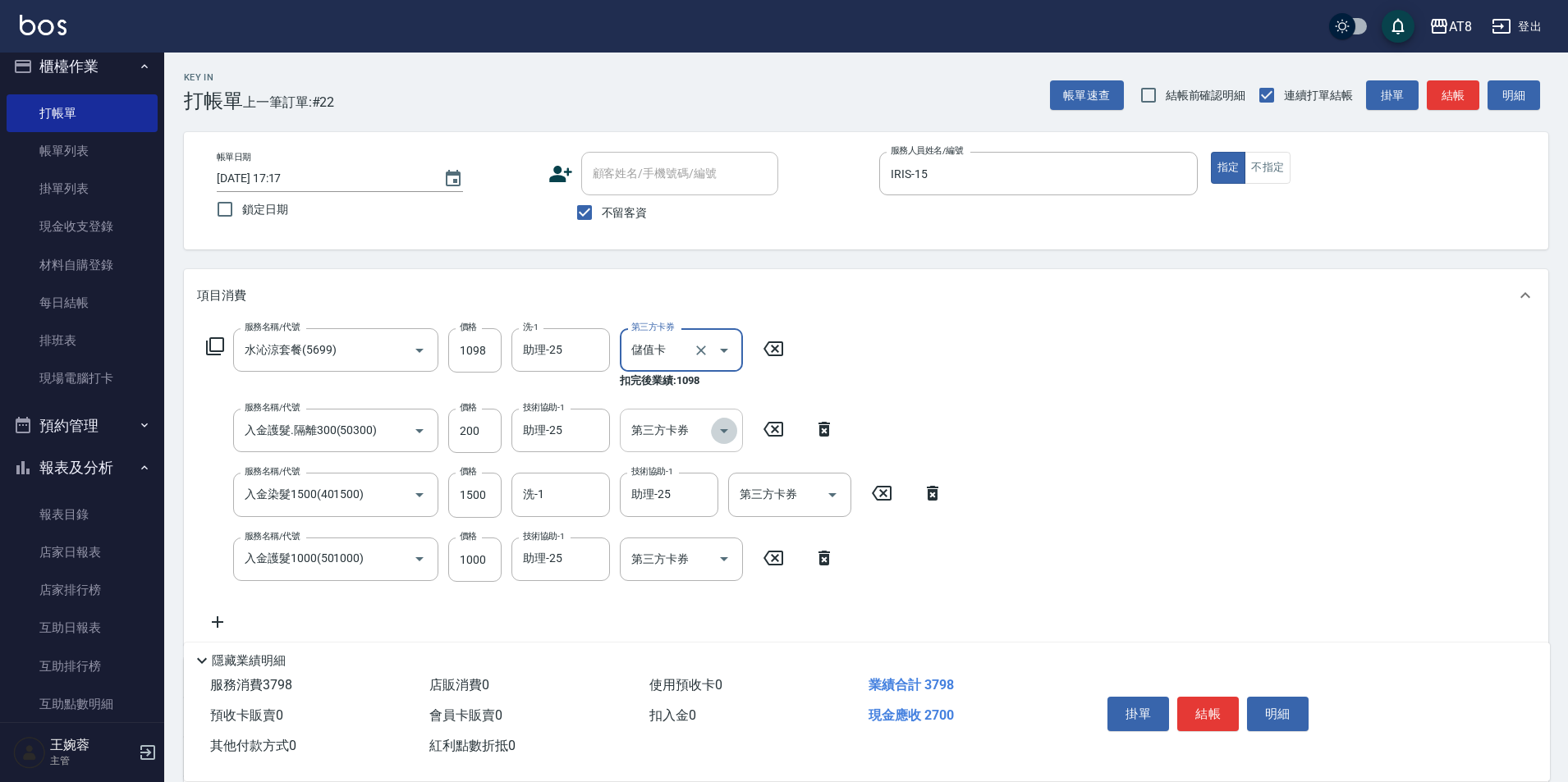
click at [716, 430] on icon "Open" at bounding box center [724, 430] width 20 height 20
click at [700, 591] on span "儲值卡" at bounding box center [681, 585] width 123 height 27
type input "儲值卡"
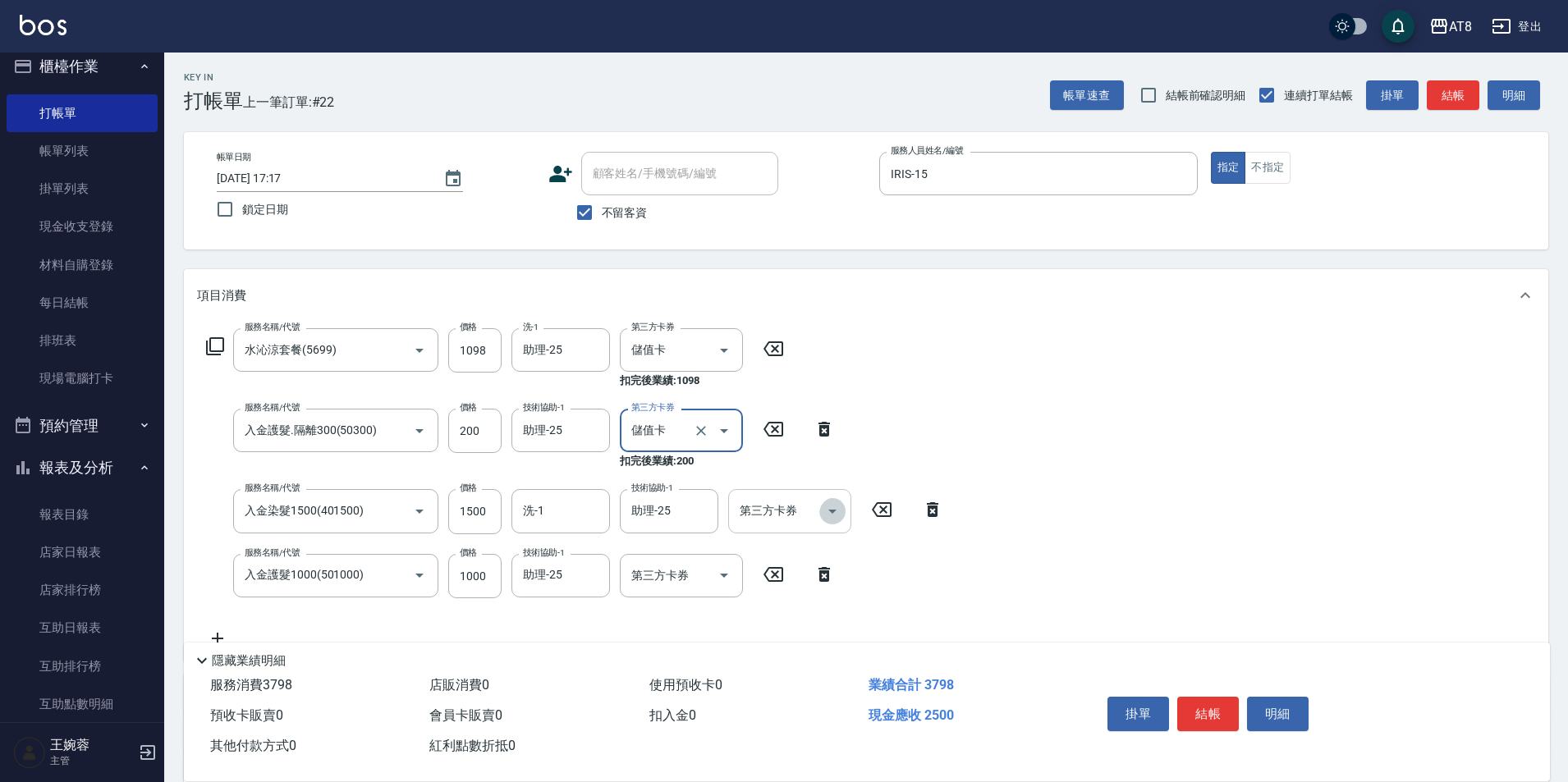
click at [840, 506] on icon "Open" at bounding box center [832, 511] width 20 height 20
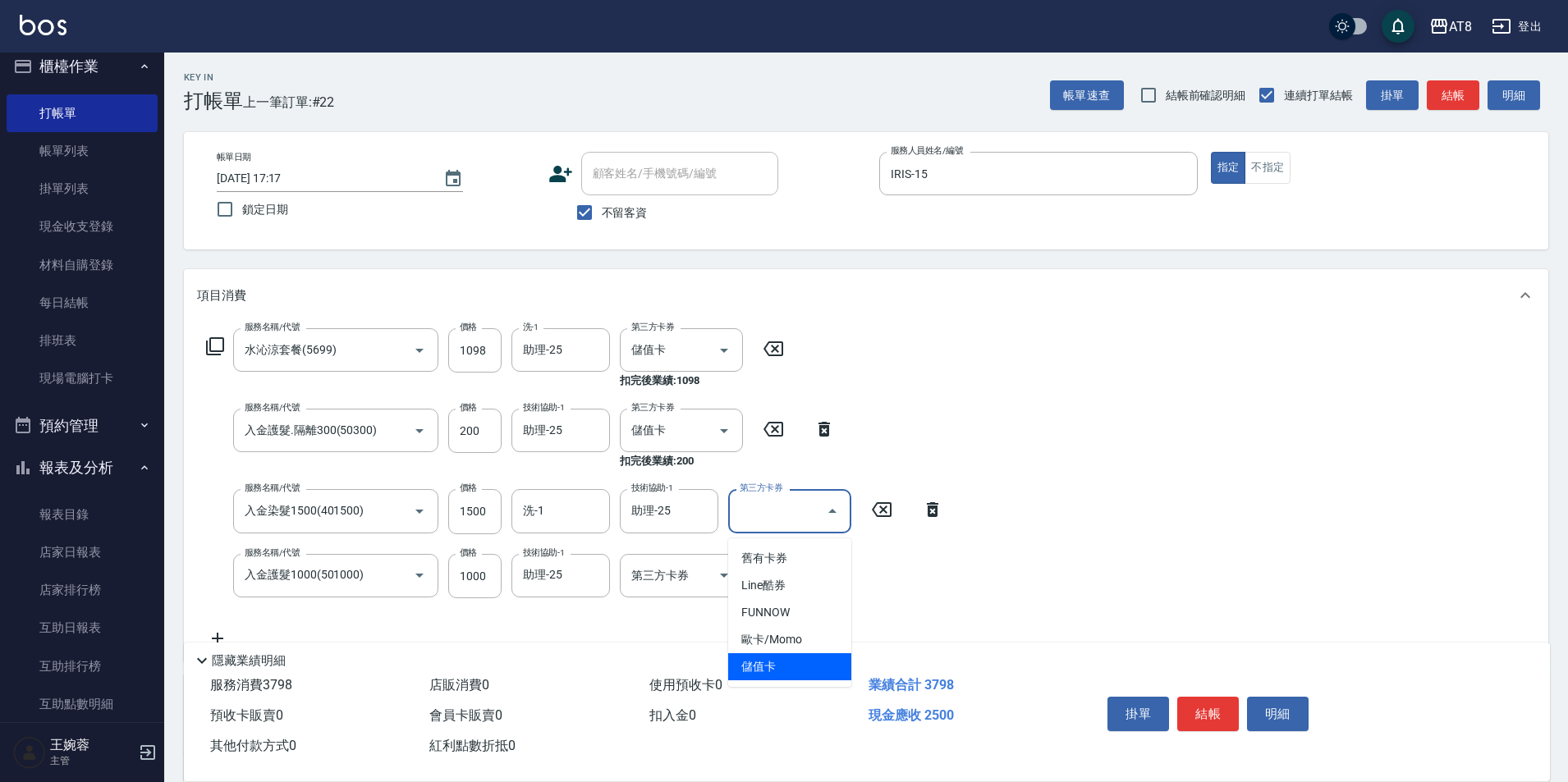
click at [830, 672] on span "儲值卡" at bounding box center [790, 667] width 123 height 27
type input "儲值卡"
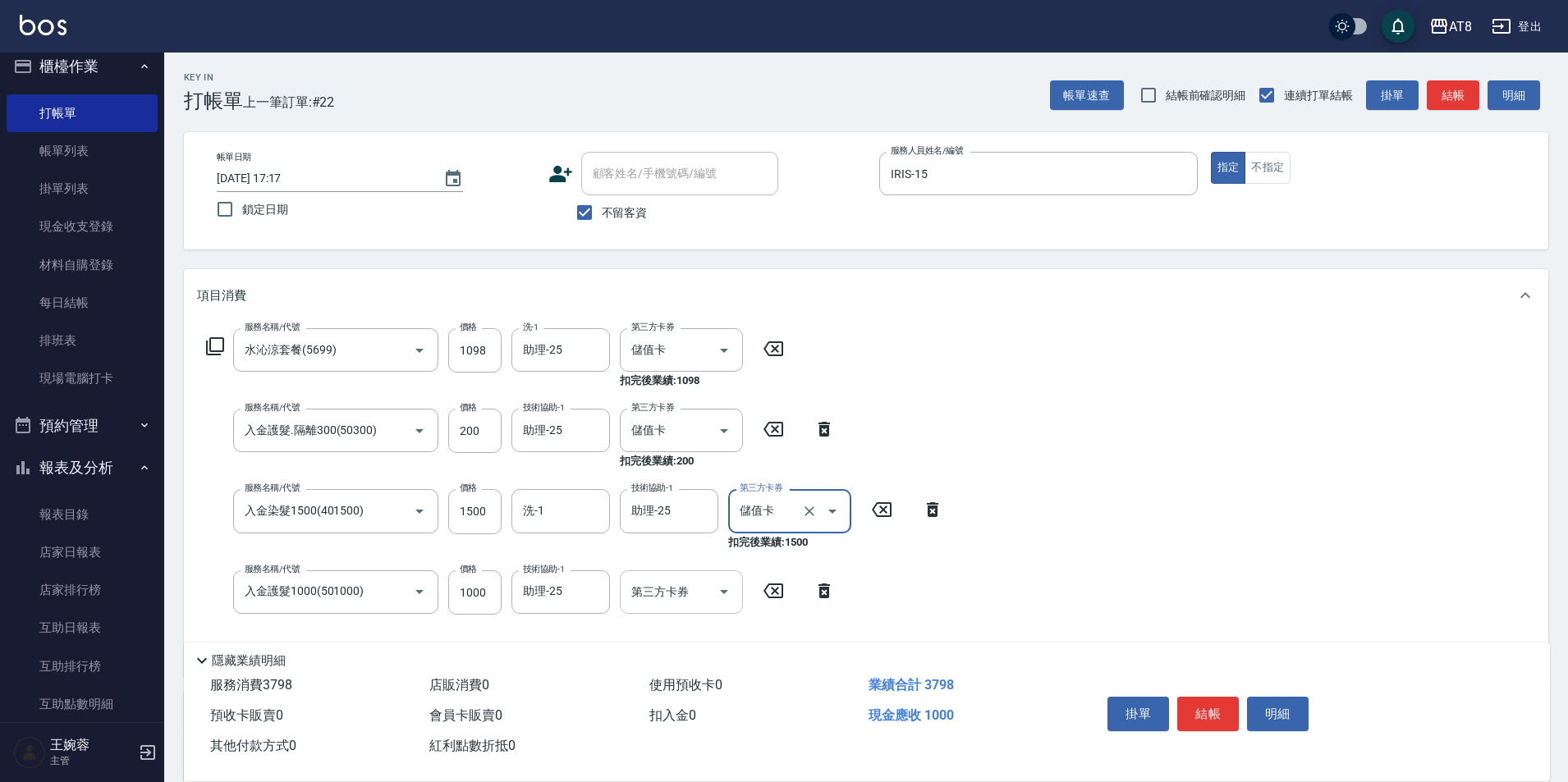
click at [729, 595] on icon "Open" at bounding box center [724, 592] width 20 height 20
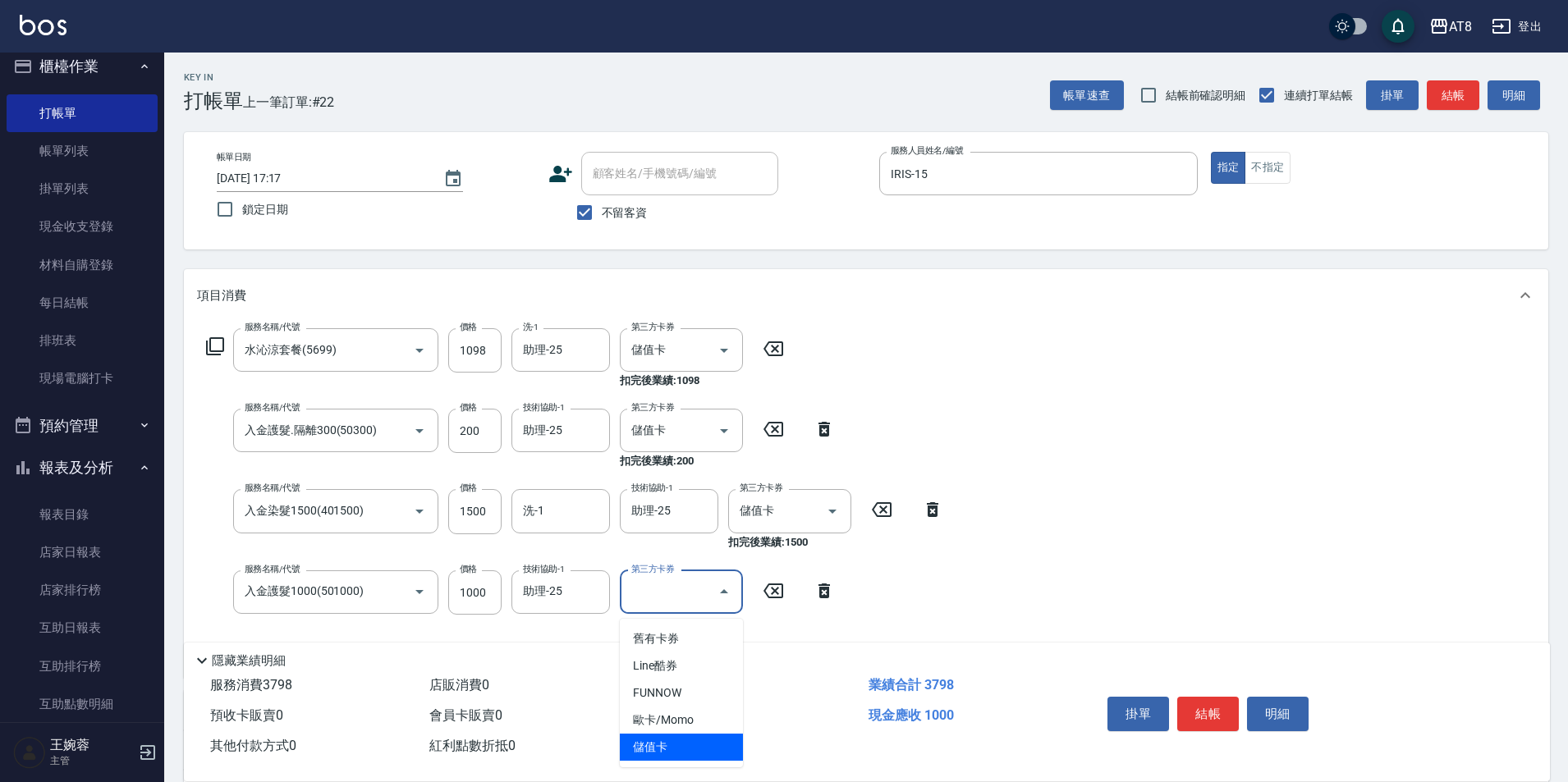
click at [703, 752] on span "儲值卡" at bounding box center [681, 747] width 123 height 27
type input "儲值卡"
click at [1212, 697] on button "結帳" at bounding box center [1209, 714] width 62 height 35
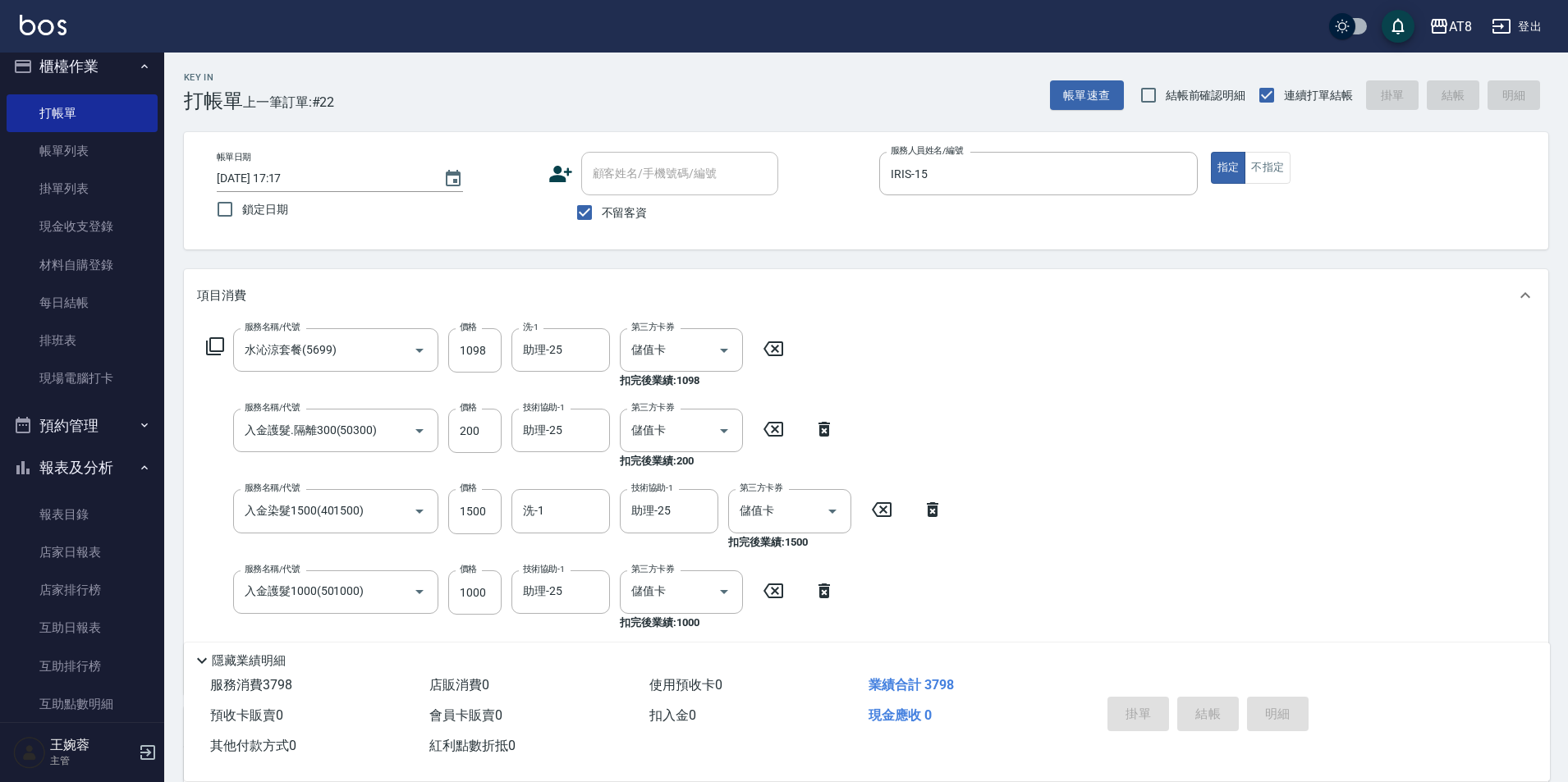
type input "[DATE] 17:18"
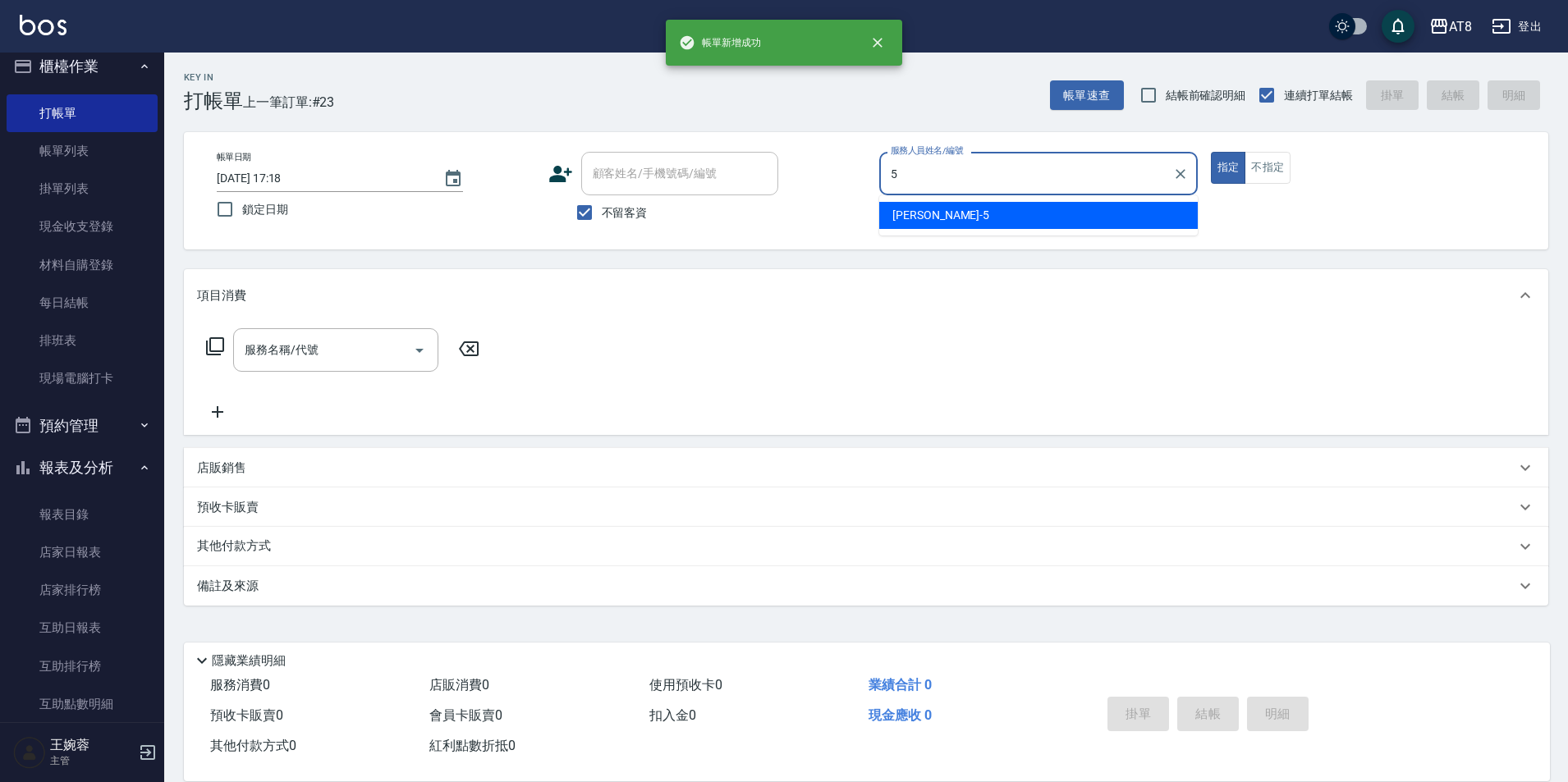
type input "HANK-5"
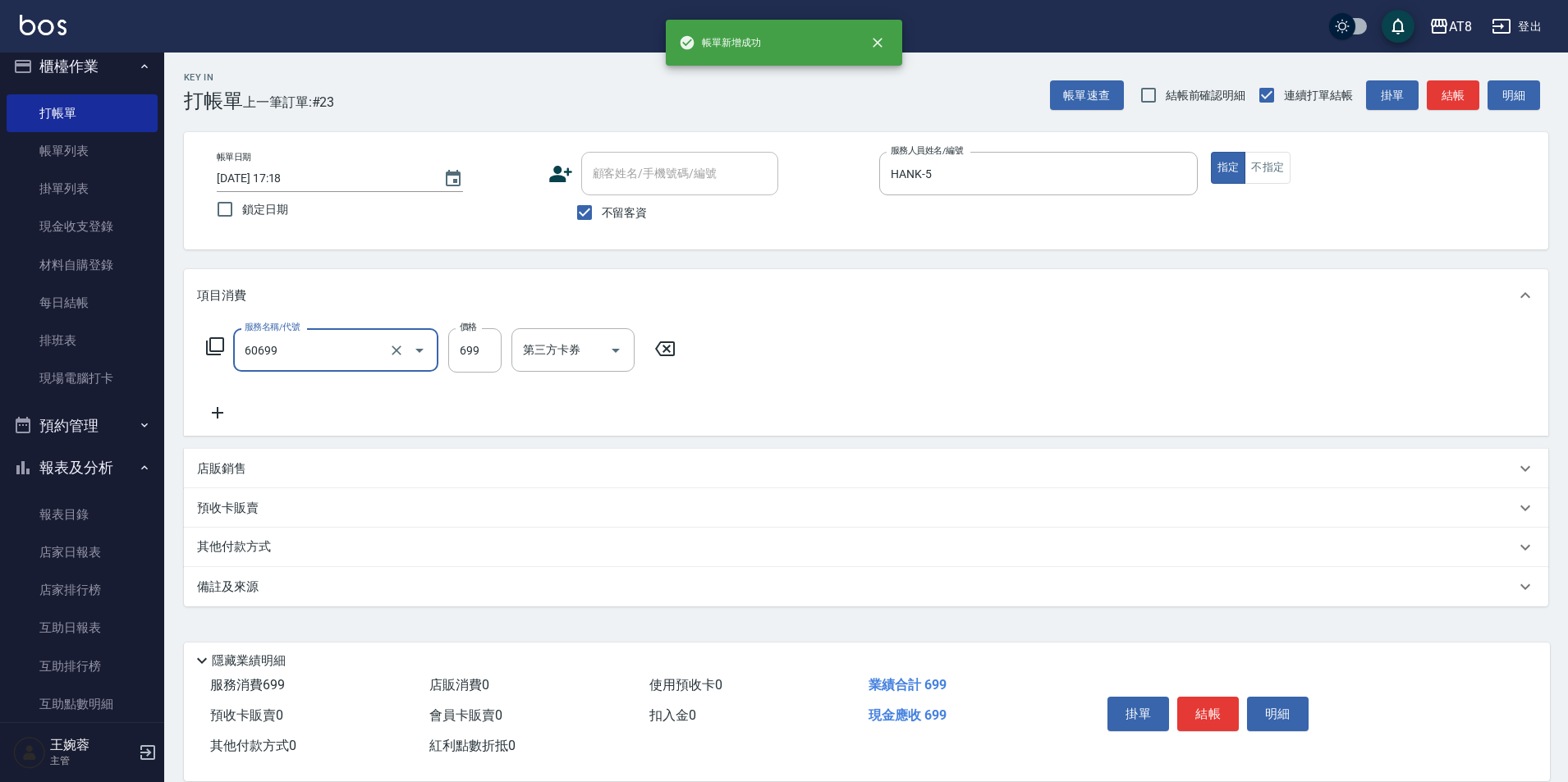
type input "入金SPA699(60699)"
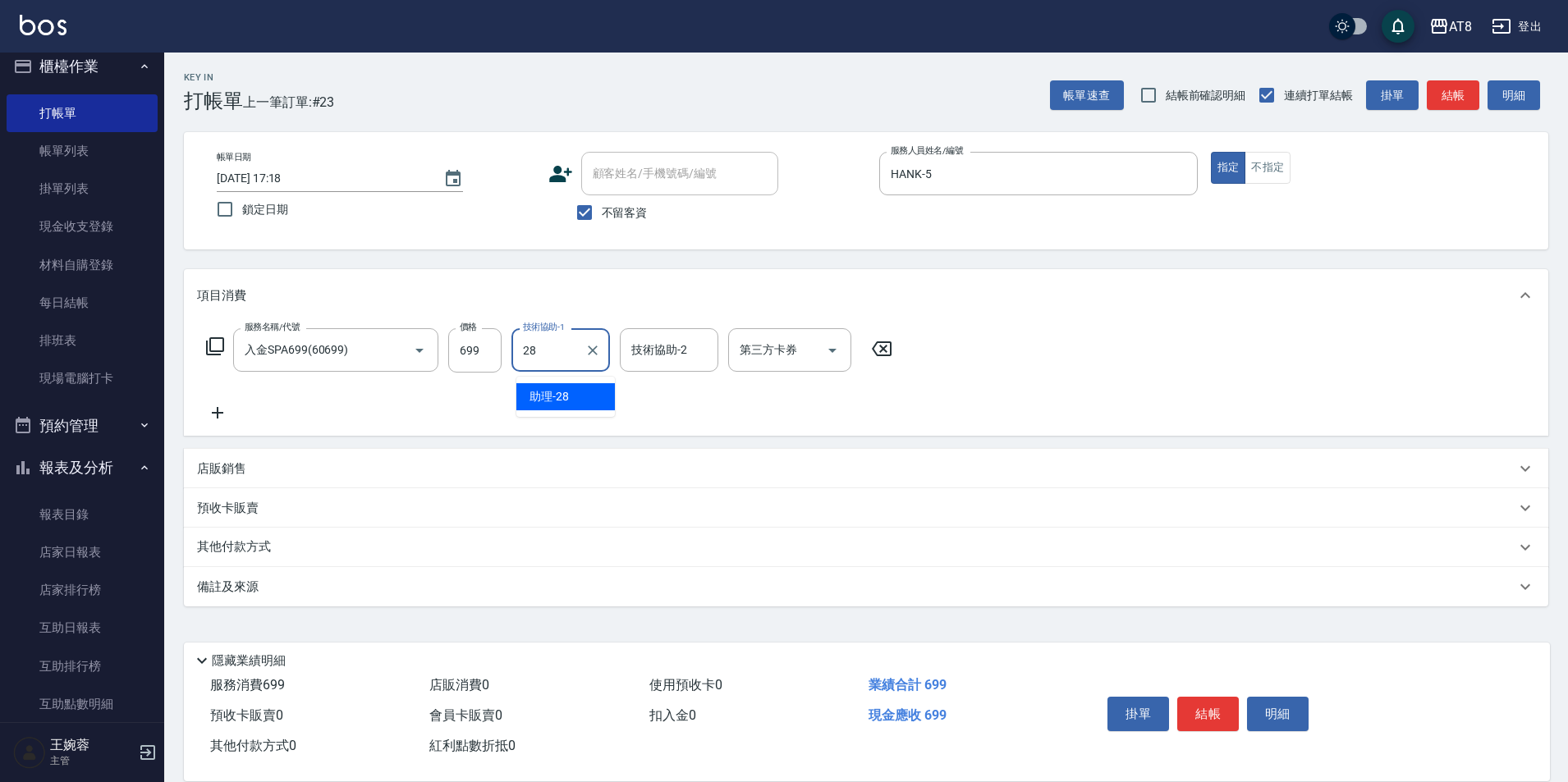
type input "助理-28"
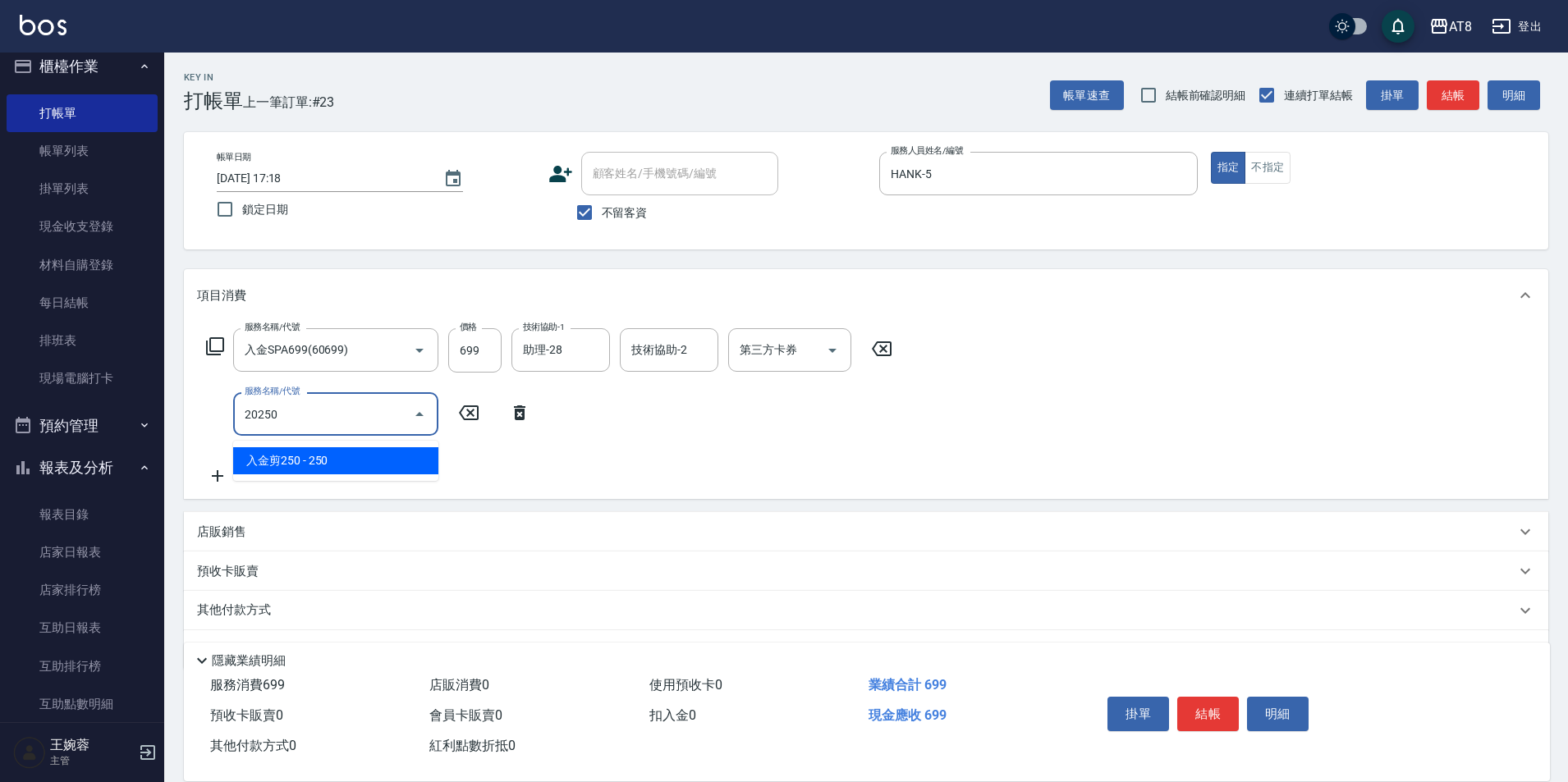
type input "入金剪250(20250)"
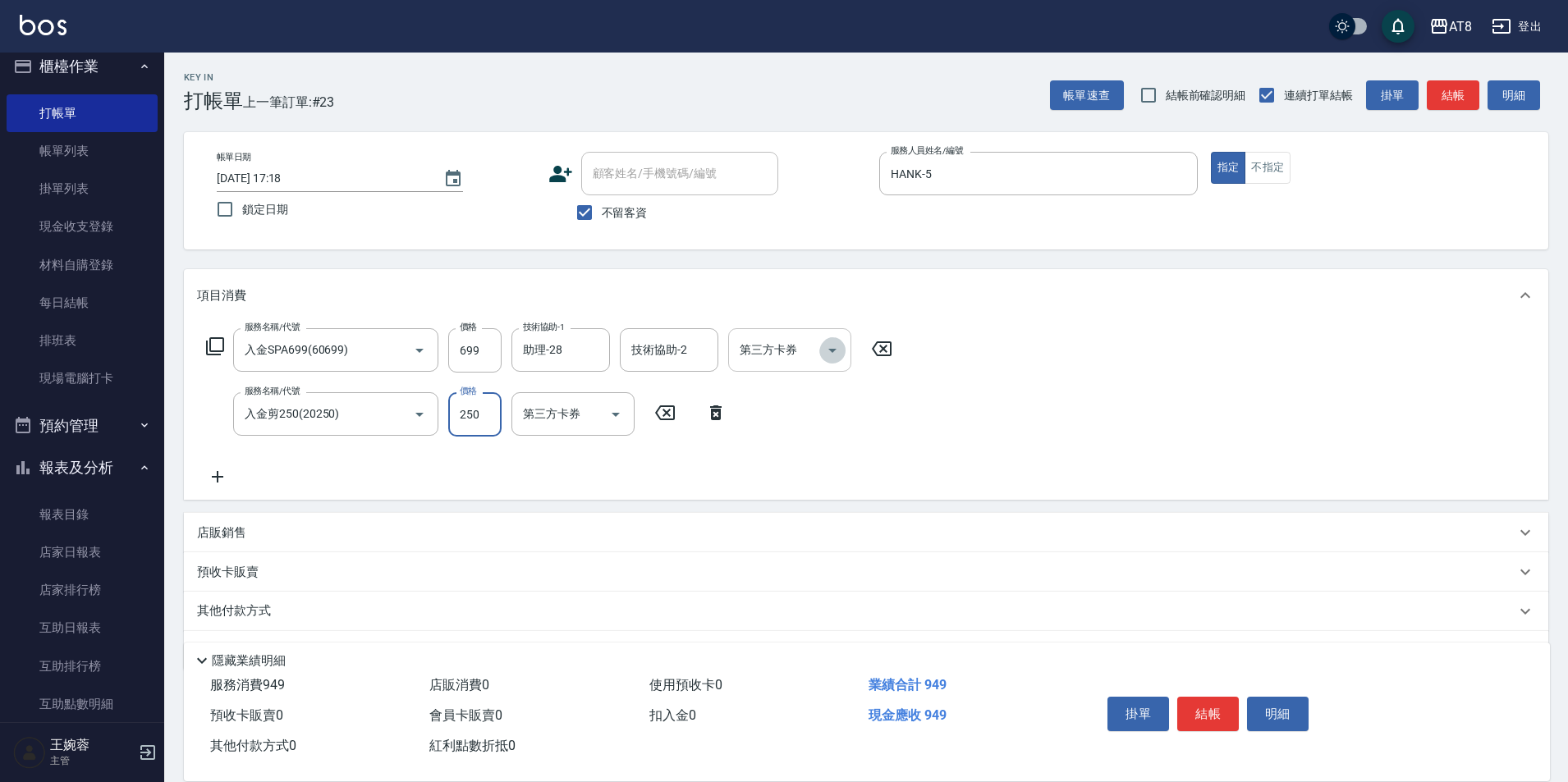
click at [834, 353] on icon "Open" at bounding box center [832, 351] width 8 height 4
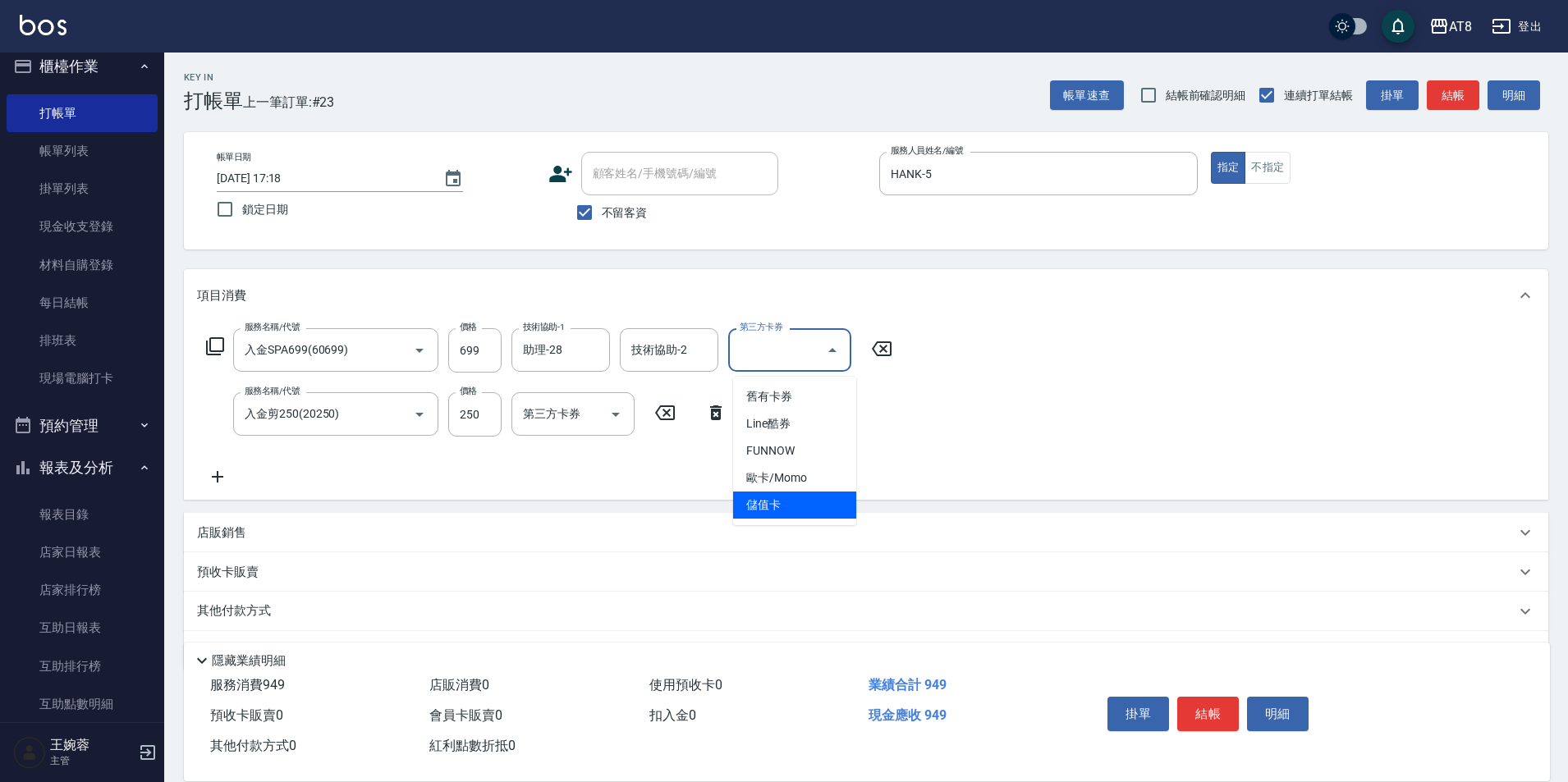
click at [834, 500] on span "儲值卡" at bounding box center [794, 504] width 123 height 27
type input "儲值卡"
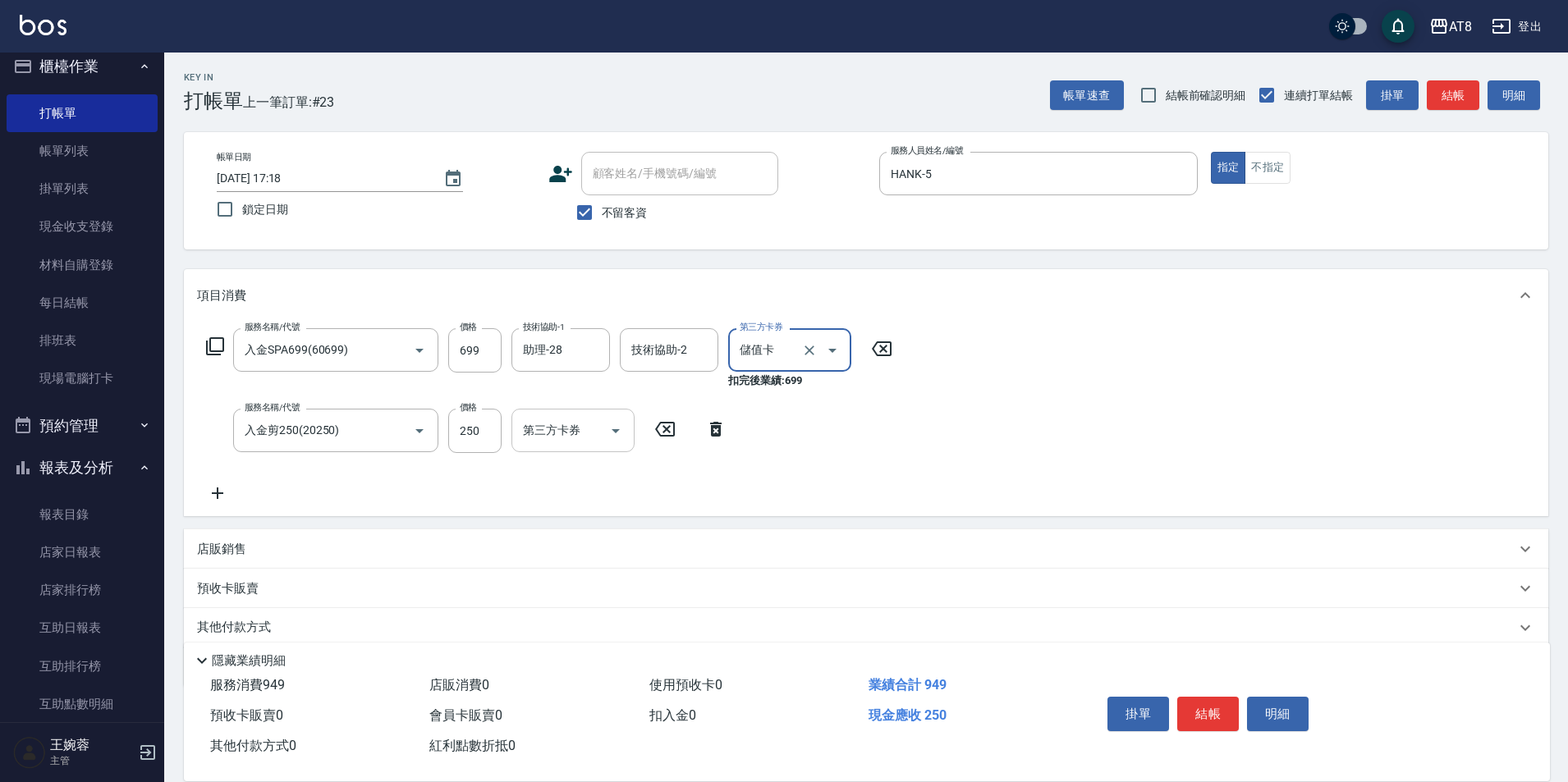
click at [603, 441] on button "Open" at bounding box center [616, 431] width 26 height 26
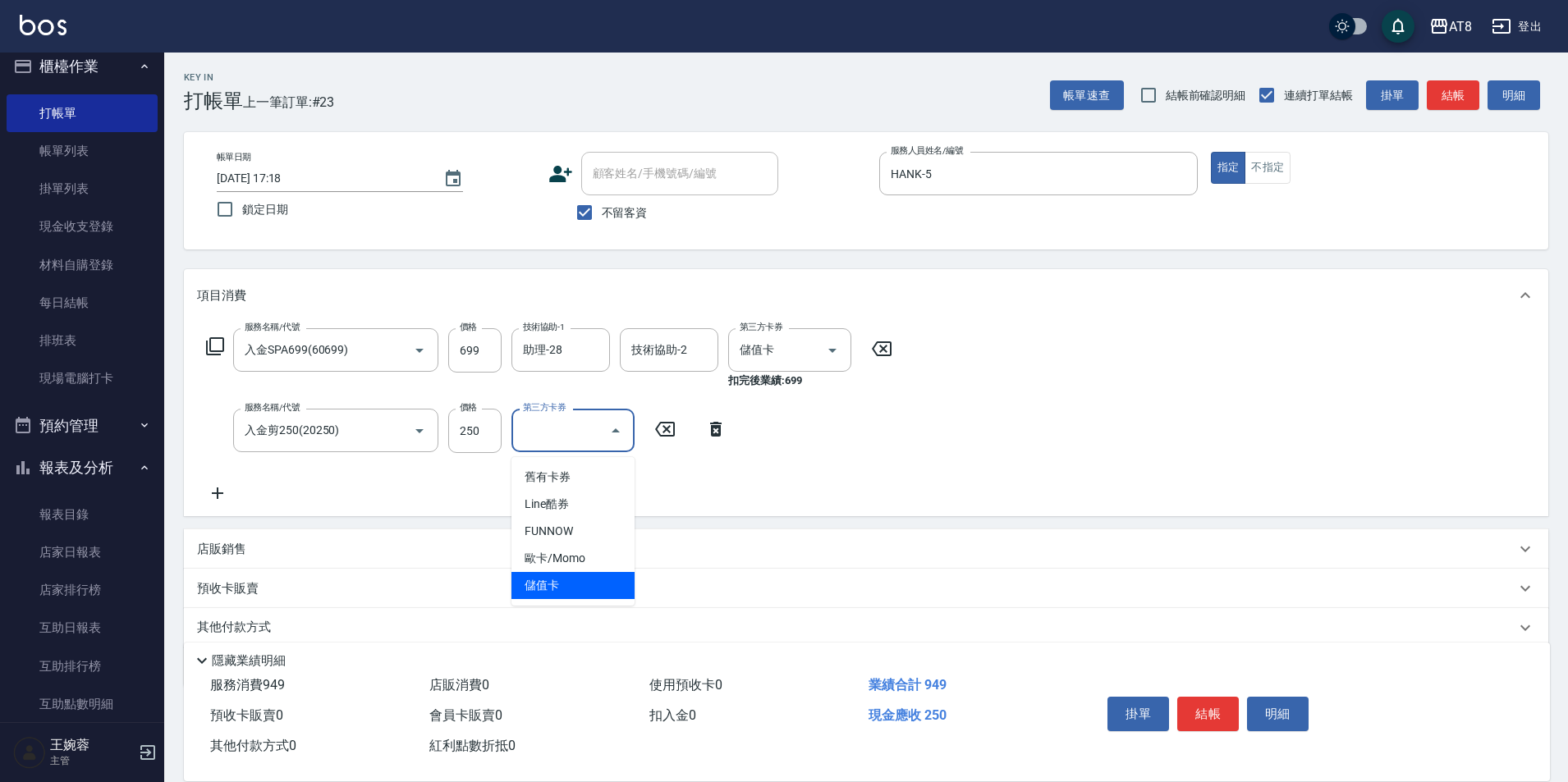
click at [596, 586] on span "儲值卡" at bounding box center [573, 585] width 123 height 27
type input "儲值卡"
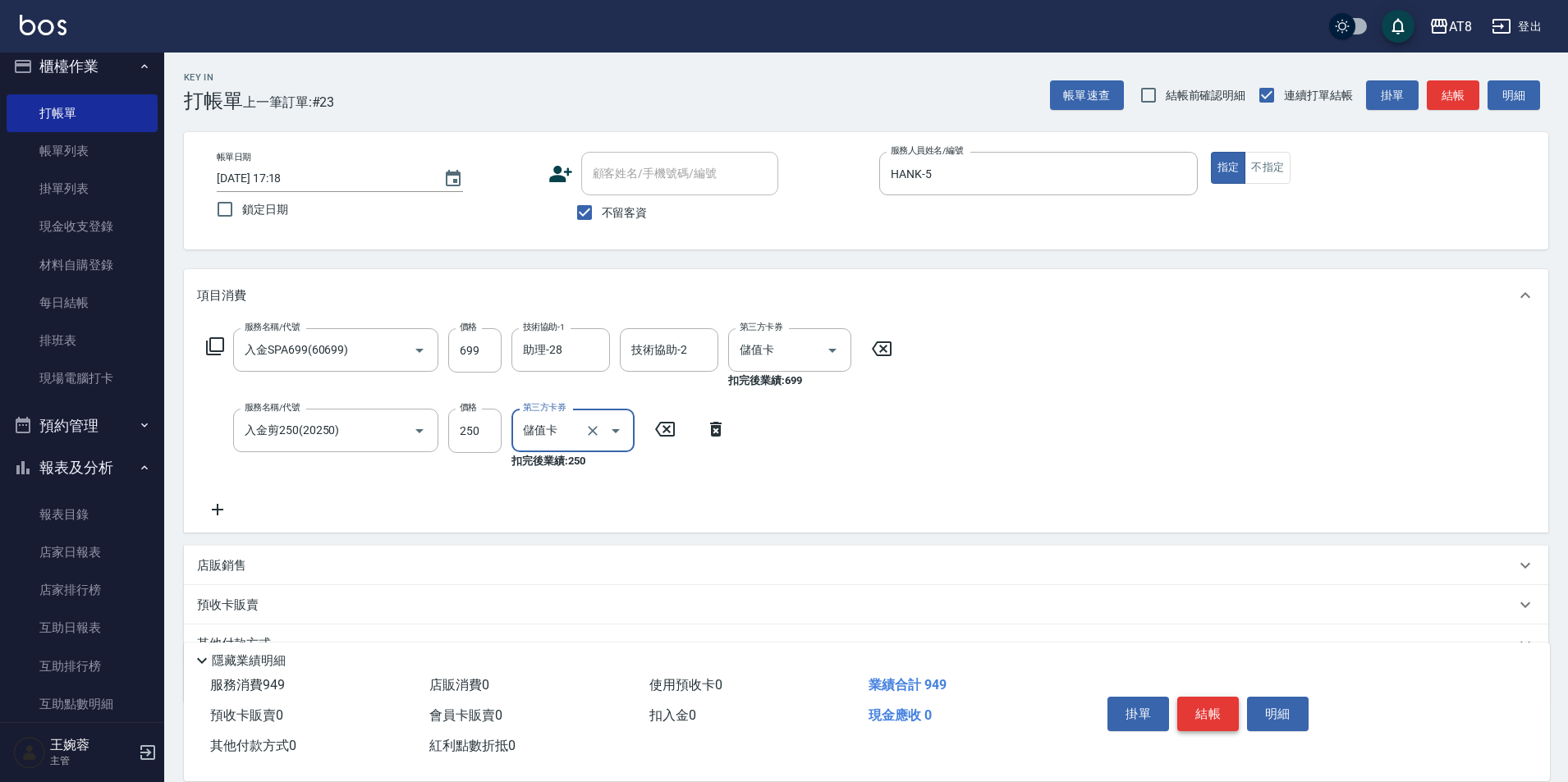
click at [1196, 697] on button "結帳" at bounding box center [1209, 714] width 62 height 35
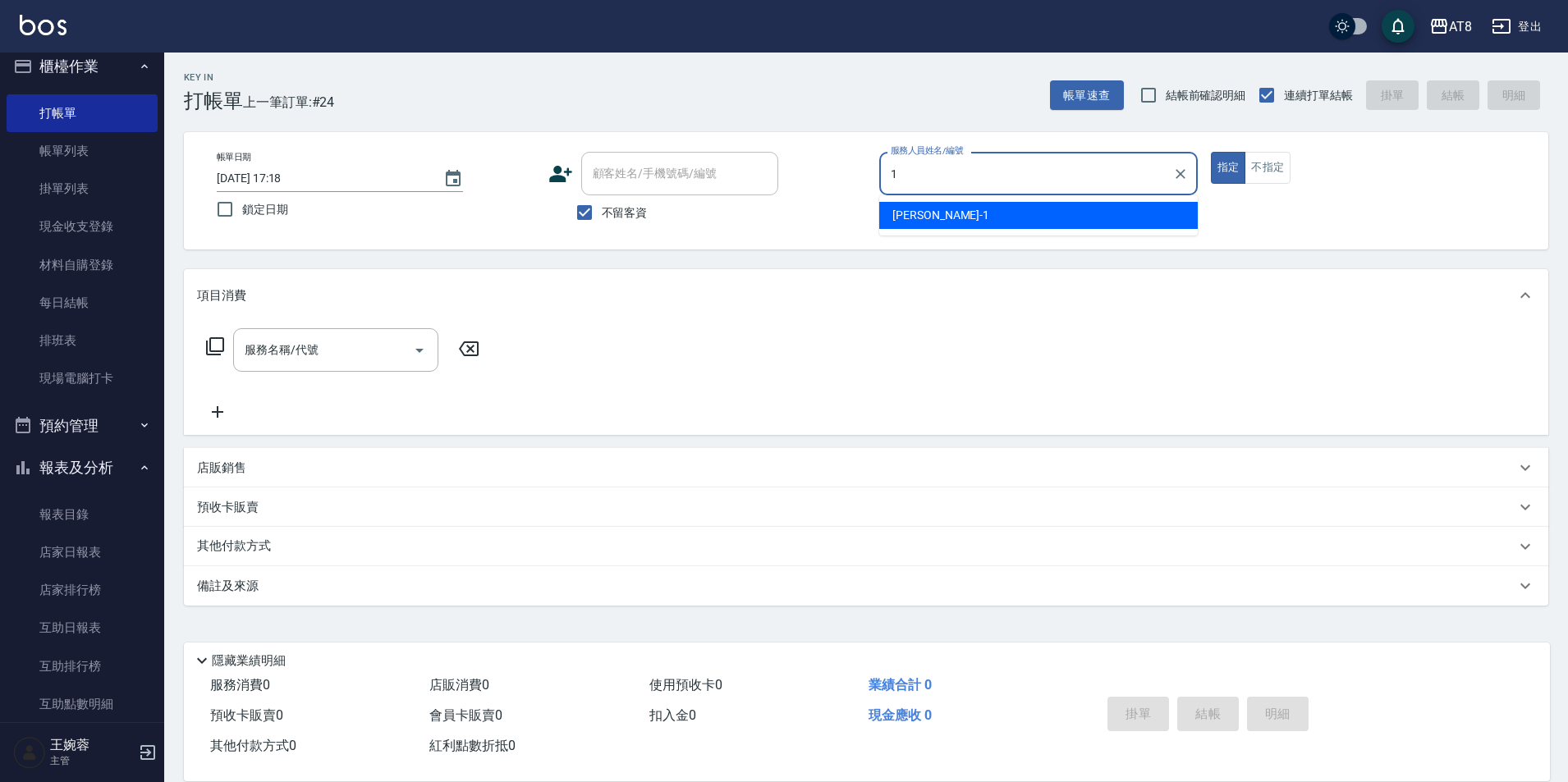
type input "YUKI-1"
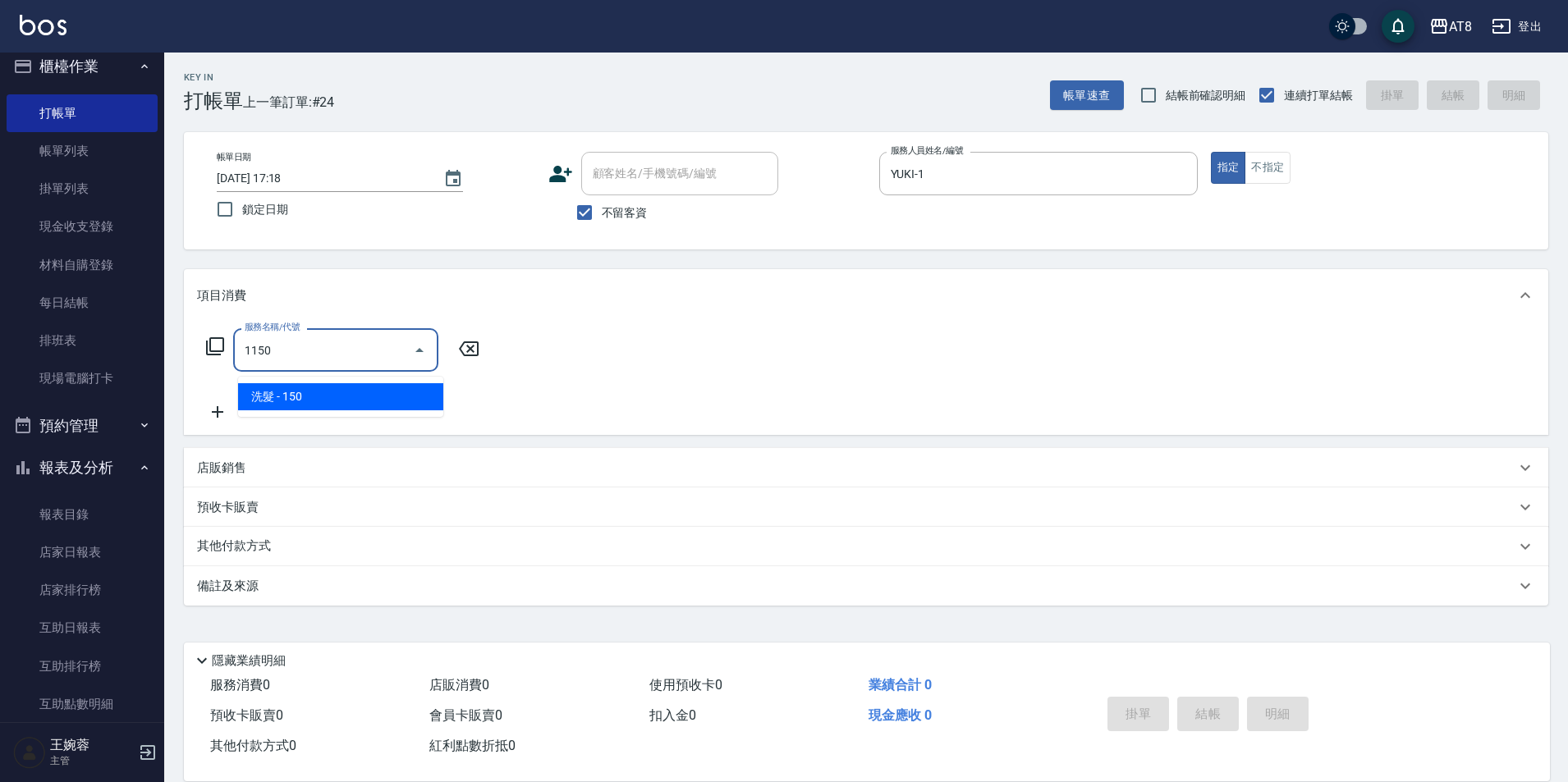
type input "洗髮(1150)"
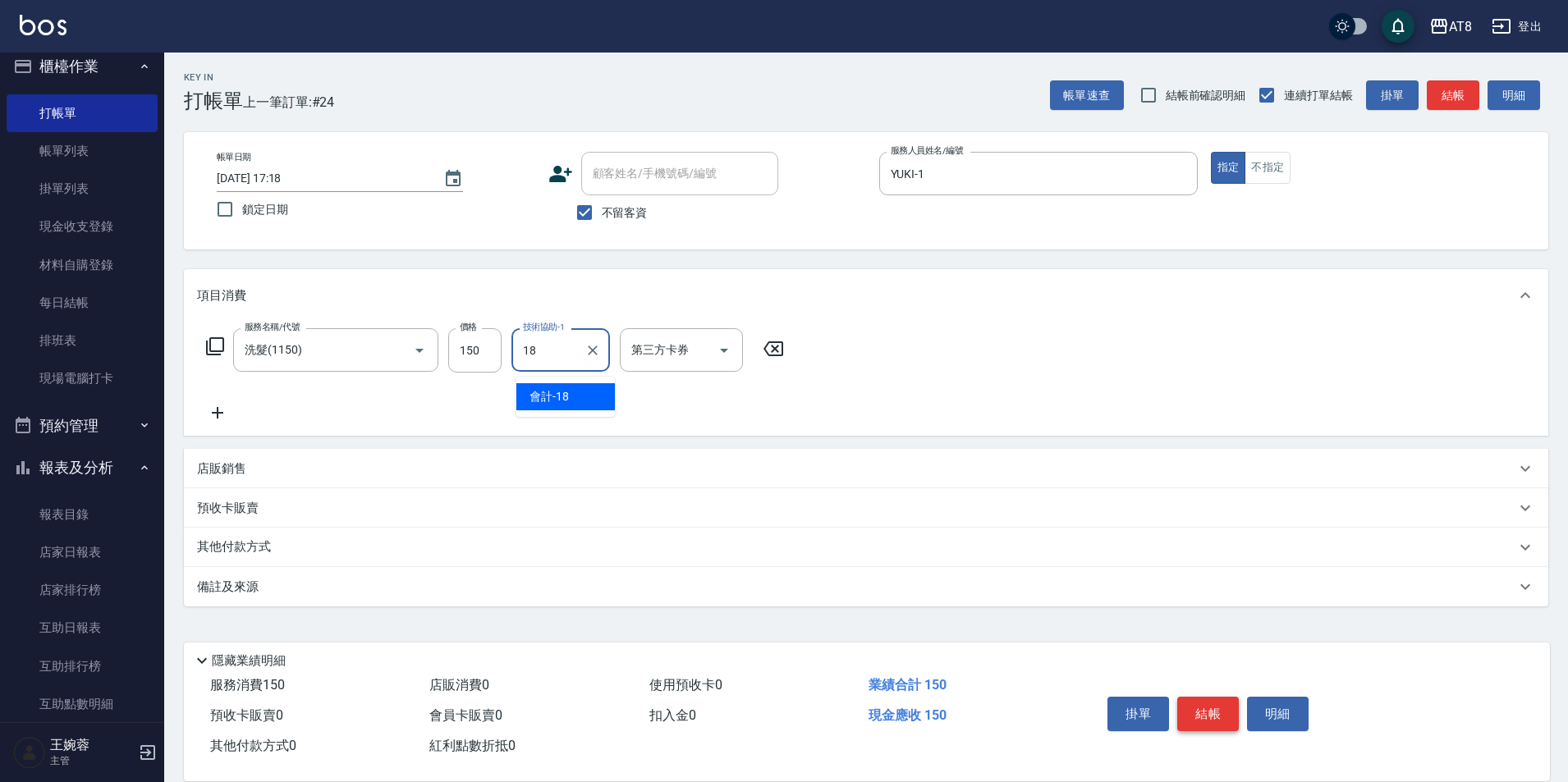
type input "會計-18"
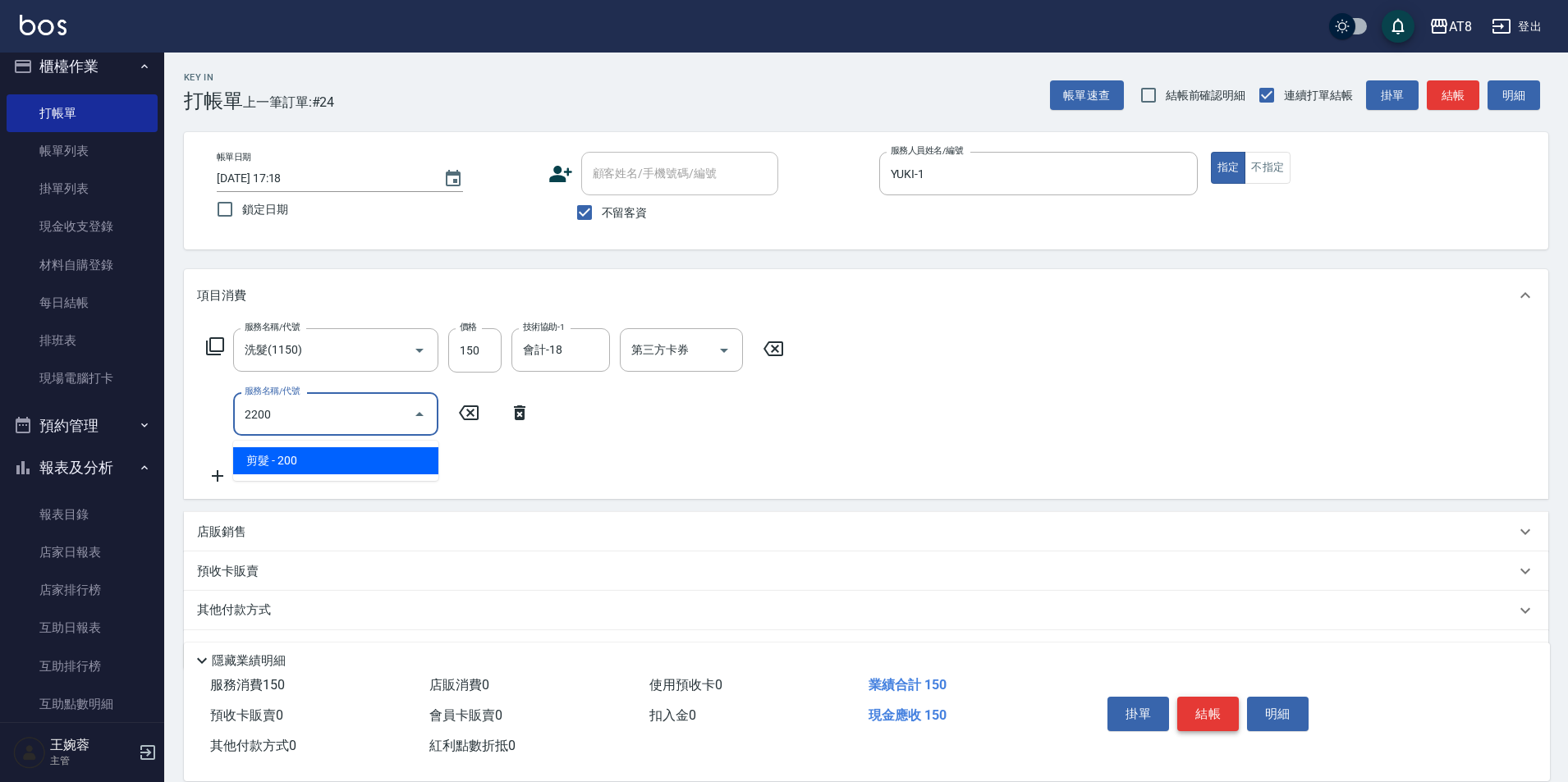
type input "剪髮(2200)"
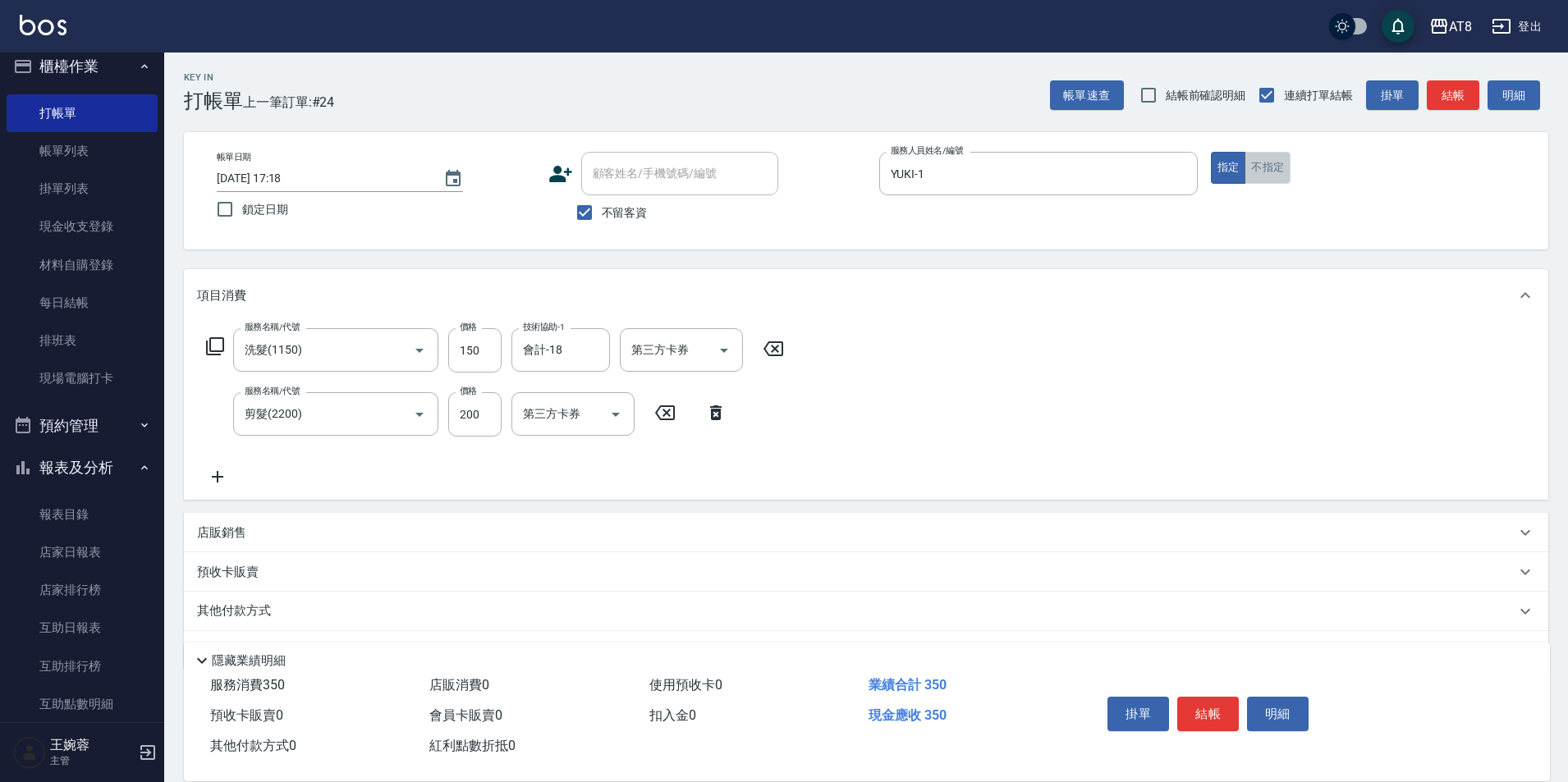
click at [1288, 180] on button "不指定" at bounding box center [1267, 168] width 46 height 32
click at [1218, 701] on button "結帳" at bounding box center [1209, 714] width 62 height 35
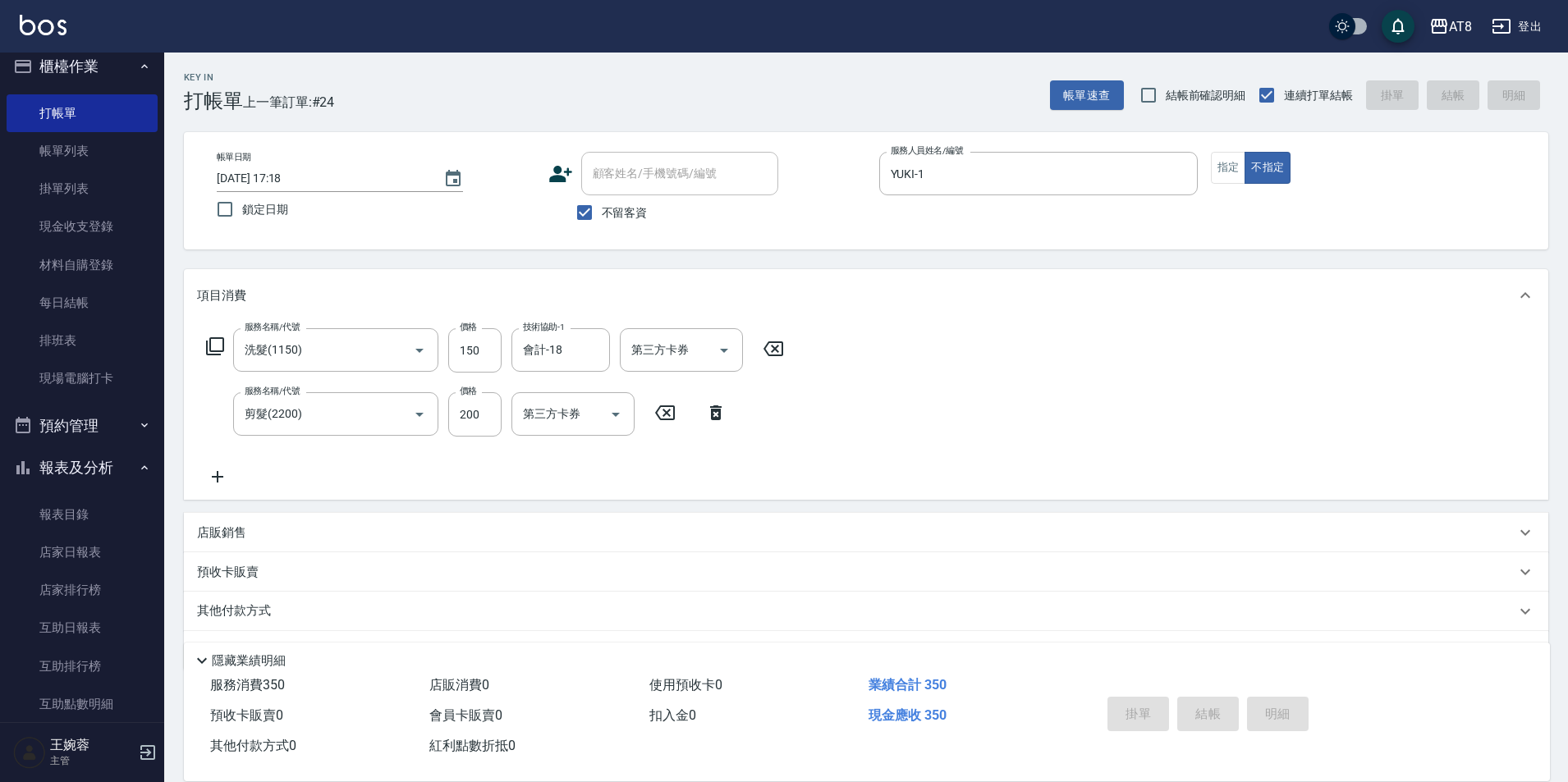
type input "[DATE] 17:19"
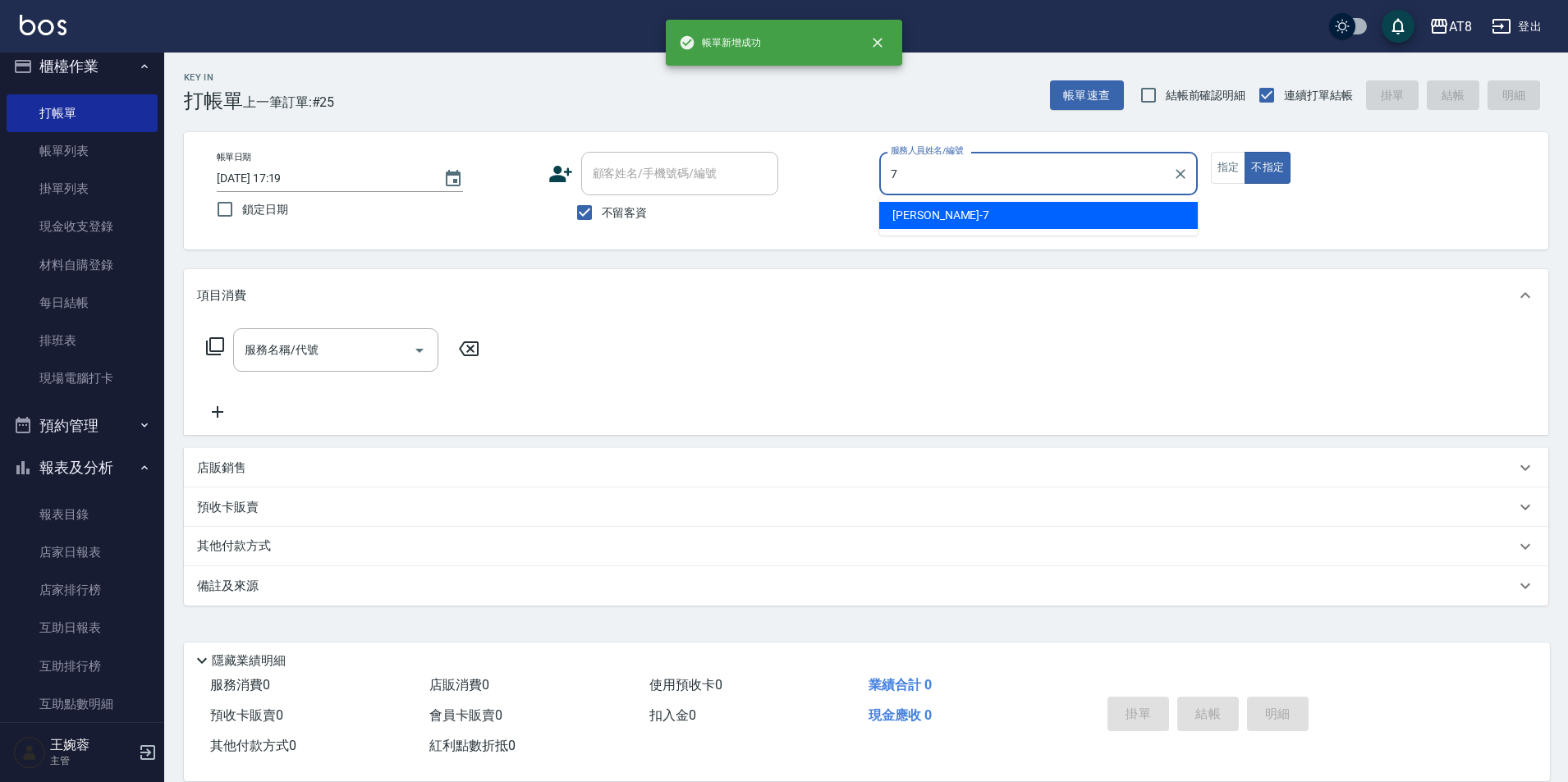
type input "[PERSON_NAME]-7"
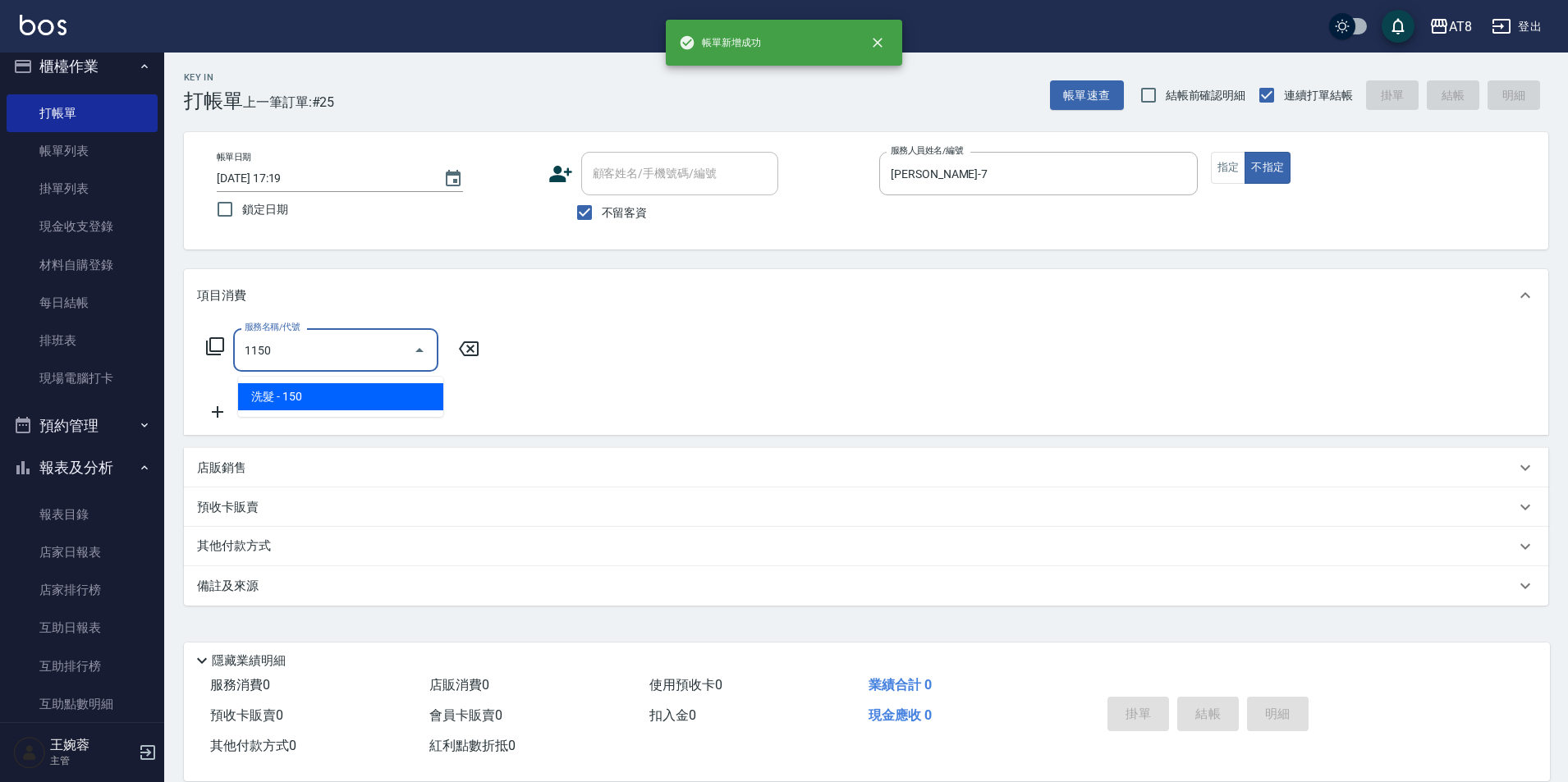
type input "洗髮(1150)"
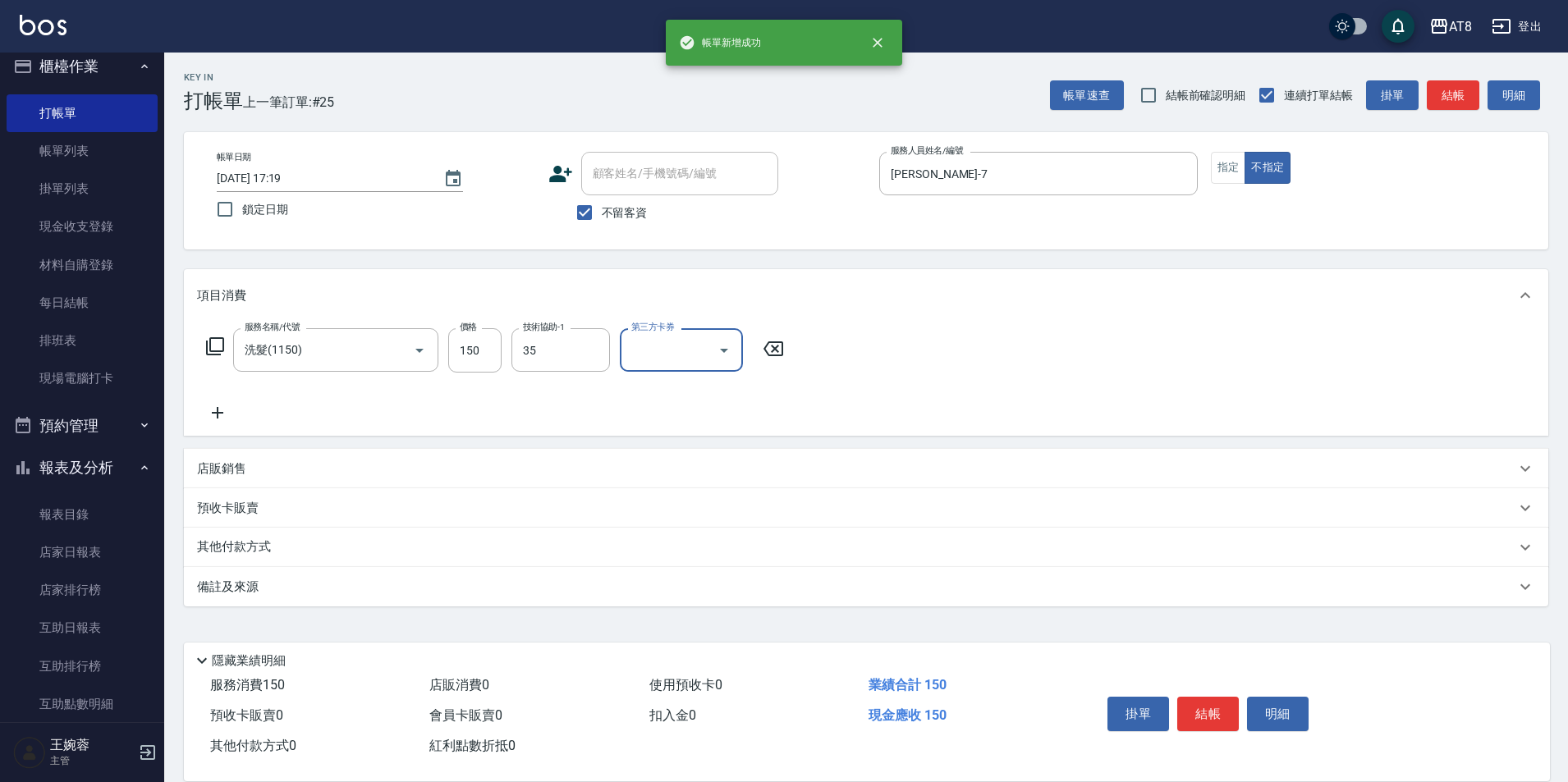
type input "助理-35"
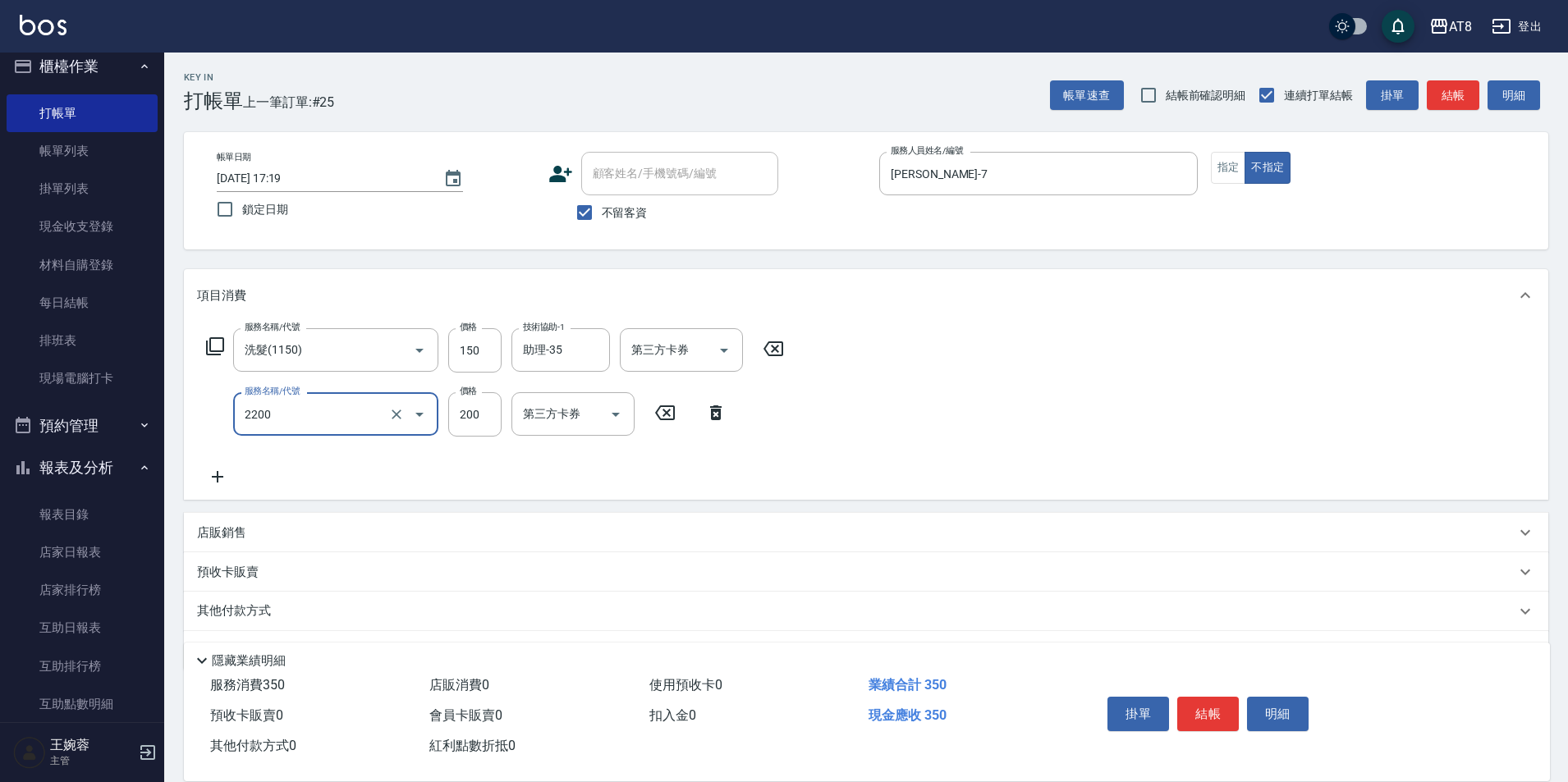
type input "剪髮(2200)"
click at [1218, 701] on button "結帳" at bounding box center [1209, 714] width 62 height 35
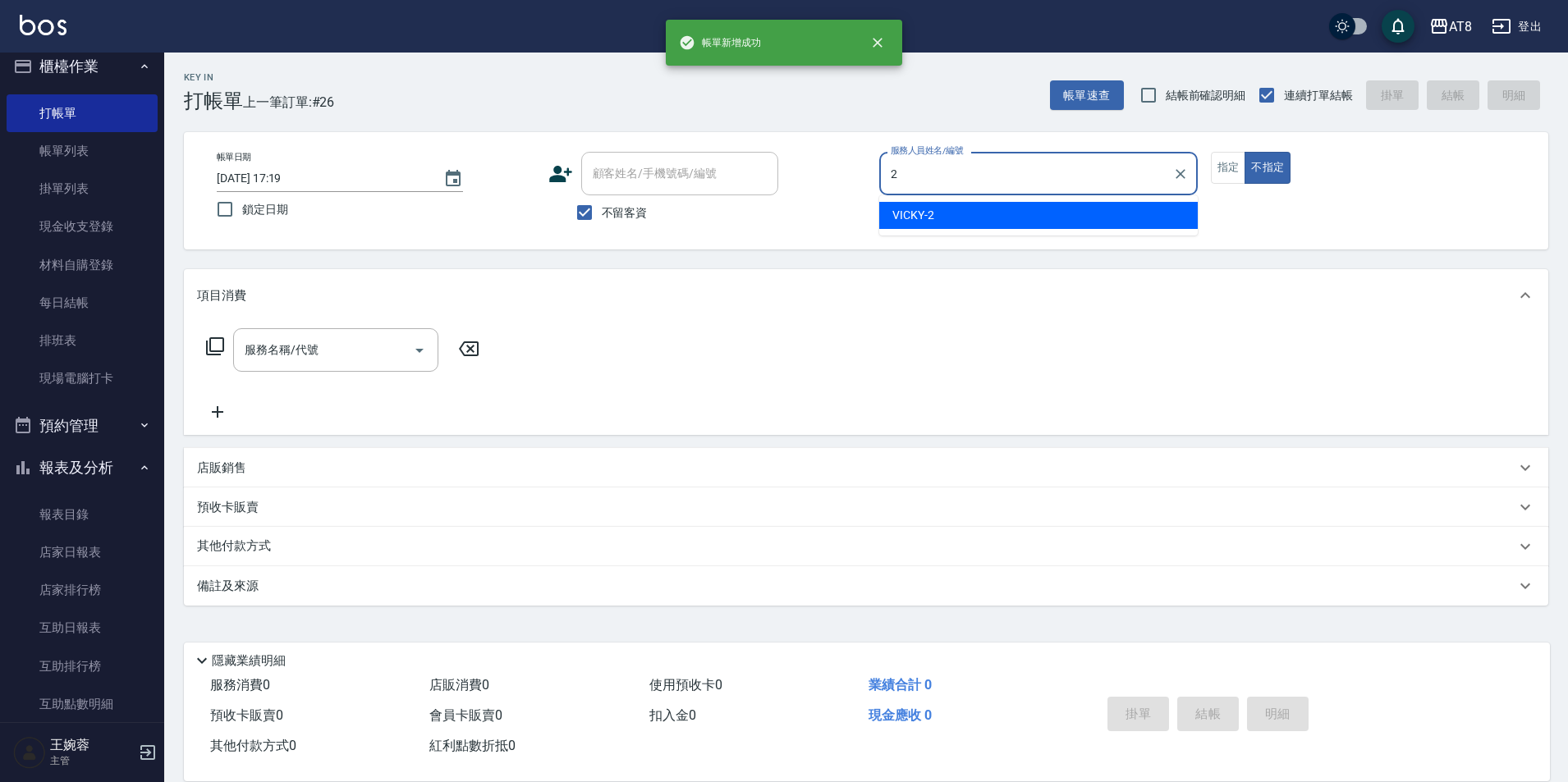
type input "VICKY-2"
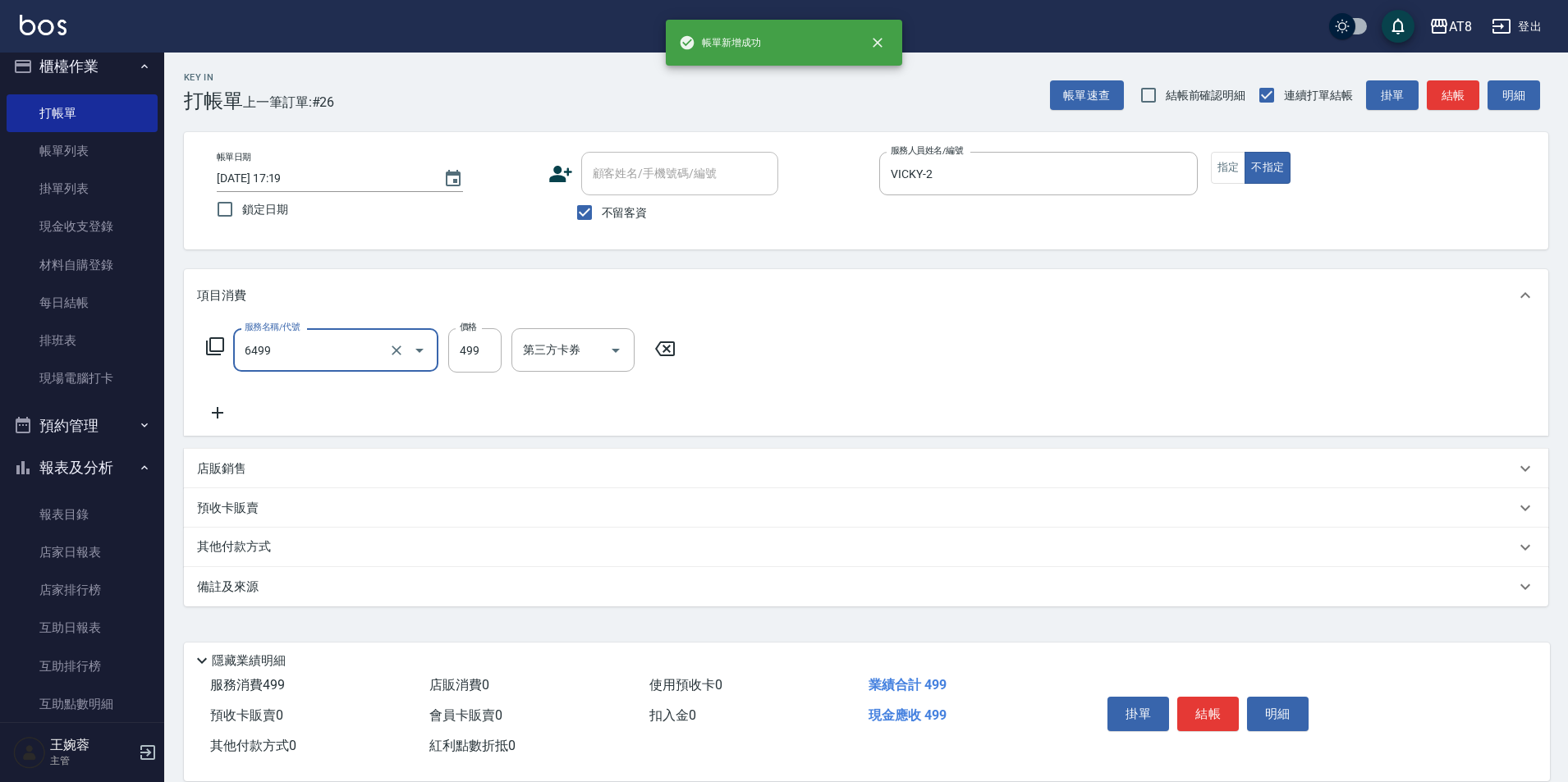
type input "SPA499(6499)"
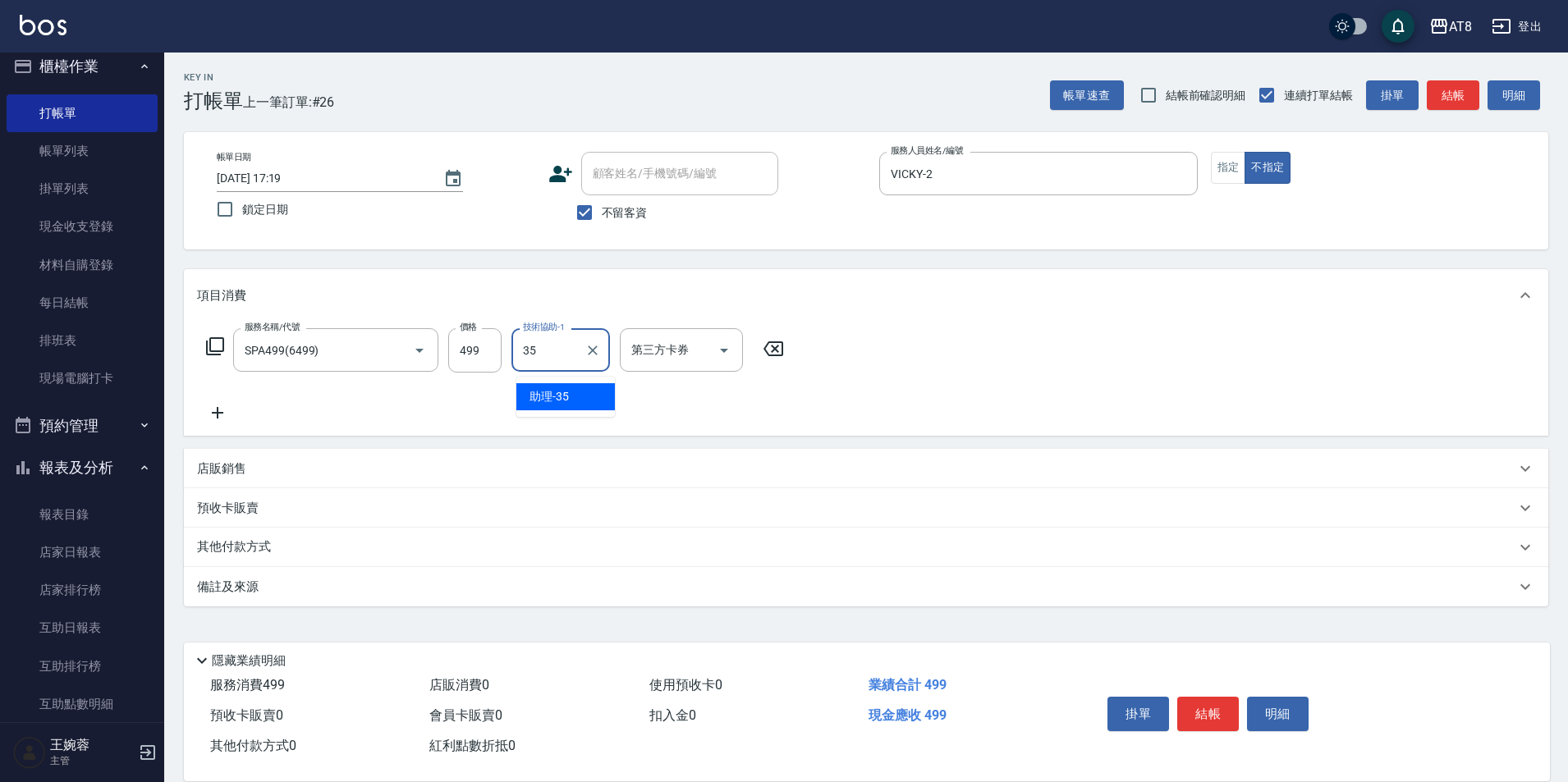
type input "助理-35"
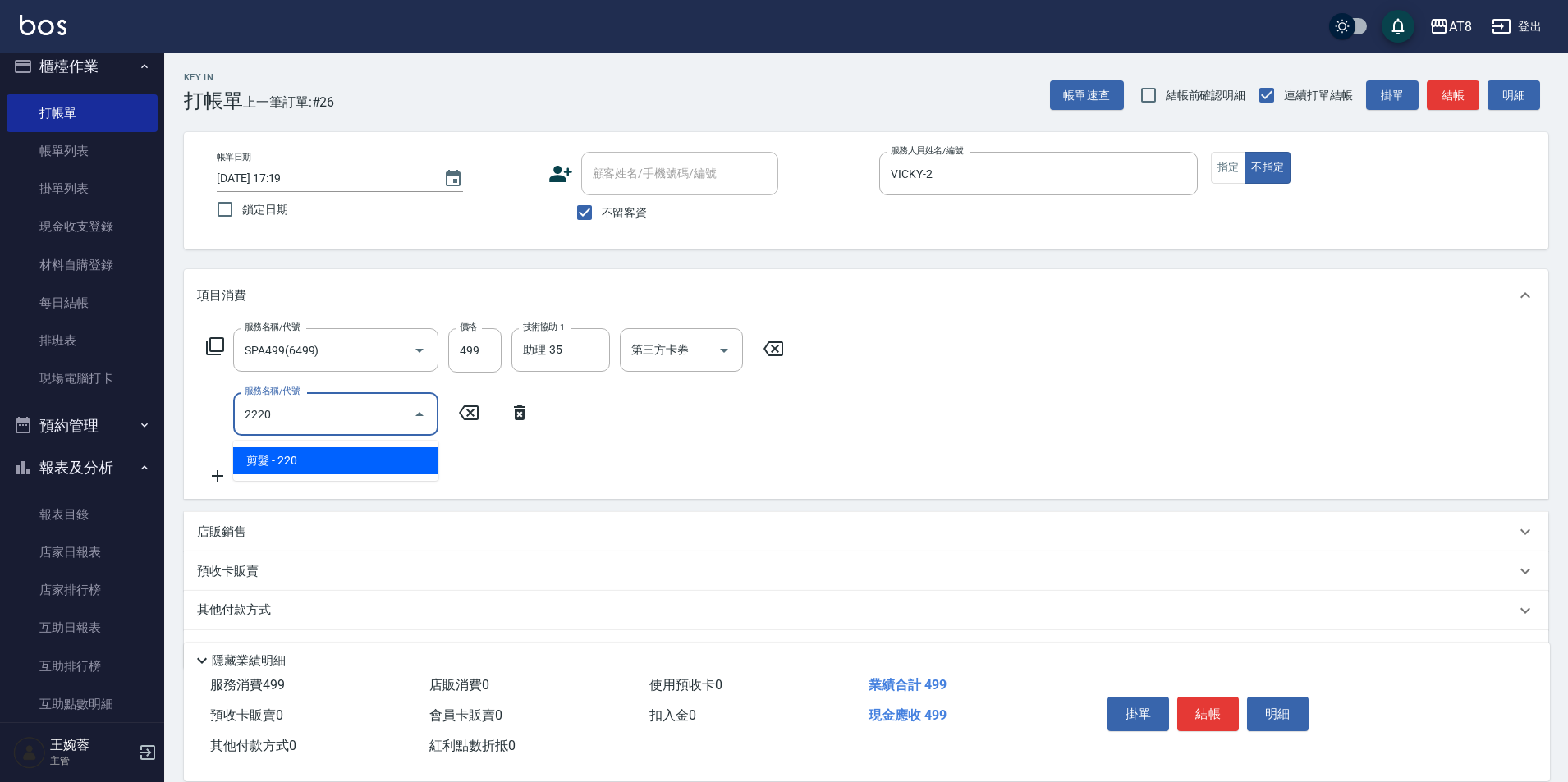
type input "剪髮(2220)"
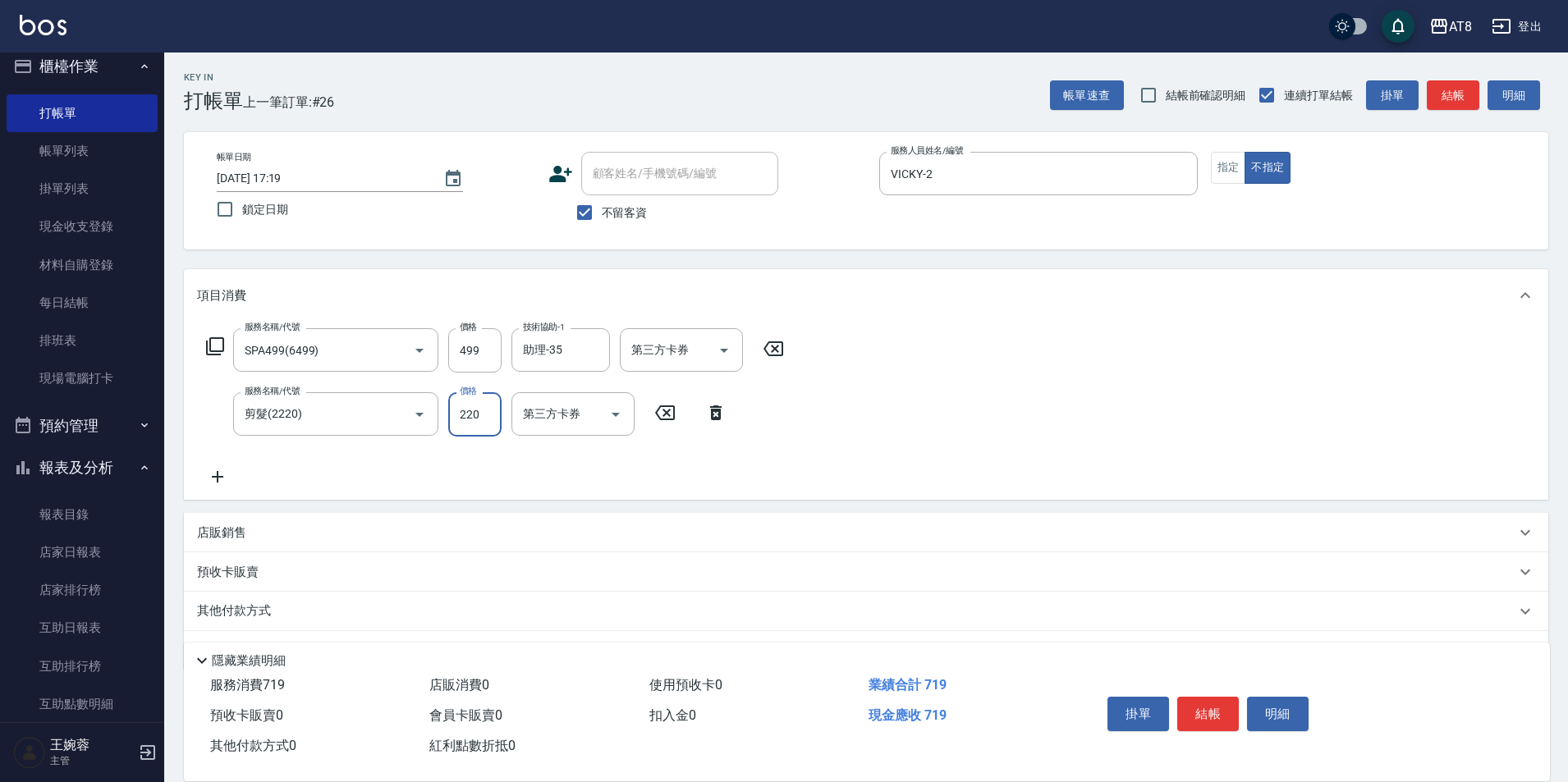
click at [1218, 701] on button "結帳" at bounding box center [1209, 714] width 62 height 35
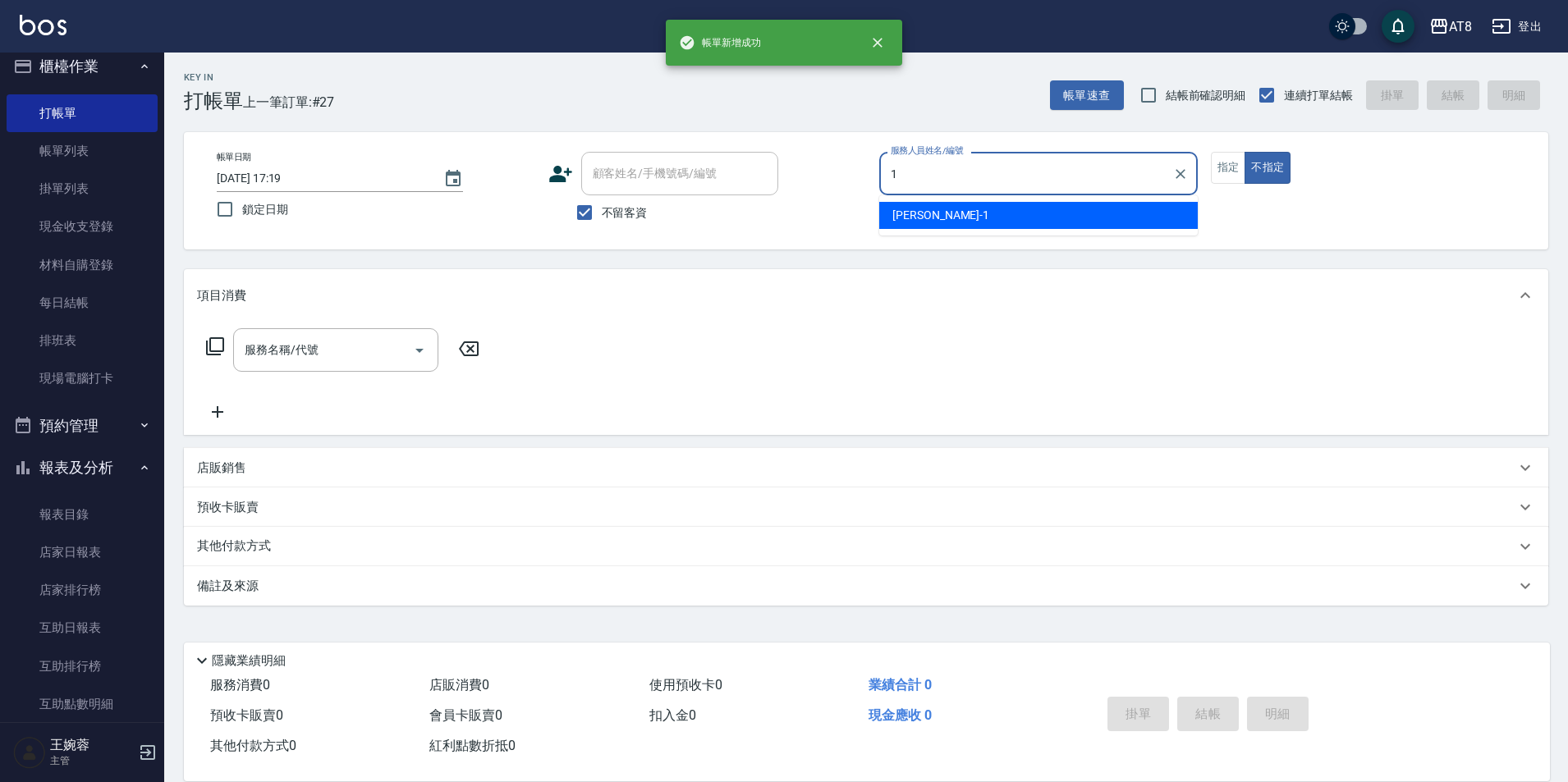
type input "YUKI-1"
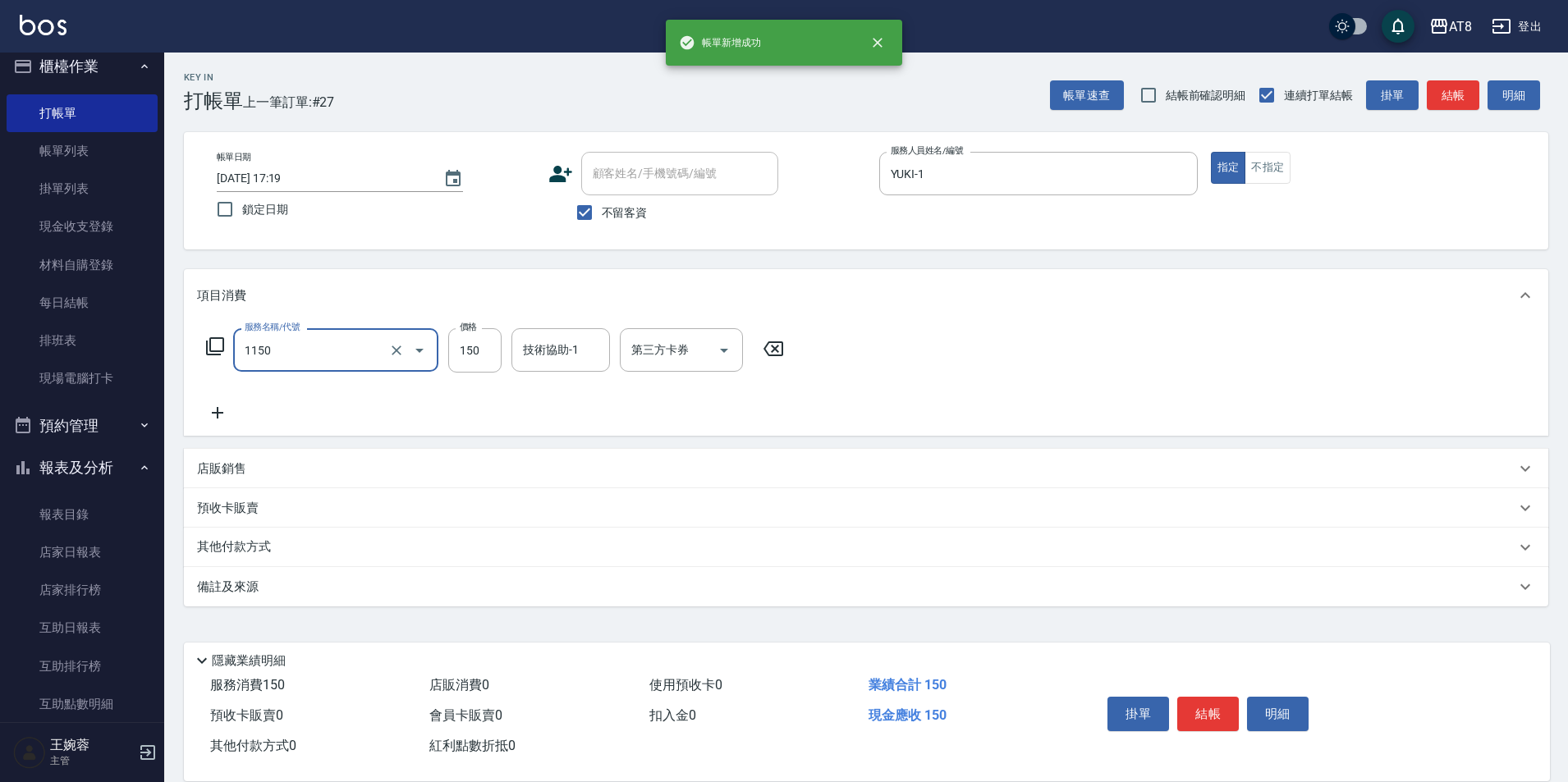
type input "洗髮(1150)"
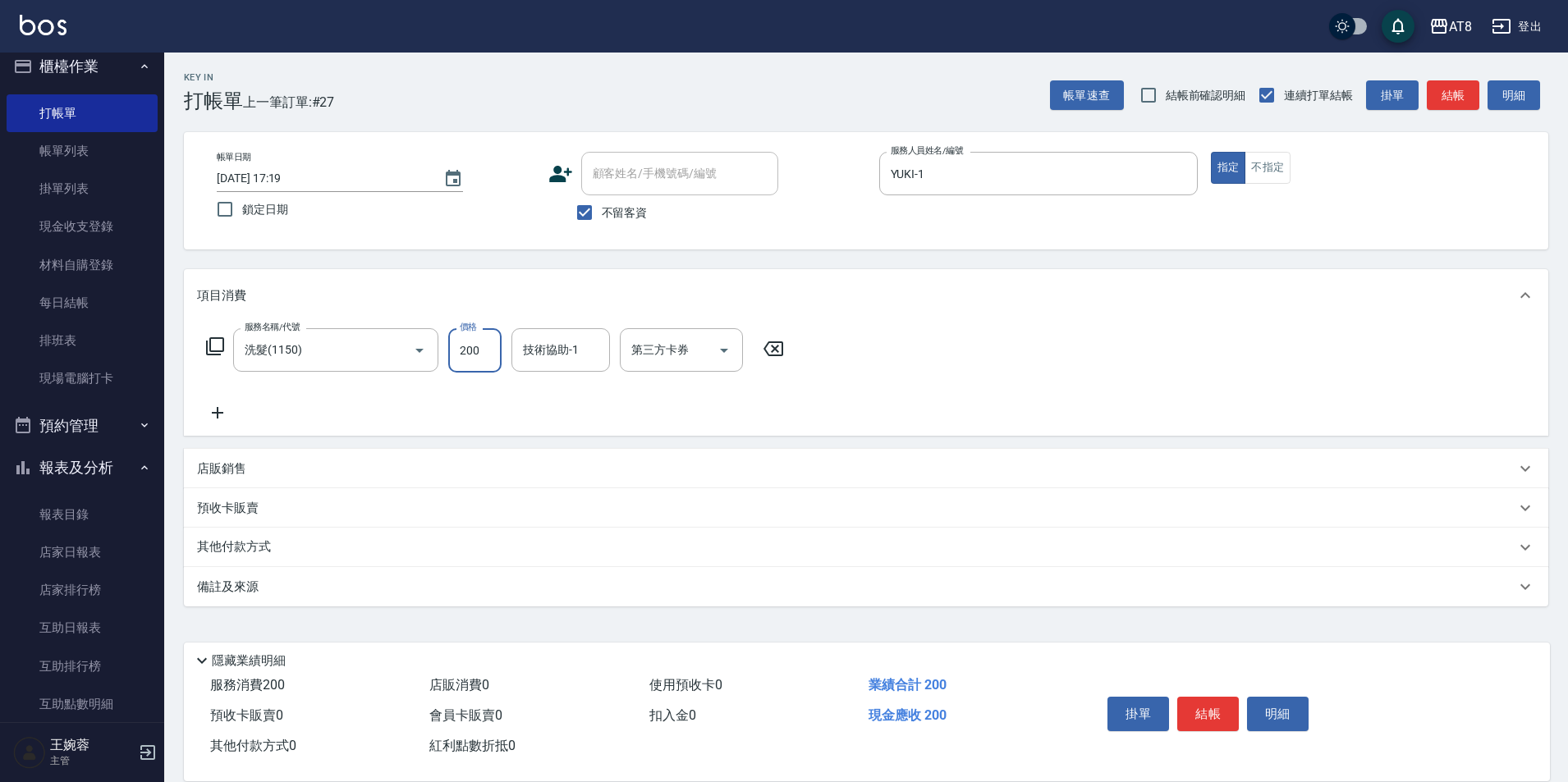
type input "200"
type input "YUKI-1"
click at [1218, 701] on button "結帳" at bounding box center [1209, 714] width 62 height 35
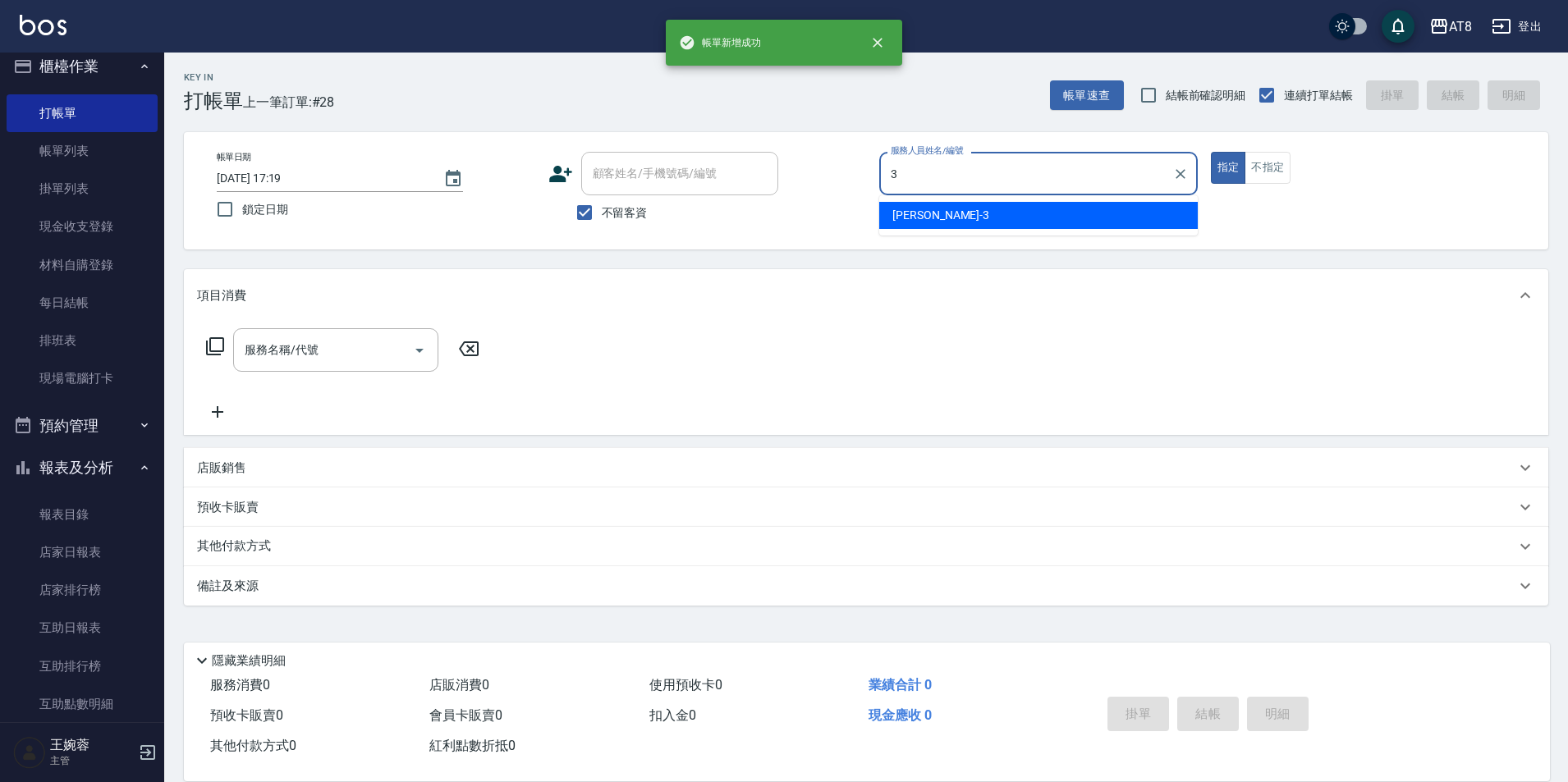
type input "[PERSON_NAME]-3"
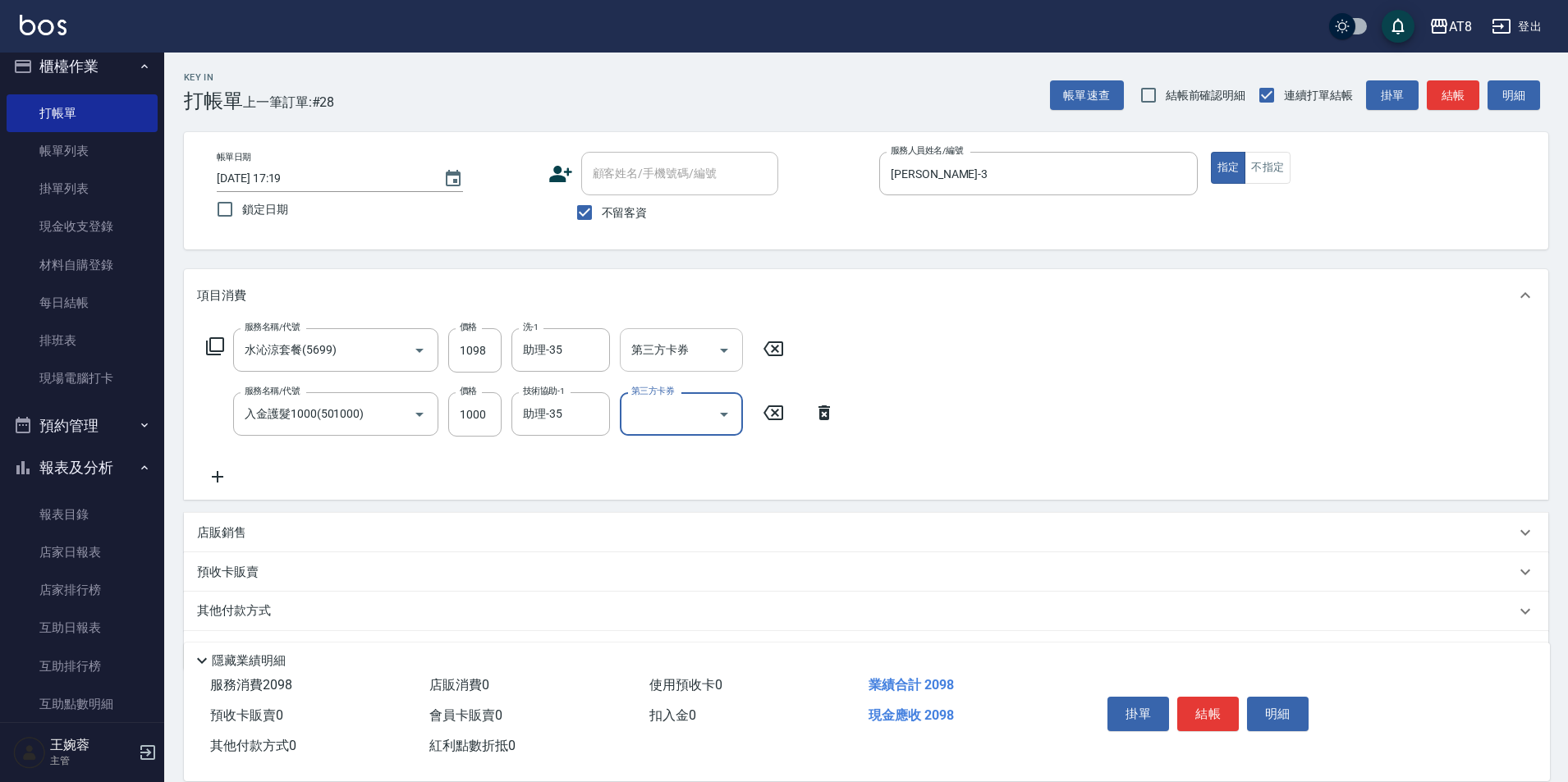
click at [724, 353] on icon "Open" at bounding box center [724, 350] width 20 height 20
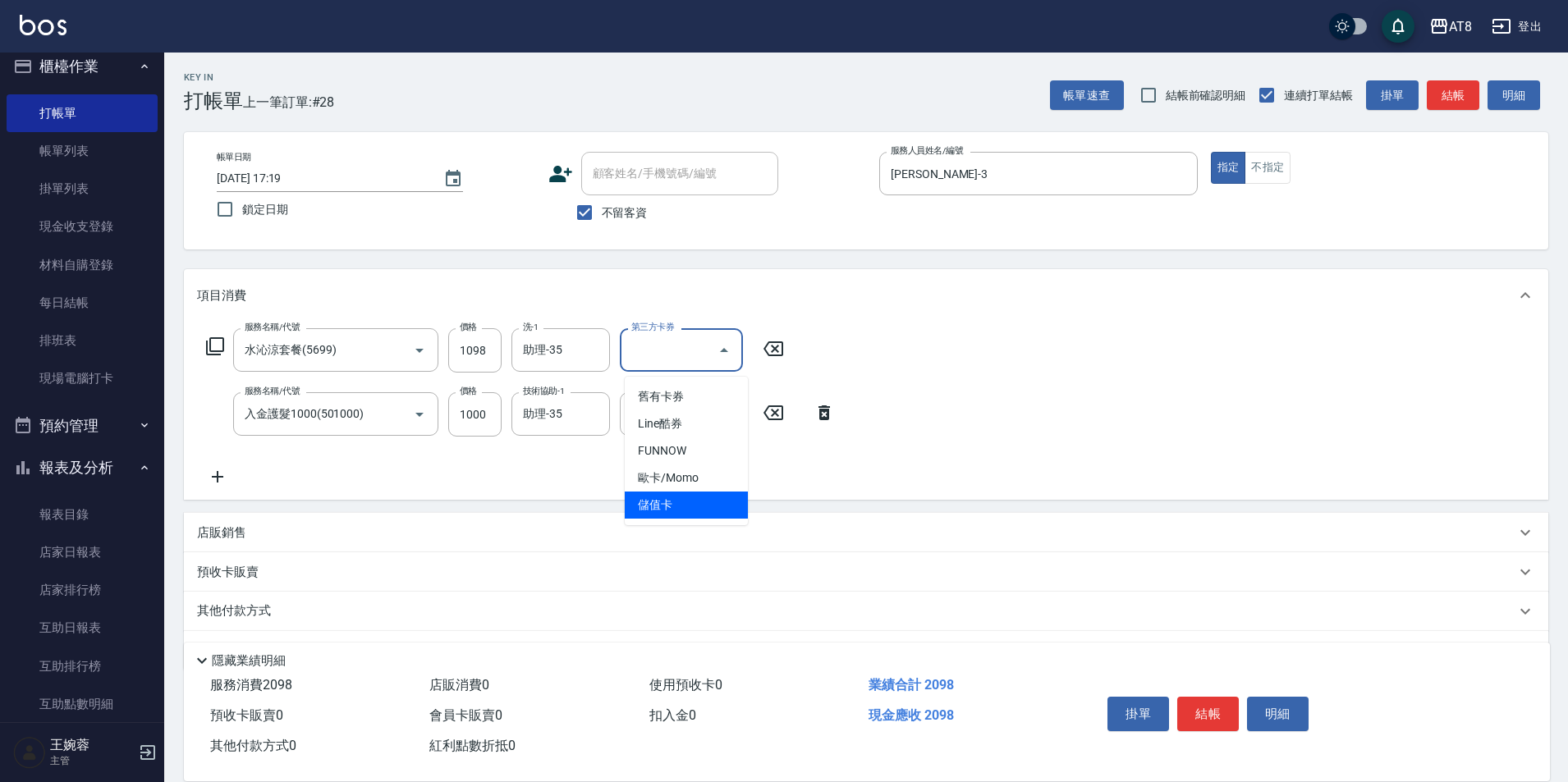
click at [697, 501] on span "儲值卡" at bounding box center [686, 504] width 123 height 27
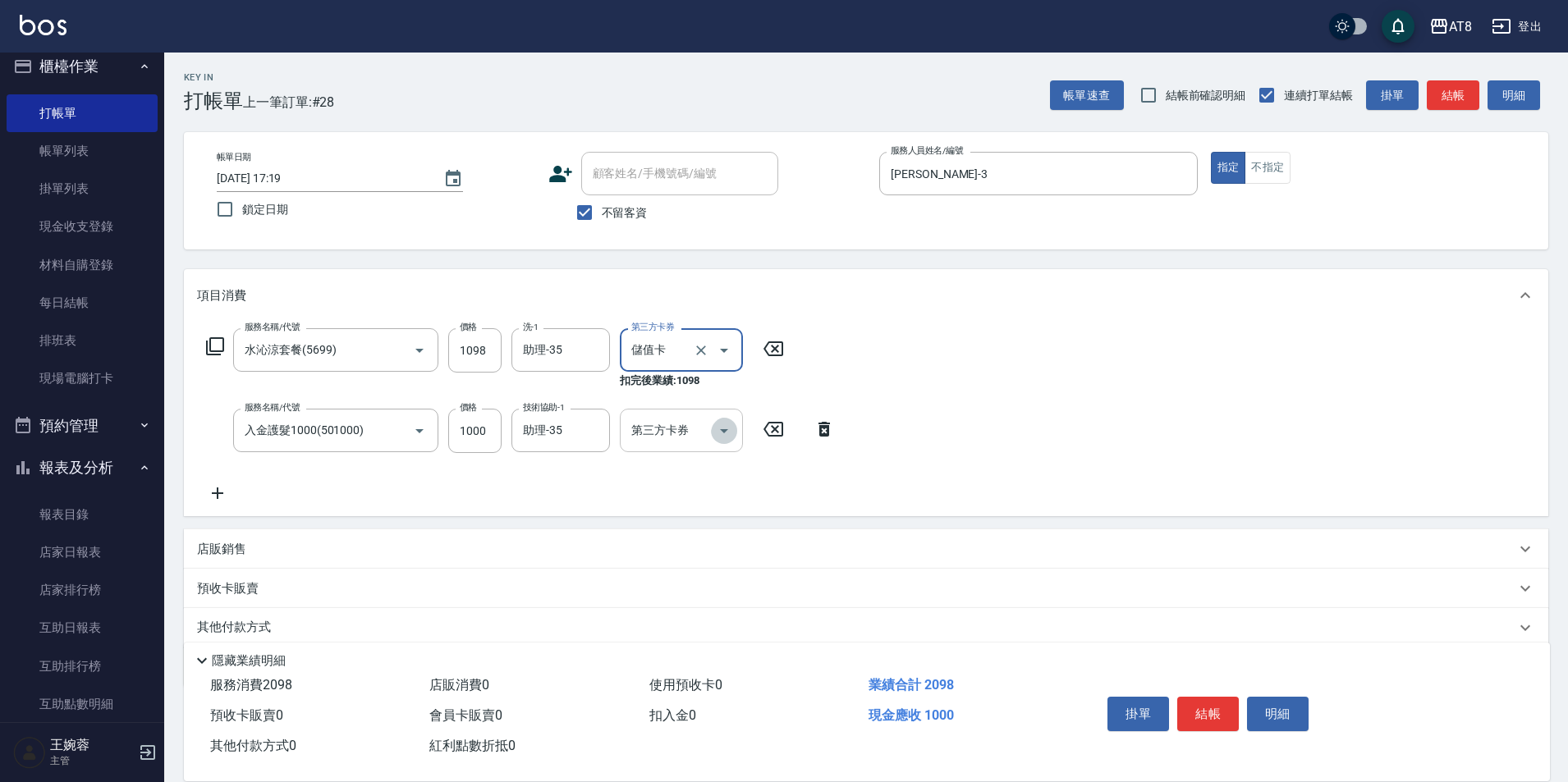
click at [723, 441] on icon "Open" at bounding box center [724, 430] width 20 height 20
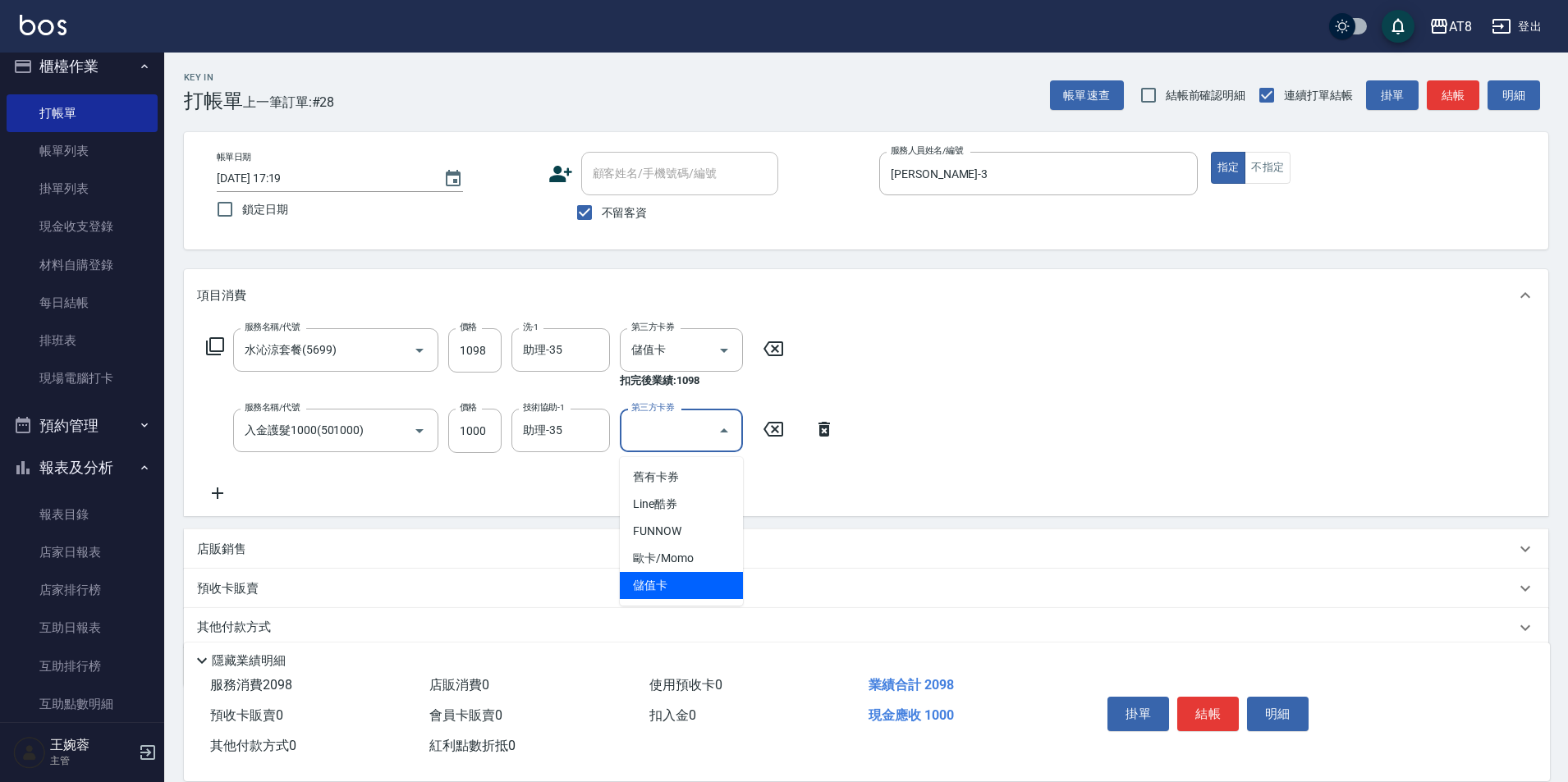
click at [710, 589] on span "儲值卡" at bounding box center [681, 585] width 123 height 27
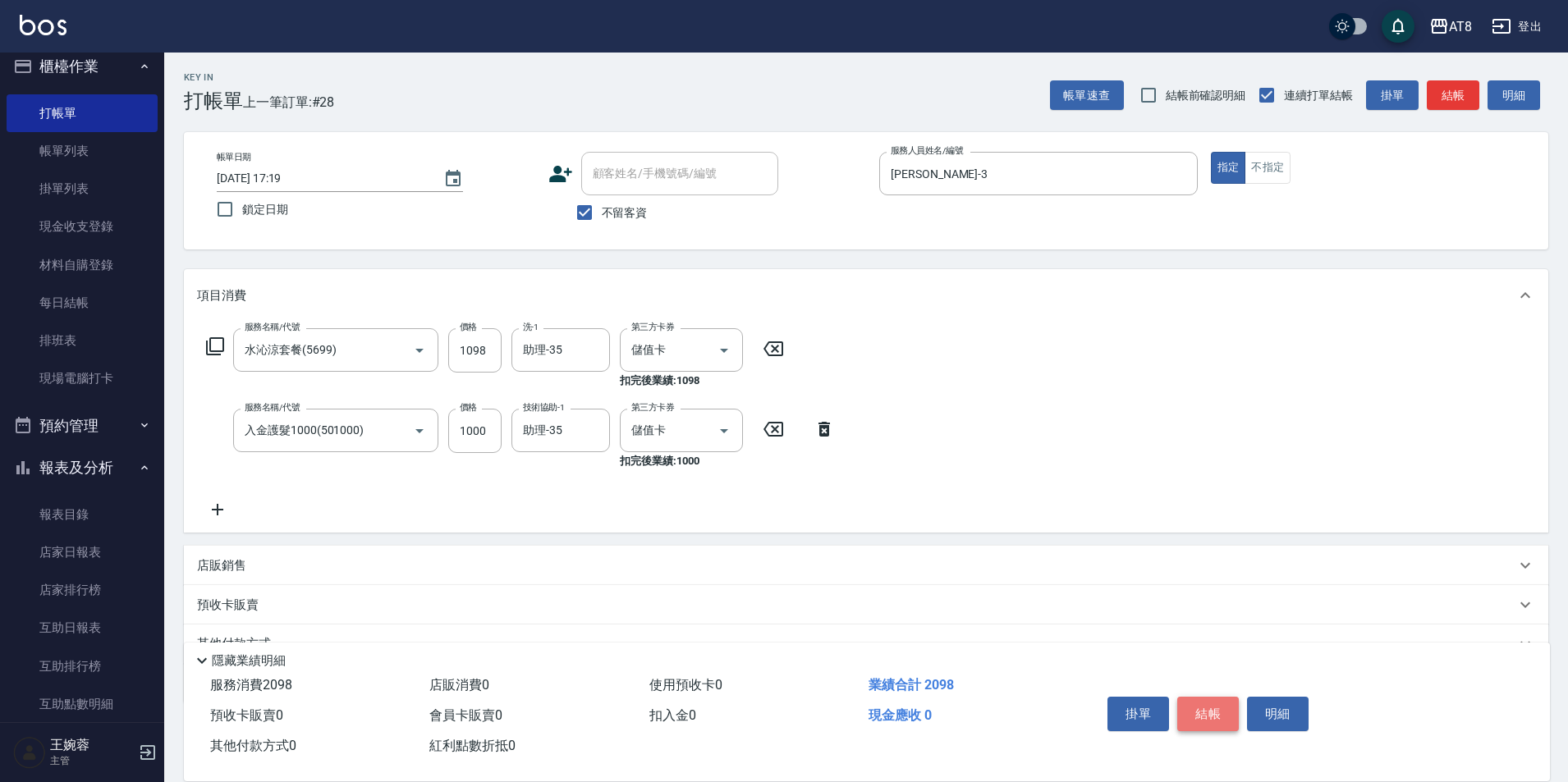
click at [1200, 698] on button "結帳" at bounding box center [1209, 714] width 62 height 35
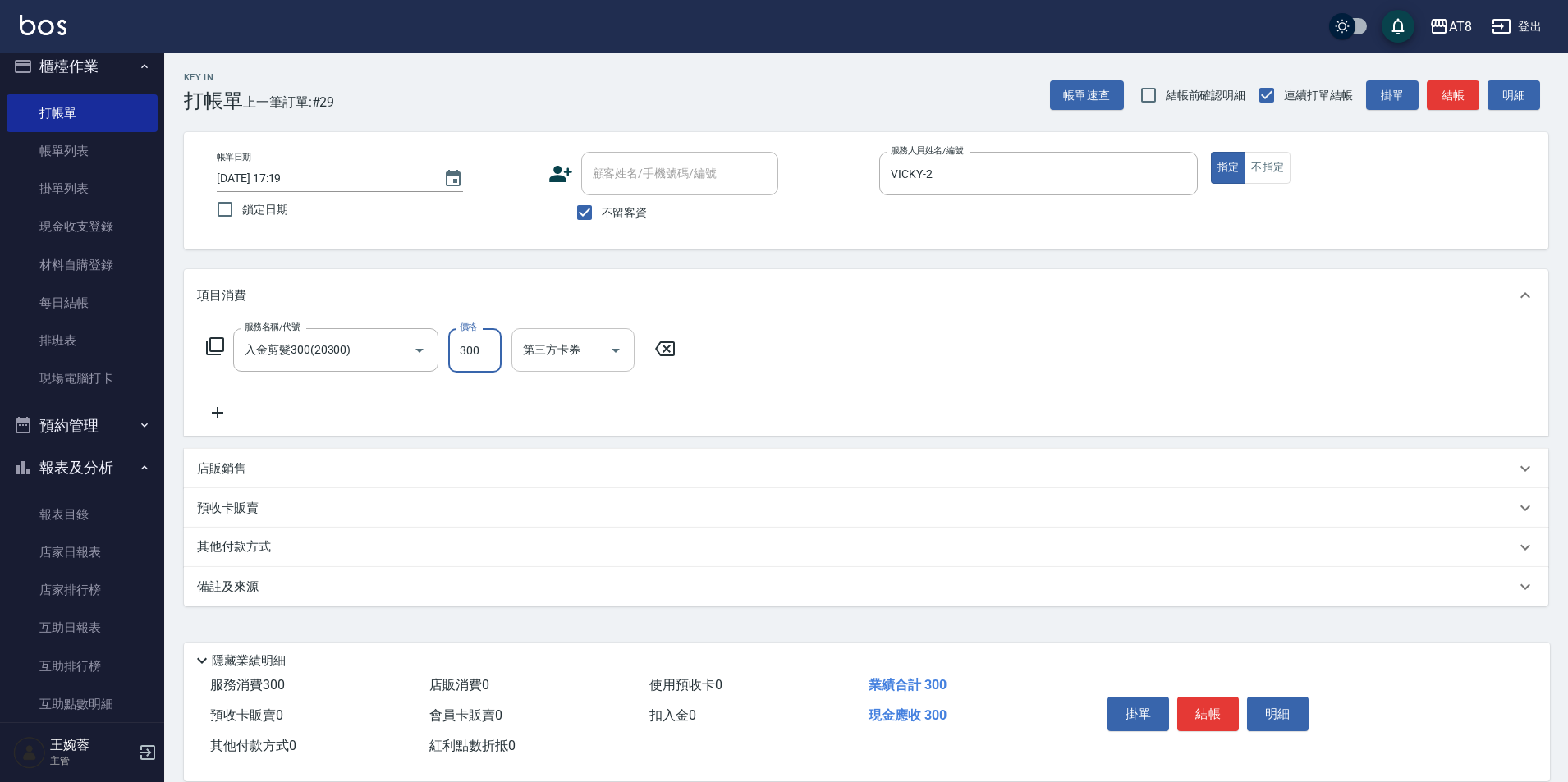
click at [618, 360] on icon "Open" at bounding box center [615, 350] width 20 height 20
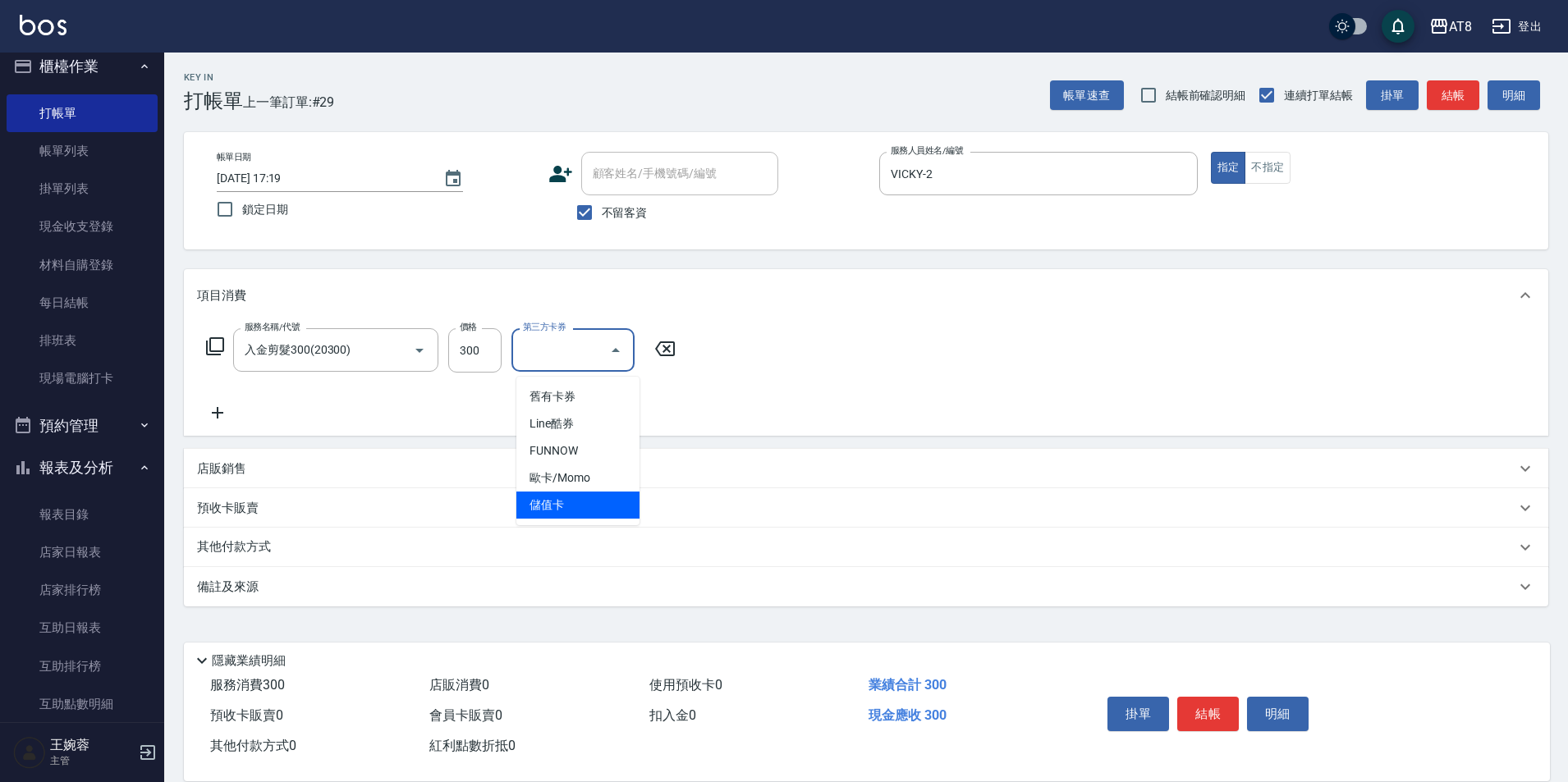
click at [614, 509] on span "儲值卡" at bounding box center [578, 504] width 123 height 27
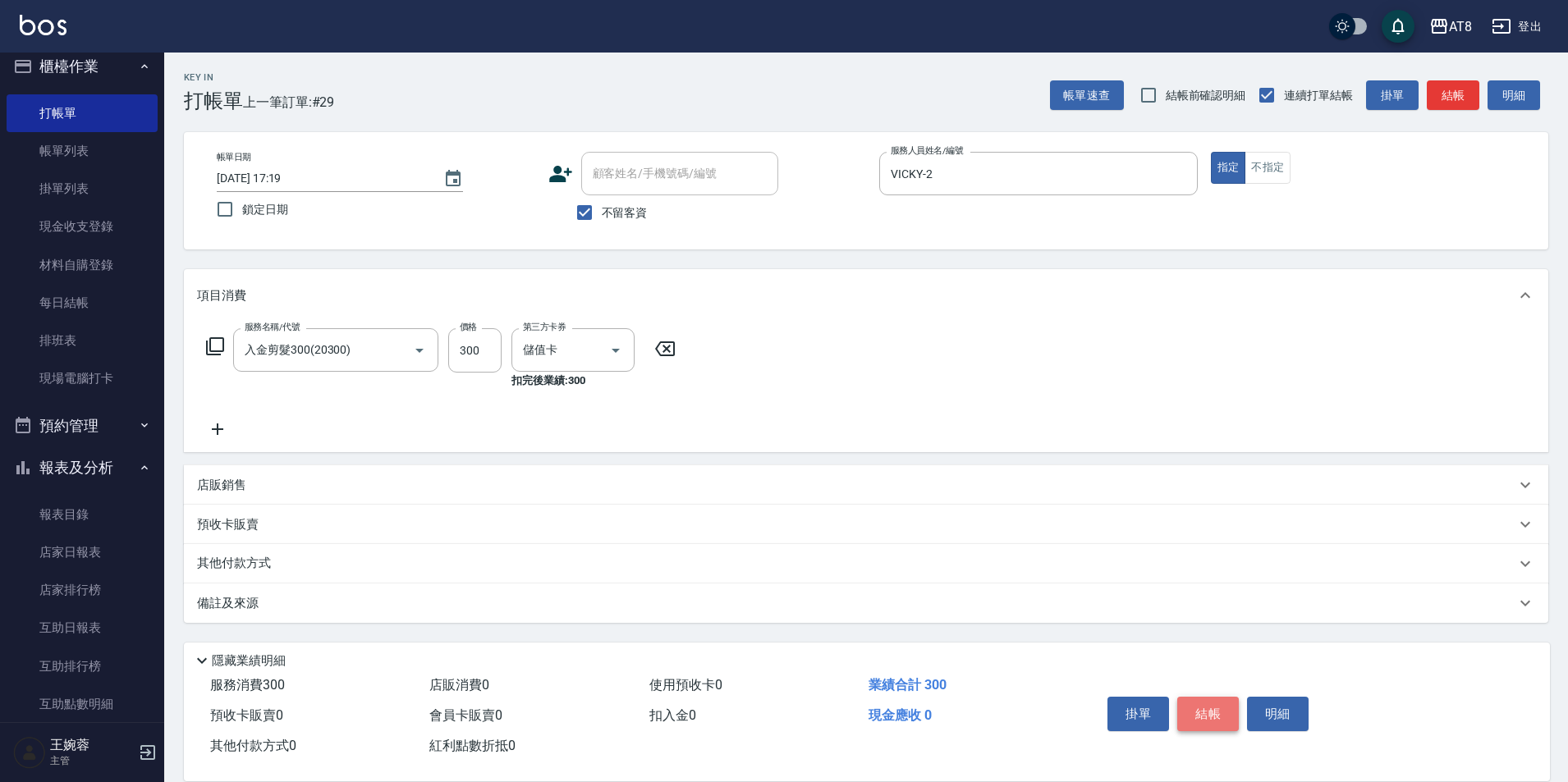
click at [1205, 697] on button "結帳" at bounding box center [1209, 714] width 62 height 35
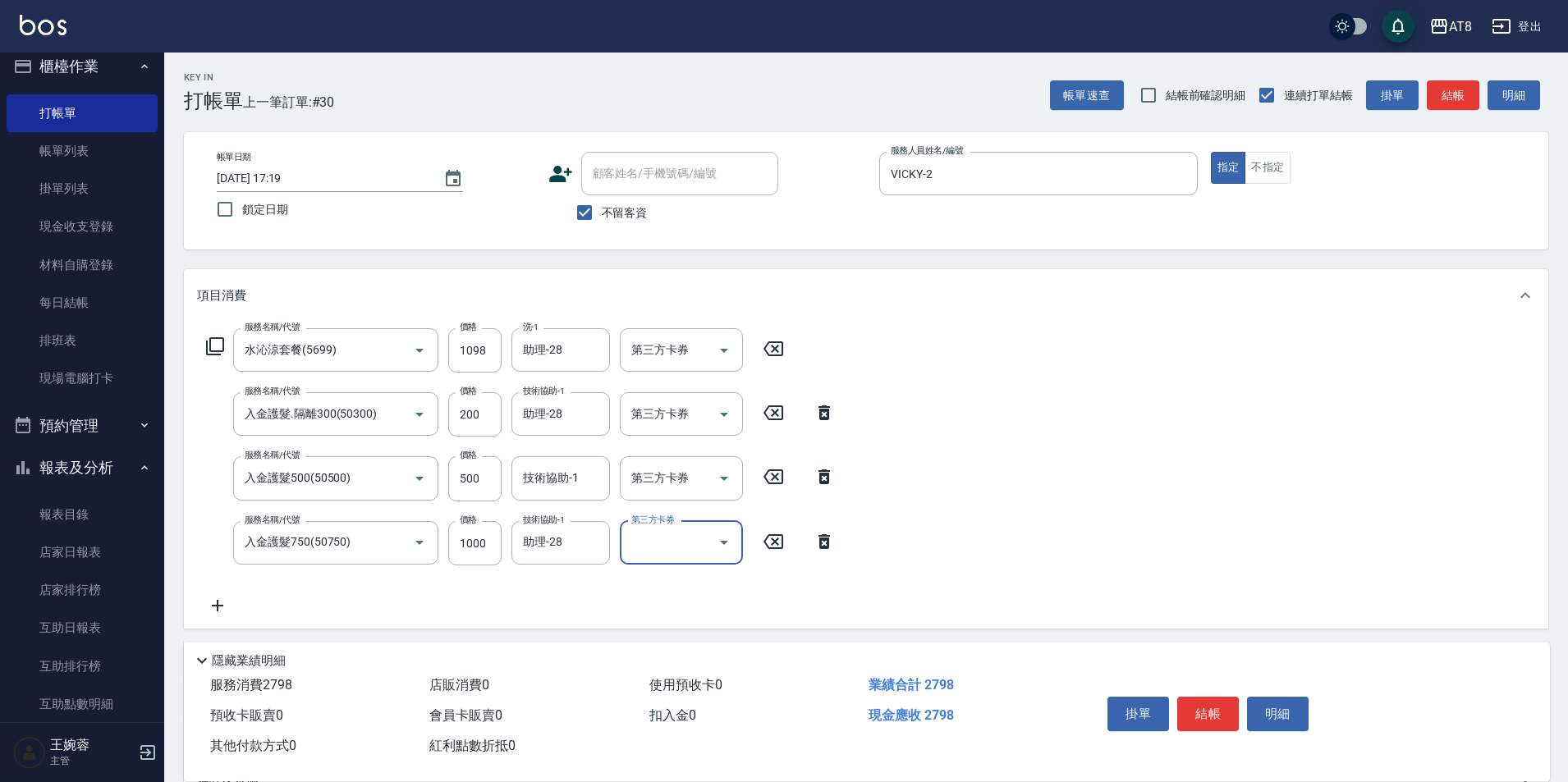
scroll to position [178, 0]
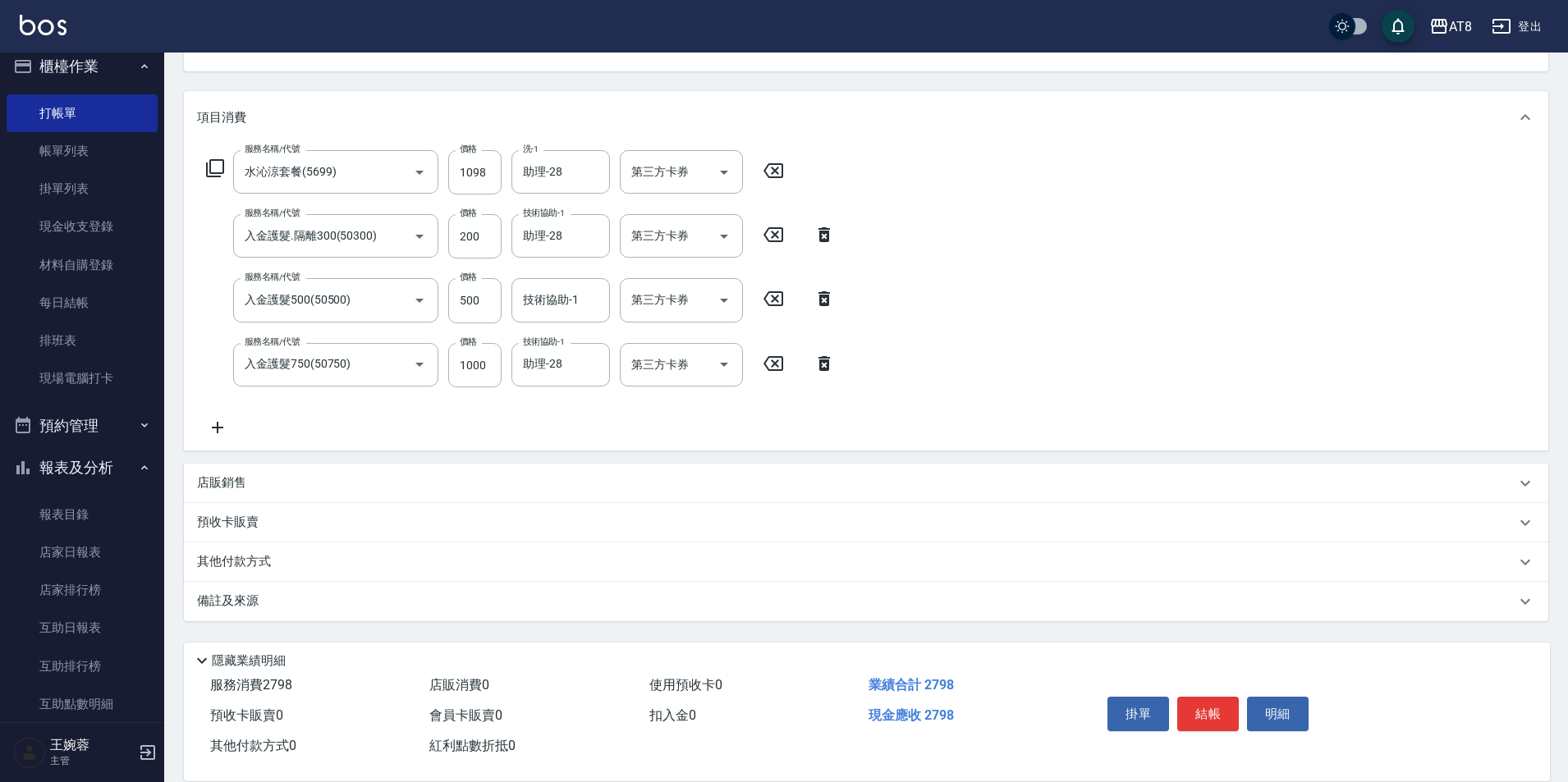
click at [214, 489] on p "店販銷售" at bounding box center [221, 483] width 50 height 17
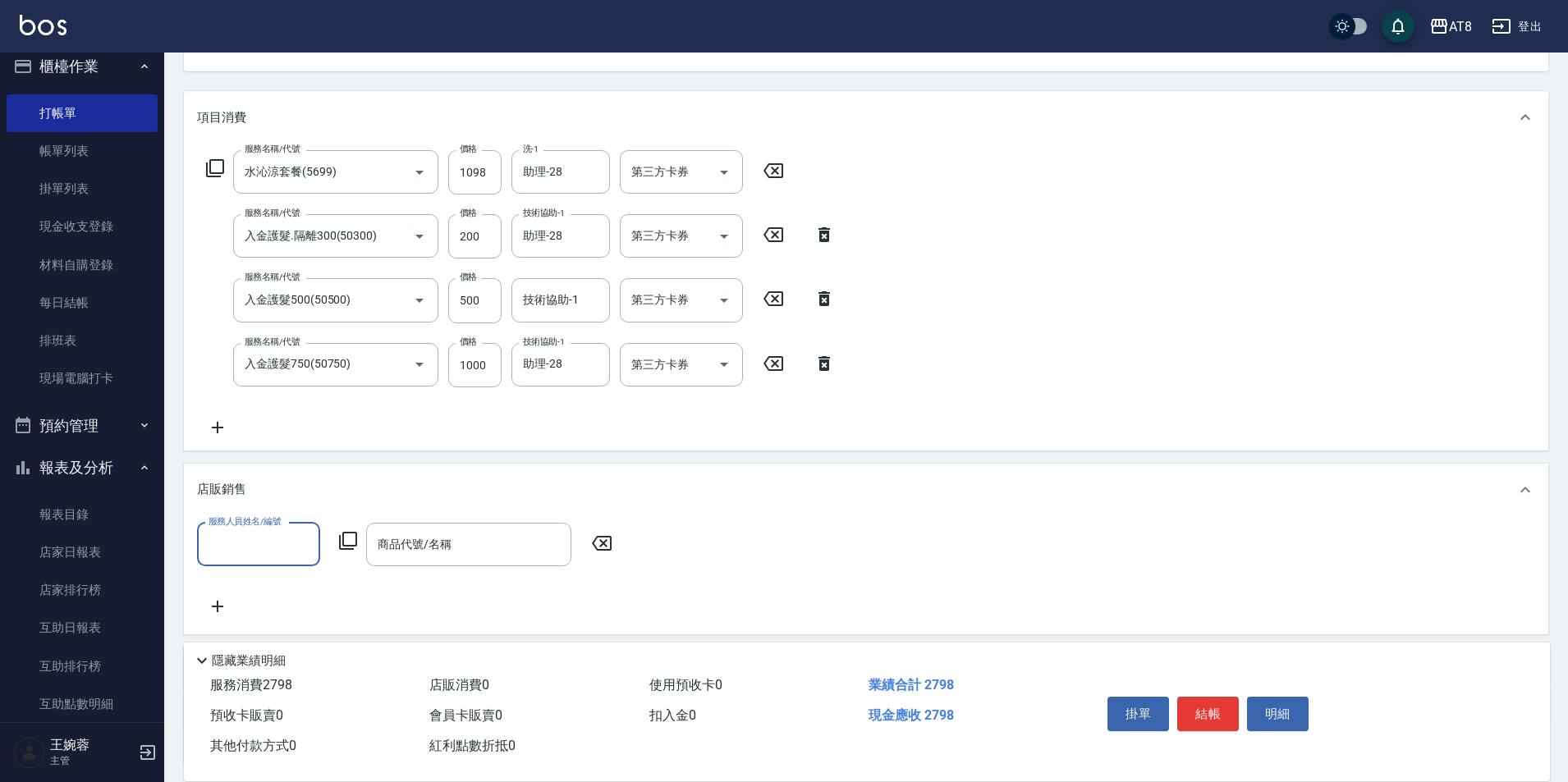
scroll to position [0, 0]
click at [723, 173] on icon "Open" at bounding box center [724, 172] width 20 height 20
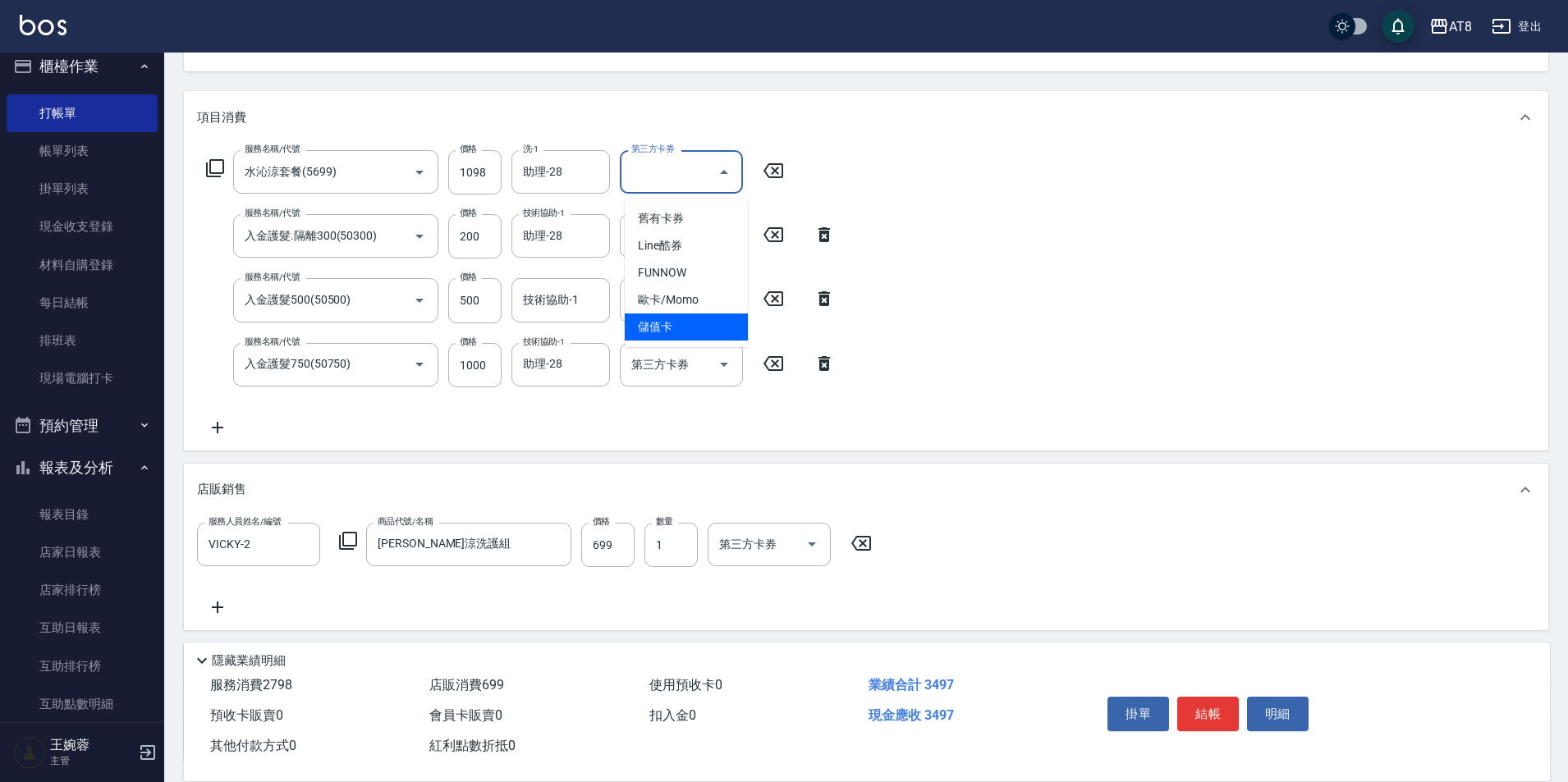
drag, startPoint x: 710, startPoint y: 326, endPoint x: 713, endPoint y: 285, distance: 41.1
click at [710, 325] on span "儲值卡" at bounding box center [686, 326] width 123 height 27
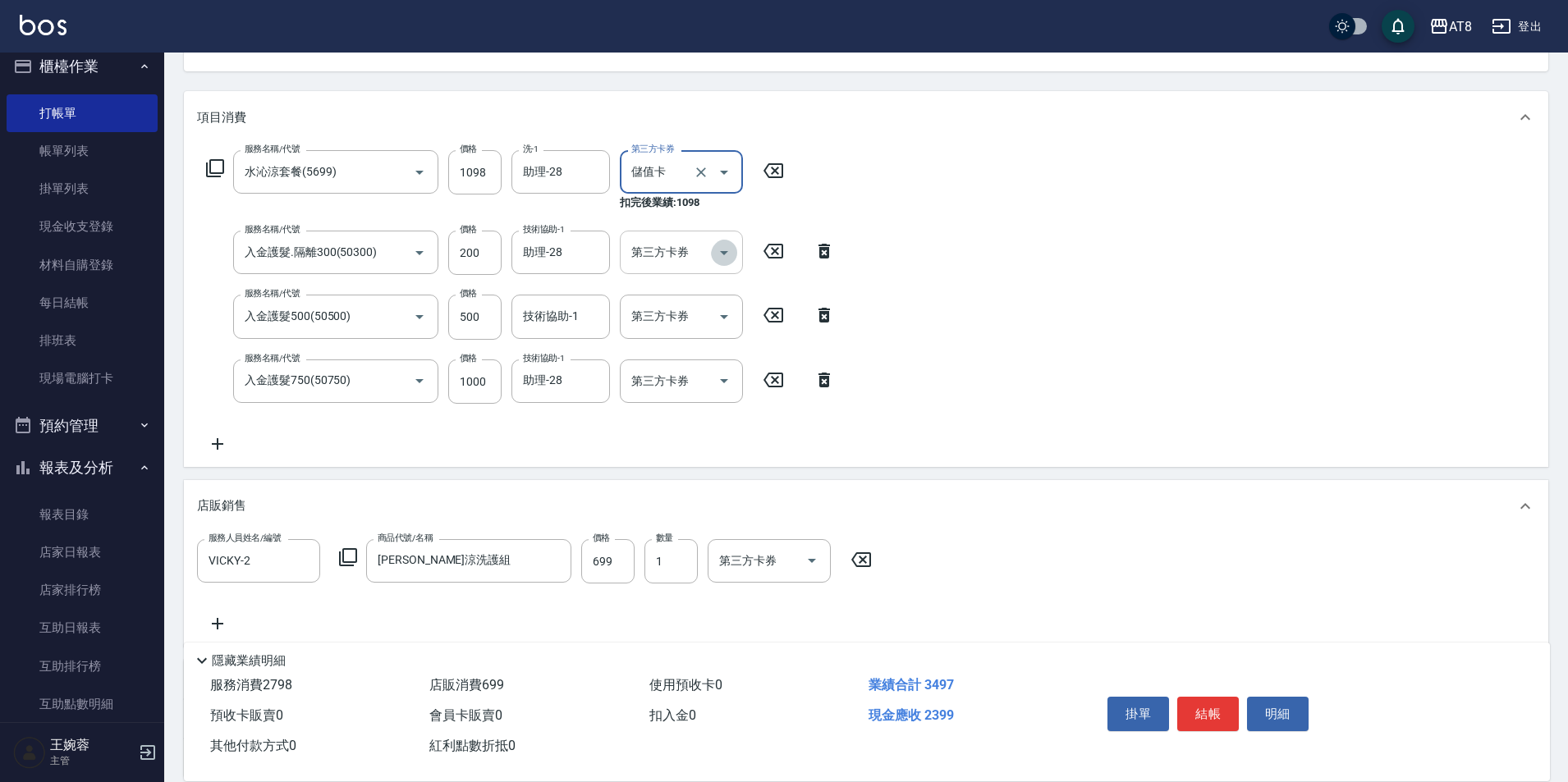
click at [717, 242] on button "Open" at bounding box center [724, 253] width 26 height 26
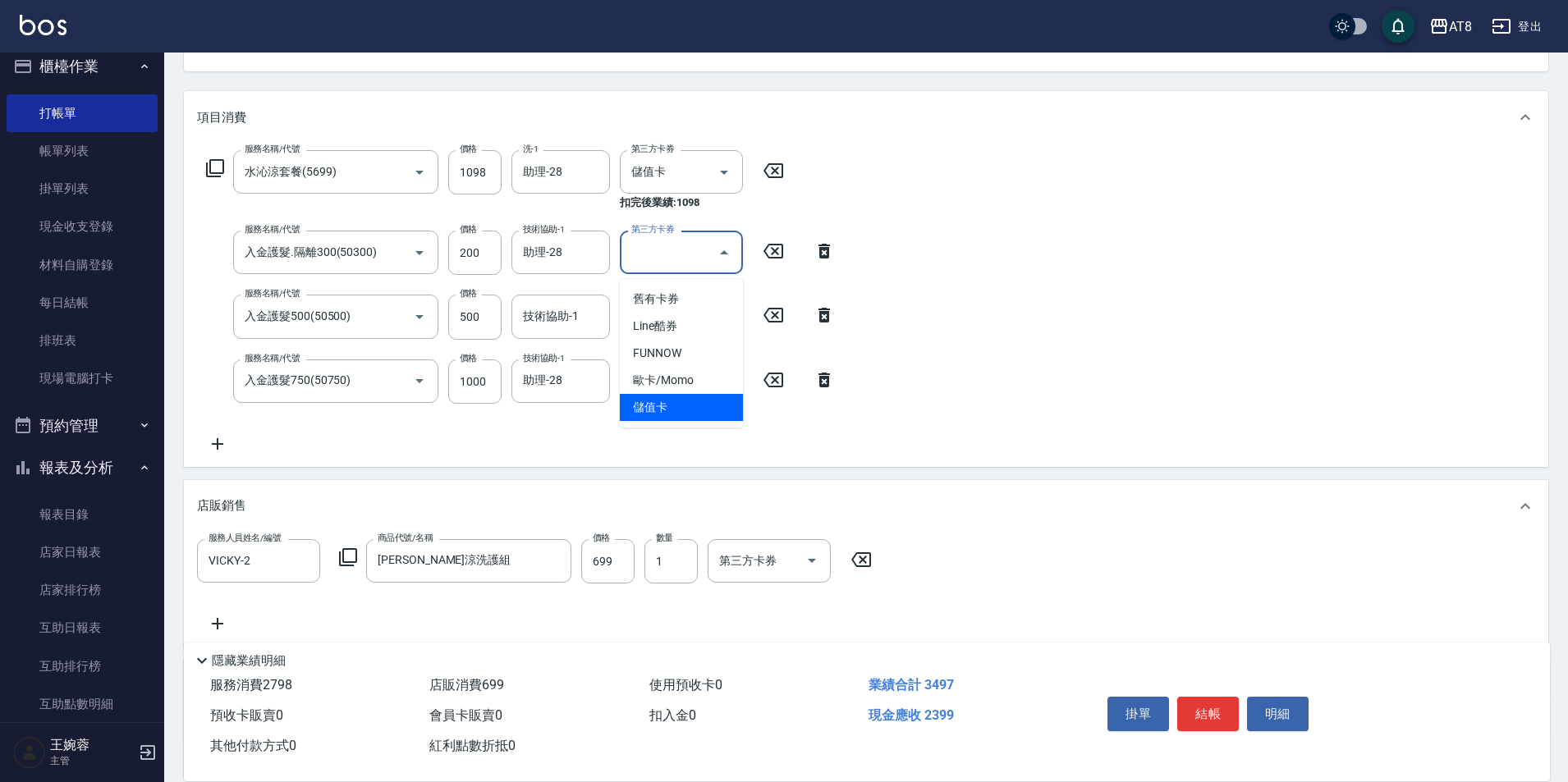
click at [710, 403] on span "儲值卡" at bounding box center [681, 407] width 123 height 27
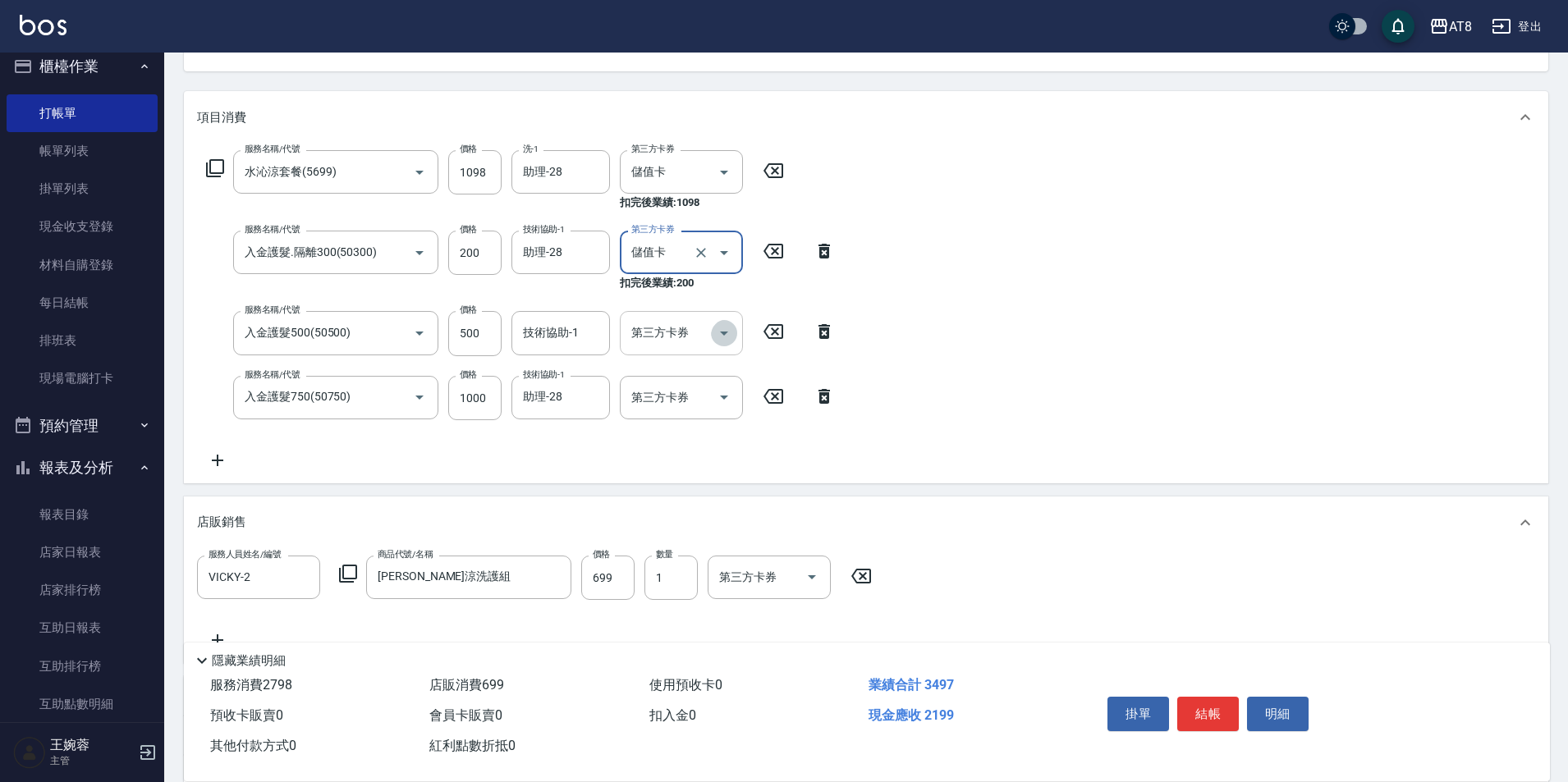
click at [722, 333] on icon "Open" at bounding box center [724, 333] width 20 height 20
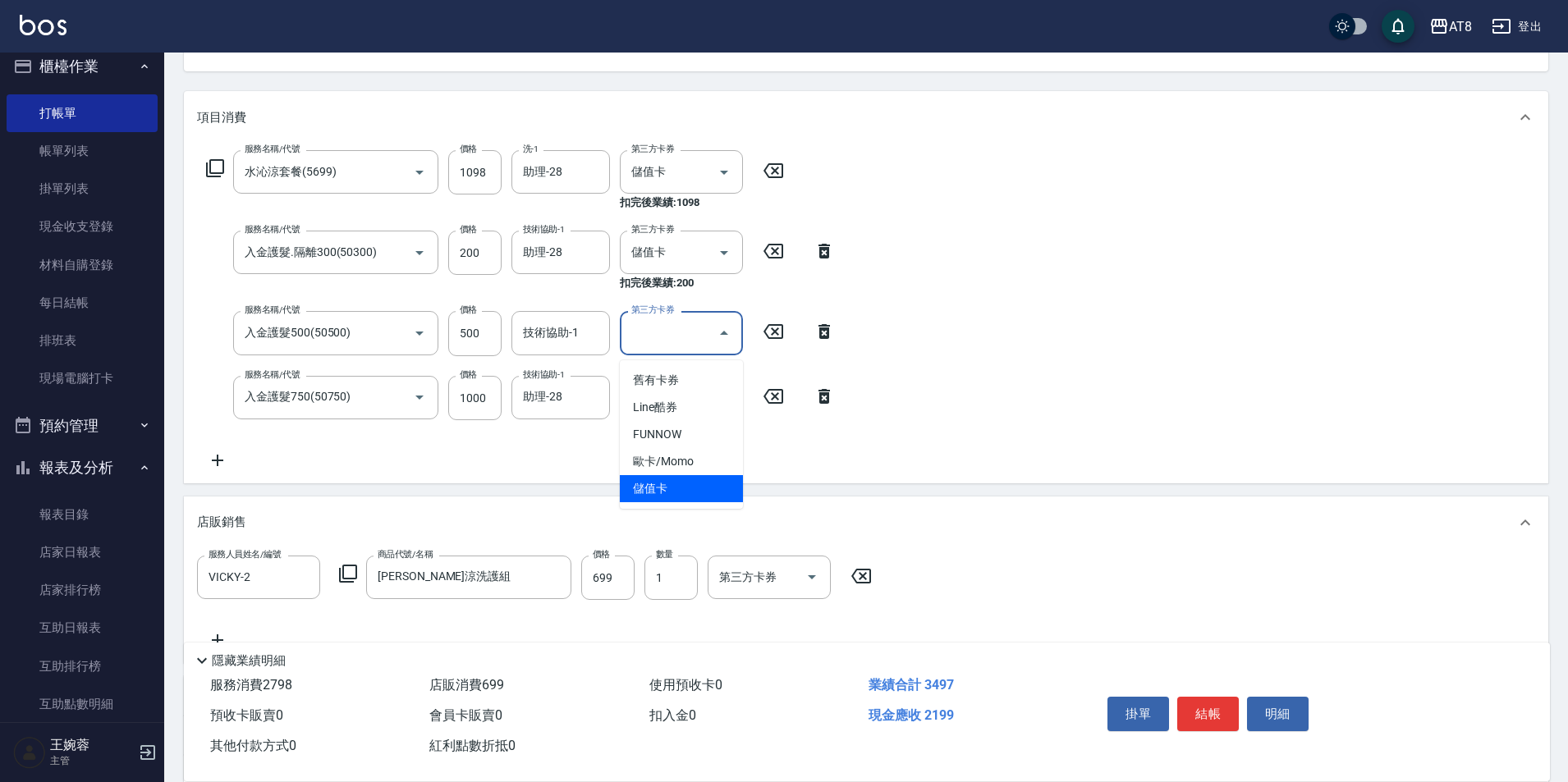
click at [715, 487] on span "儲值卡" at bounding box center [681, 489] width 123 height 27
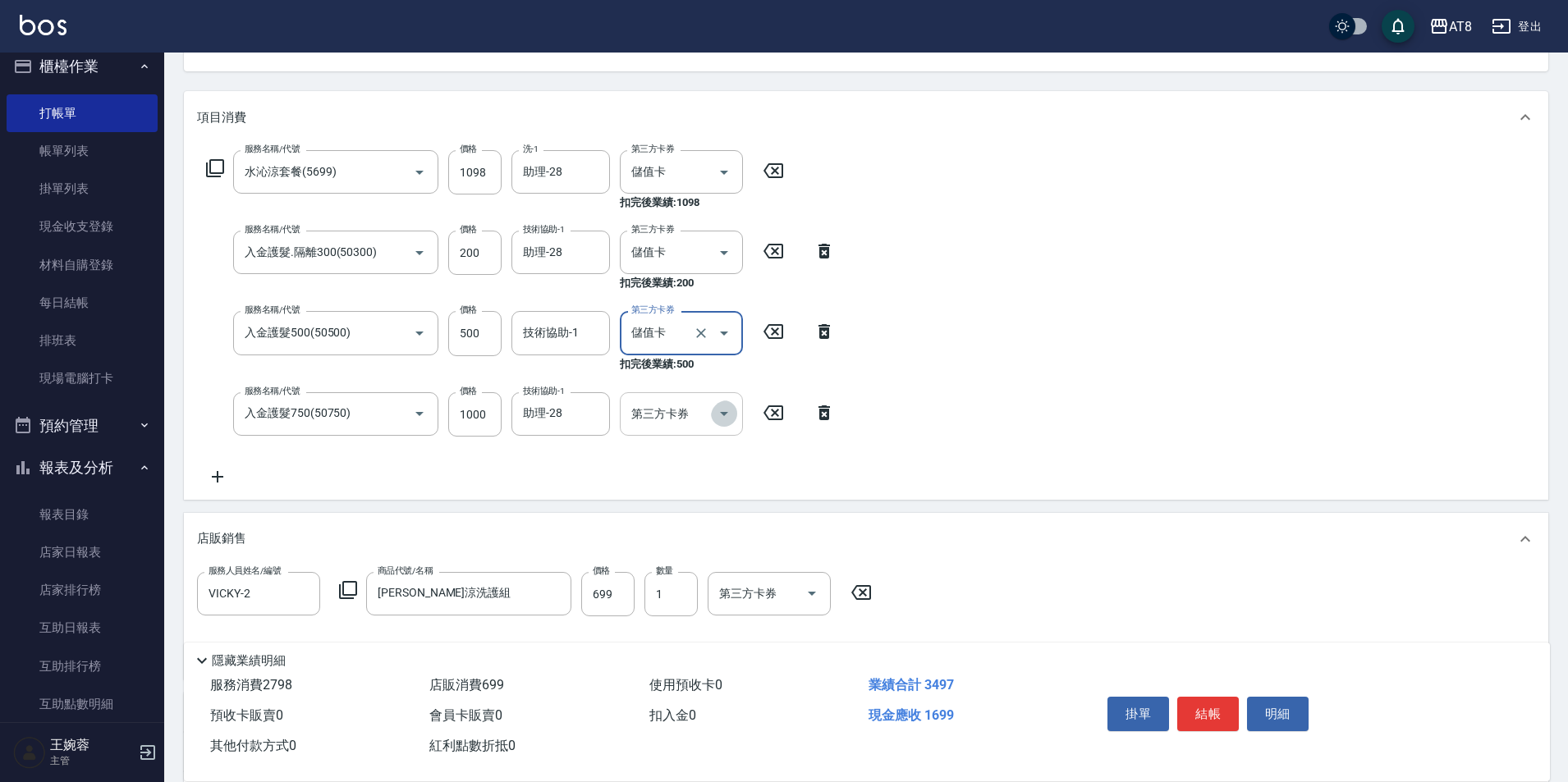
click at [723, 424] on icon "Open" at bounding box center [724, 414] width 20 height 20
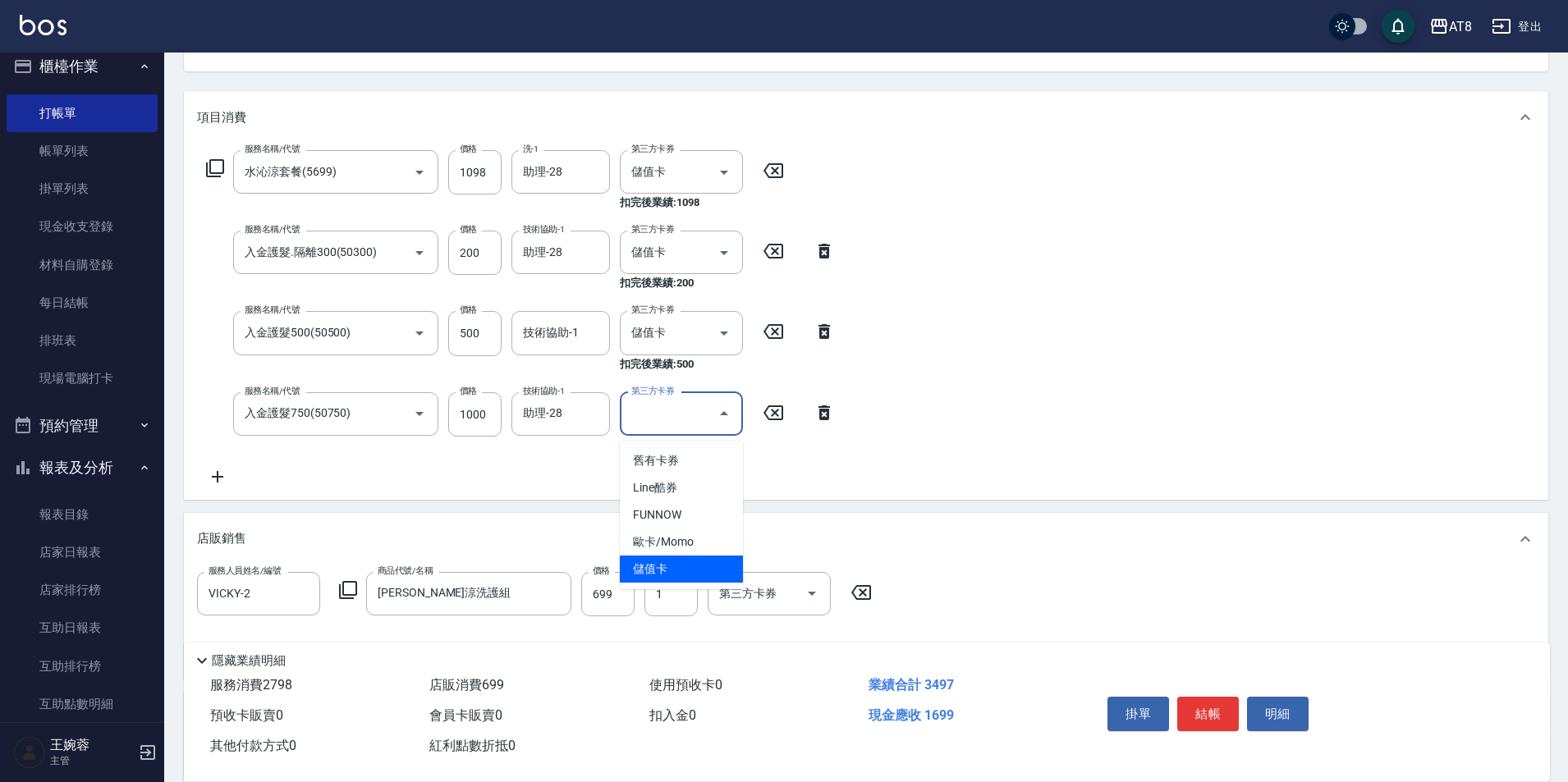
click at [704, 564] on span "儲值卡" at bounding box center [681, 569] width 123 height 27
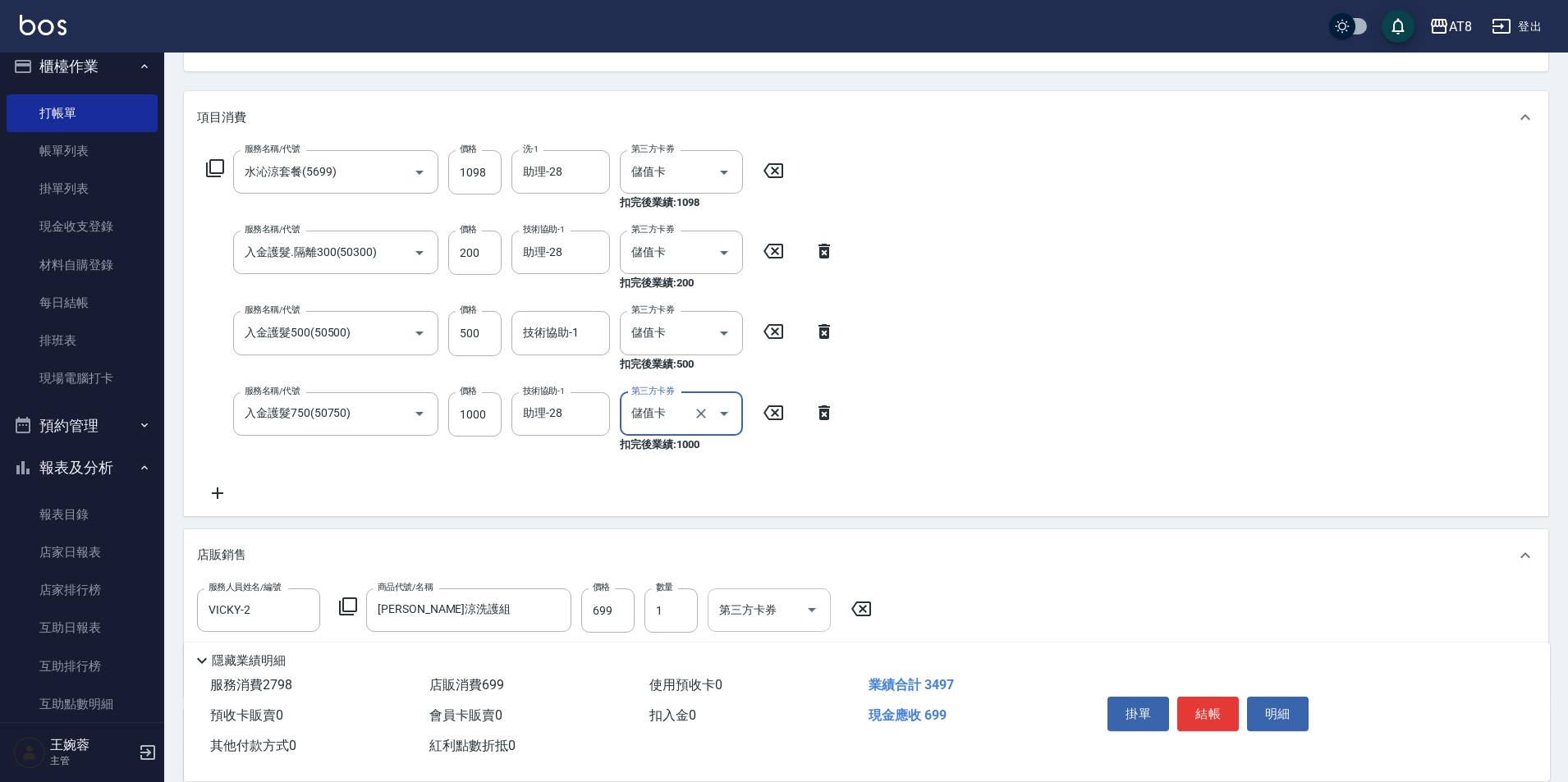
click at [822, 610] on icon "Open" at bounding box center [811, 609] width 20 height 20
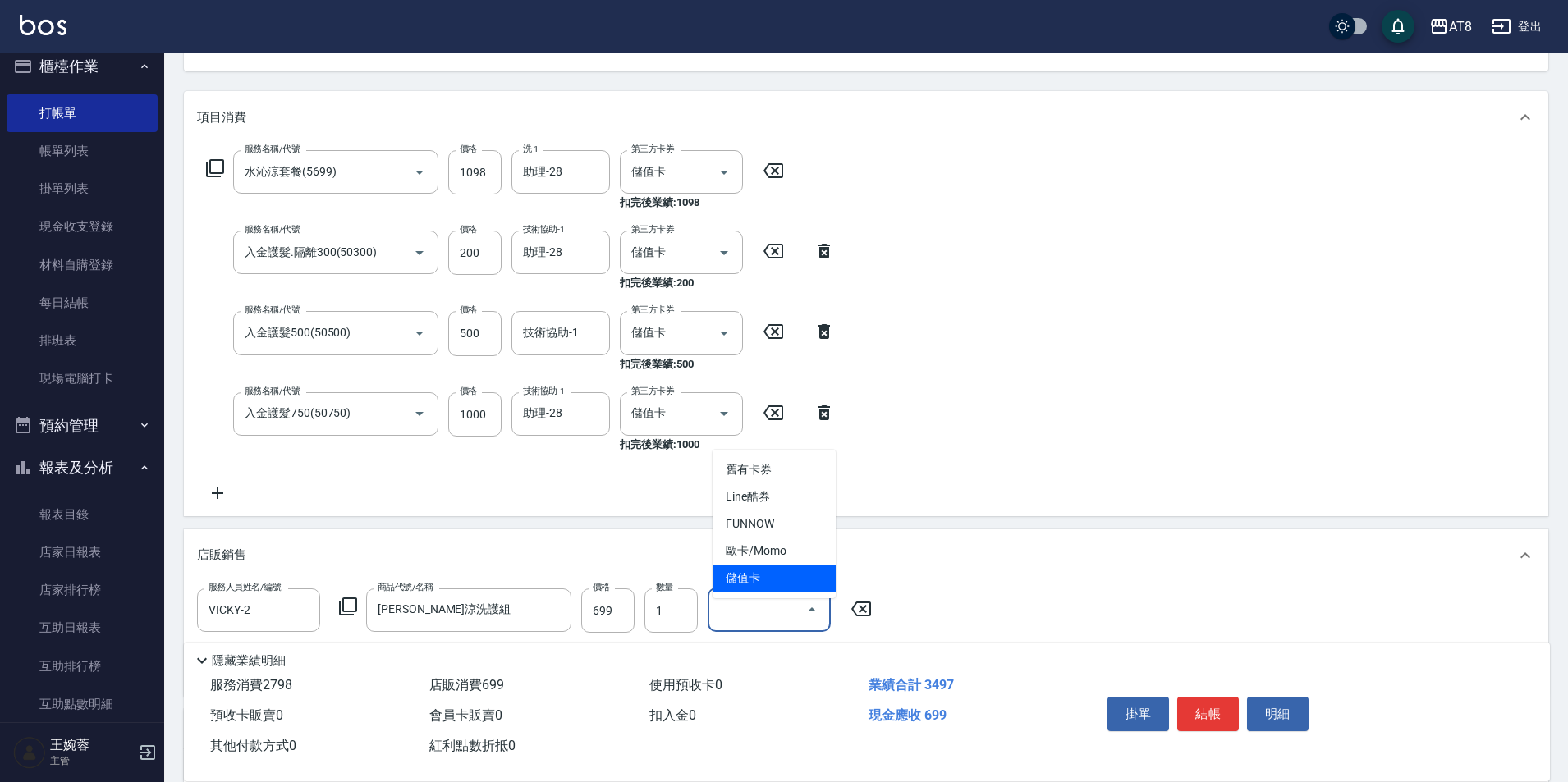
click at [796, 580] on span "儲值卡" at bounding box center [774, 578] width 123 height 27
click at [1224, 697] on button "結帳" at bounding box center [1209, 714] width 62 height 35
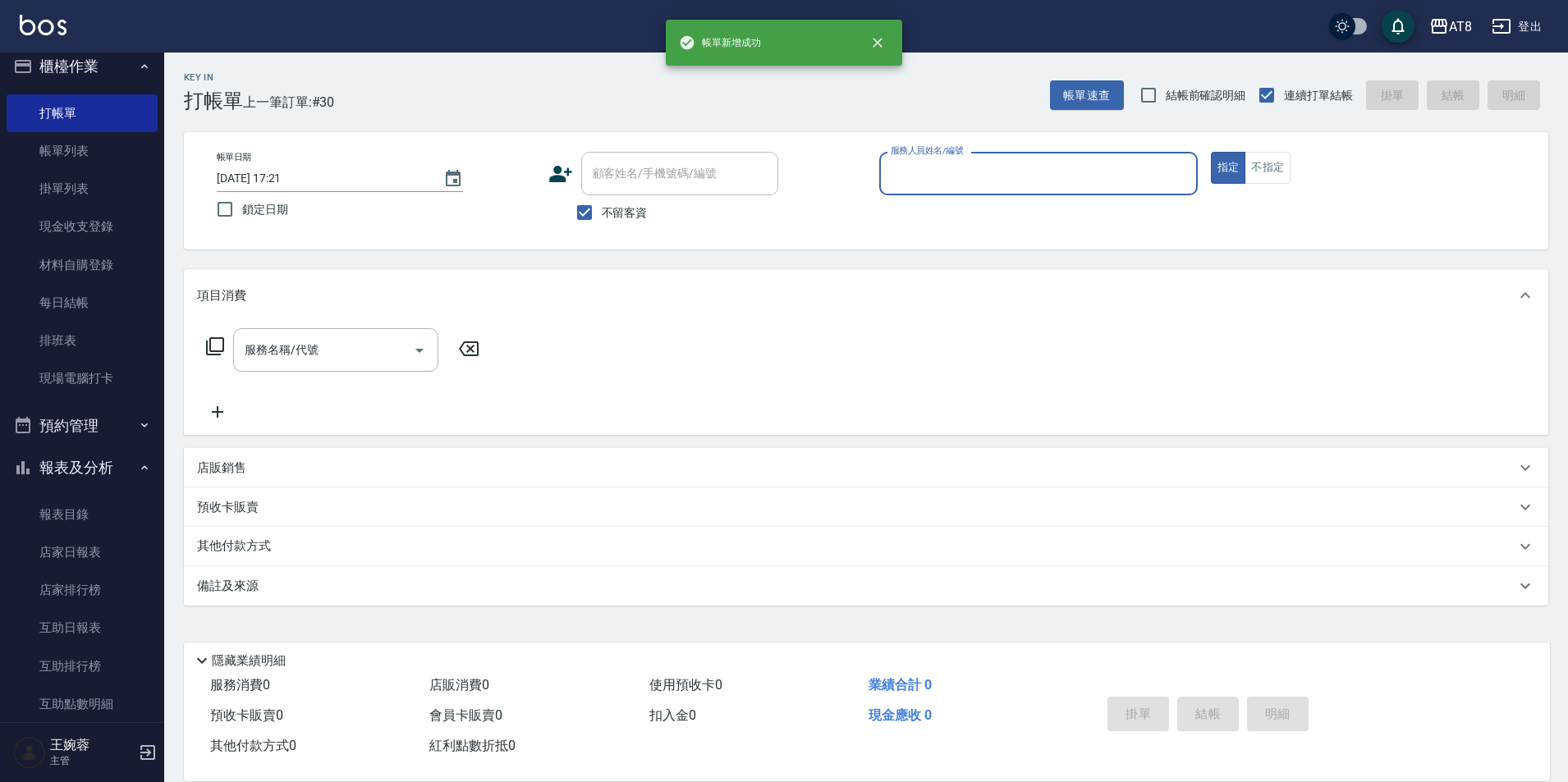
scroll to position [8, 0]
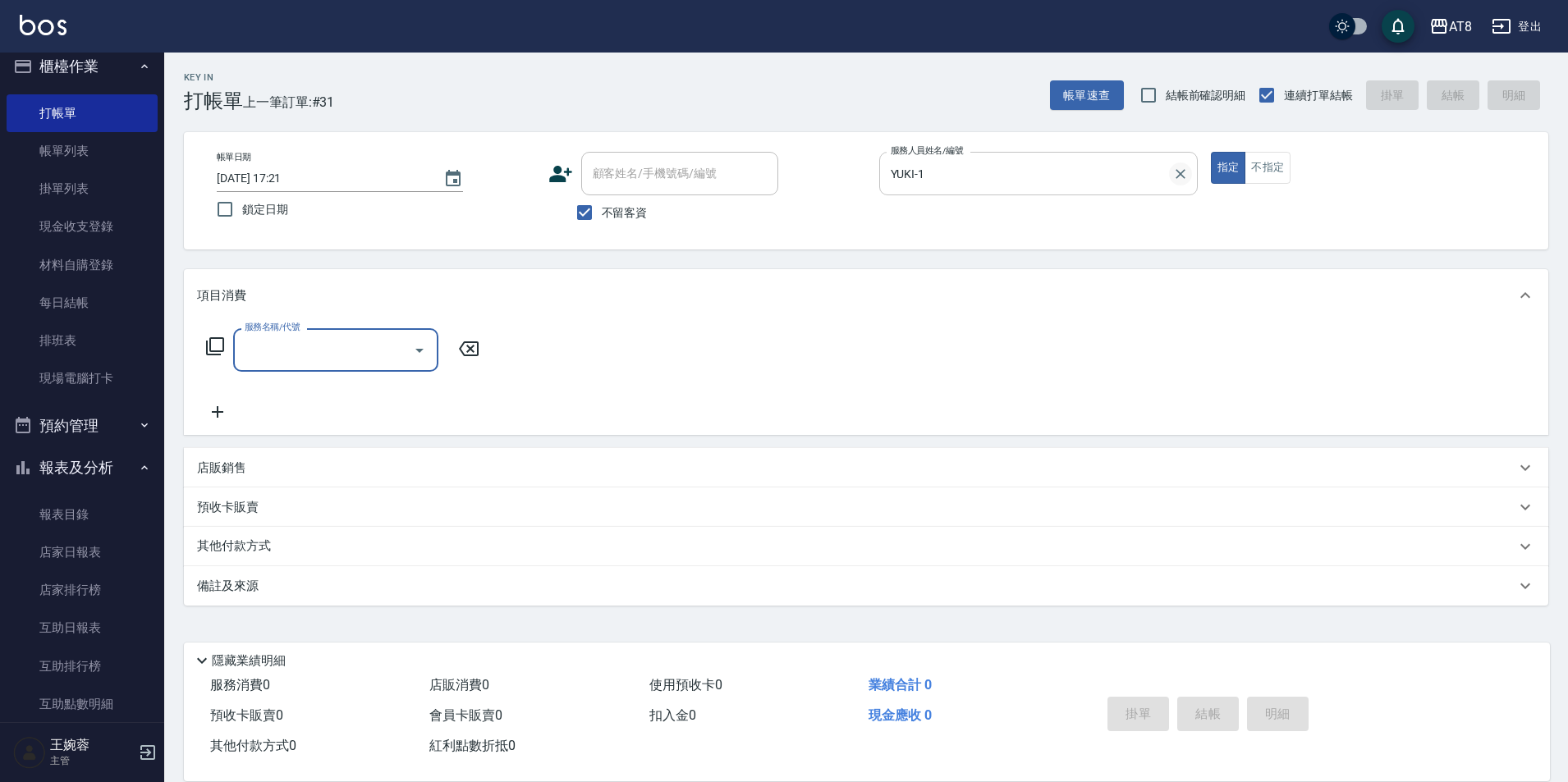
click at [1163, 166] on input "YUKI-1" at bounding box center [1027, 173] width 279 height 29
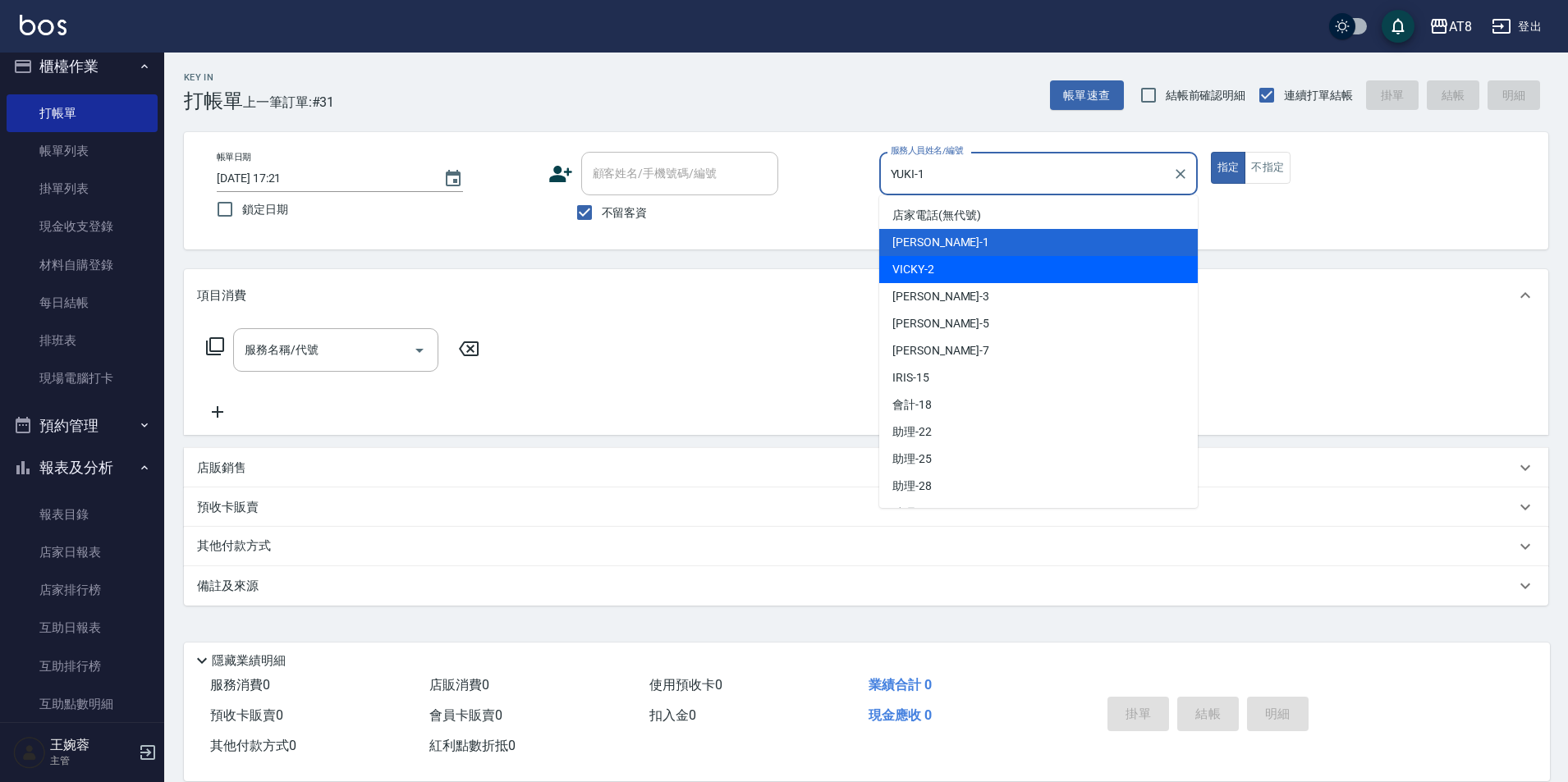
click at [1006, 263] on div "VICKY -2" at bounding box center [1039, 269] width 319 height 27
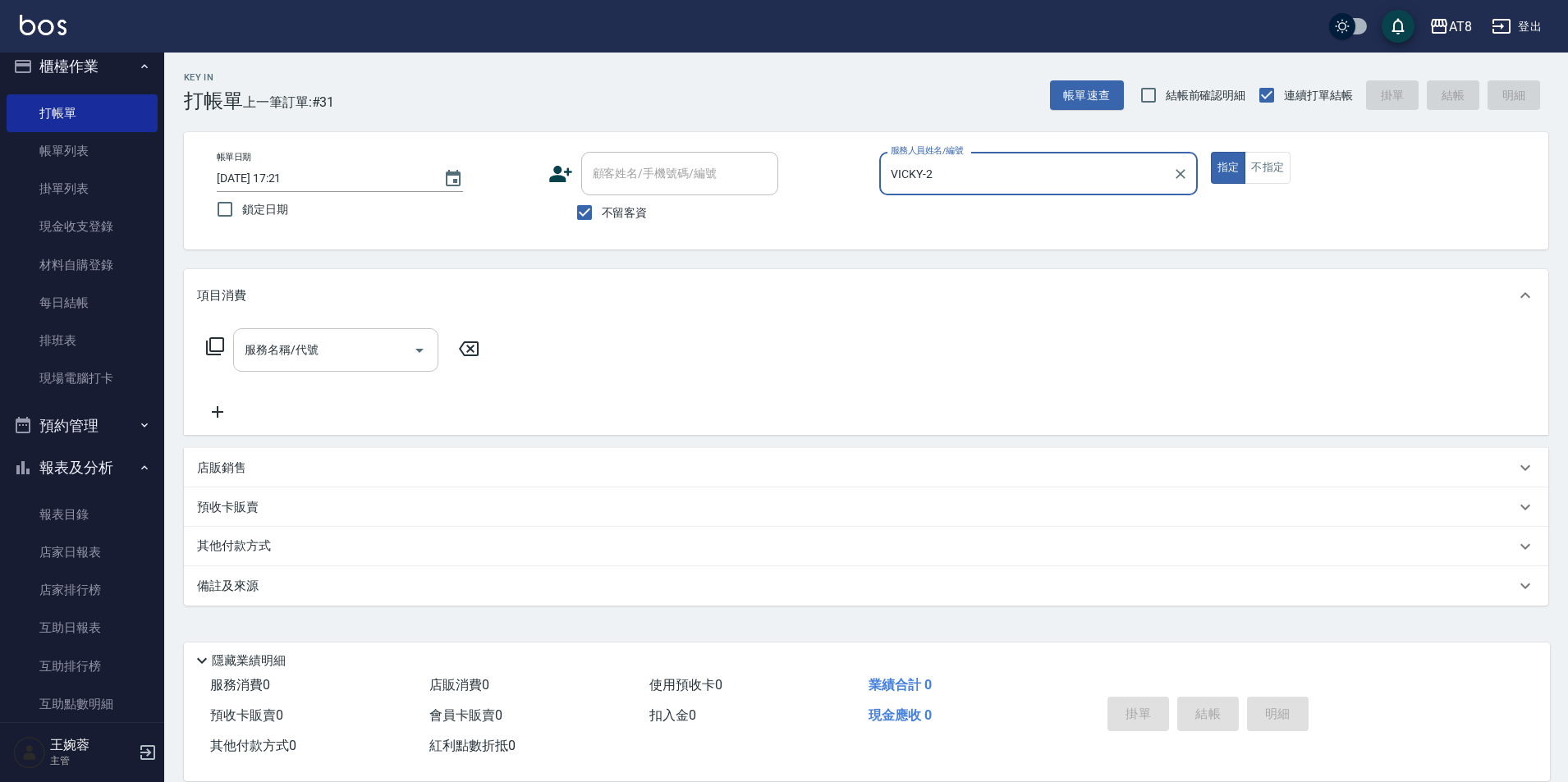
click at [354, 353] on input "服務名稱/代號" at bounding box center [324, 350] width 166 height 29
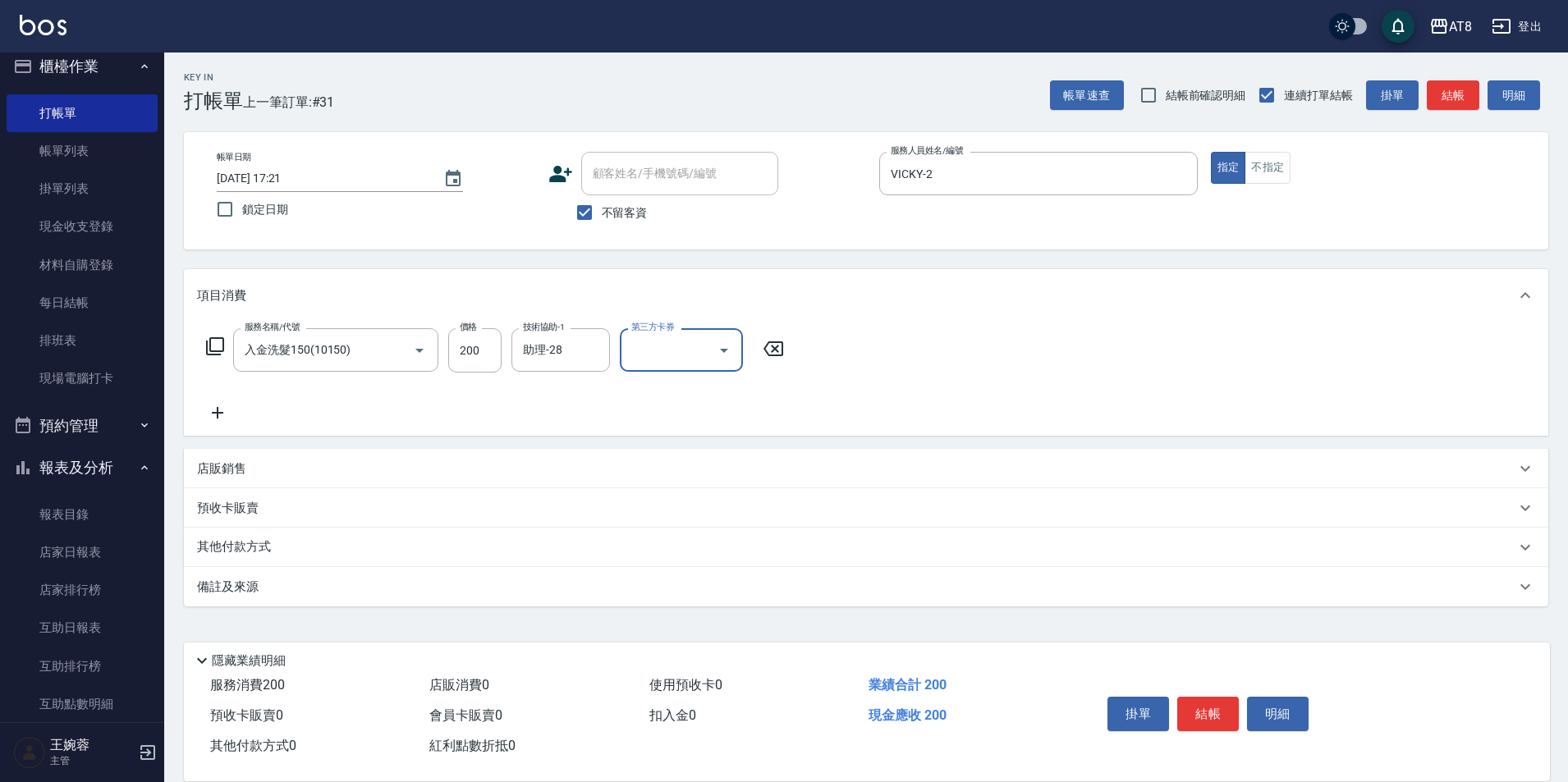
click at [711, 355] on div at bounding box center [723, 350] width 24 height 43
click at [716, 351] on icon "Open" at bounding box center [724, 350] width 20 height 20
click at [698, 498] on span "儲值卡" at bounding box center [686, 504] width 123 height 27
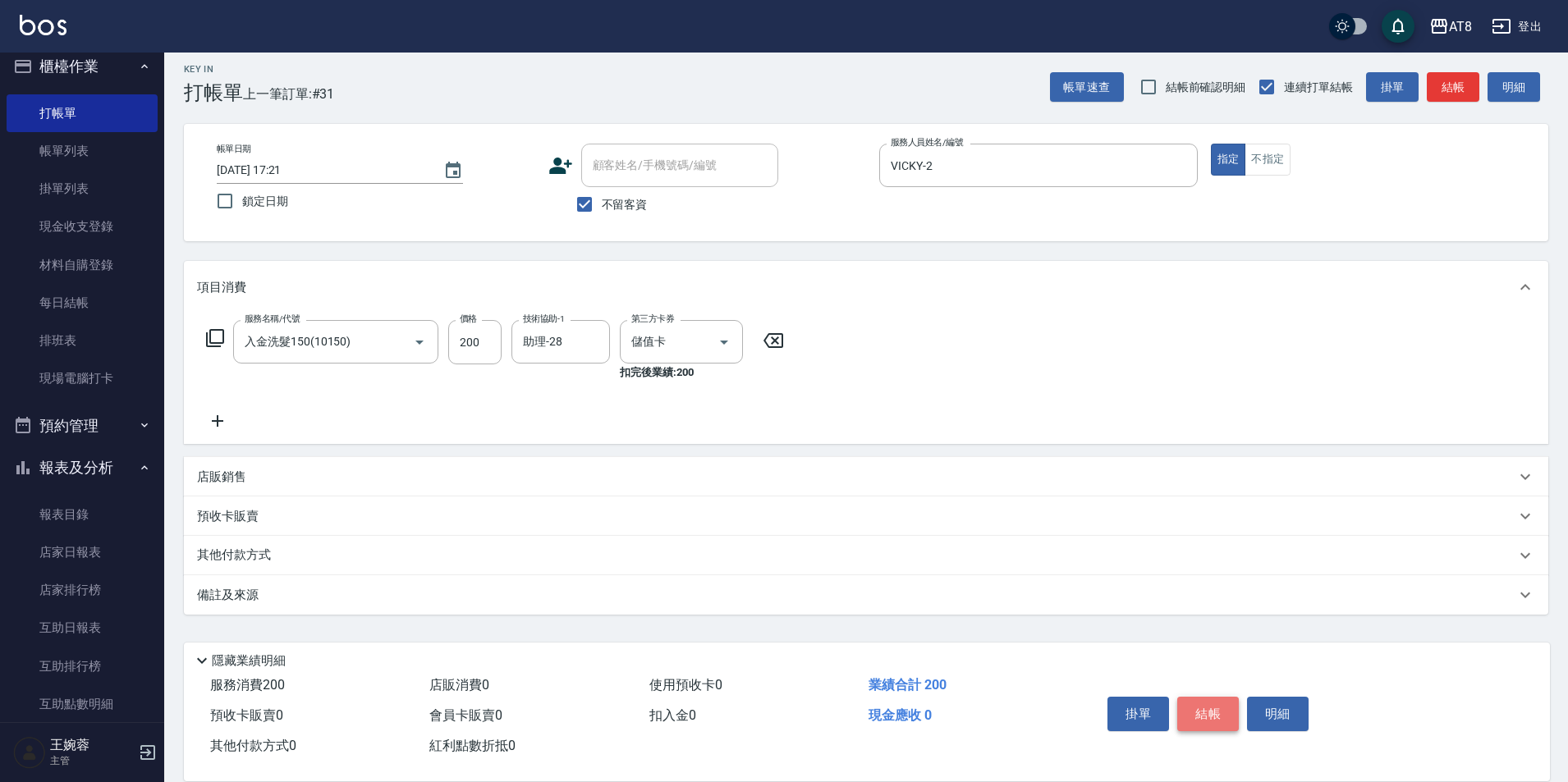
click at [1231, 701] on button "結帳" at bounding box center [1209, 714] width 62 height 35
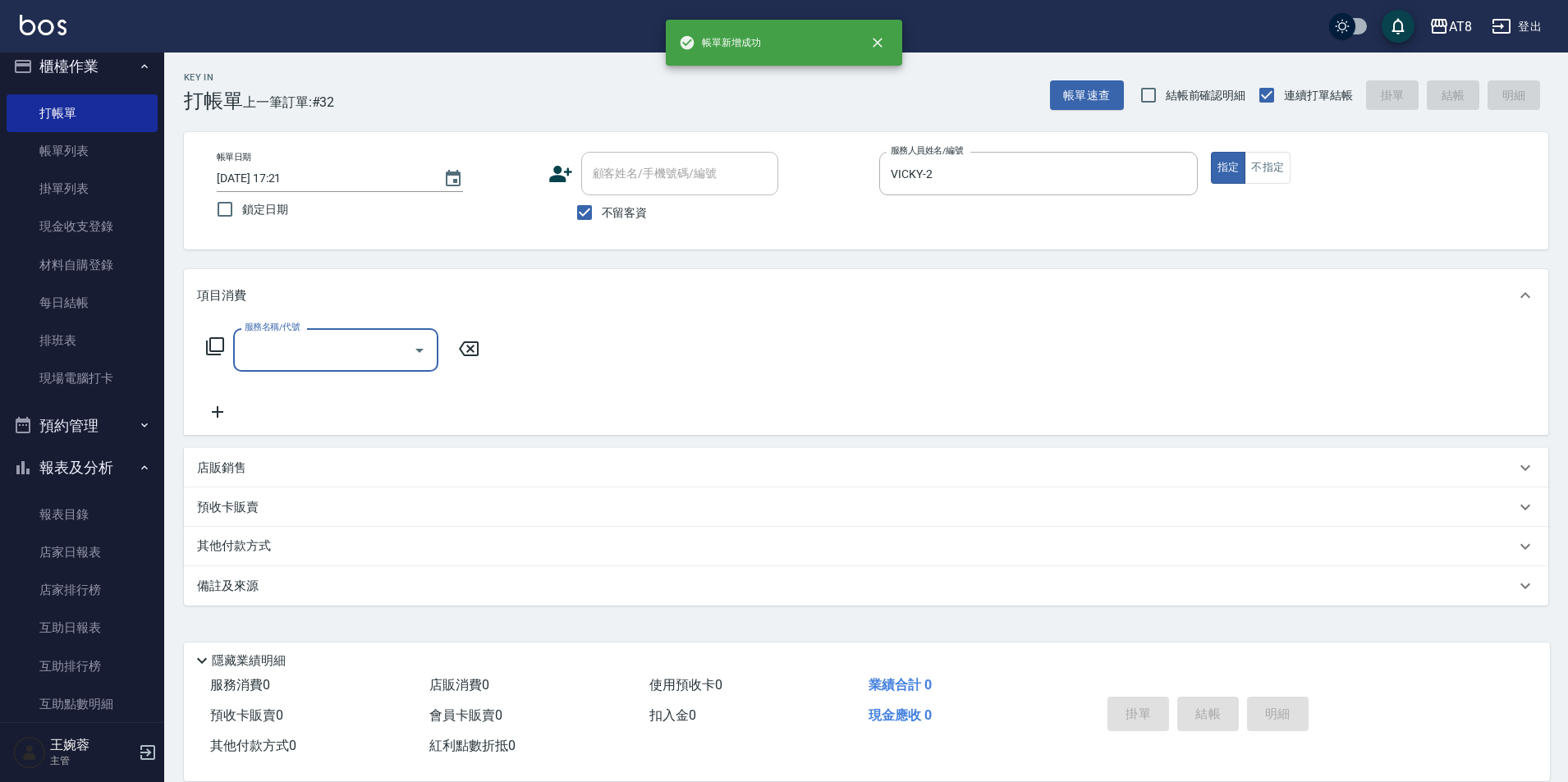
drag, startPoint x: 1203, startPoint y: 668, endPoint x: 1138, endPoint y: 647, distance: 68.3
drag, startPoint x: 1138, startPoint y: 647, endPoint x: 208, endPoint y: 478, distance: 945.2
click at [208, 478] on div "店販銷售" at bounding box center [866, 468] width 1364 height 39
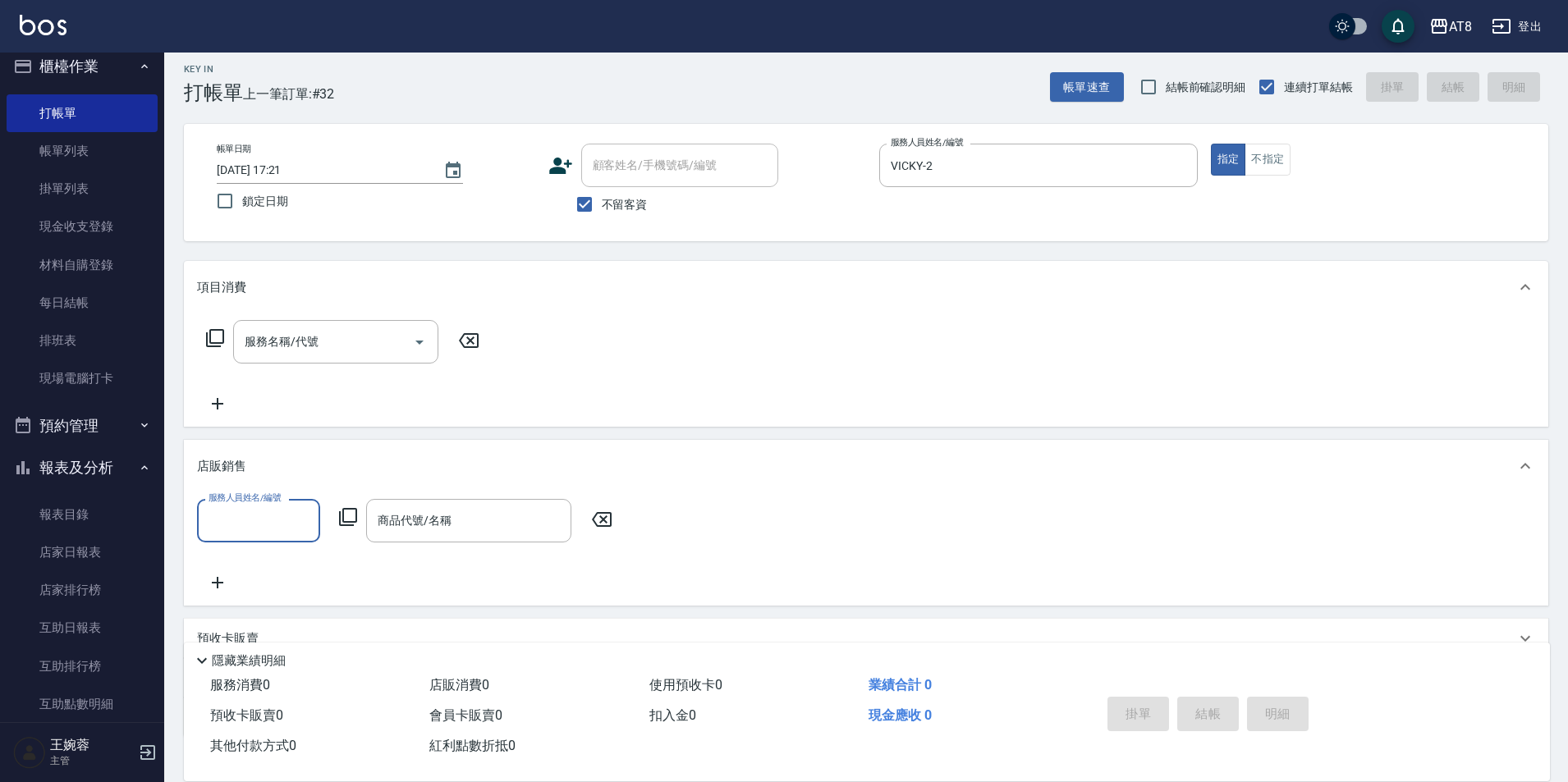
scroll to position [0, 0]
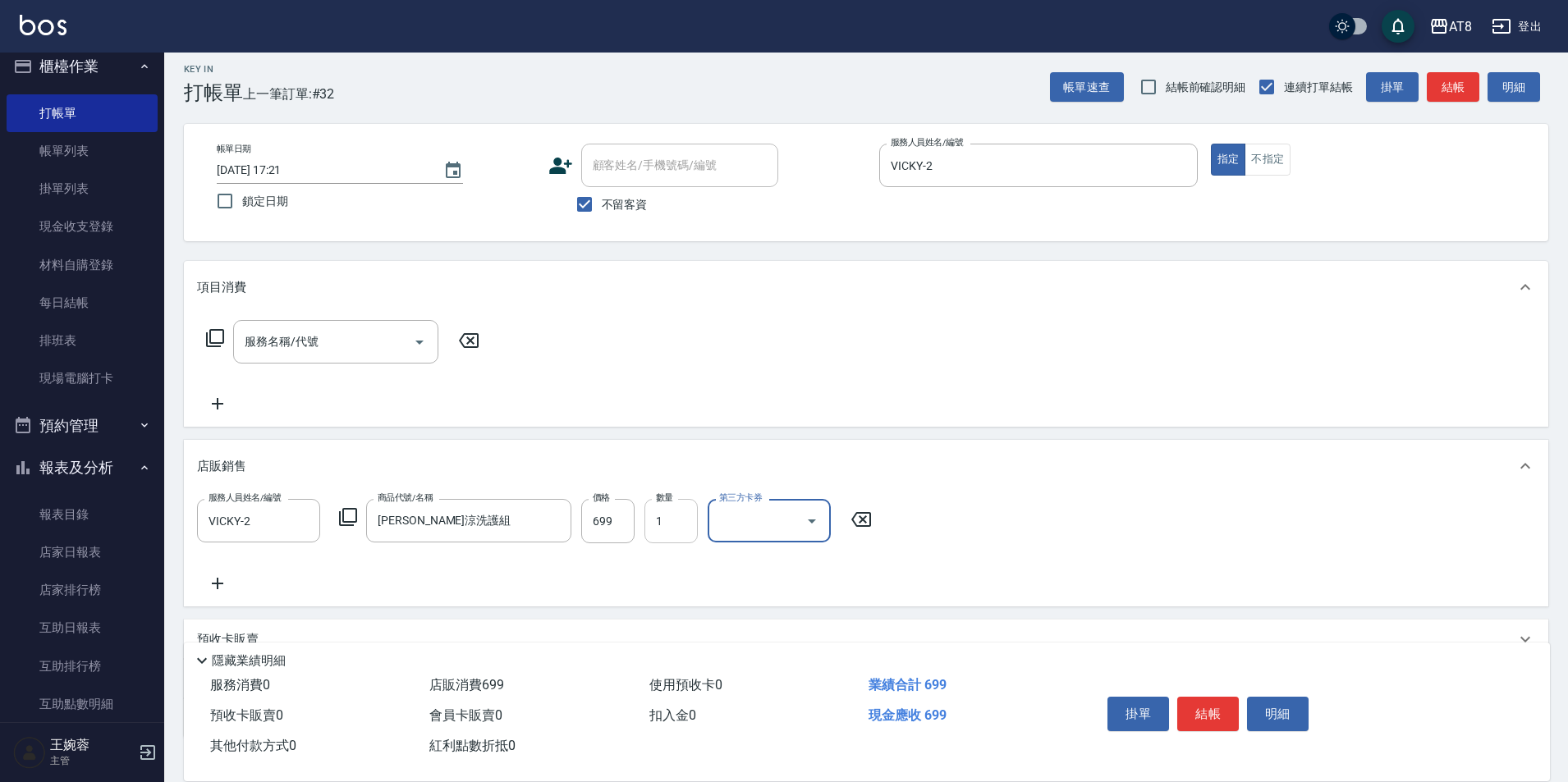
click at [666, 527] on input "1" at bounding box center [671, 520] width 53 height 44
click at [1216, 701] on button "結帳" at bounding box center [1209, 714] width 62 height 35
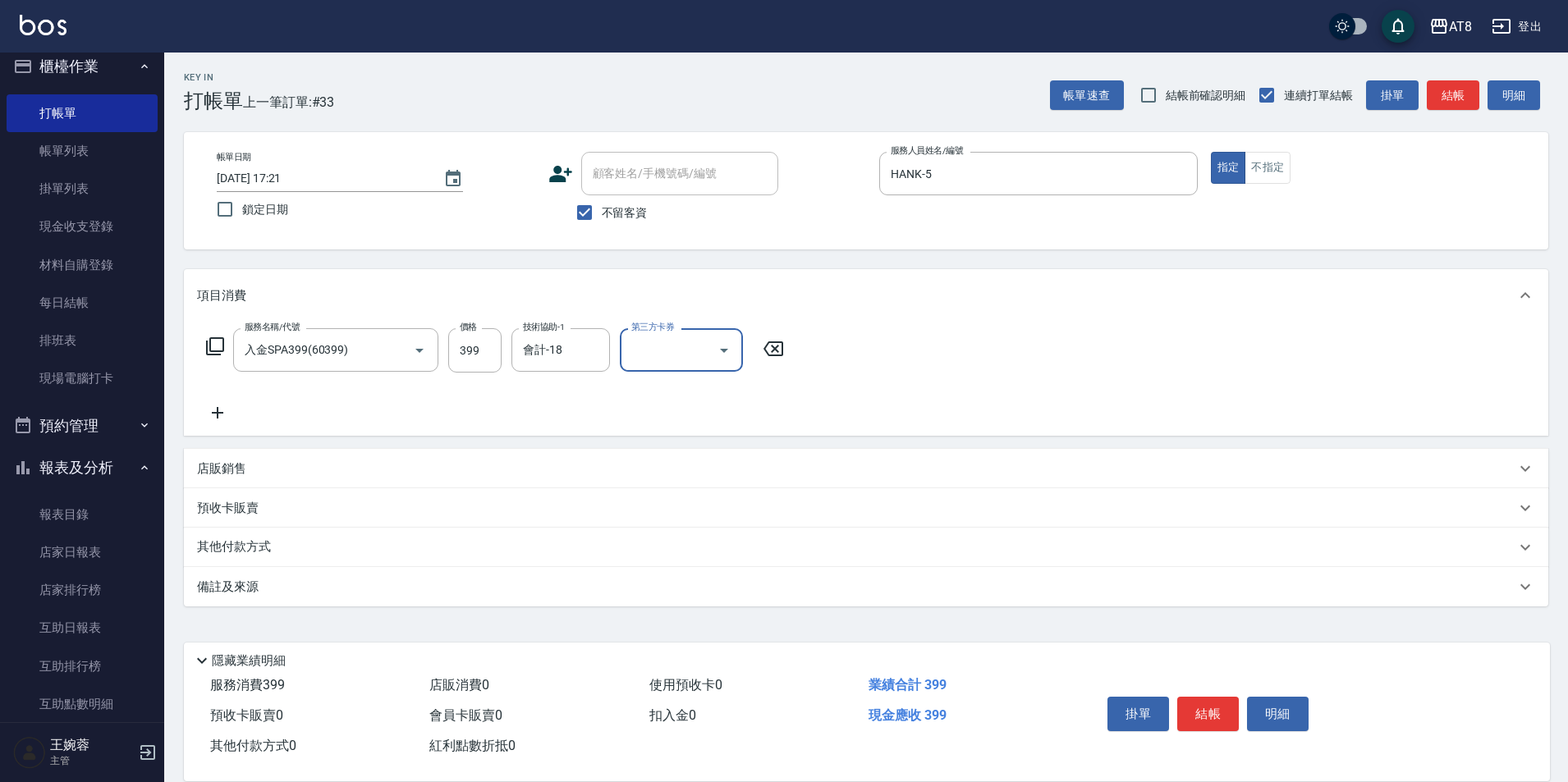
click at [715, 346] on button "Open" at bounding box center [724, 351] width 26 height 26
click at [708, 497] on span "儲值卡" at bounding box center [686, 504] width 123 height 27
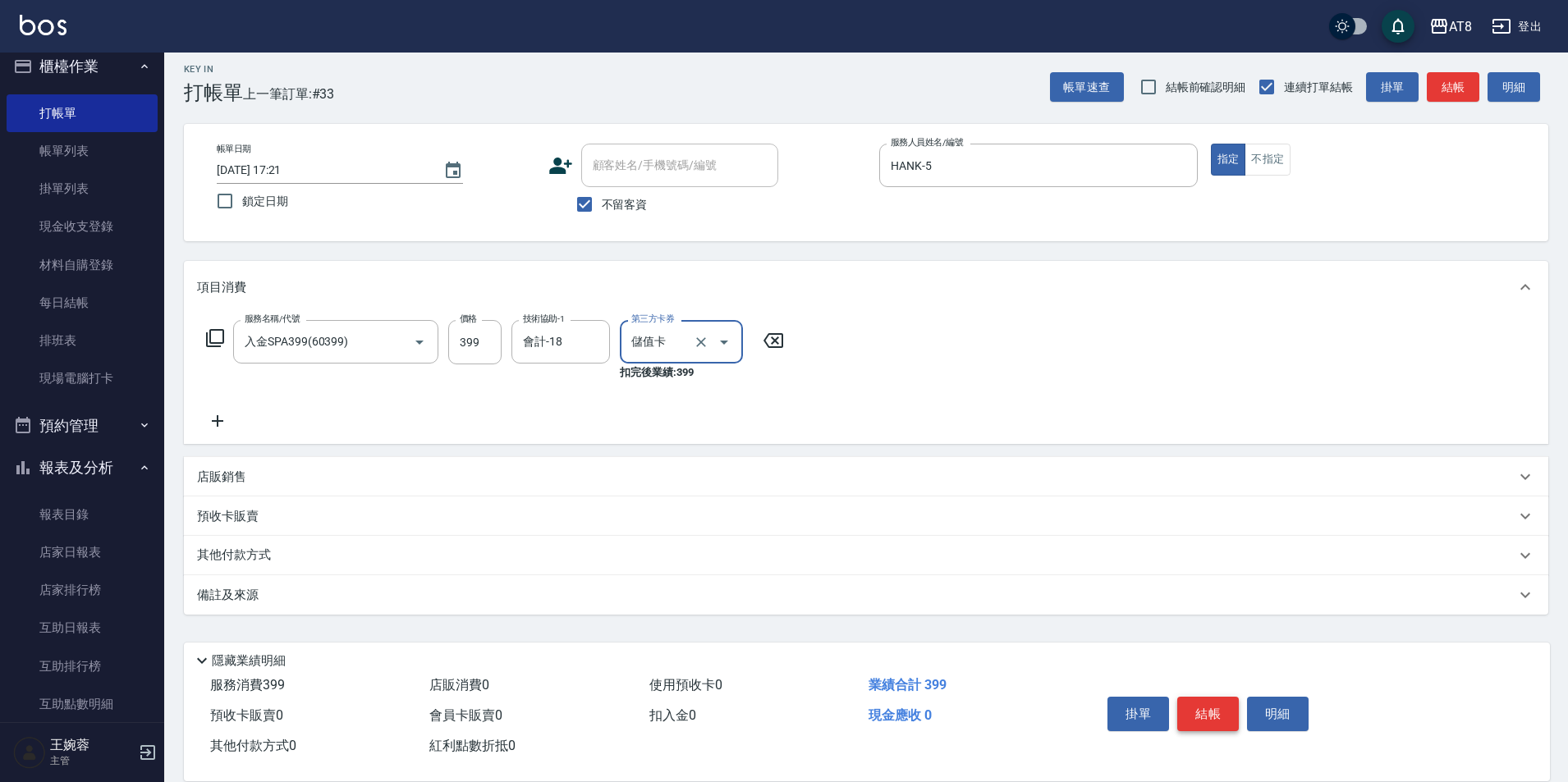
click at [1228, 704] on button "結帳" at bounding box center [1209, 714] width 62 height 35
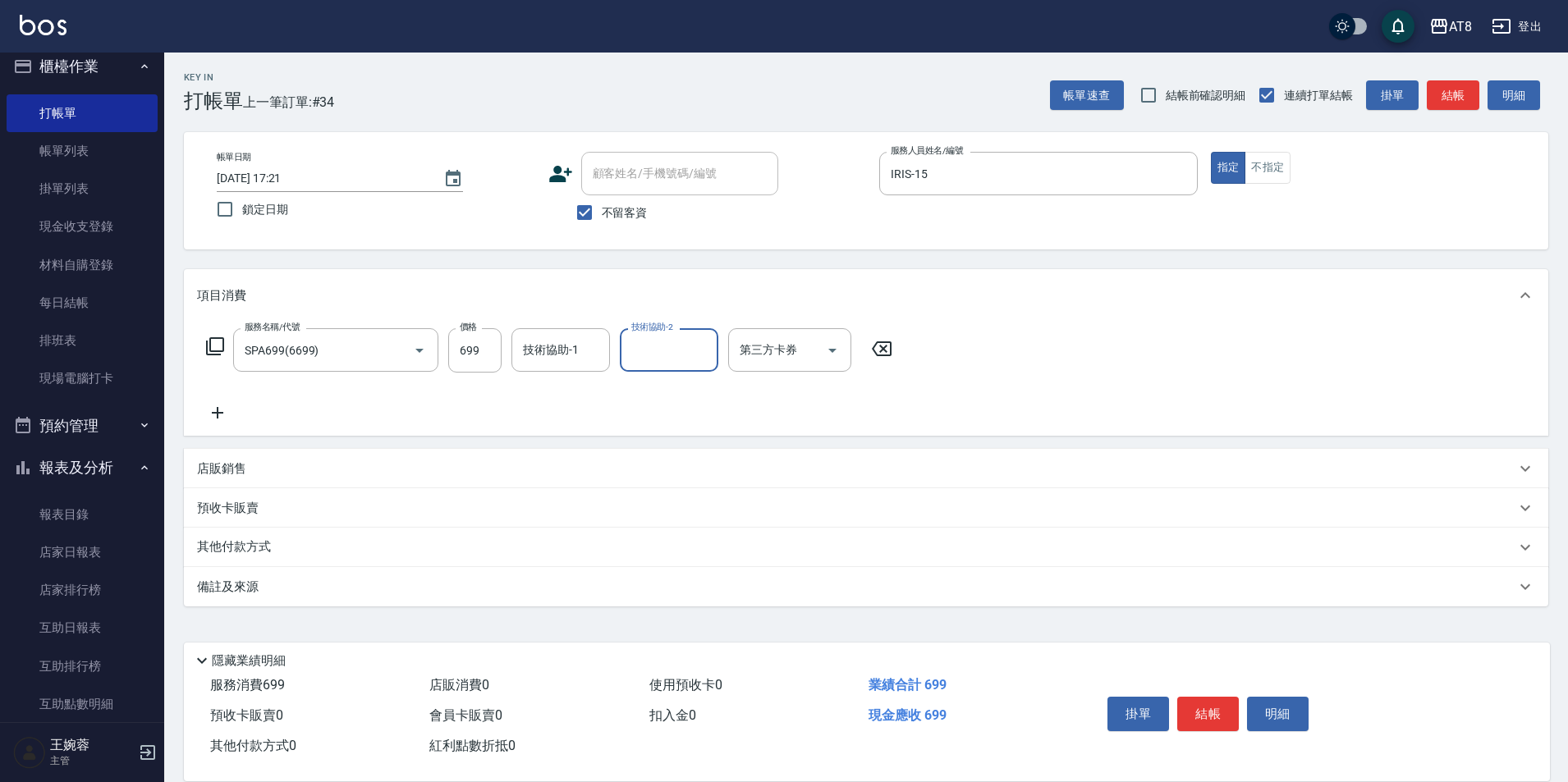
click at [559, 338] on input "技術協助-1" at bounding box center [560, 350] width 83 height 29
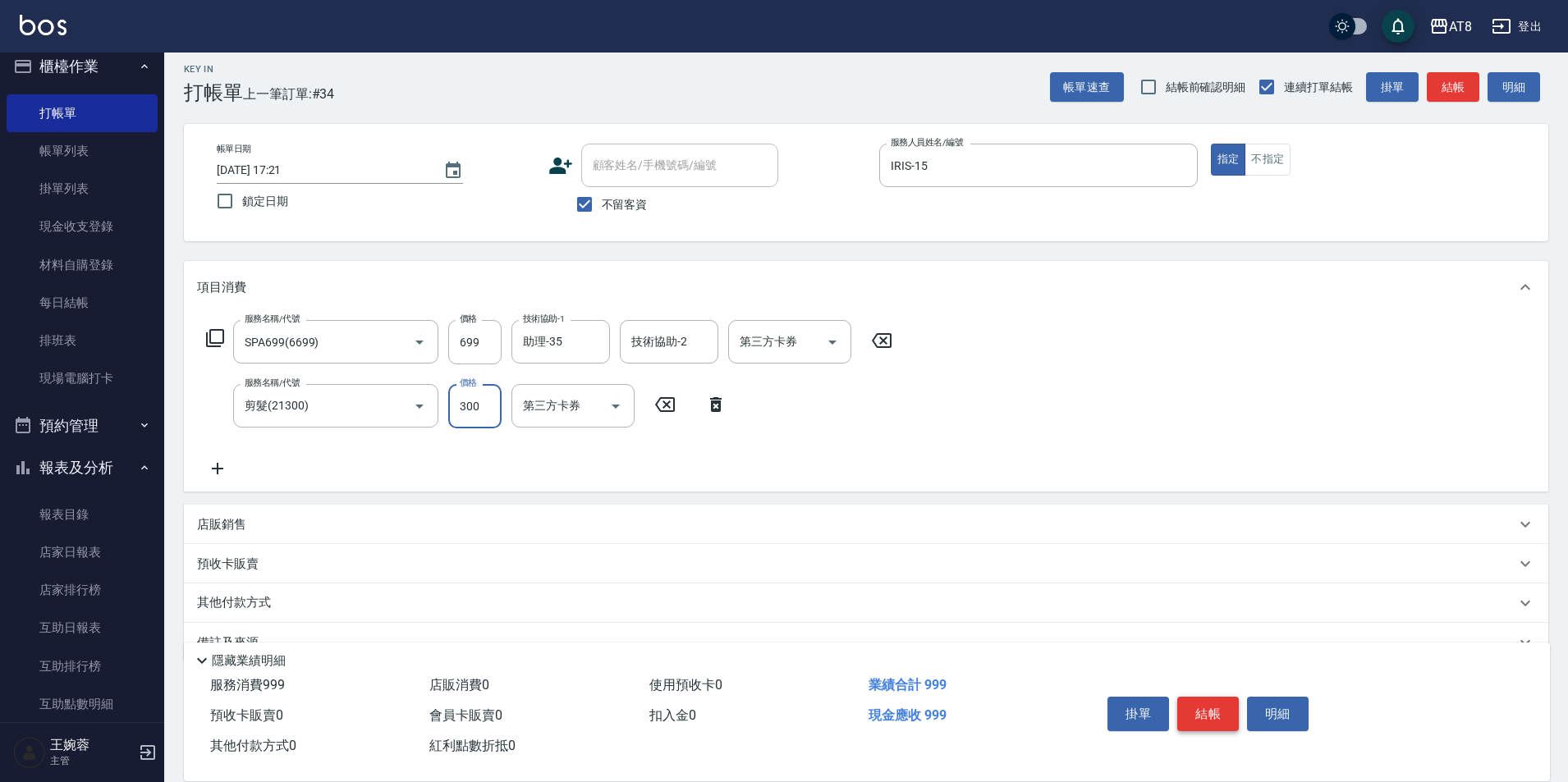
click at [1224, 702] on button "結帳" at bounding box center [1209, 714] width 62 height 35
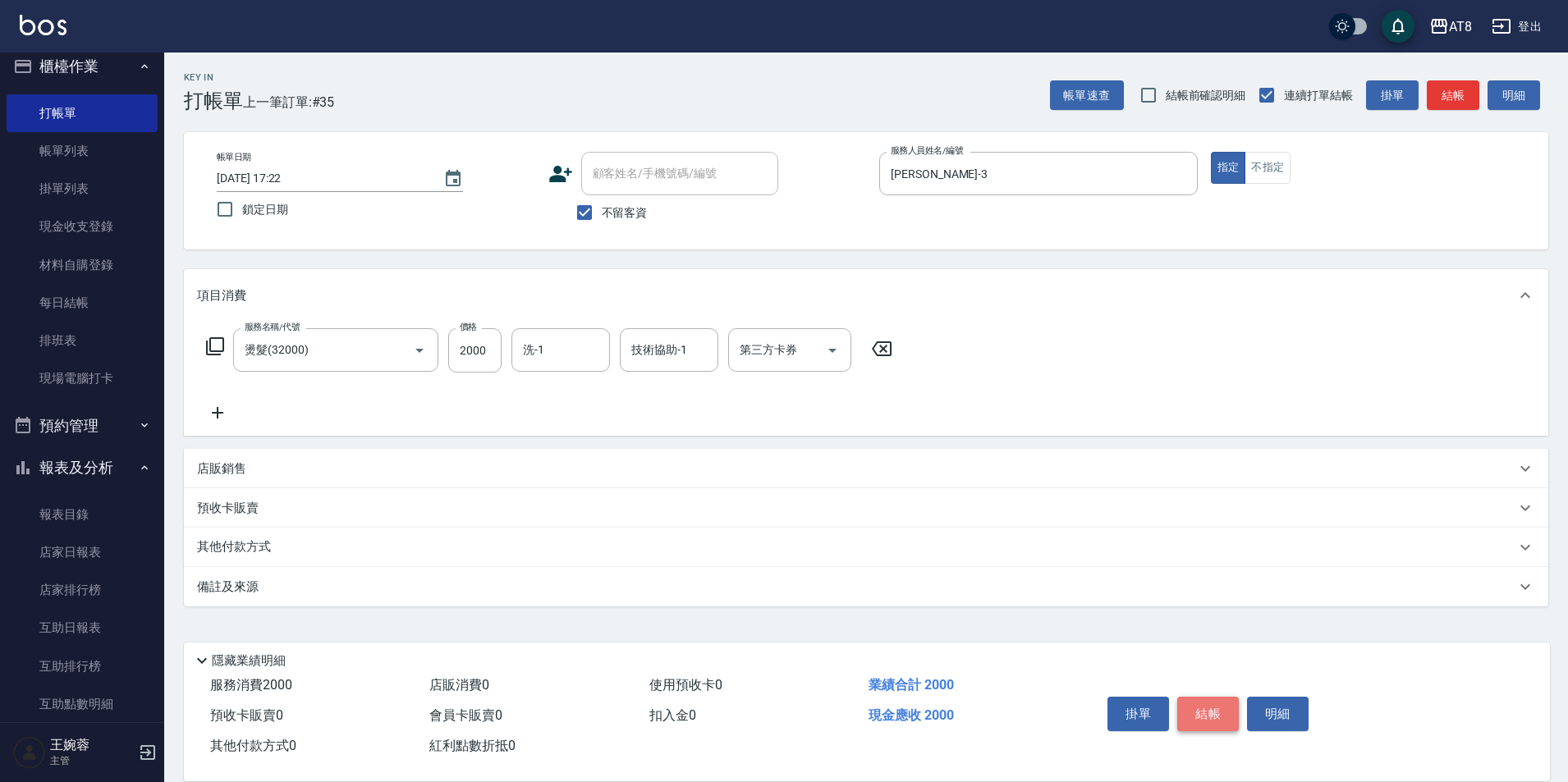
click at [1238, 699] on button "結帳" at bounding box center [1209, 714] width 62 height 35
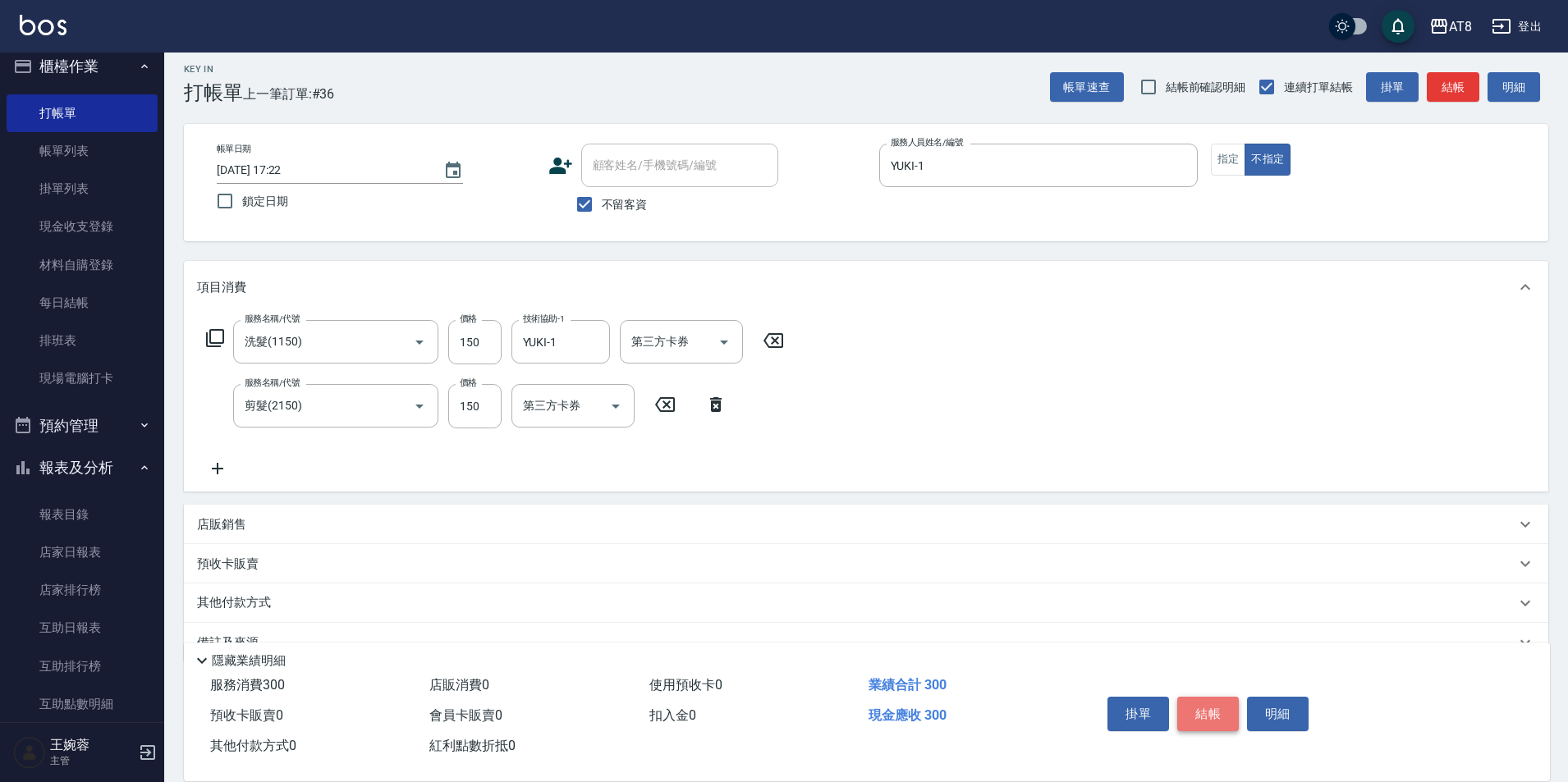
click at [1238, 699] on button "結帳" at bounding box center [1209, 714] width 62 height 35
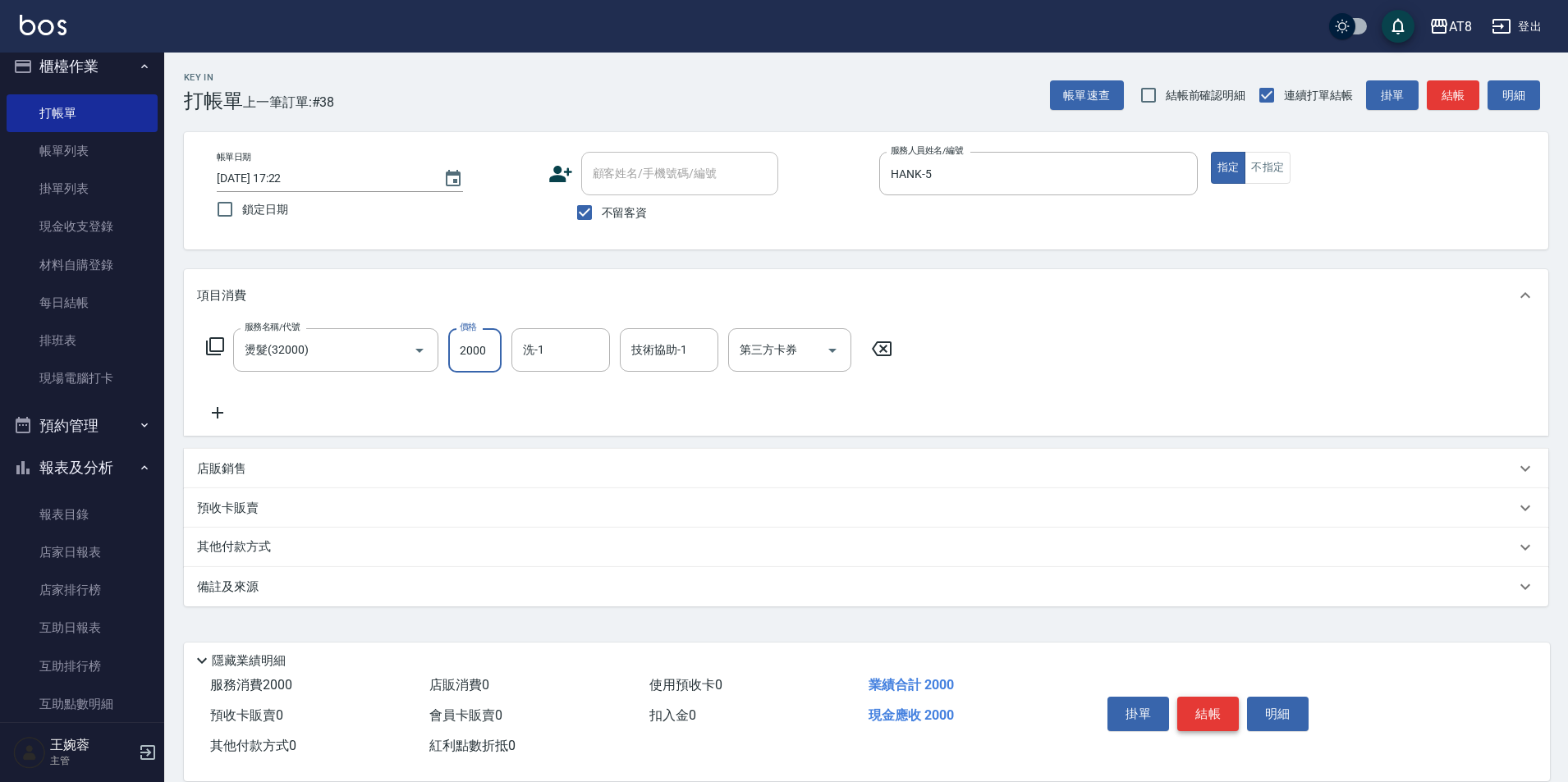
click at [1238, 699] on button "結帳" at bounding box center [1209, 714] width 62 height 35
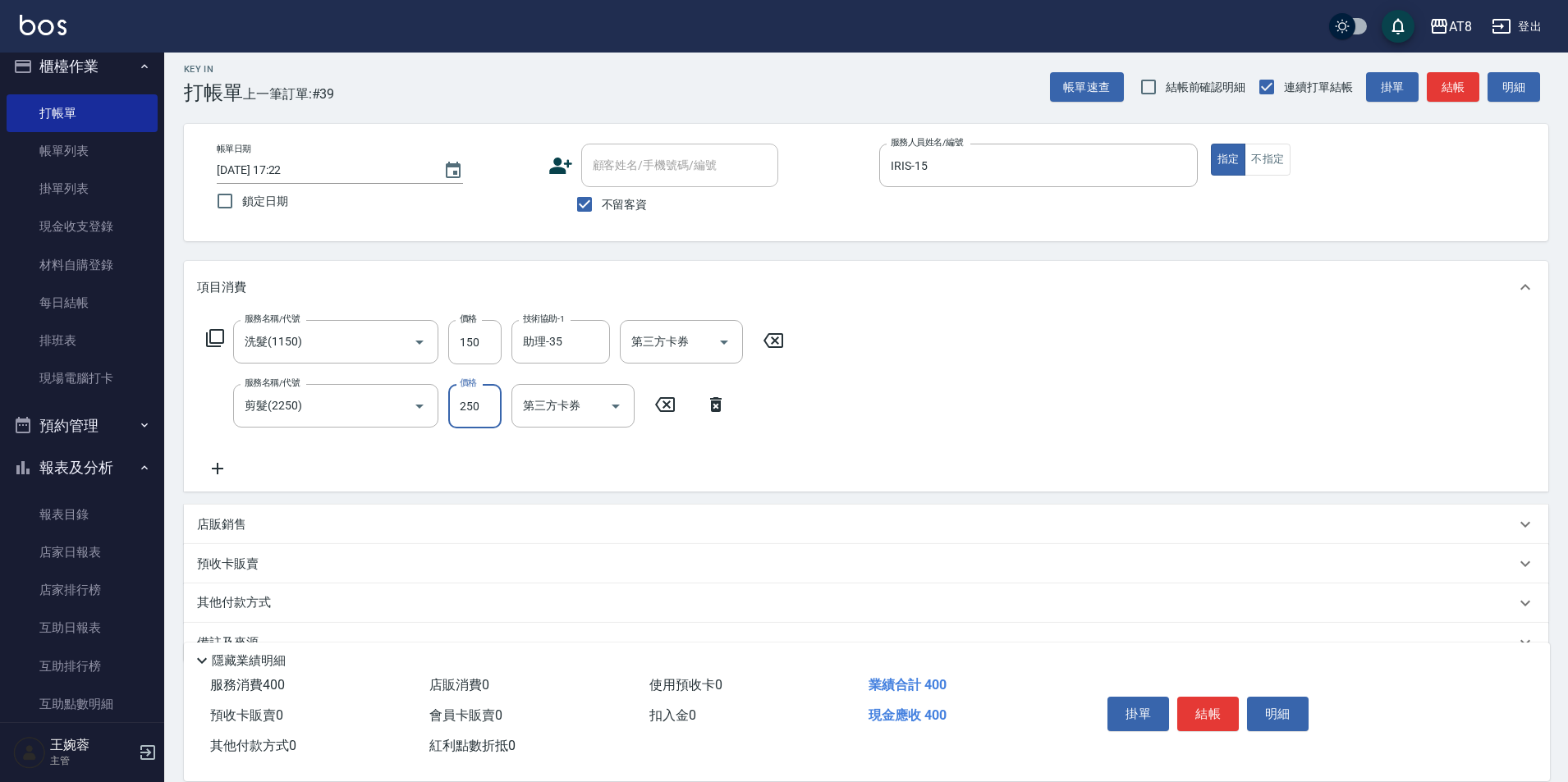
click at [1238, 700] on button "結帳" at bounding box center [1209, 714] width 62 height 35
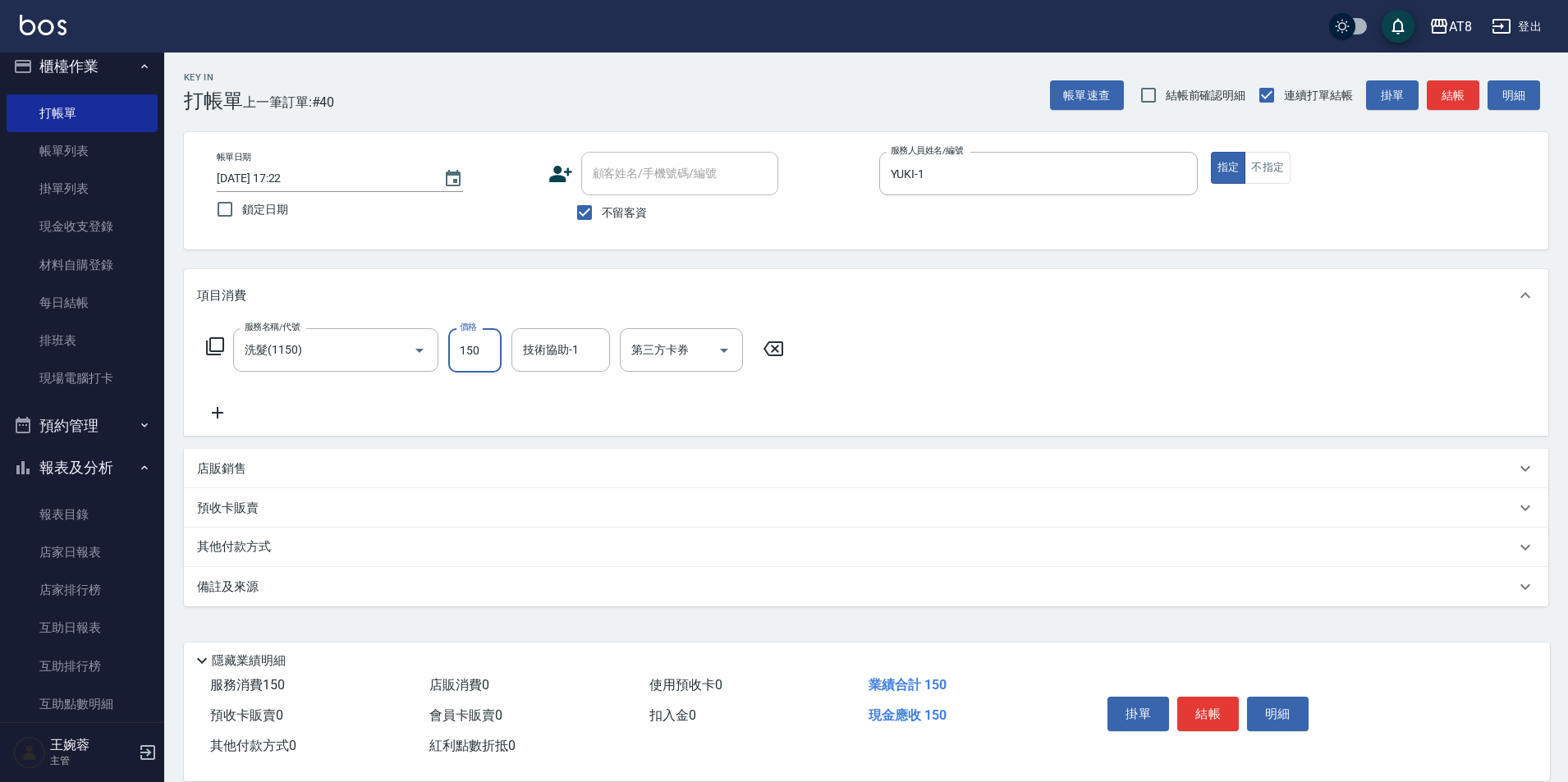
drag, startPoint x: 779, startPoint y: 338, endPoint x: 691, endPoint y: 338, distance: 88.0
click at [779, 339] on icon at bounding box center [774, 349] width 41 height 20
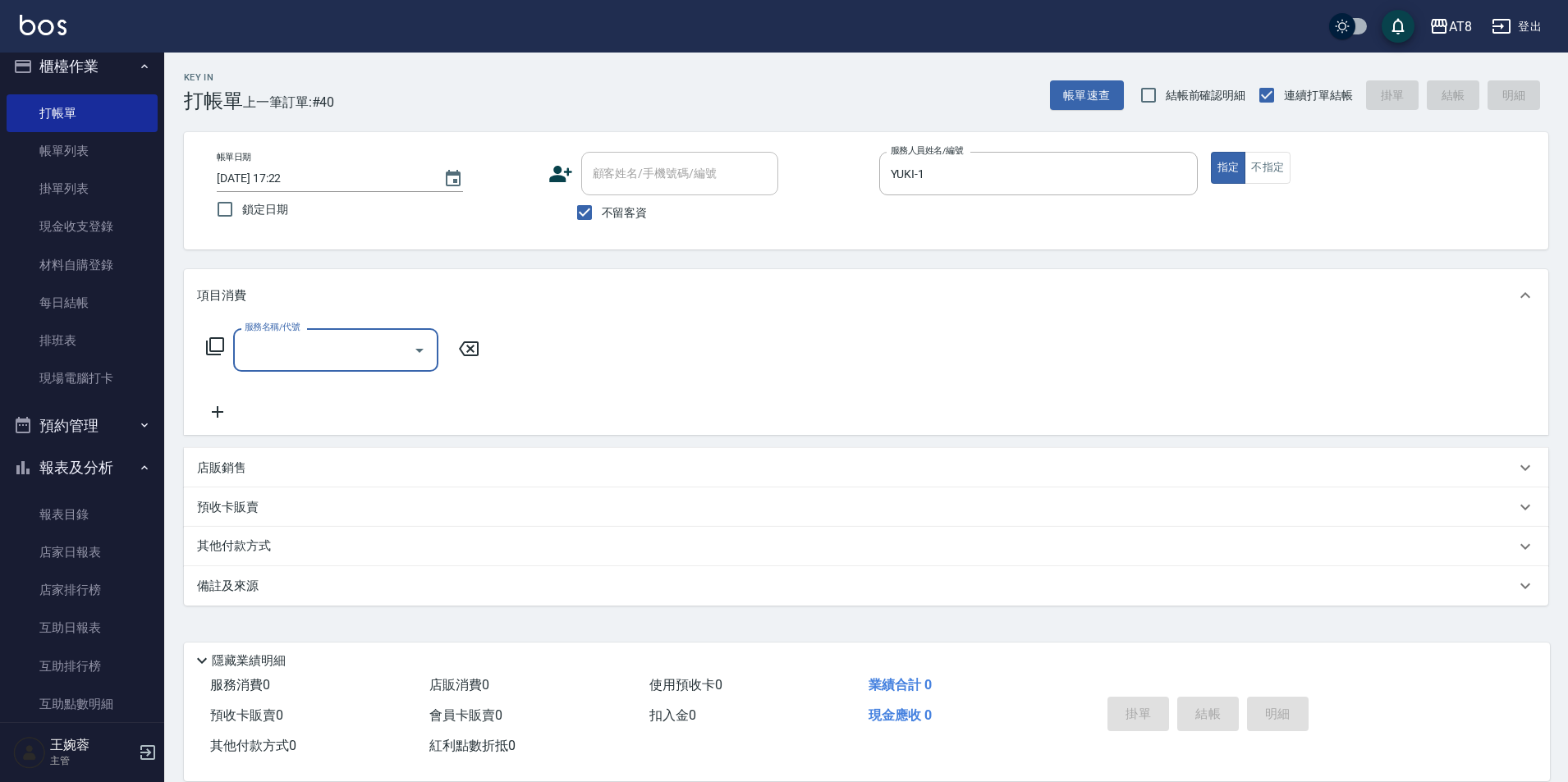
click at [339, 347] on input "服務名稱/代號" at bounding box center [324, 350] width 166 height 29
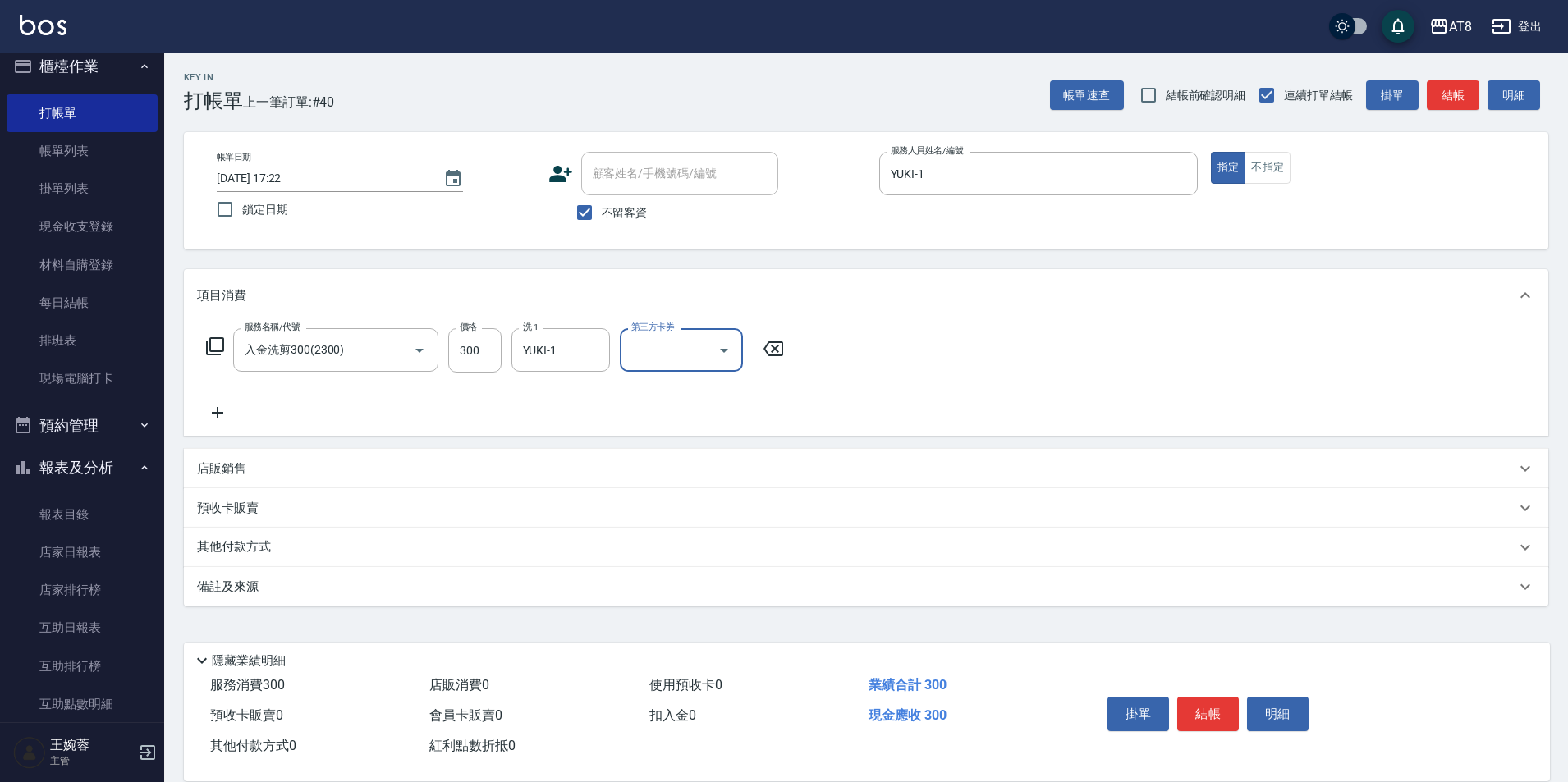
click at [730, 348] on icon "Open" at bounding box center [724, 350] width 20 height 20
click at [715, 491] on span "儲值卡" at bounding box center [686, 504] width 123 height 27
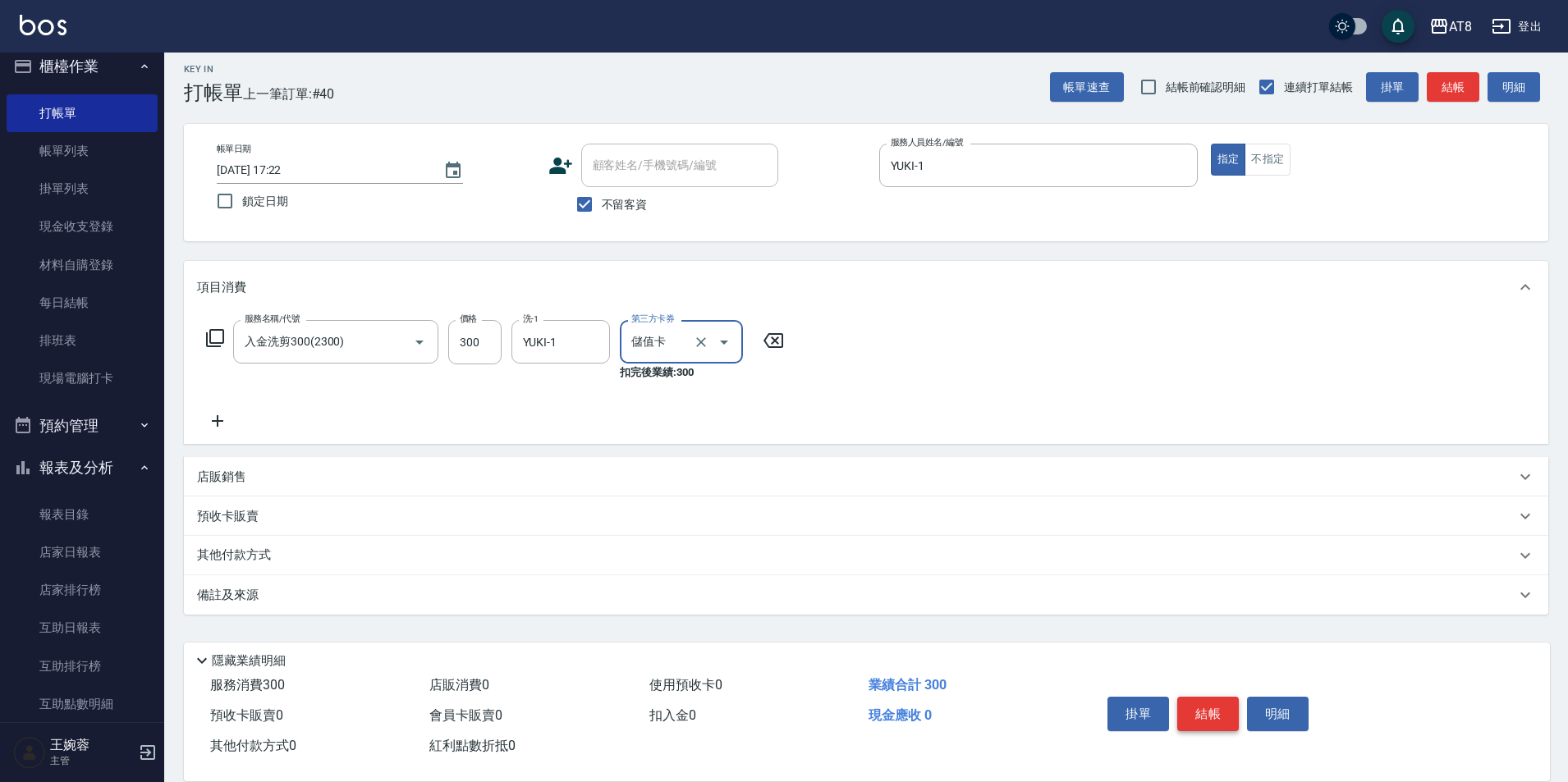
click at [1234, 697] on button "結帳" at bounding box center [1209, 714] width 62 height 35
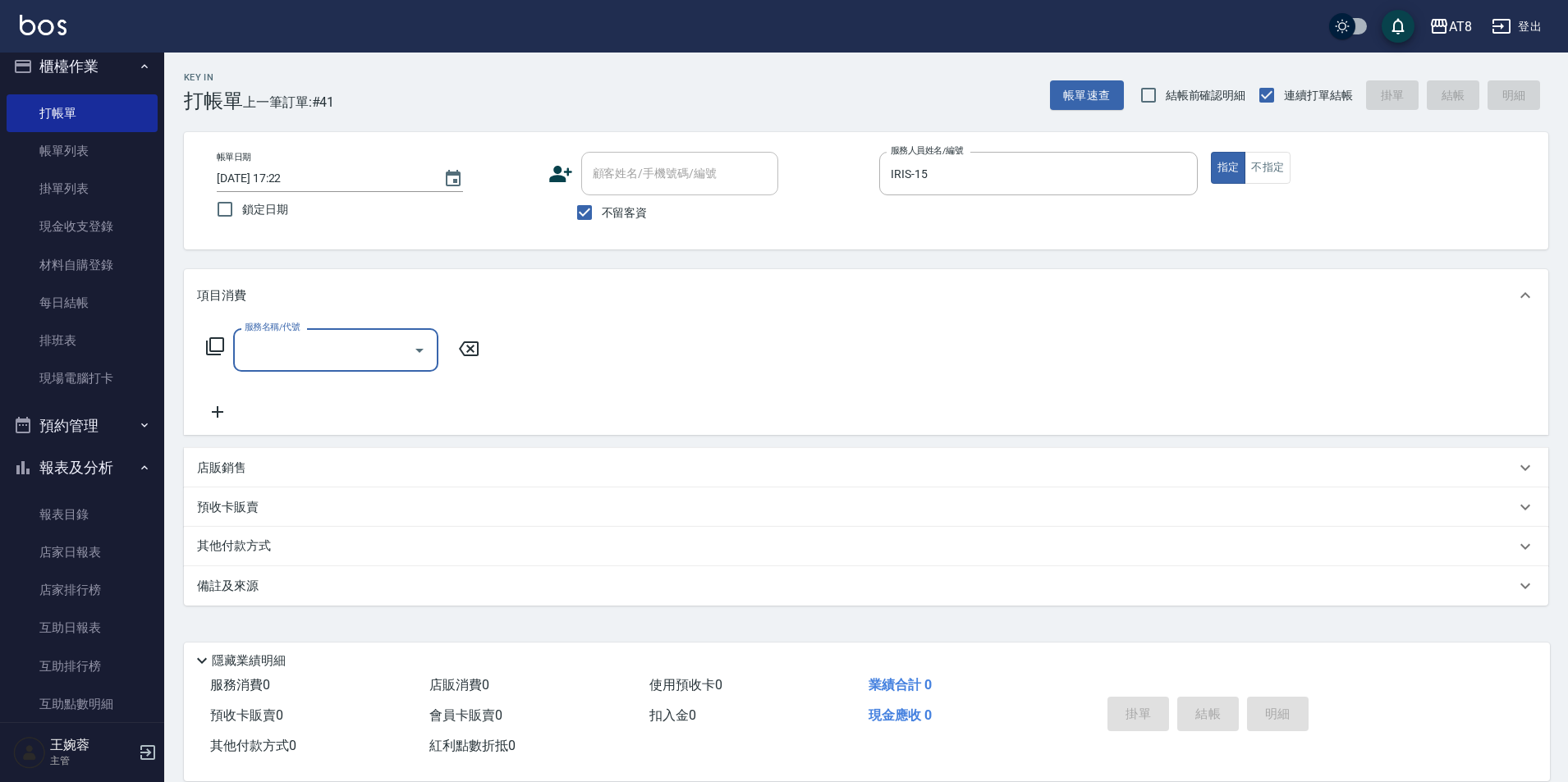
click at [209, 466] on p "店販銷售" at bounding box center [221, 468] width 50 height 17
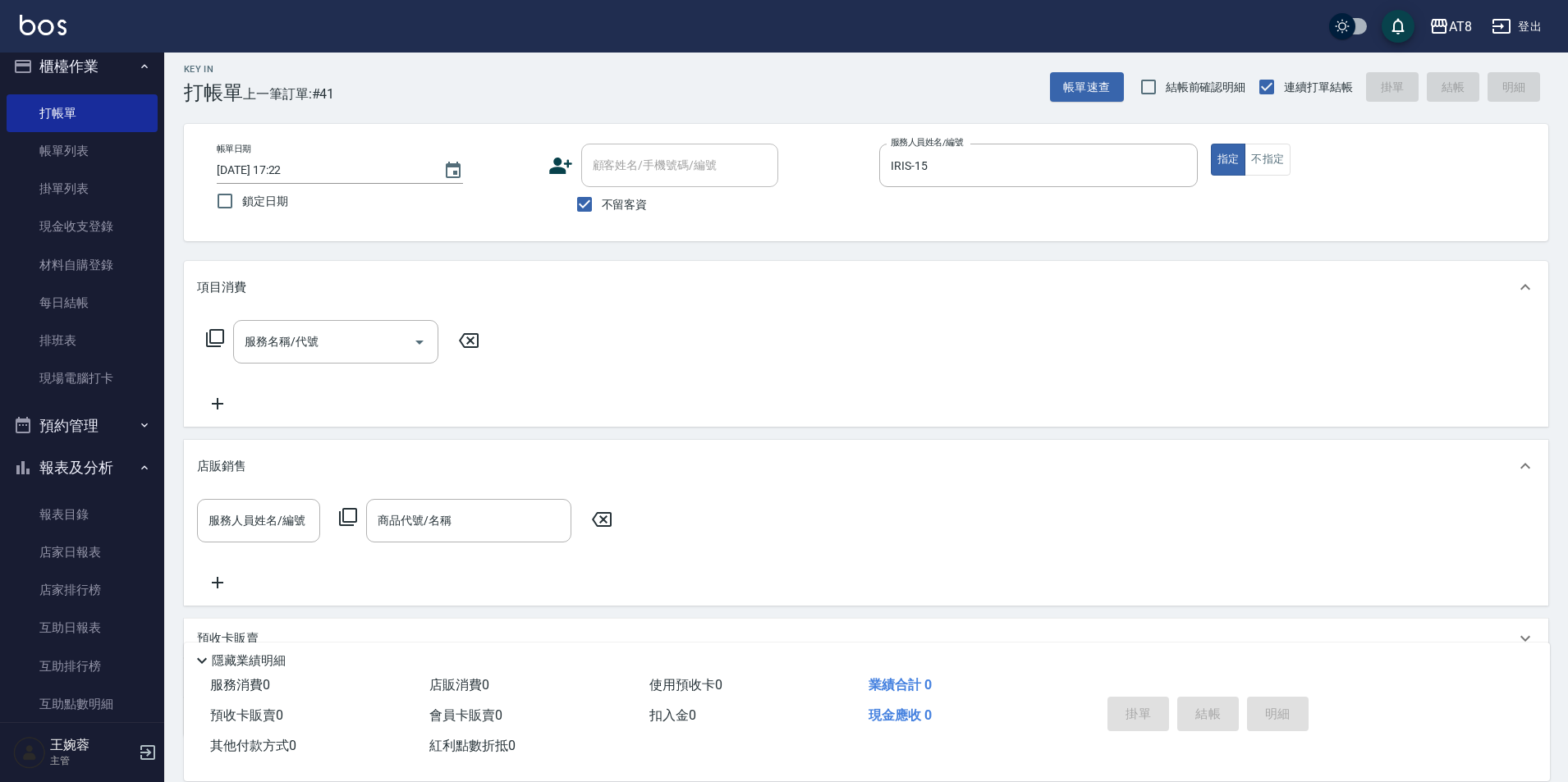
click at [177, 496] on div "Key In 打帳單 上一筆訂單:#41 帳單速查 結帳前確認明細 連續打單結帳 掛單 結帳 明細 帳單日期 [DATE] 17:22 鎖定日期 顧客姓名/手…" at bounding box center [866, 478] width 1404 height 868
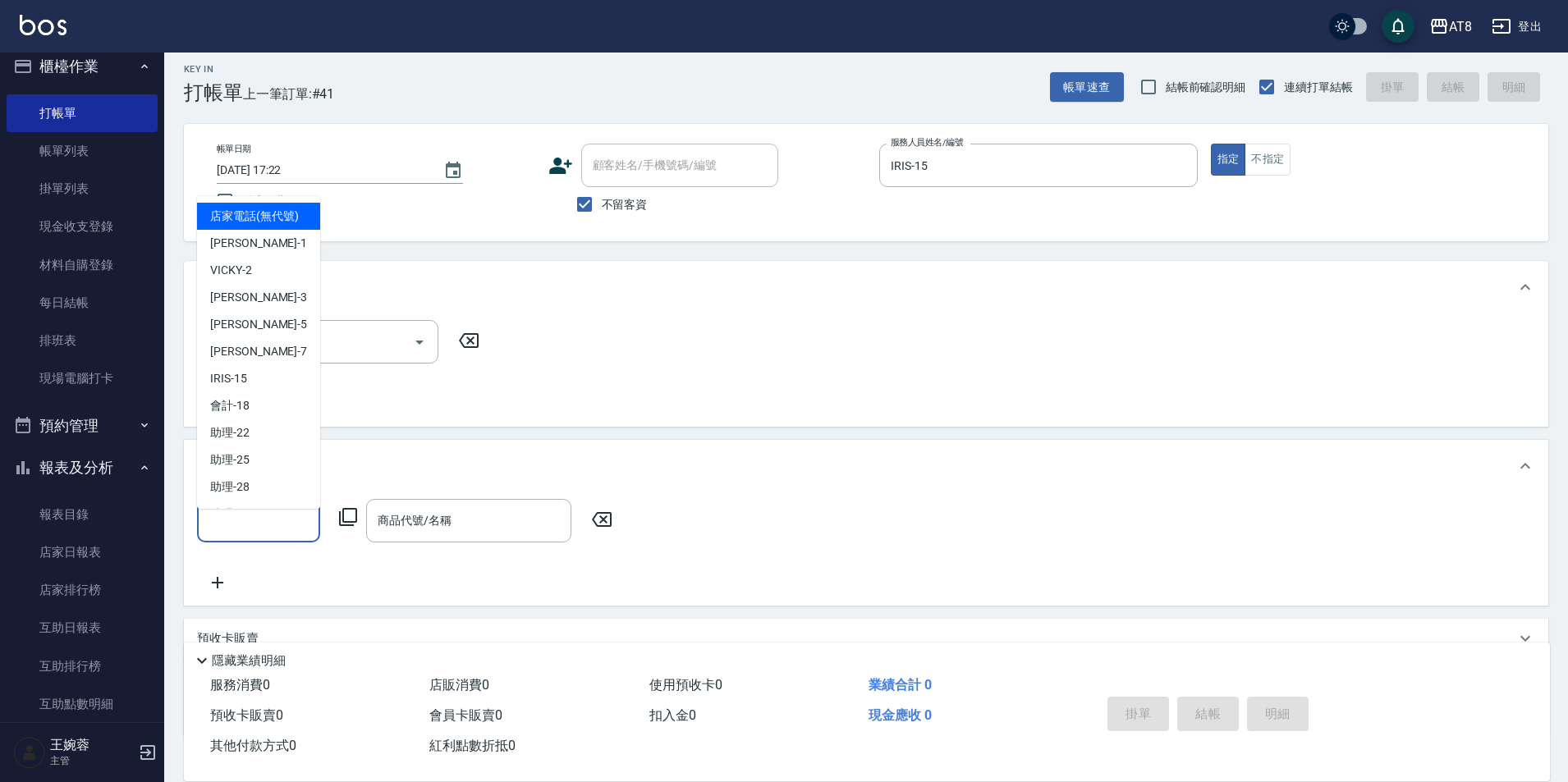
click at [274, 523] on input "服務人員姓名/編號" at bounding box center [259, 520] width 109 height 29
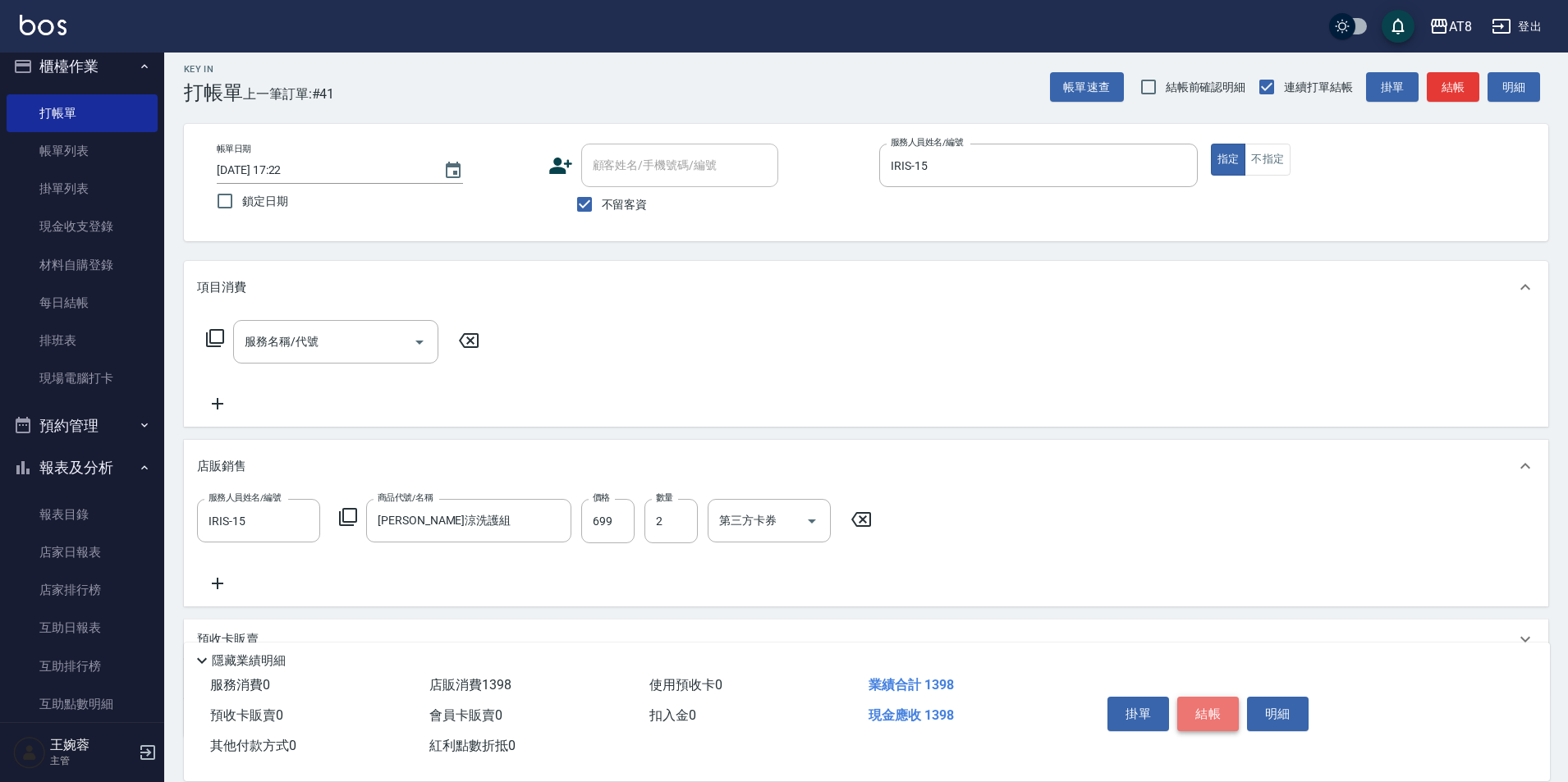
click at [1233, 702] on button "結帳" at bounding box center [1209, 714] width 62 height 35
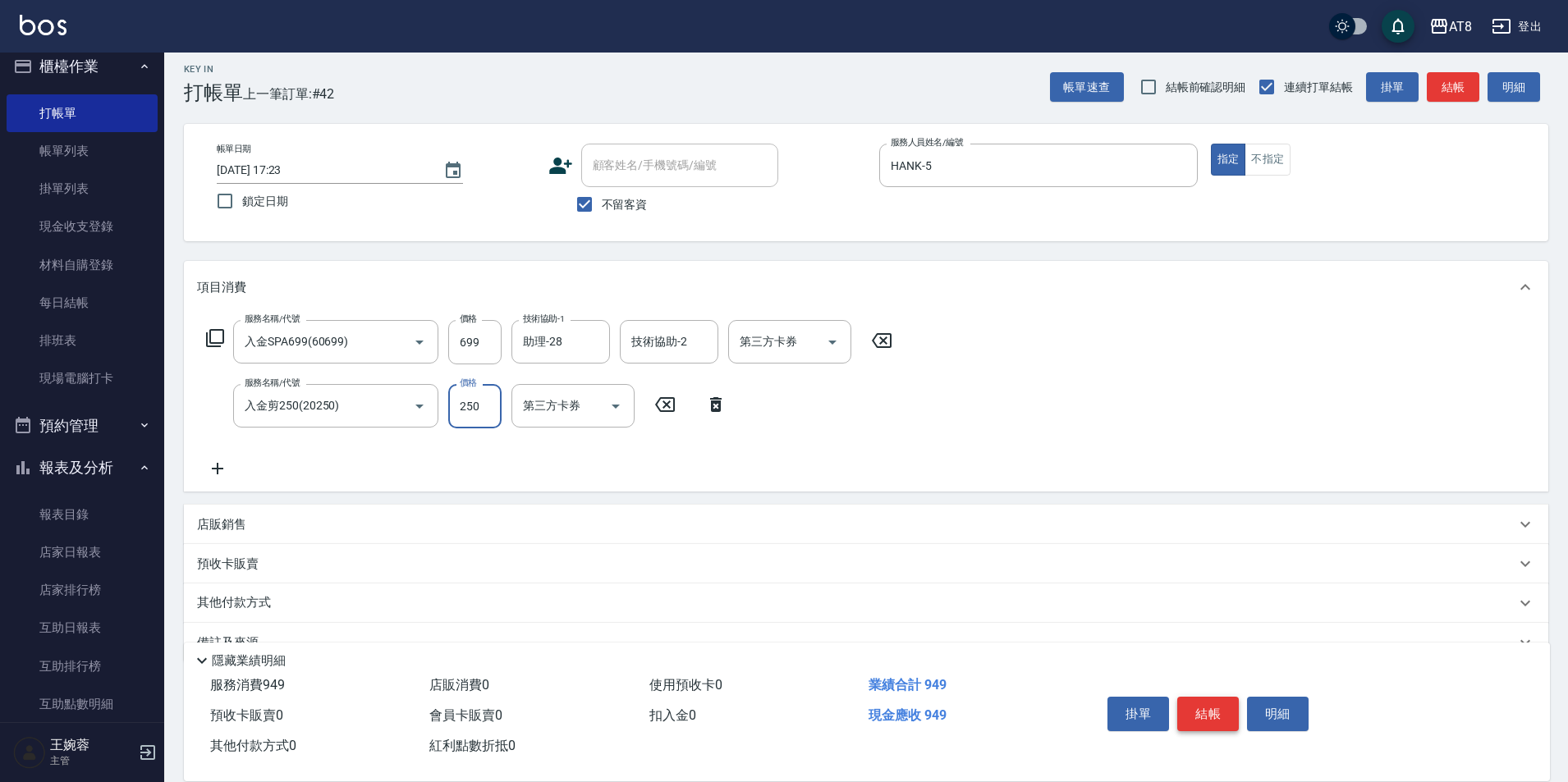
click at [1239, 713] on button "結帳" at bounding box center [1209, 714] width 62 height 35
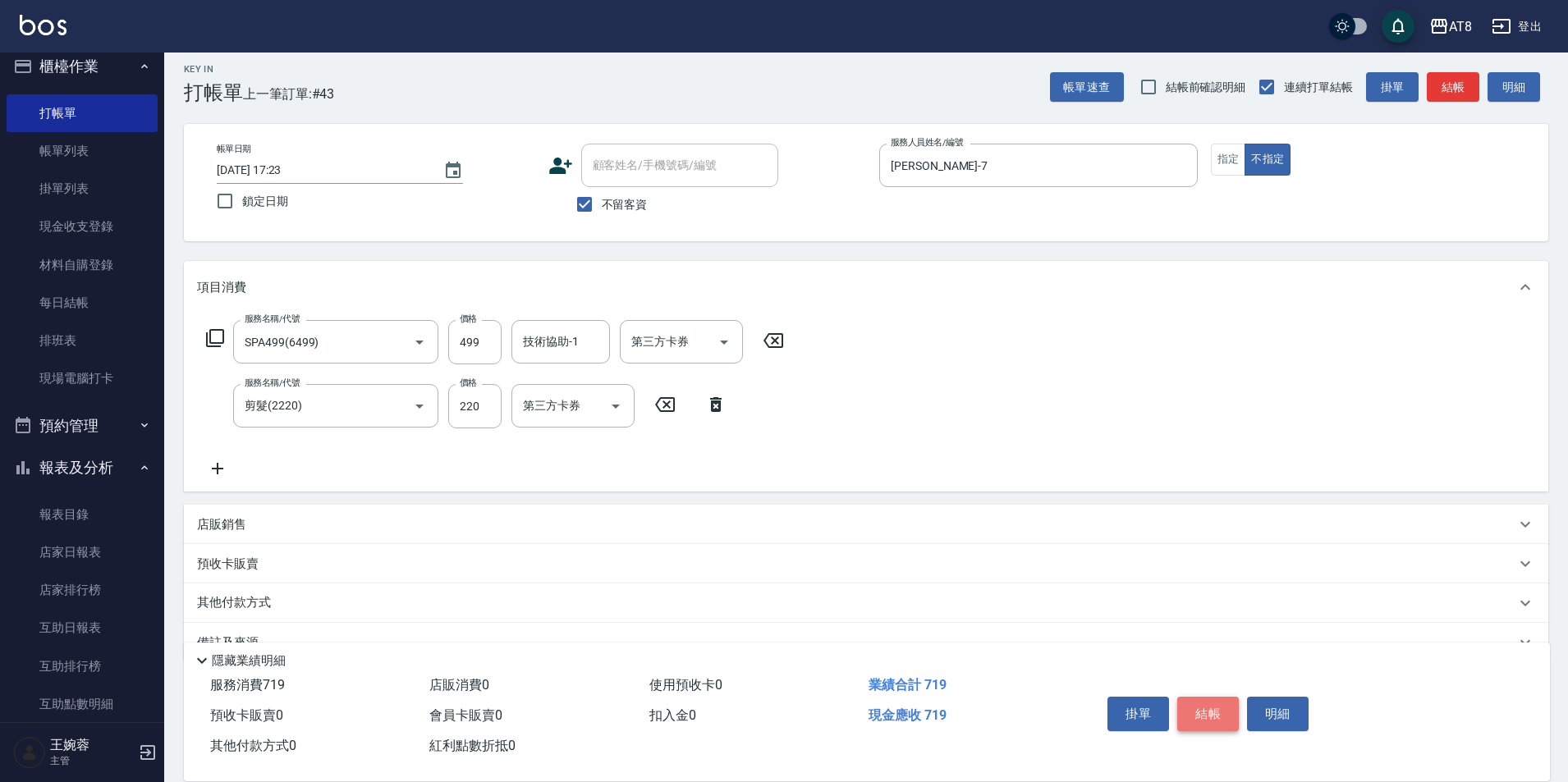
click at [1225, 701] on button "結帳" at bounding box center [1209, 714] width 62 height 35
